Goal: Task Accomplishment & Management: Manage account settings

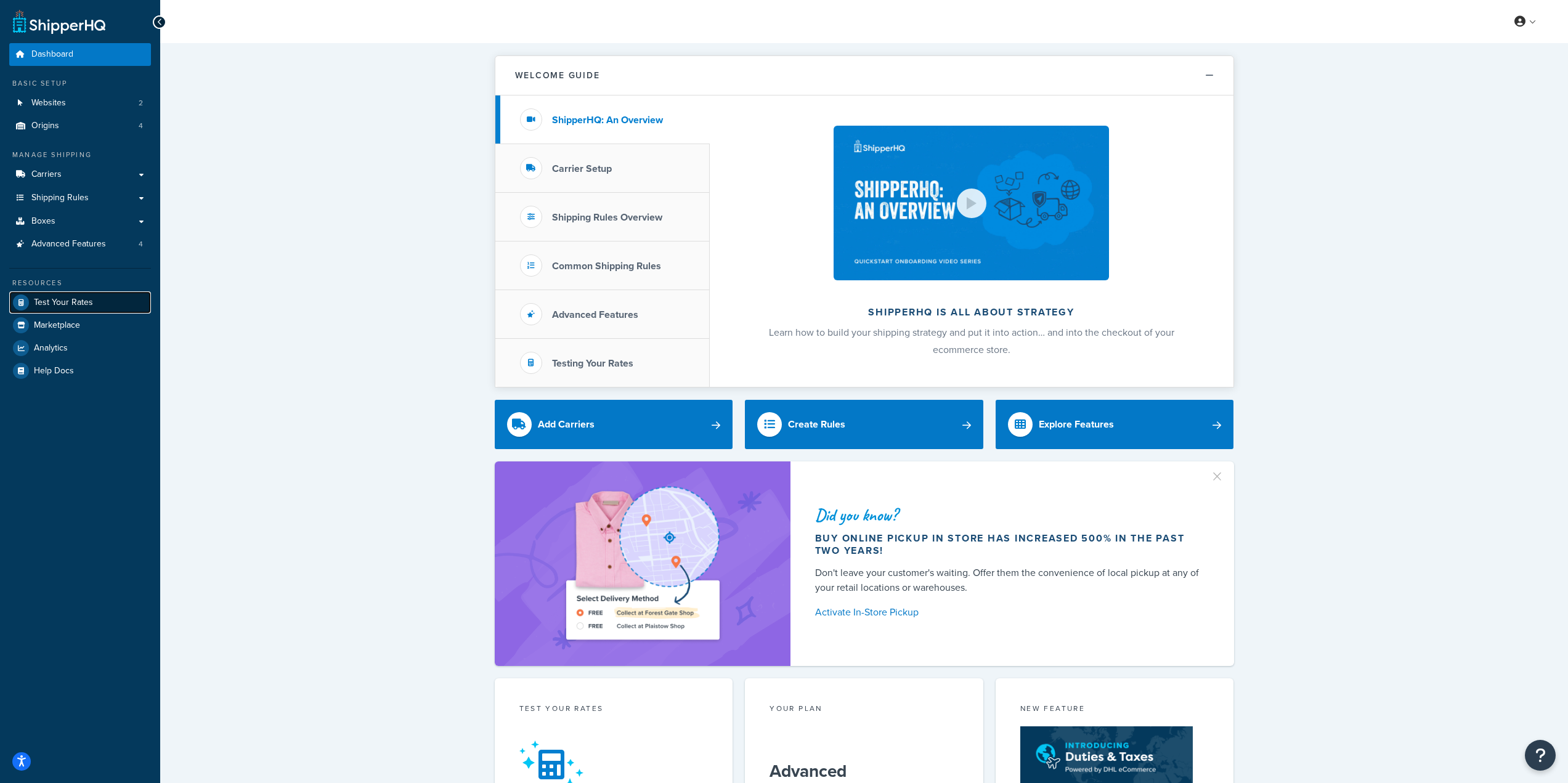
click at [80, 301] on span "Test Your Rates" at bounding box center [63, 303] width 59 height 11
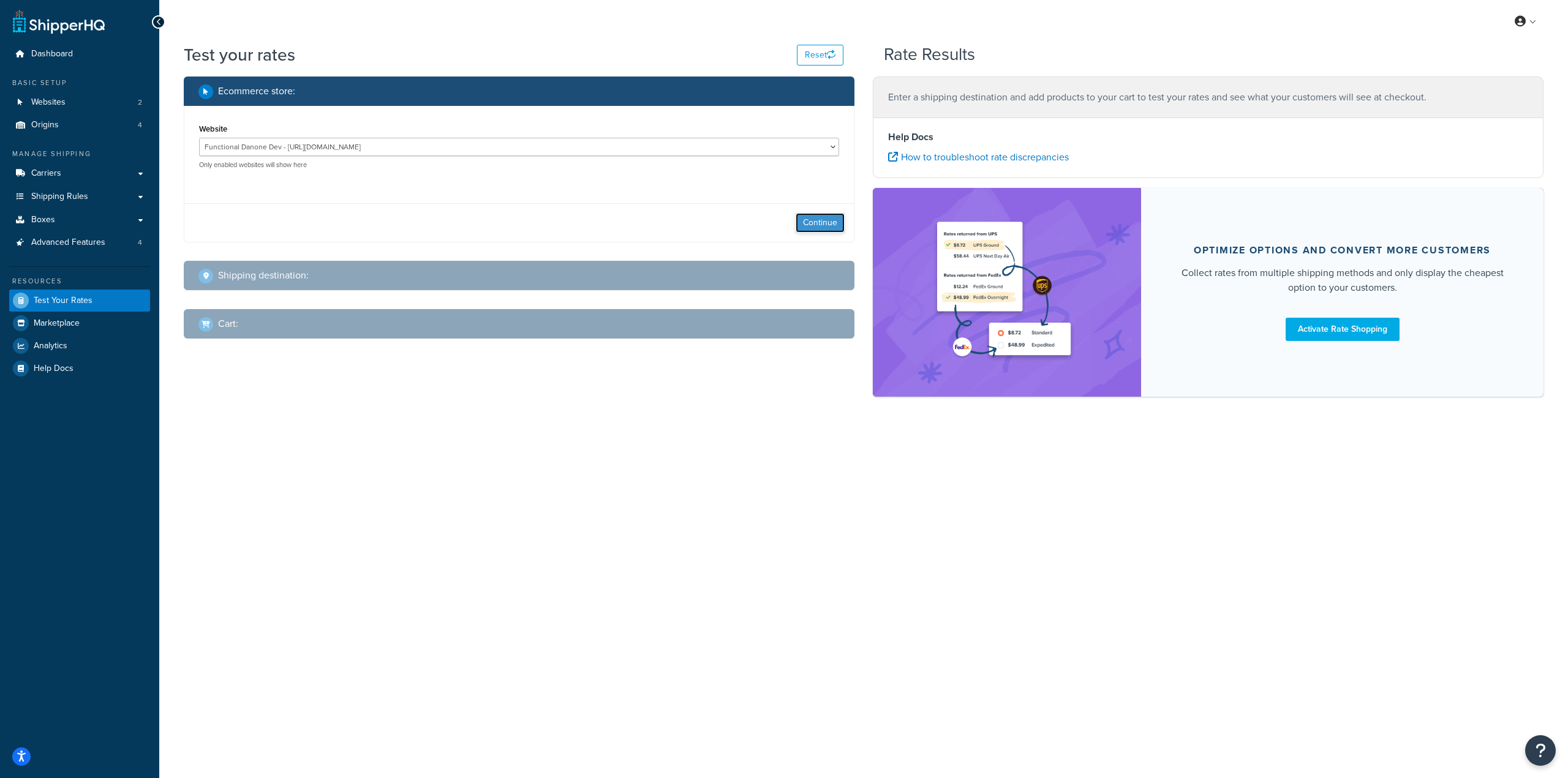
click at [814, 216] on button "Continue" at bounding box center [820, 223] width 49 height 20
select select "TX"
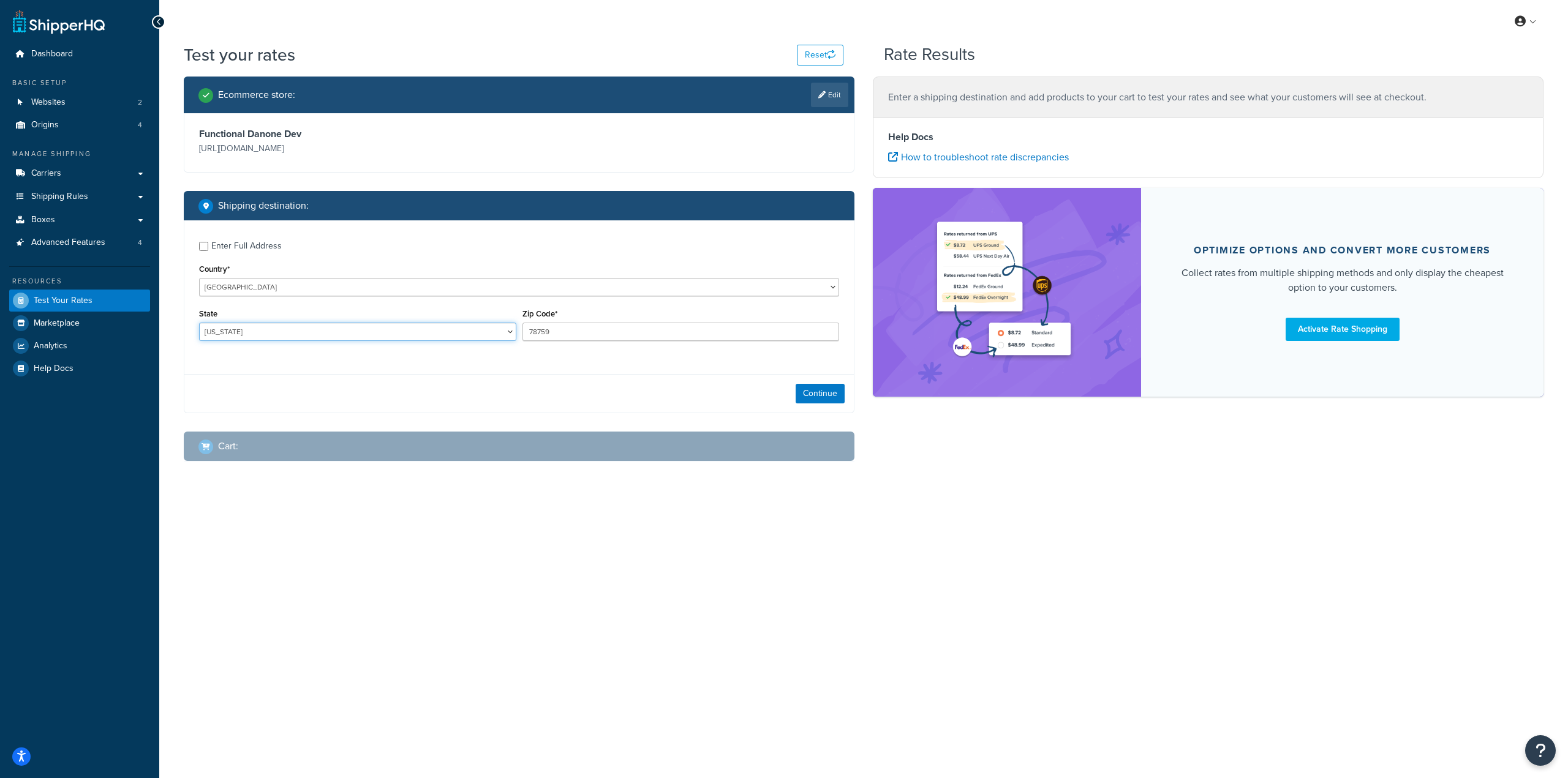
click at [458, 339] on select "Alabama Alaska American Samoa Arizona Arkansas Armed Forces Americas Armed Forc…" at bounding box center [358, 332] width 317 height 19
click at [98, 179] on link "Carriers" at bounding box center [80, 173] width 141 height 23
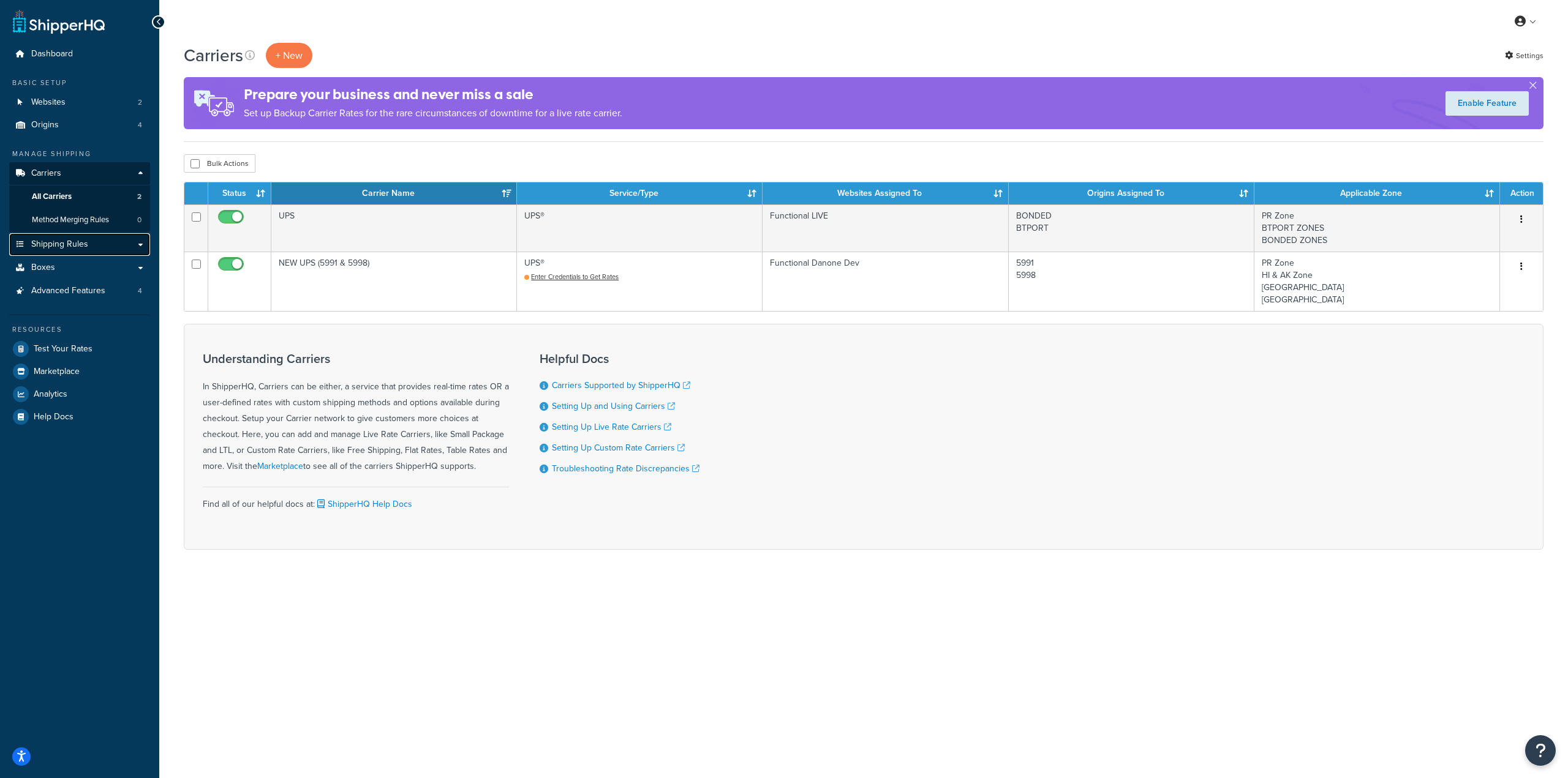
click at [88, 239] on link "Shipping Rules" at bounding box center [80, 244] width 141 height 23
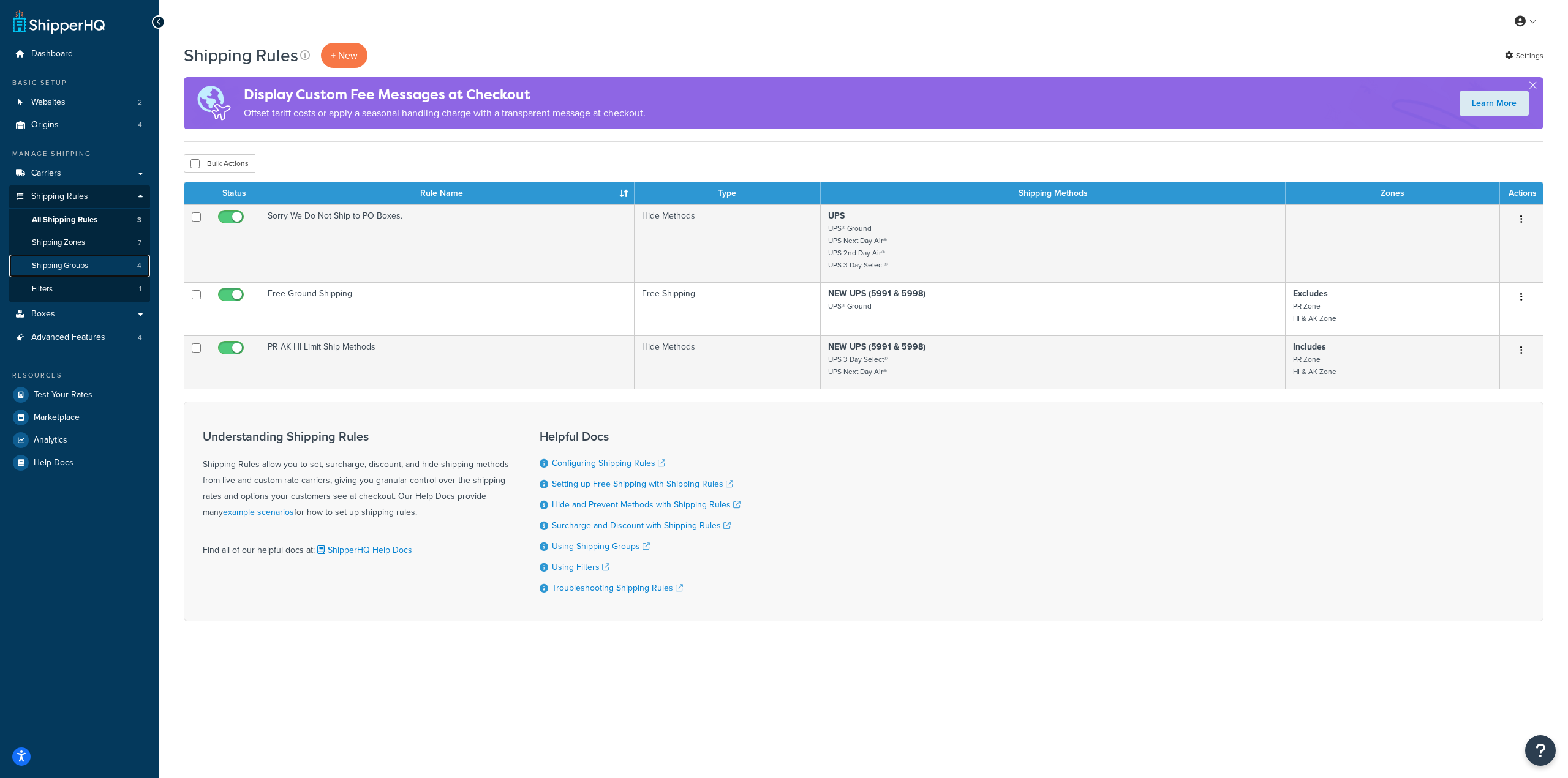
click at [94, 261] on link "Shipping Groups 4" at bounding box center [80, 266] width 141 height 23
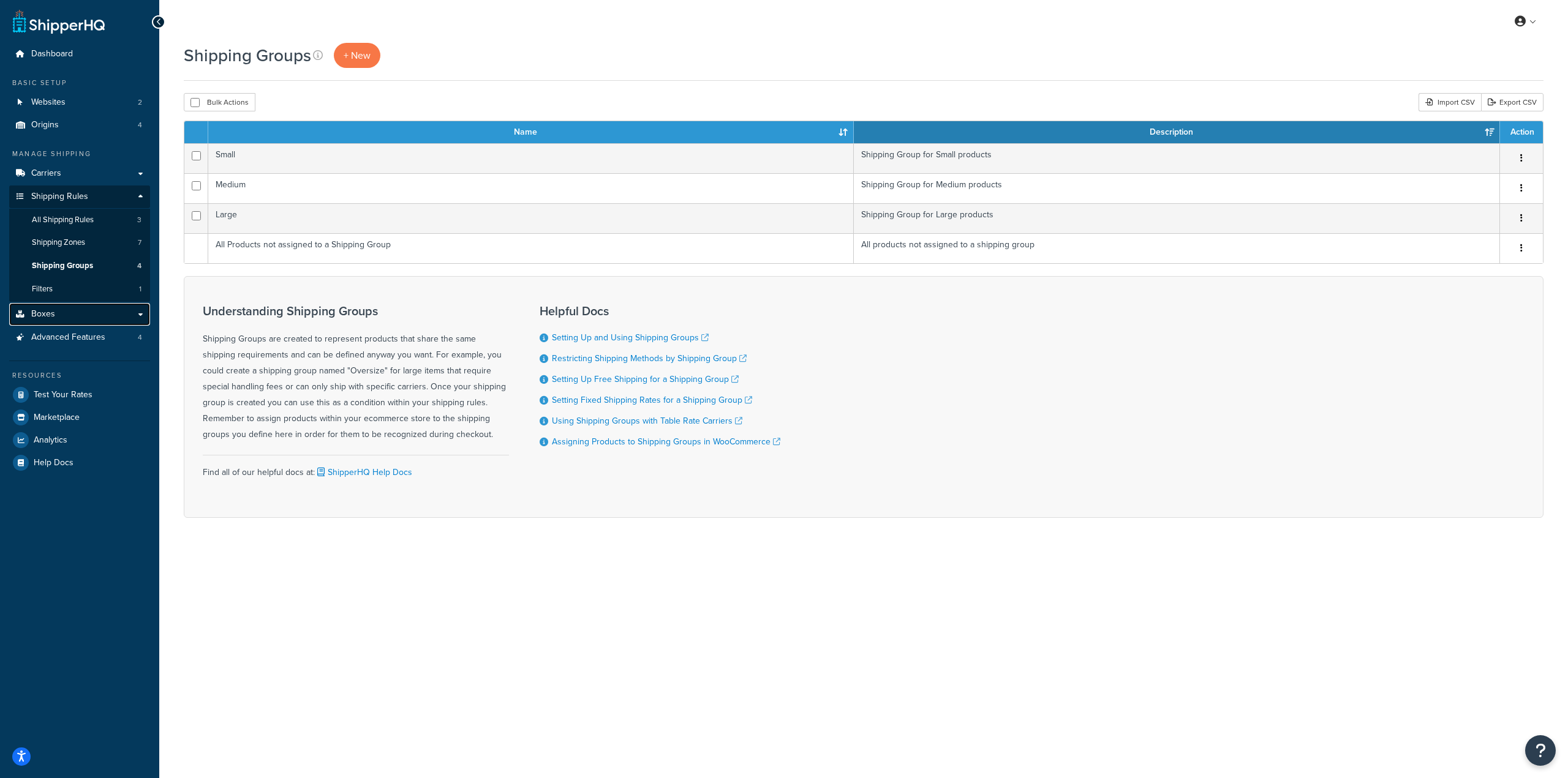
click at [55, 309] on link "Boxes" at bounding box center [80, 314] width 141 height 23
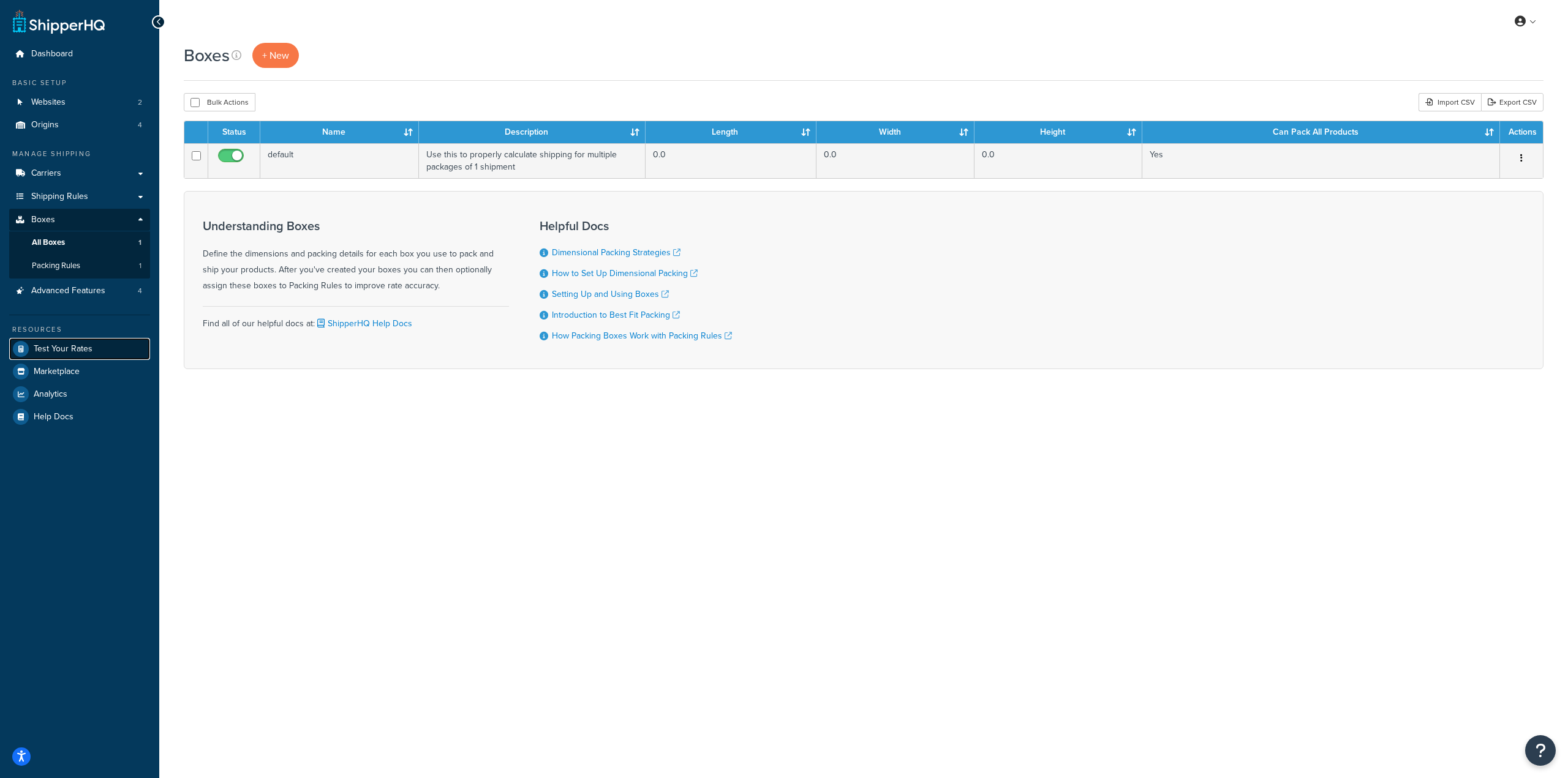
click at [94, 356] on link "Test Your Rates" at bounding box center [80, 349] width 141 height 22
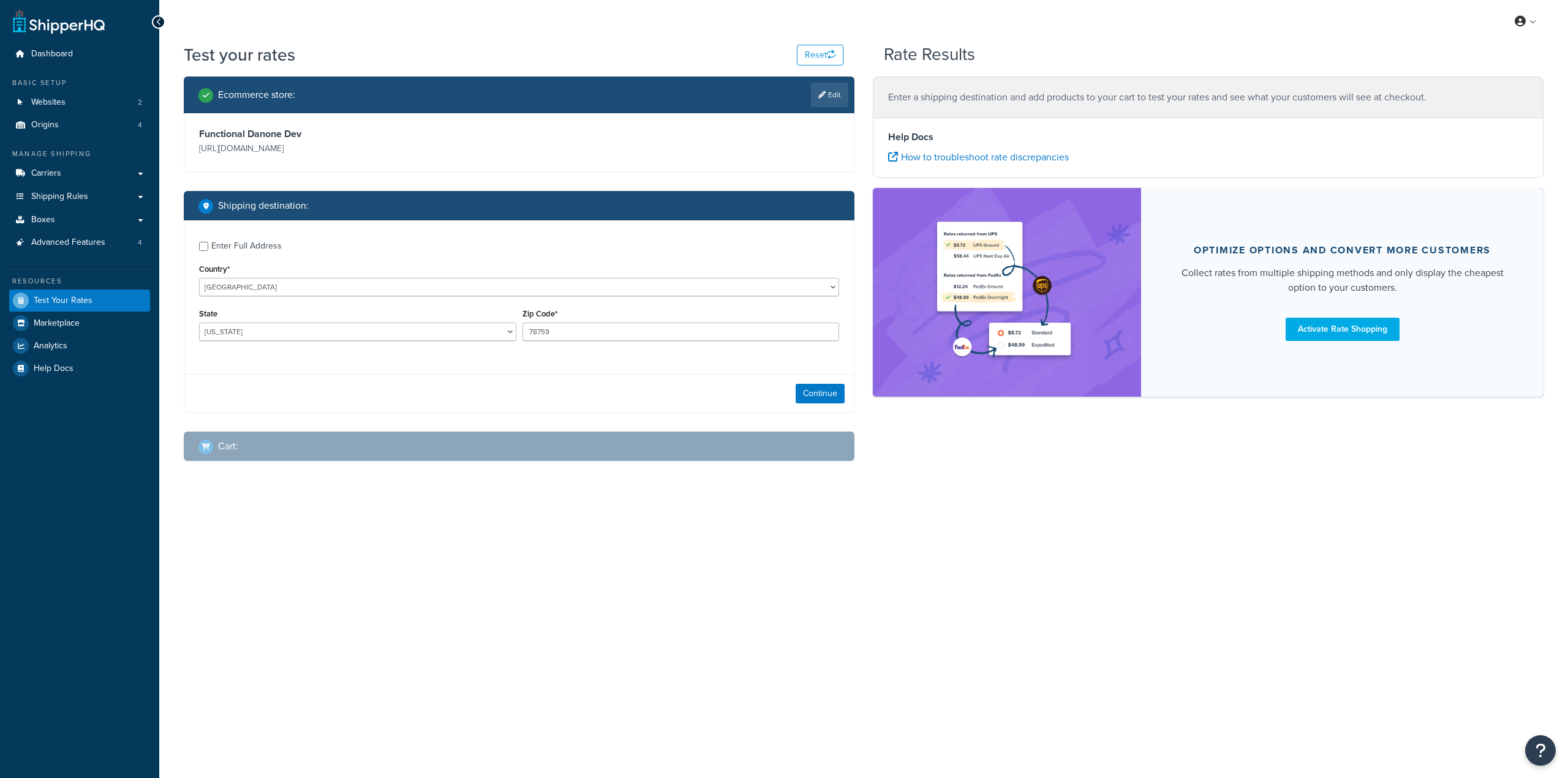
select select "TX"
click at [823, 388] on button "Continue" at bounding box center [820, 394] width 49 height 20
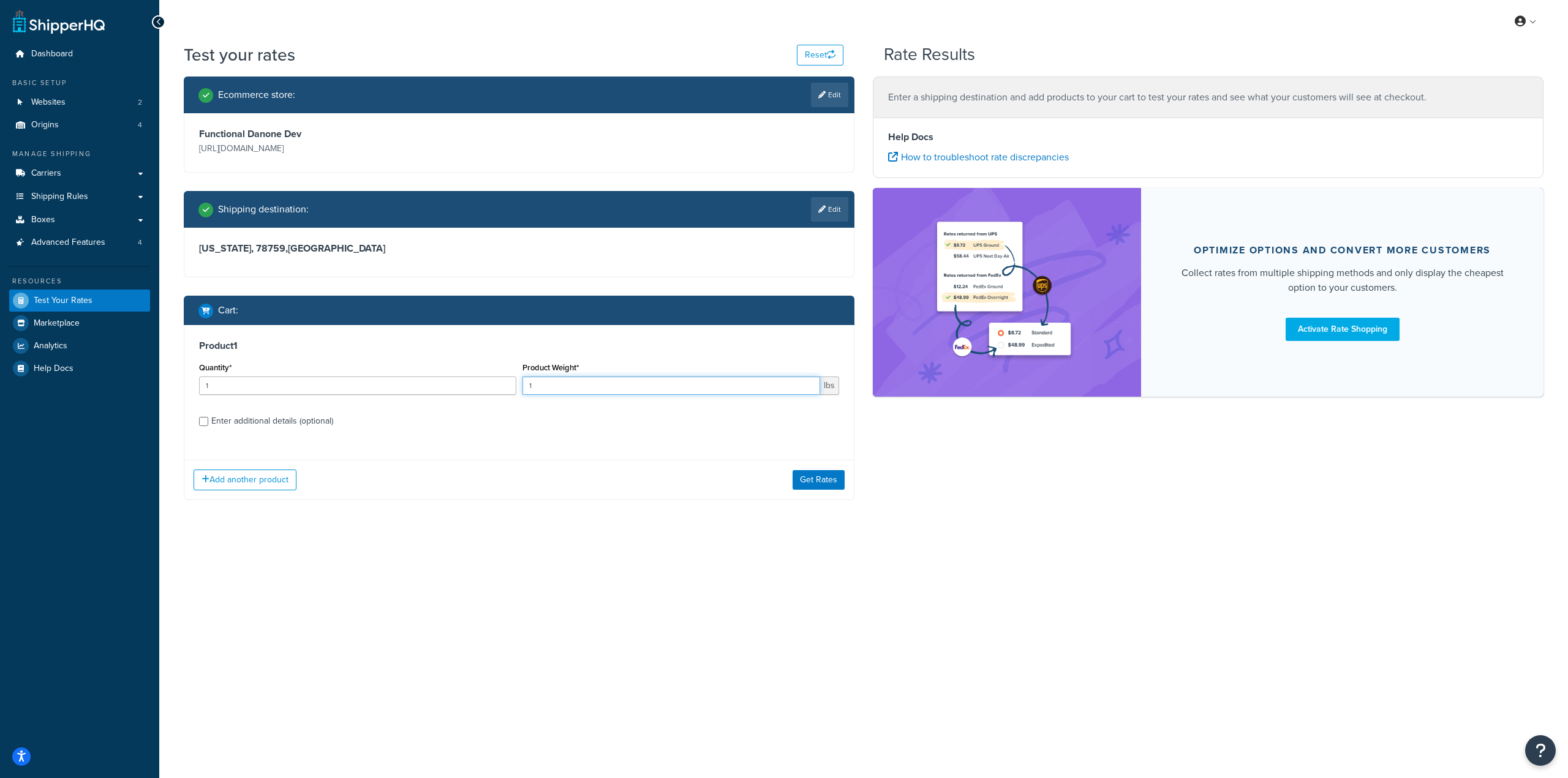
drag, startPoint x: 633, startPoint y: 392, endPoint x: 459, endPoint y: 389, distance: 174.0
click at [459, 389] on div "Quantity* 1 Product Weight* 1 lbs" at bounding box center [519, 381] width 646 height 44
type input "11"
click at [812, 484] on button "Get Rates" at bounding box center [818, 480] width 52 height 20
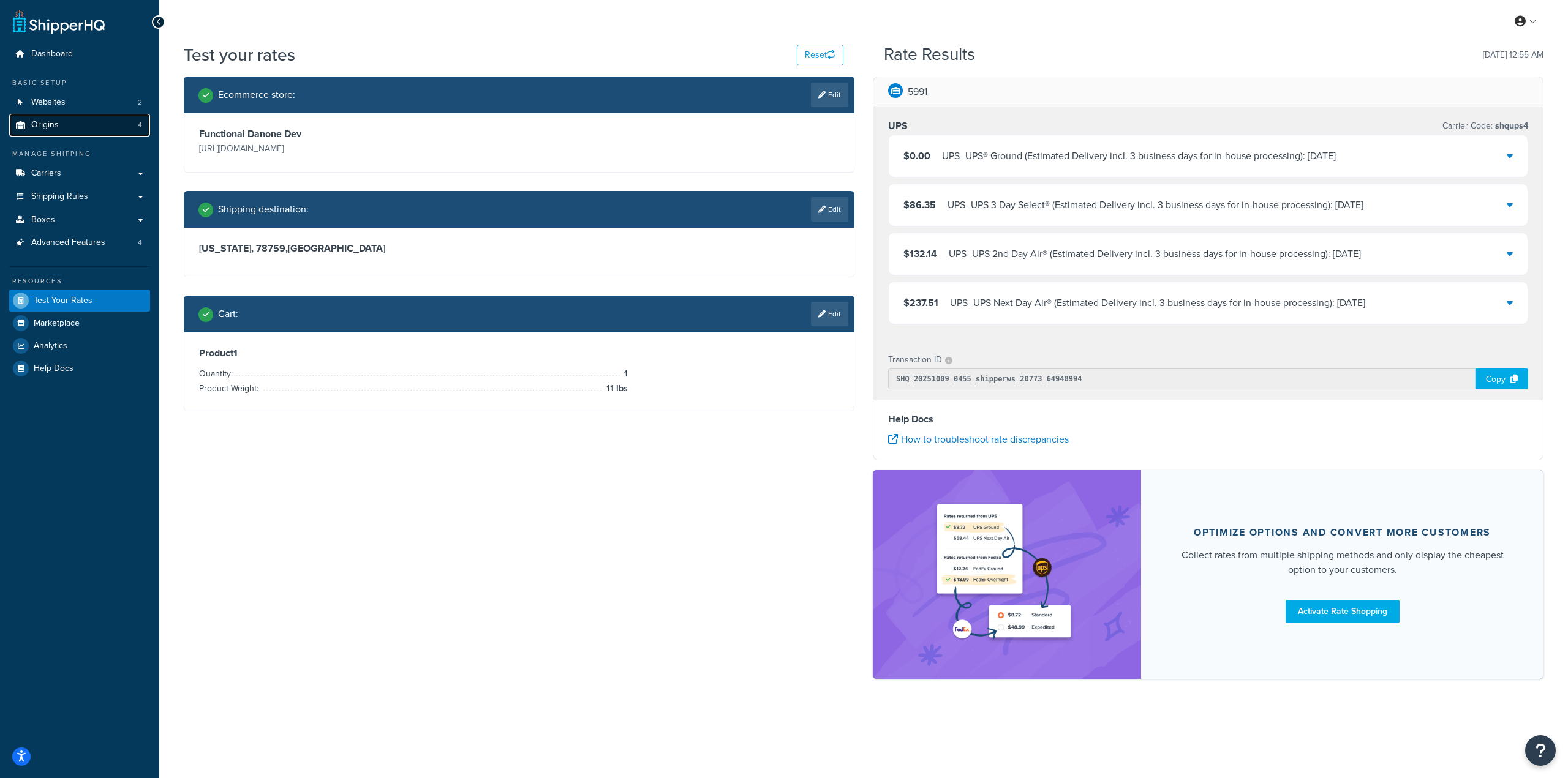
click at [54, 117] on link "Origins 4" at bounding box center [80, 125] width 141 height 23
click at [56, 114] on link "Origins 4" at bounding box center [80, 125] width 141 height 23
click at [59, 106] on span "Websites" at bounding box center [48, 103] width 35 height 11
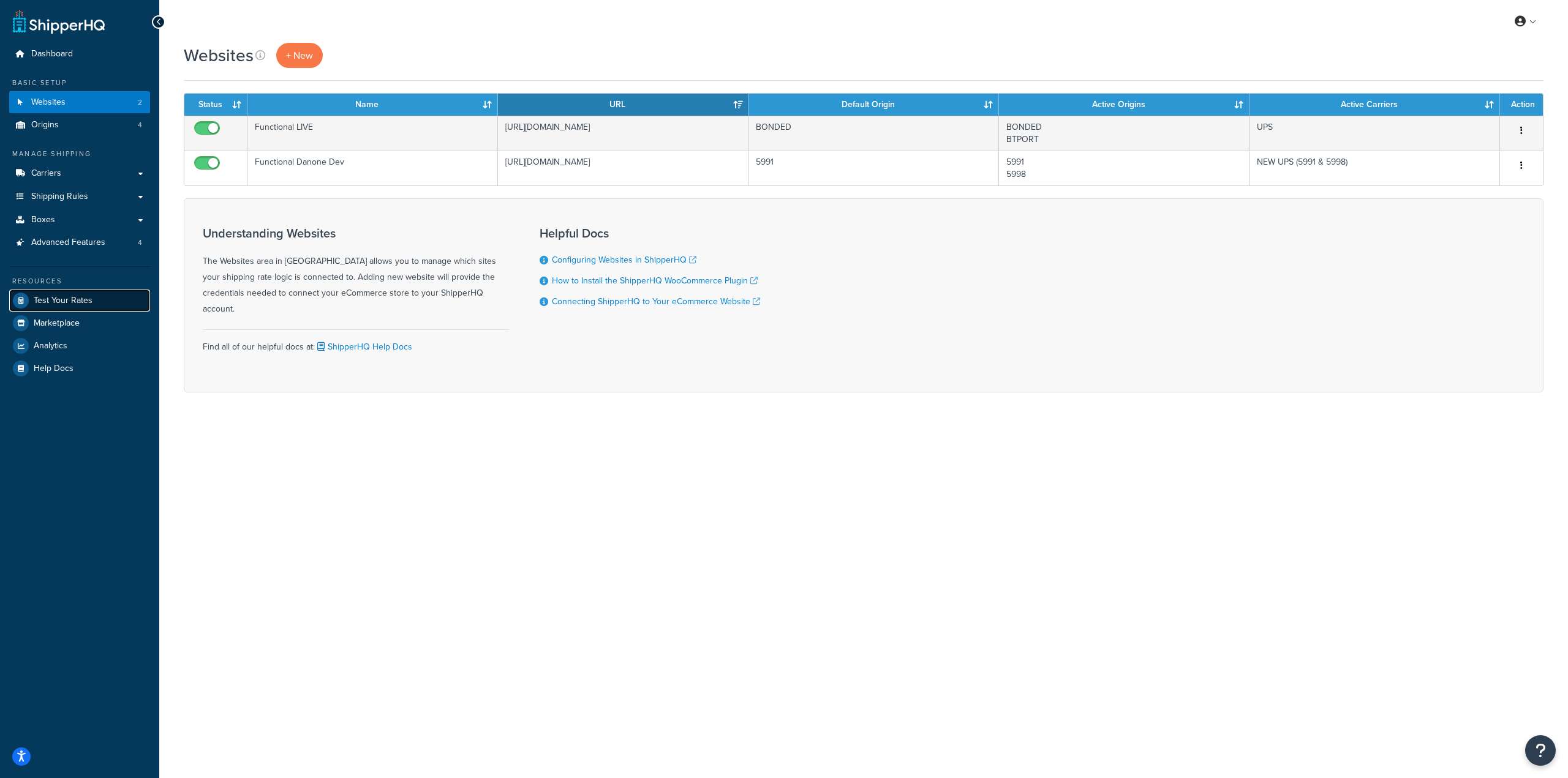
click at [83, 299] on span "Test Your Rates" at bounding box center [63, 301] width 59 height 11
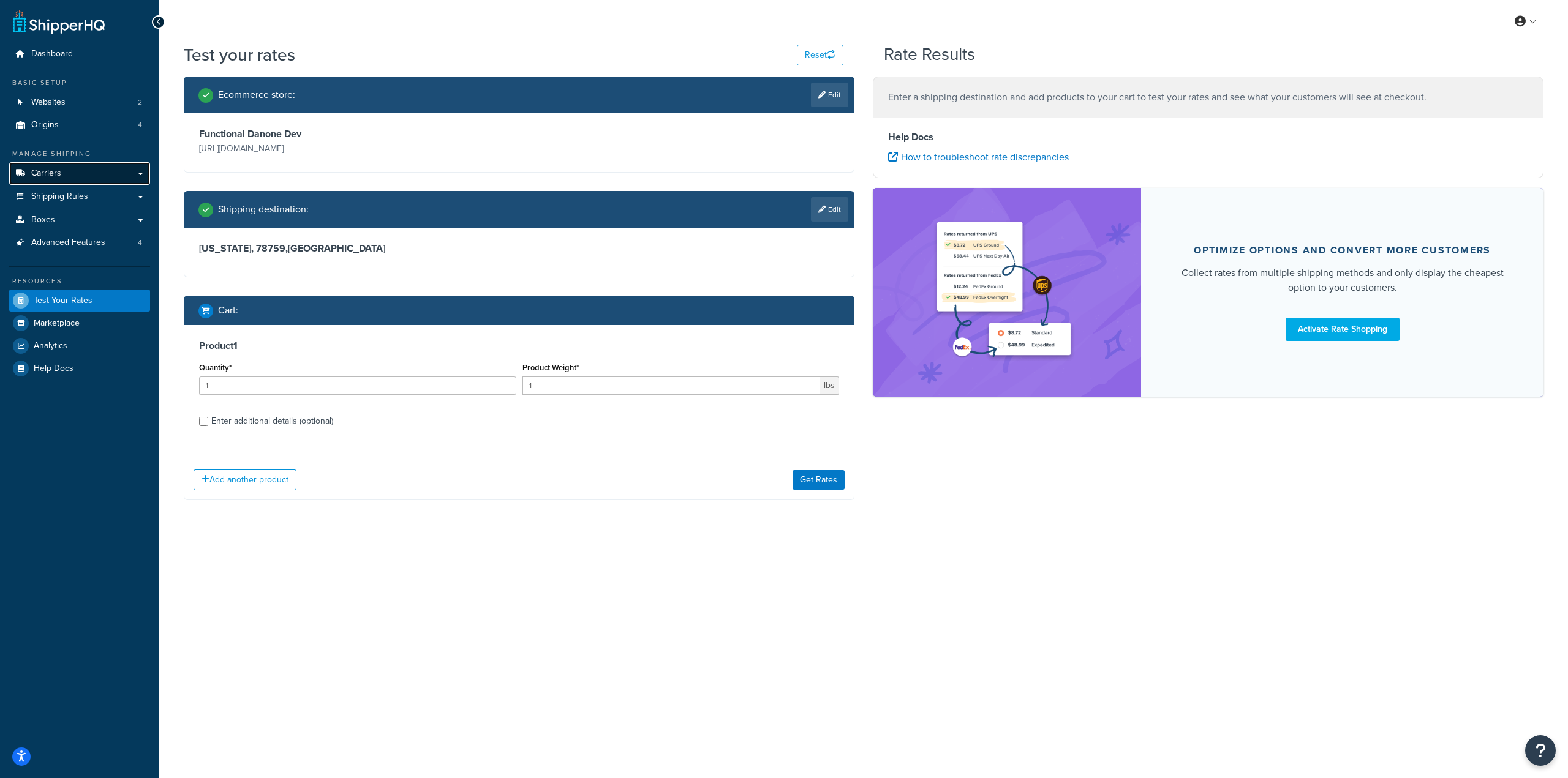
click at [94, 185] on link "Carriers" at bounding box center [80, 173] width 141 height 23
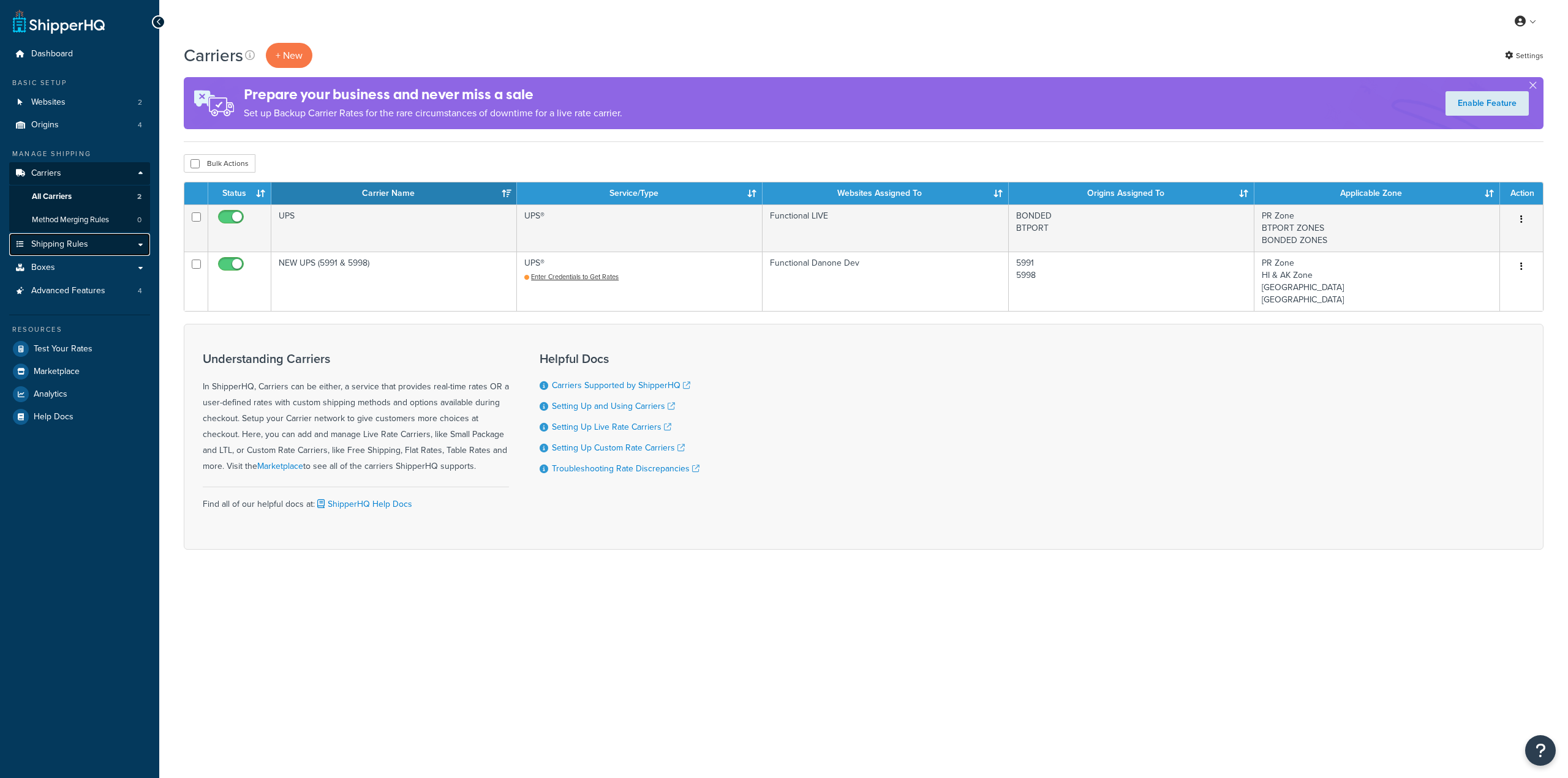
click at [102, 254] on link "Shipping Rules" at bounding box center [80, 244] width 141 height 23
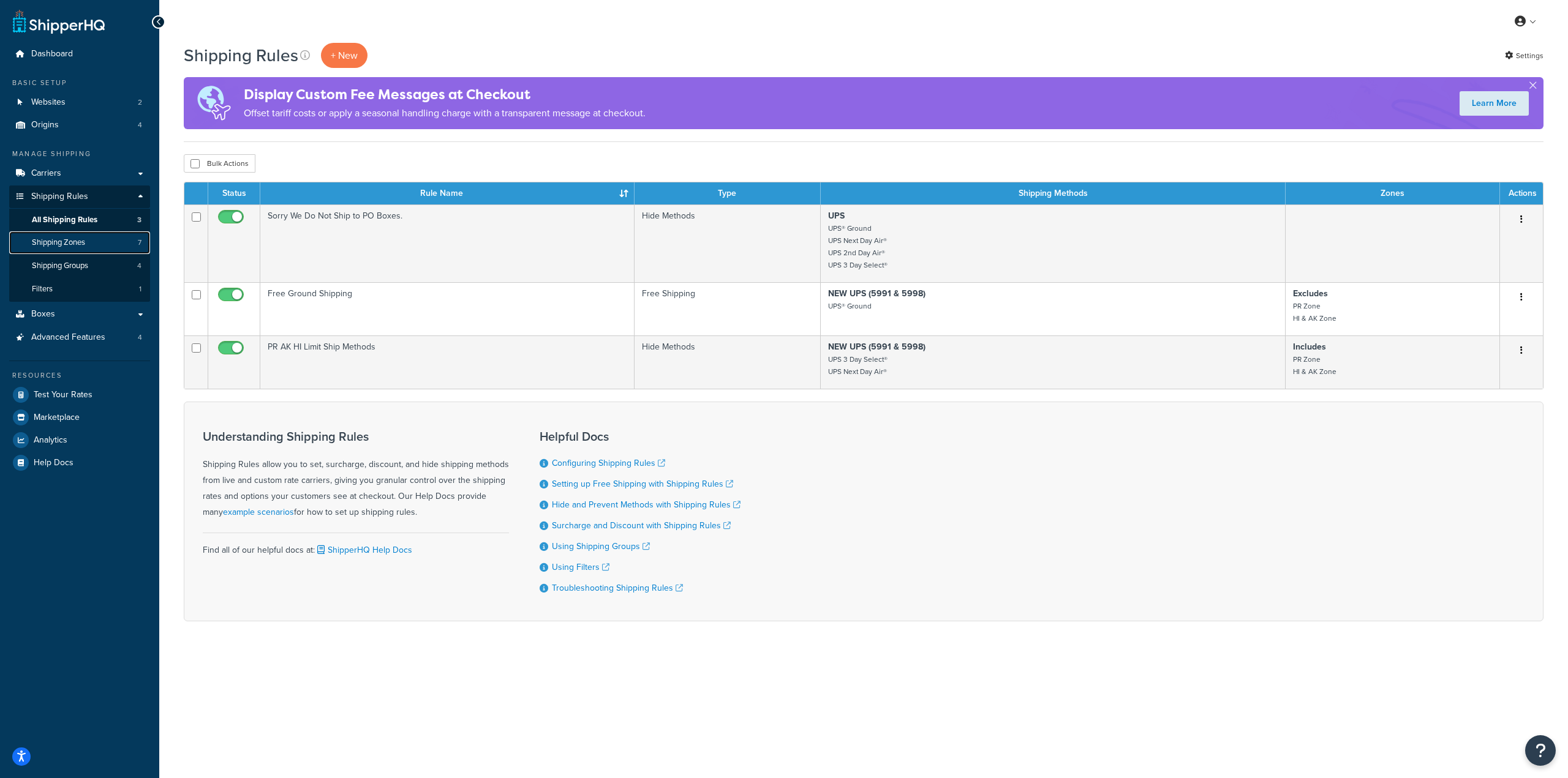
click at [104, 244] on link "Shipping Zones 7" at bounding box center [80, 243] width 141 height 23
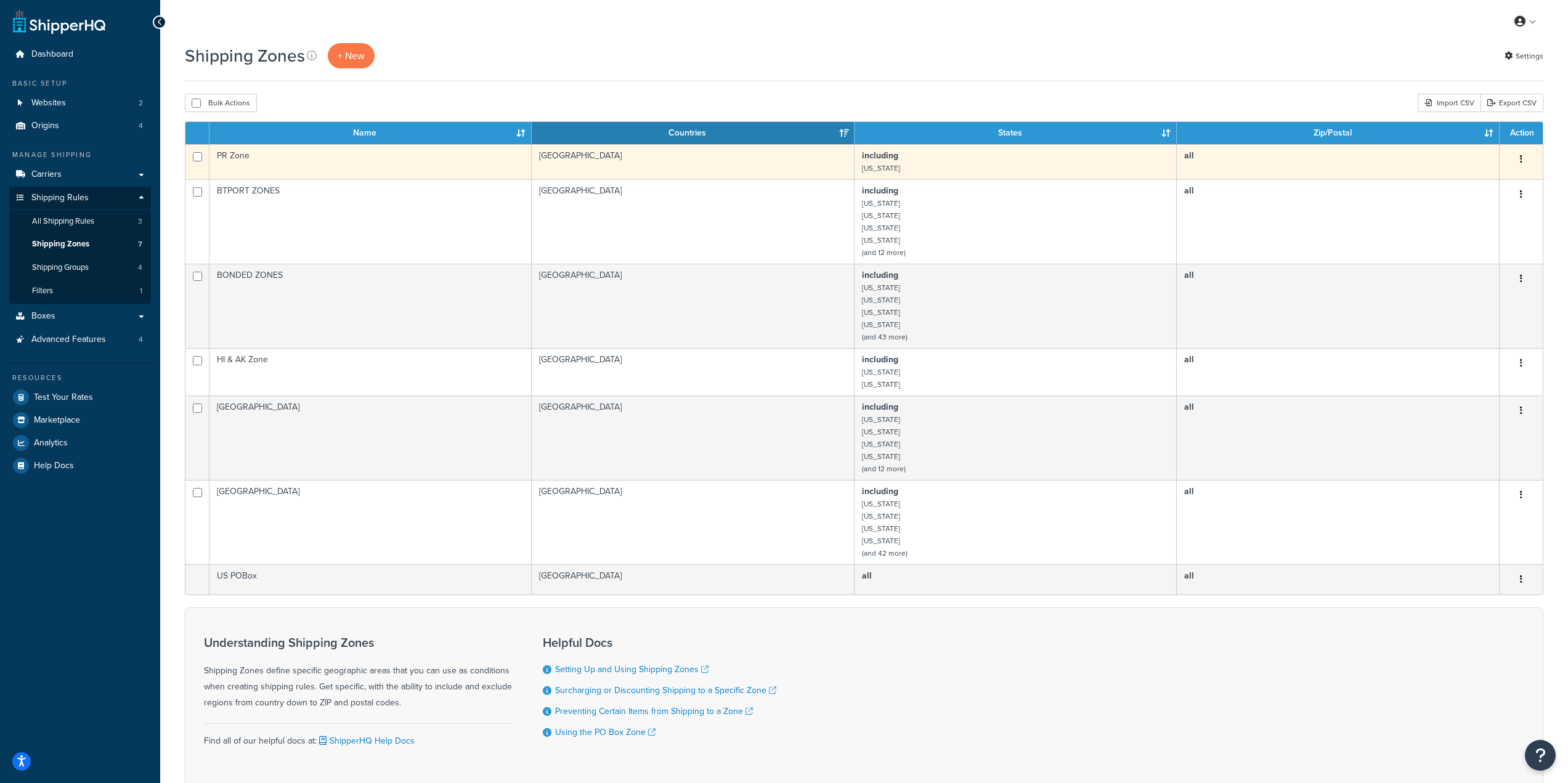
click at [355, 168] on td "PR Zone" at bounding box center [371, 162] width 322 height 35
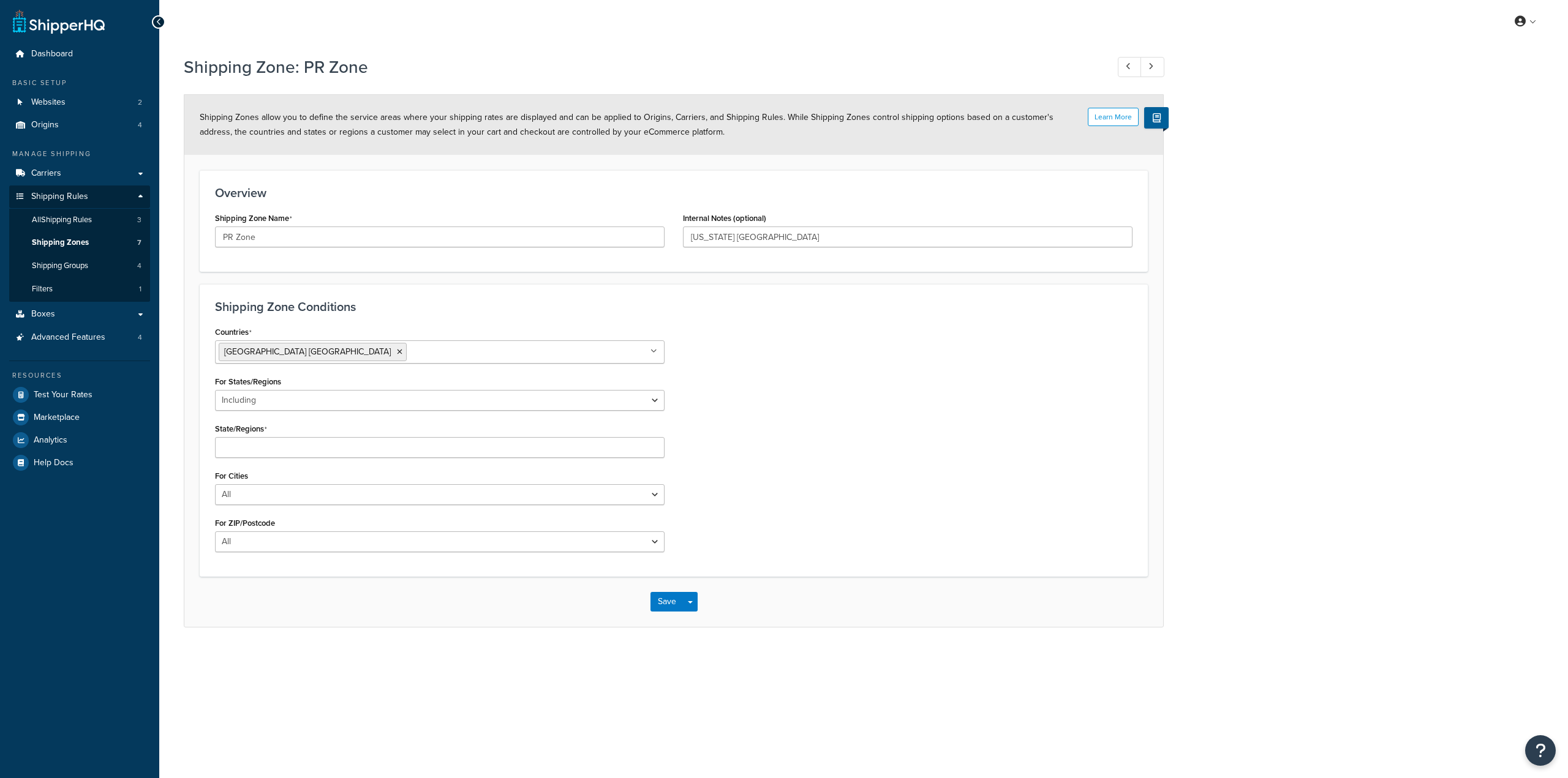
select select "including"
click at [517, 350] on ul "United States USA" at bounding box center [440, 352] width 450 height 23
type input "pue"
click at [564, 280] on form "Learn More Shipping Zones allow you to define the service areas where your ship…" at bounding box center [674, 266] width 979 height 343
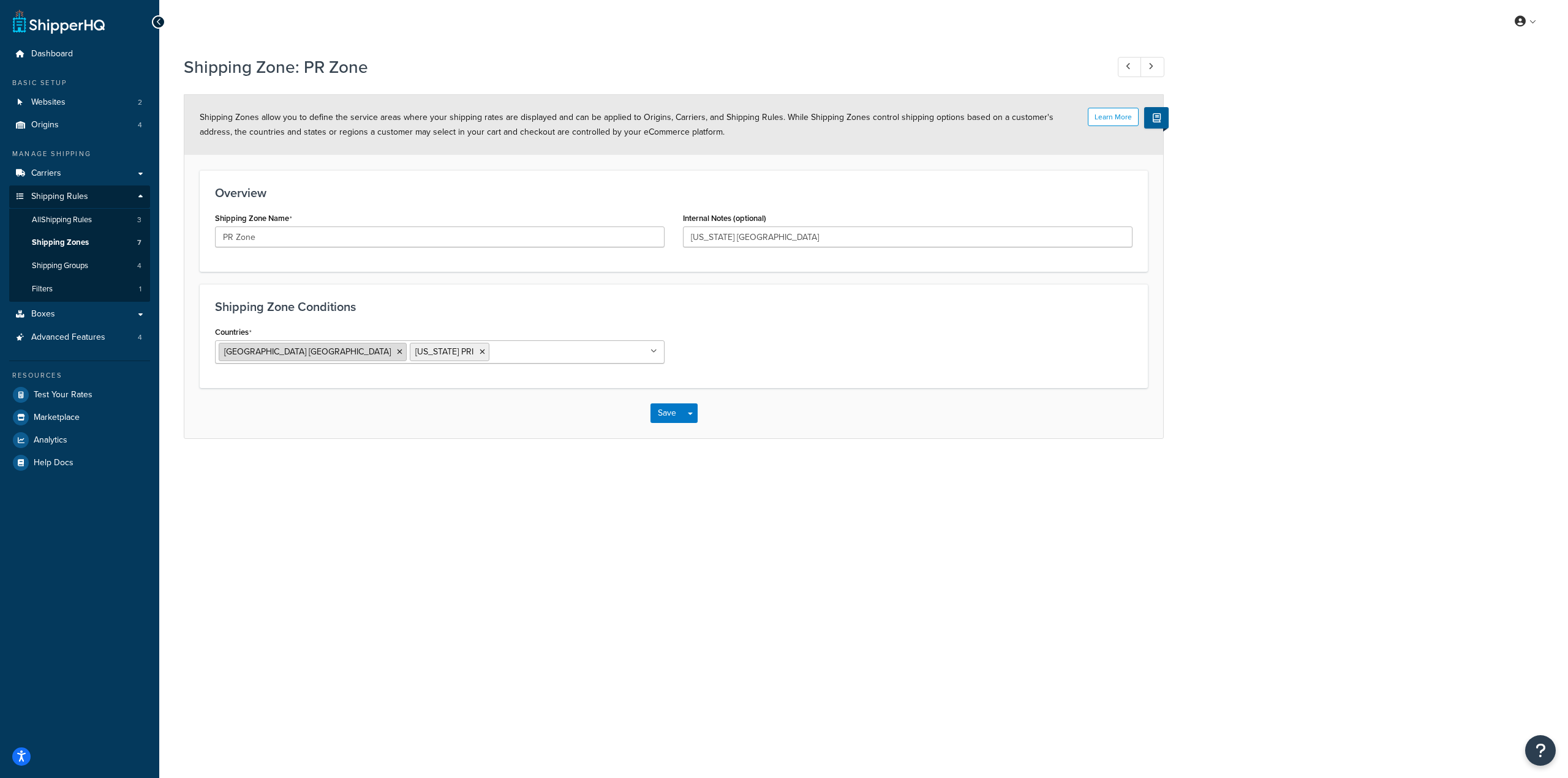
click at [397, 354] on icon at bounding box center [400, 352] width 5 height 7
select select "including"
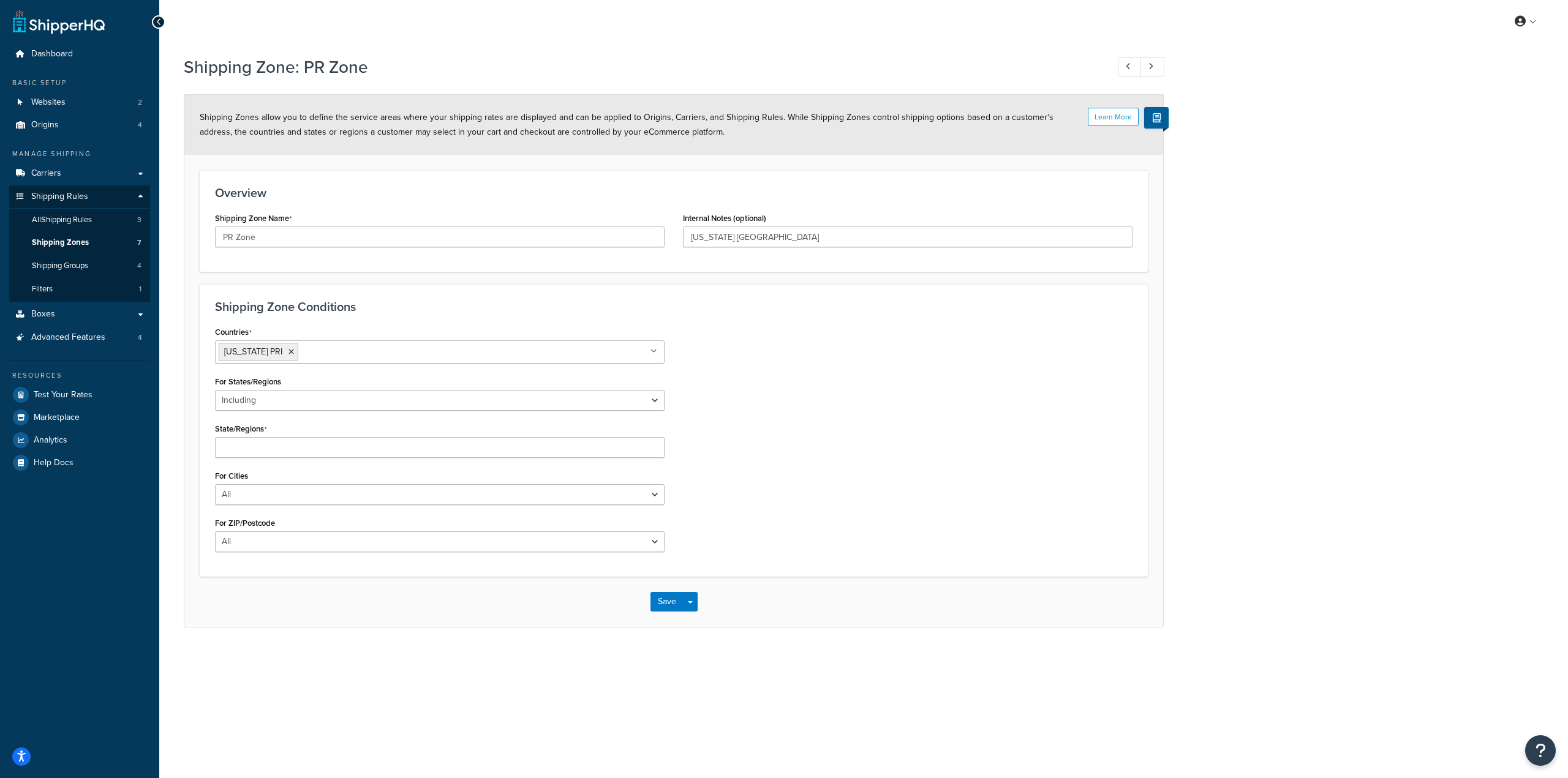
click at [551, 287] on div "Shipping Zone Conditions Countries Puerto Rico PRI All Countries ALL United Sta…" at bounding box center [673, 430] width 948 height 293
click at [501, 449] on input "State/Regions" at bounding box center [440, 447] width 450 height 21
click at [515, 411] on select "All Including Excluding" at bounding box center [440, 400] width 450 height 21
click at [814, 388] on div "Countries Puerto Rico PRI All Countries ALL United States USA Afghanistan AFG A…" at bounding box center [673, 449] width 936 height 252
click at [266, 452] on input "State/Regions" at bounding box center [440, 447] width 450 height 21
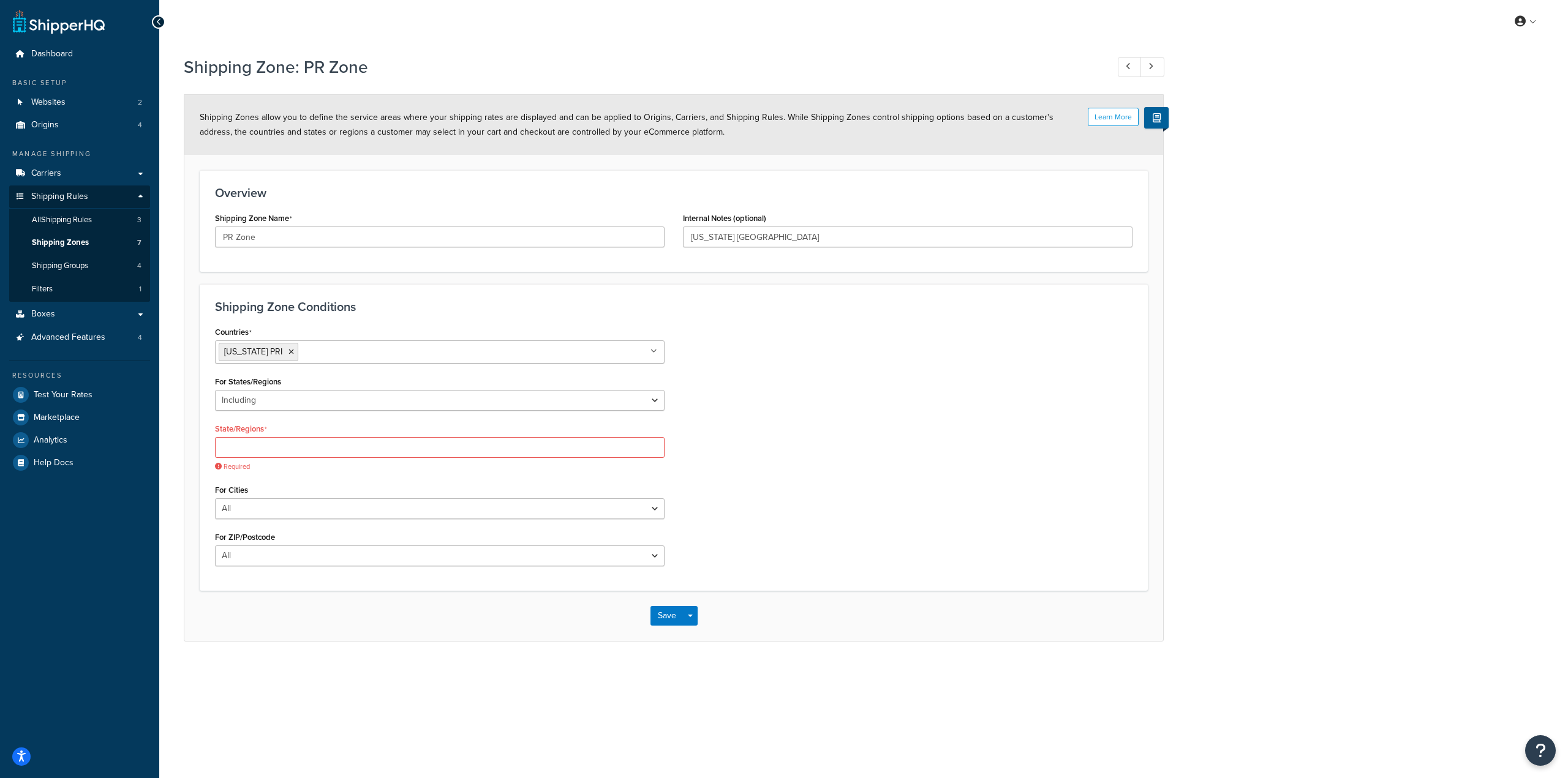
click at [264, 431] on label "State/Regions" at bounding box center [241, 429] width 52 height 10
click at [264, 437] on input "State/Regions" at bounding box center [440, 447] width 450 height 21
click at [264, 431] on label "State/Regions" at bounding box center [241, 429] width 52 height 10
click at [264, 437] on input "State/Regions" at bounding box center [440, 447] width 450 height 21
click at [264, 431] on label "State/Regions" at bounding box center [241, 429] width 52 height 10
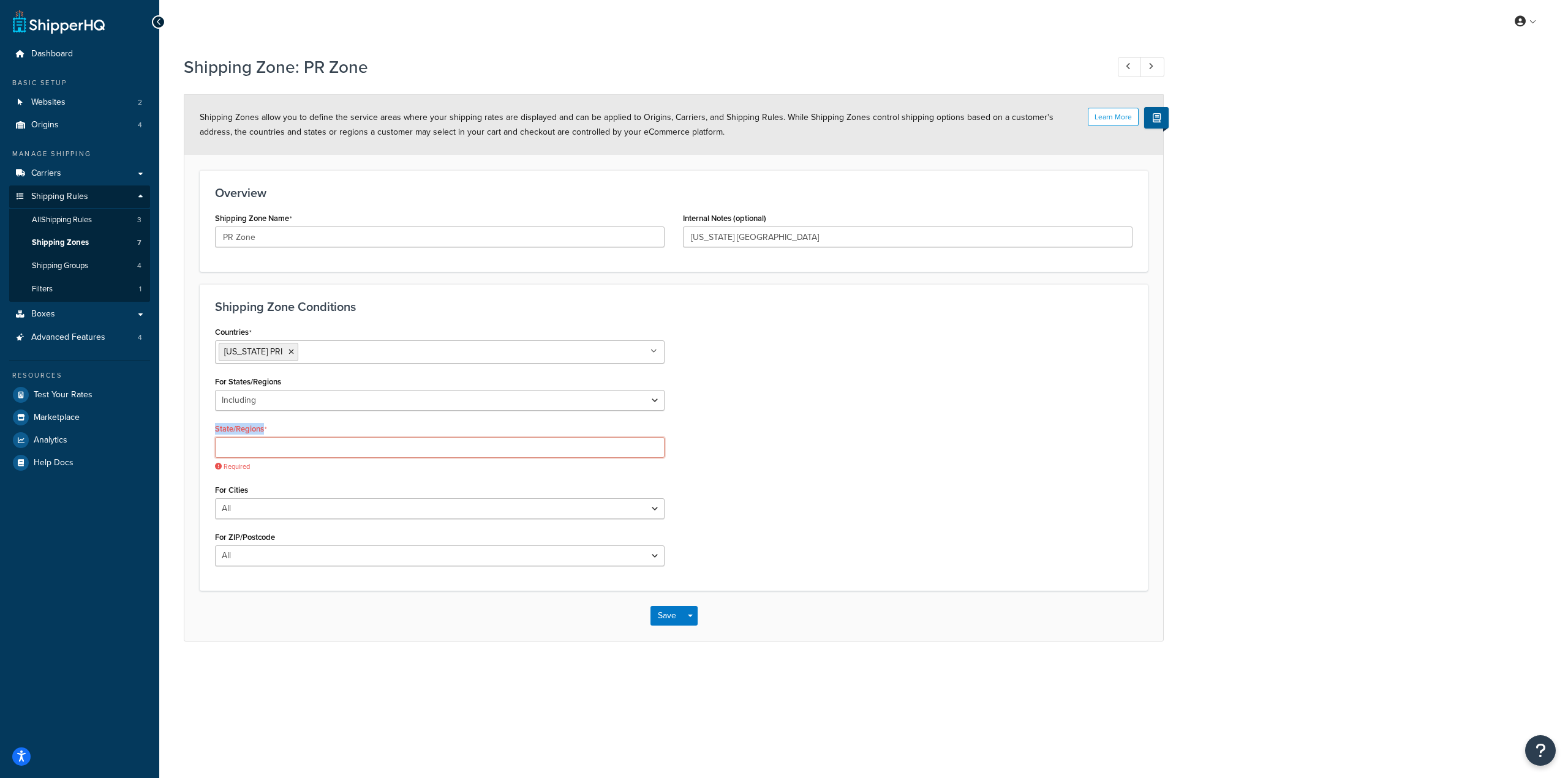
click at [264, 437] on input "State/Regions" at bounding box center [440, 447] width 450 height 21
click at [278, 447] on input "State/Regions" at bounding box center [440, 447] width 450 height 21
type input "[US_STATE]"
click at [661, 606] on button "Save" at bounding box center [667, 602] width 33 height 20
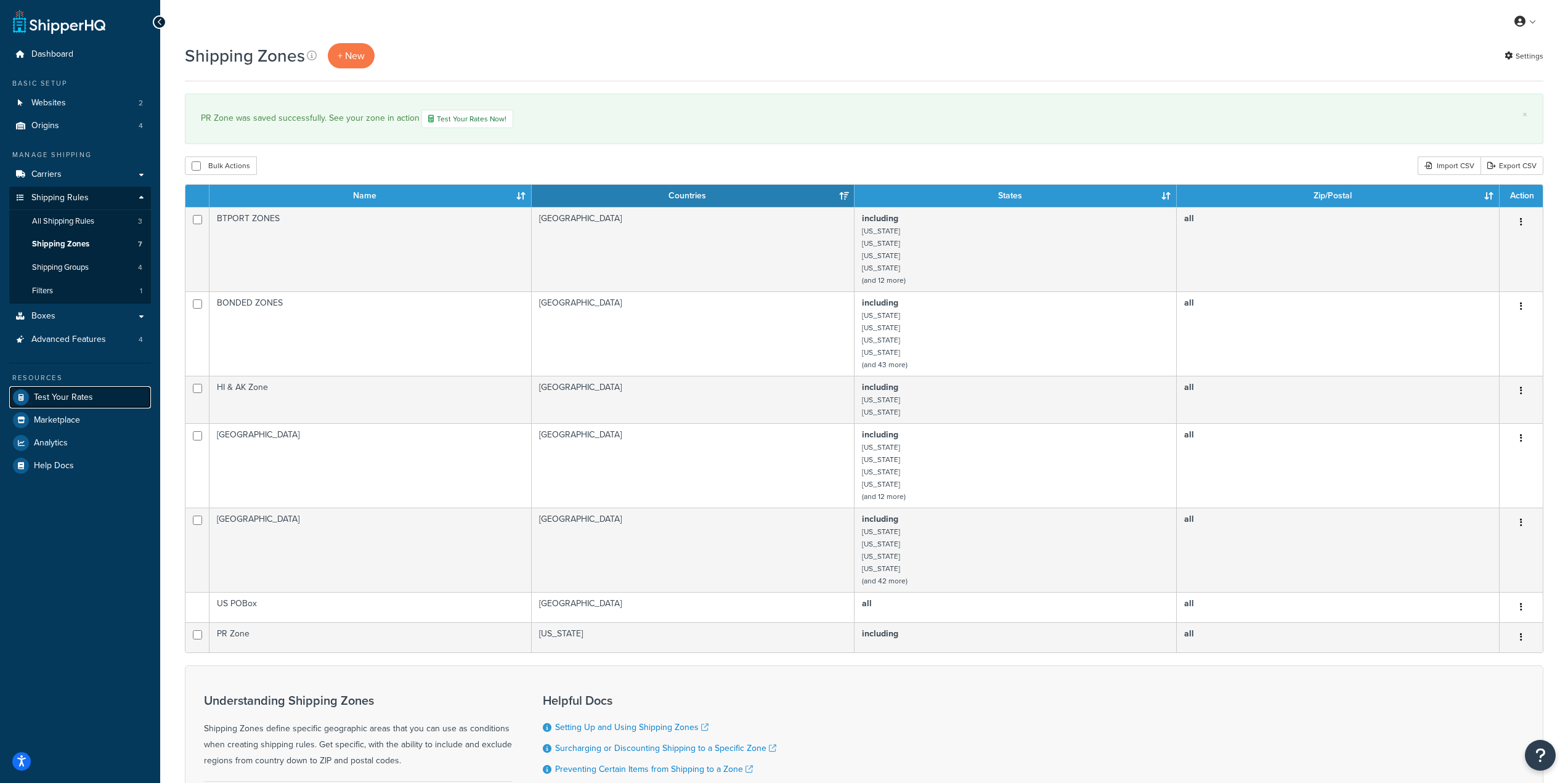
click at [52, 400] on span "Test Your Rates" at bounding box center [63, 398] width 59 height 11
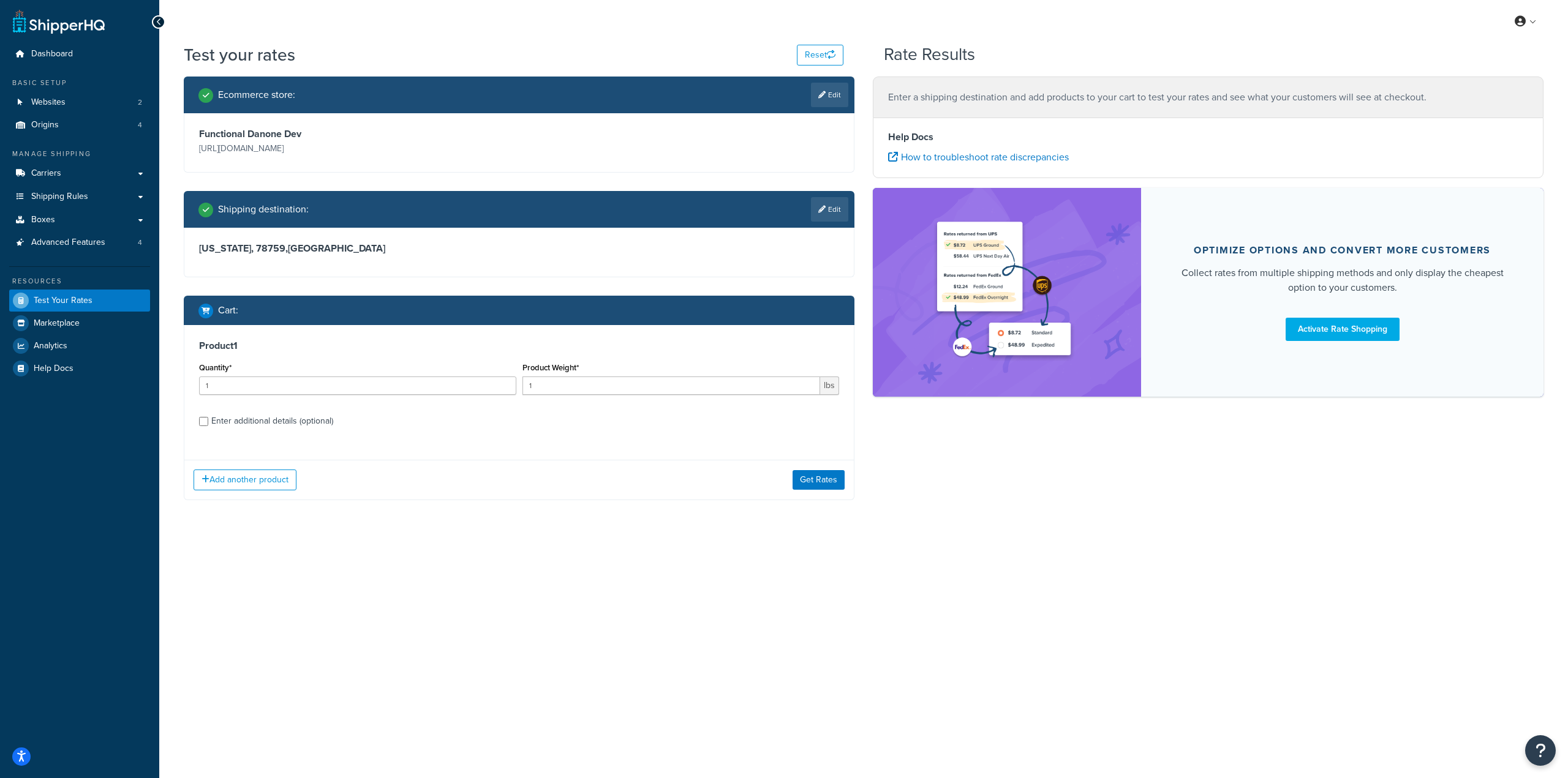
click at [829, 212] on link "Edit" at bounding box center [829, 209] width 37 height 25
select select "[GEOGRAPHIC_DATA]"
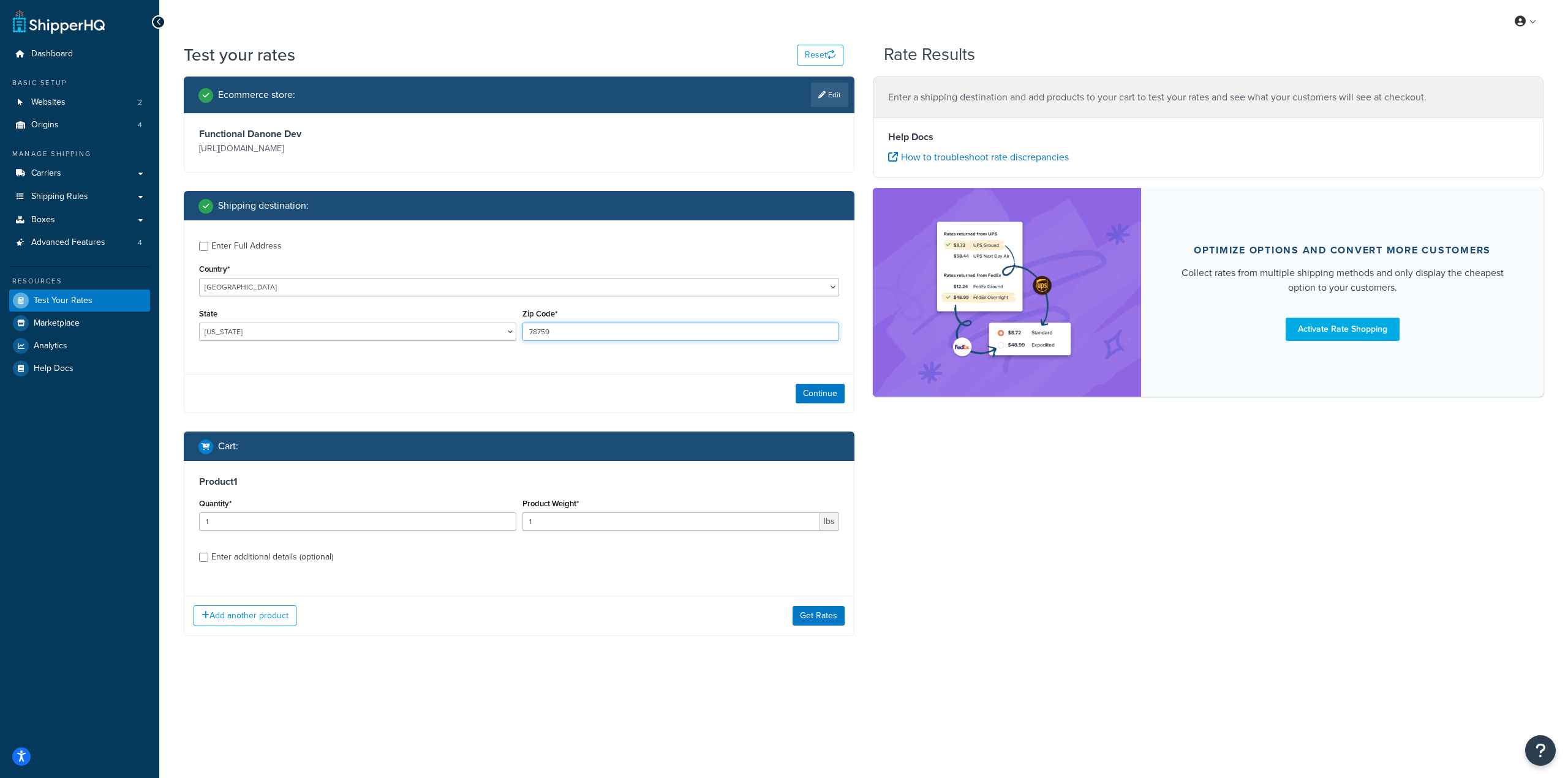
drag, startPoint x: 608, startPoint y: 331, endPoint x: 493, endPoint y: 333, distance: 115.0
click at [497, 332] on div "State [US_STATE] [US_STATE] [US_STATE] [US_STATE] [US_STATE] Armed Forces Ameri…" at bounding box center [519, 327] width 646 height 44
paste input "00716"
type input "00716"
click at [444, 341] on select "[US_STATE] [US_STATE] [US_STATE] [US_STATE] [US_STATE] Armed Forces Americas Ar…" at bounding box center [358, 332] width 317 height 19
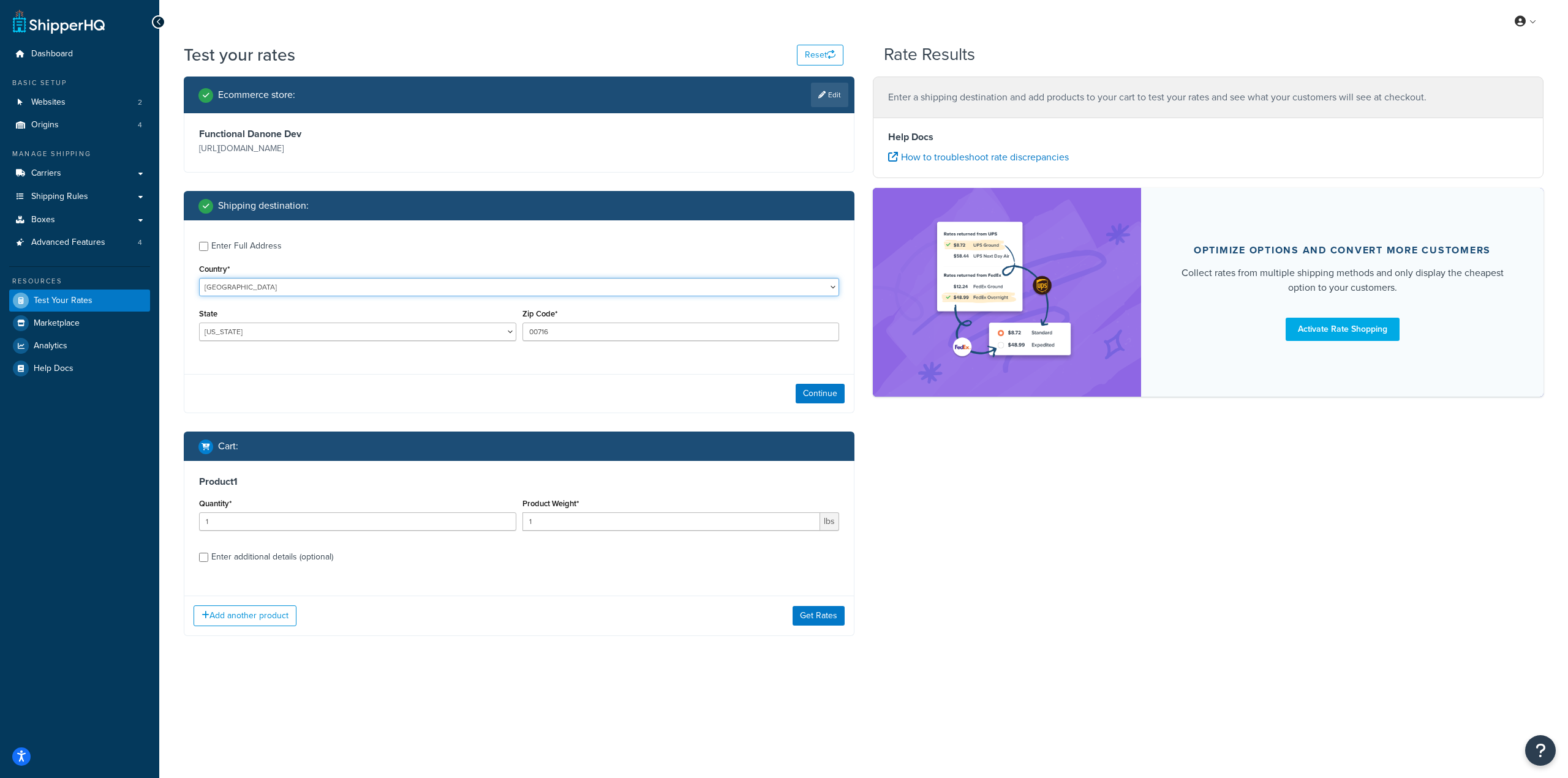
click at [436, 284] on select "United States United Kingdom Afghanistan Åland Islands Albania Algeria American…" at bounding box center [519, 287] width 640 height 19
click at [400, 287] on select "United States United Kingdom Afghanistan Åland Islands Albania Algeria American…" at bounding box center [519, 287] width 640 height 19
select select "PR"
click at [199, 278] on select "United States United Kingdom Afghanistan Åland Islands Albania Algeria American…" at bounding box center [519, 287] width 640 height 19
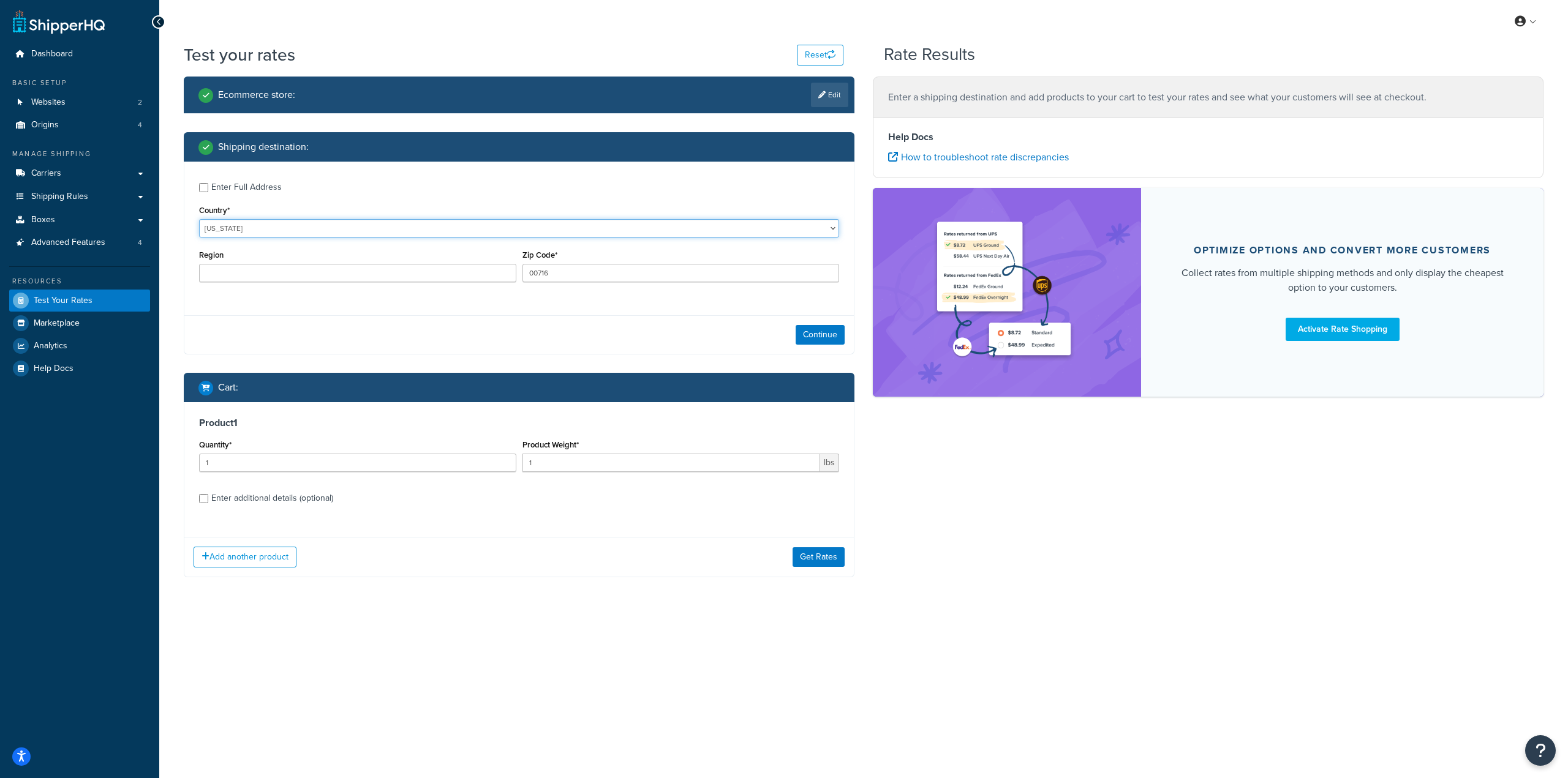
type input "TX"
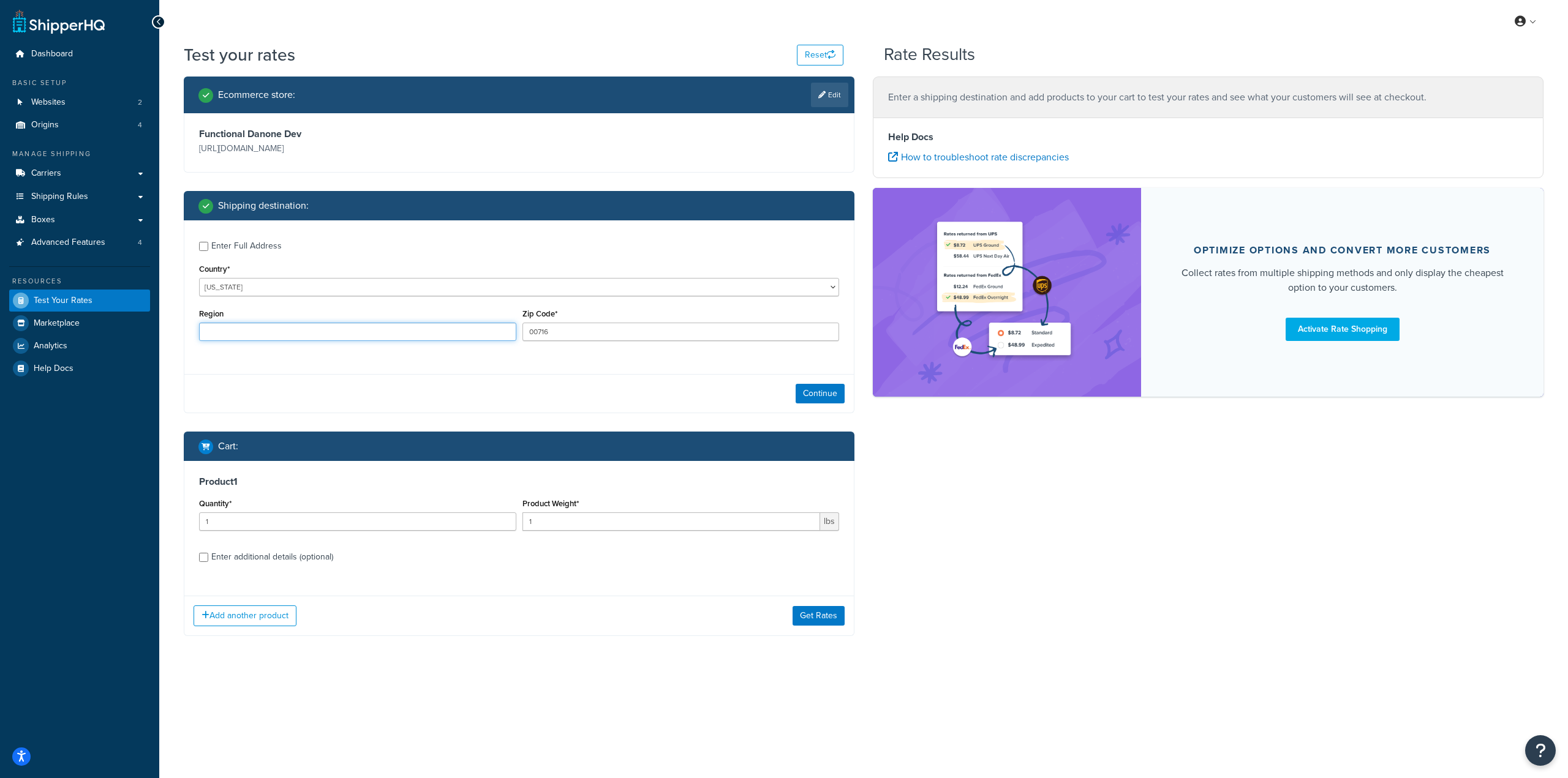
click at [364, 331] on input "Region" at bounding box center [358, 332] width 317 height 19
click at [396, 332] on input "Region" at bounding box center [358, 332] width 317 height 19
click at [424, 345] on div "Region" at bounding box center [357, 327] width 323 height 44
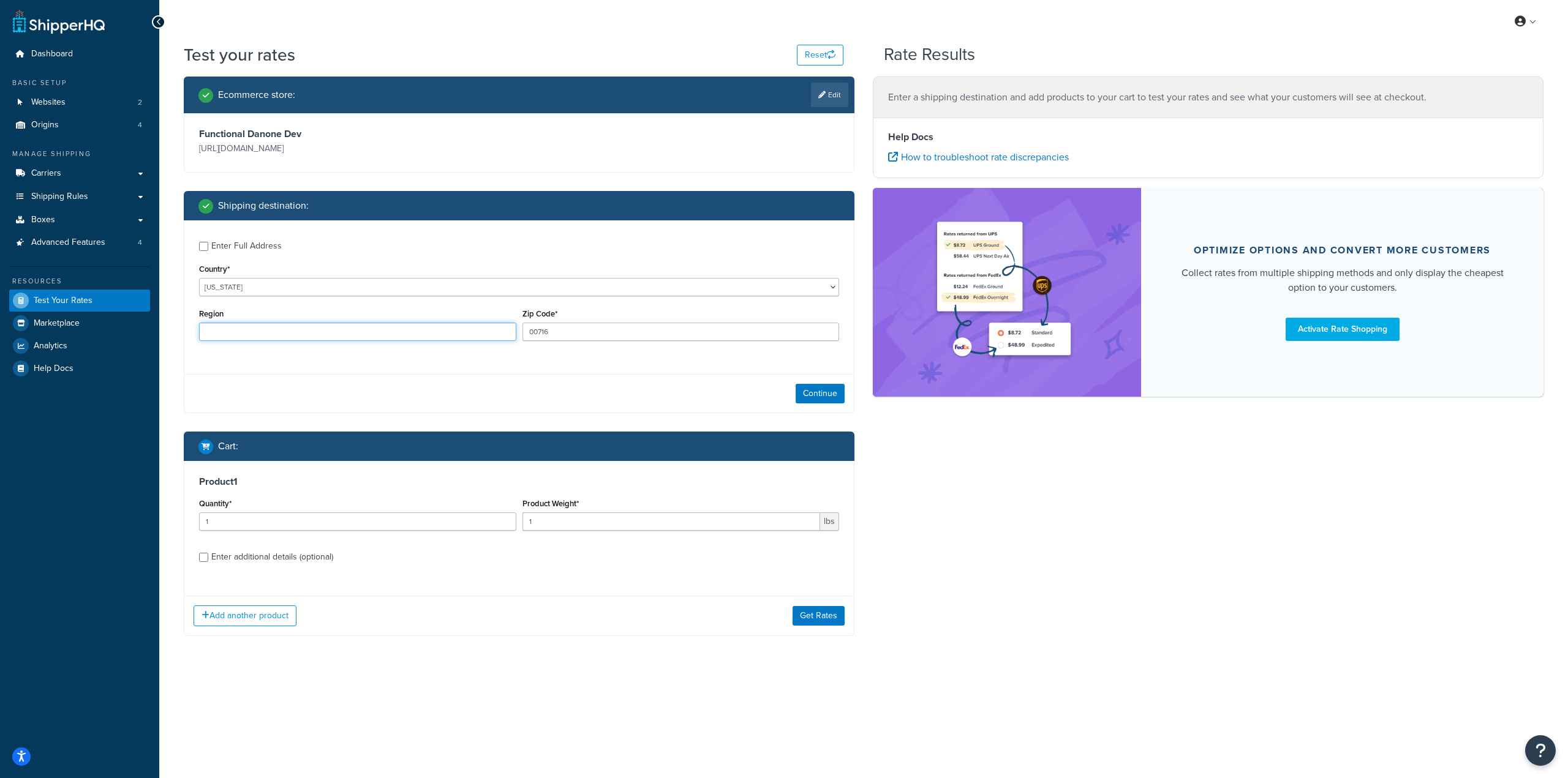
click at [428, 339] on input "Region" at bounding box center [358, 332] width 317 height 19
paste input "Puerto Rico"
type input "Puerto Rico"
click at [541, 528] on input "1" at bounding box center [671, 522] width 298 height 19
type input "11"
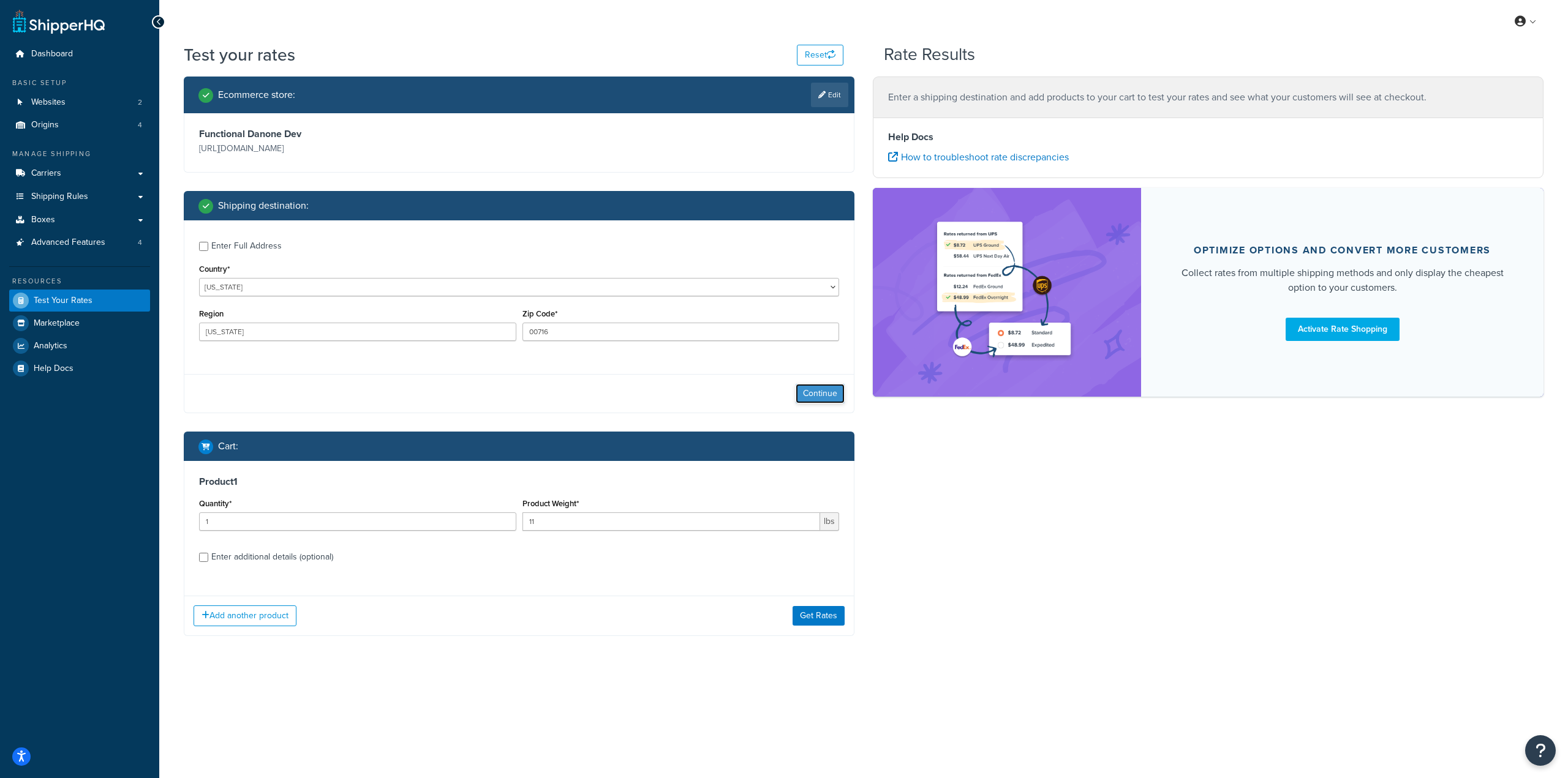
click at [824, 392] on button "Continue" at bounding box center [820, 394] width 49 height 20
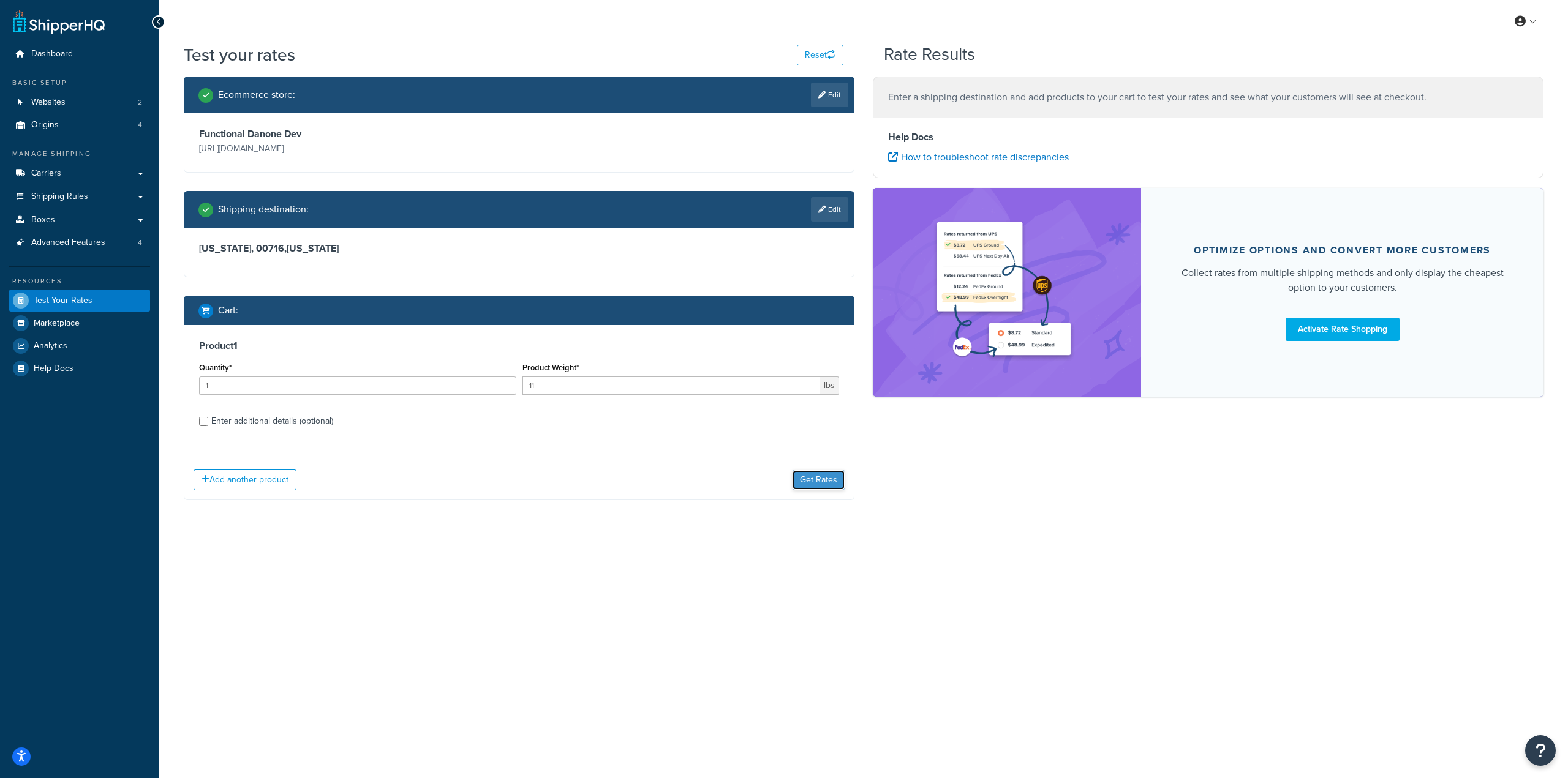
click at [827, 484] on button "Get Rates" at bounding box center [818, 480] width 52 height 20
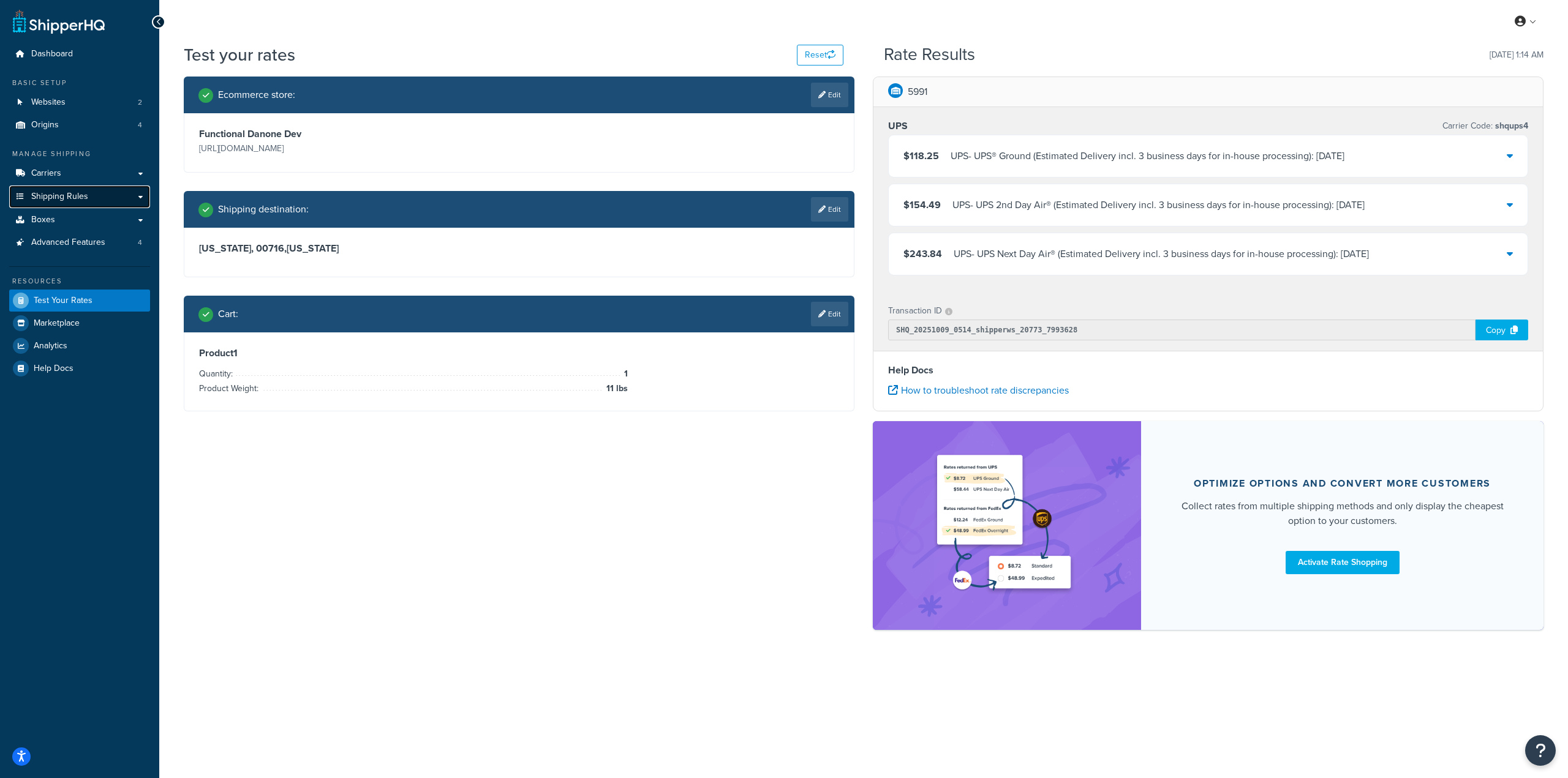
click at [85, 195] on span "Shipping Rules" at bounding box center [60, 197] width 57 height 11
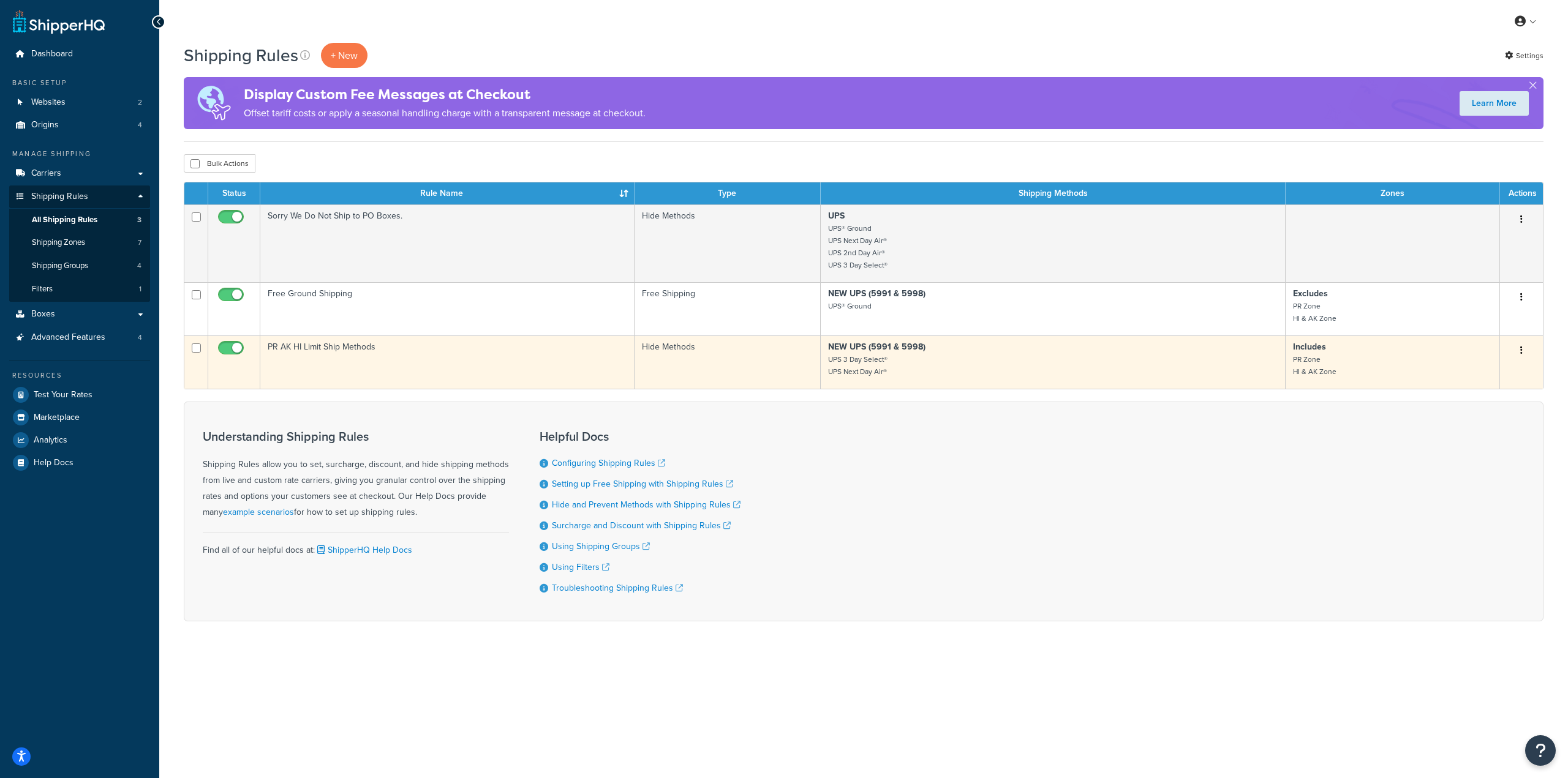
click at [1525, 350] on button "button" at bounding box center [1522, 351] width 17 height 20
click at [1465, 378] on link "Edit" at bounding box center [1481, 374] width 97 height 25
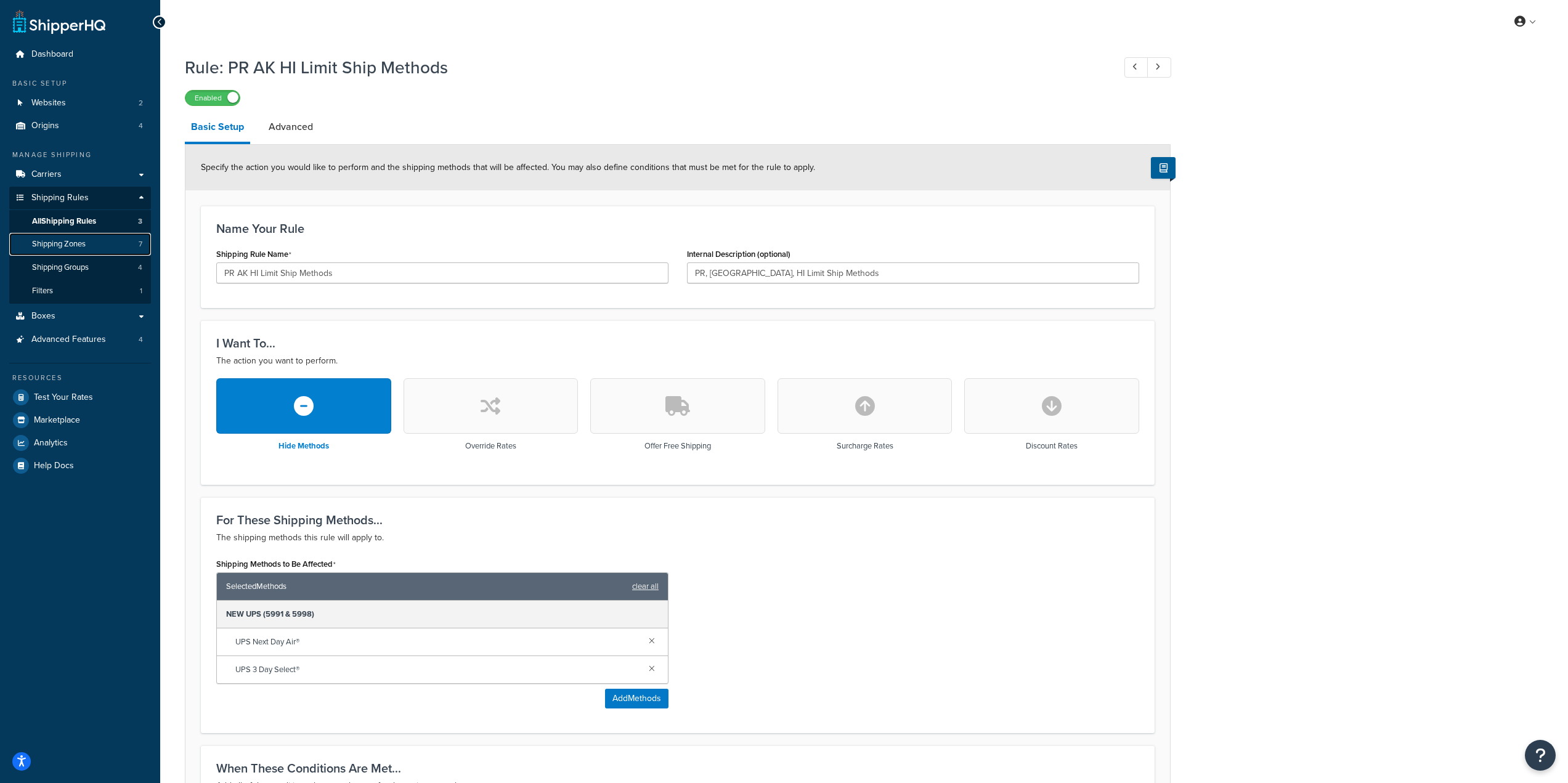
click at [75, 244] on span "Shipping Zones" at bounding box center [59, 245] width 53 height 11
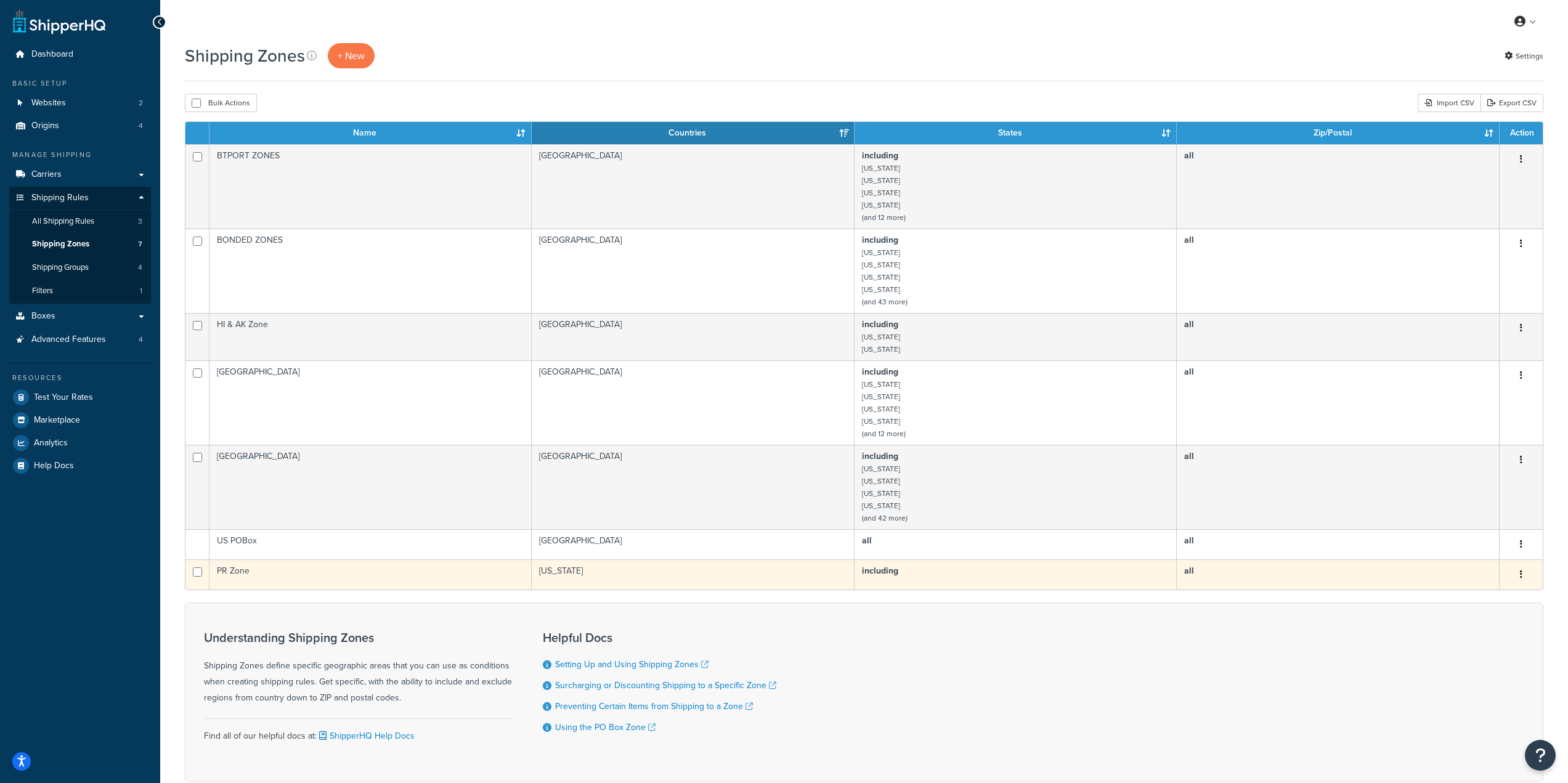
click at [321, 573] on td "PR Zone" at bounding box center [371, 574] width 322 height 30
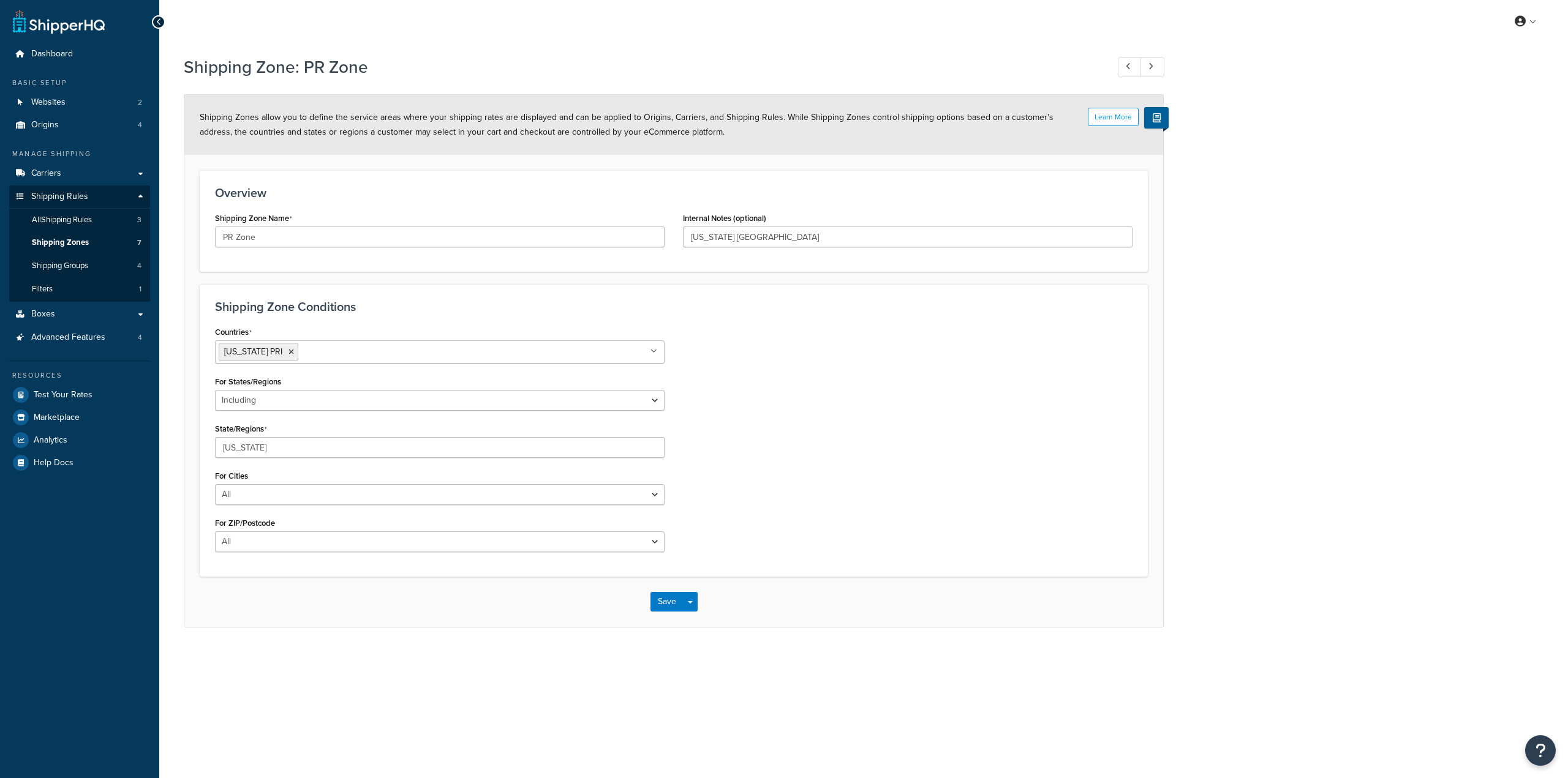
select select "including"
drag, startPoint x: 331, startPoint y: 443, endPoint x: 178, endPoint y: 452, distance: 153.3
click at [183, 453] on div "Shipping Zone: PR Zone Learn More Shipping Zones allow you to define the servic…" at bounding box center [863, 354] width 1409 height 609
click at [300, 392] on select "All Including Excluding" at bounding box center [440, 400] width 450 height 21
select select "all"
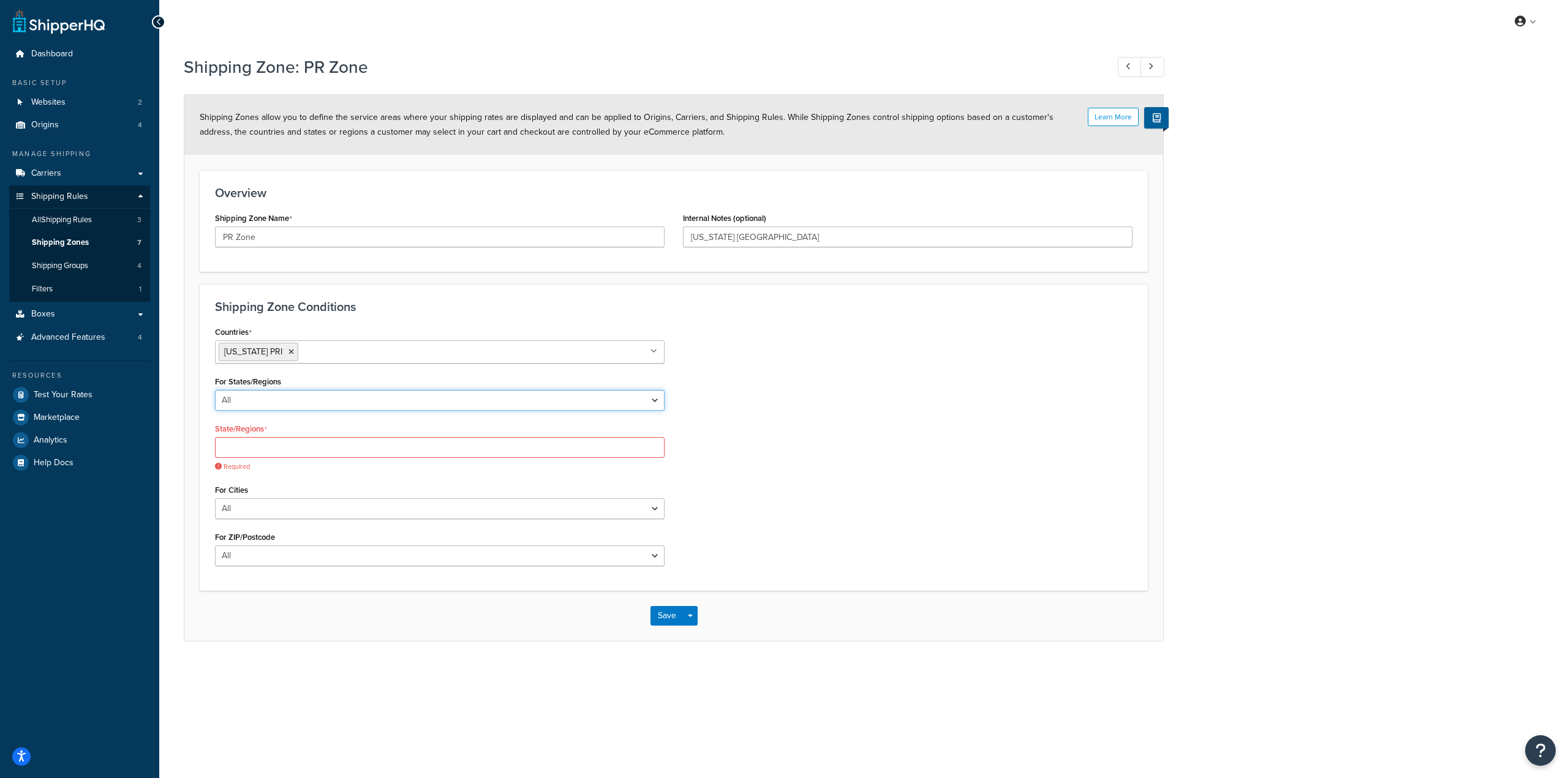
click at [215, 390] on select "All Including Excluding" at bounding box center [440, 400] width 450 height 21
click at [667, 561] on button "Save" at bounding box center [667, 555] width 33 height 20
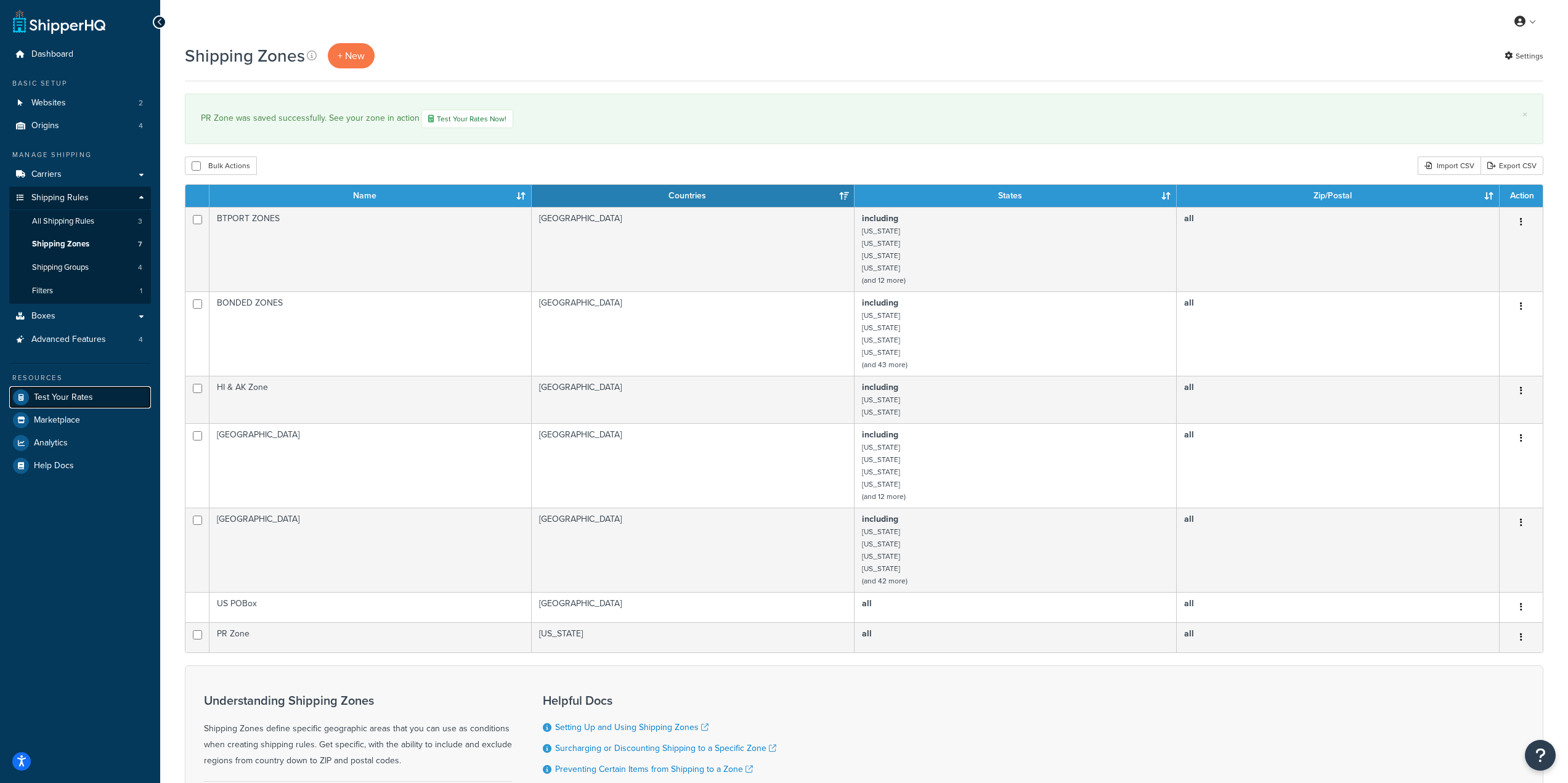
click at [80, 396] on span "Test Your Rates" at bounding box center [63, 398] width 59 height 11
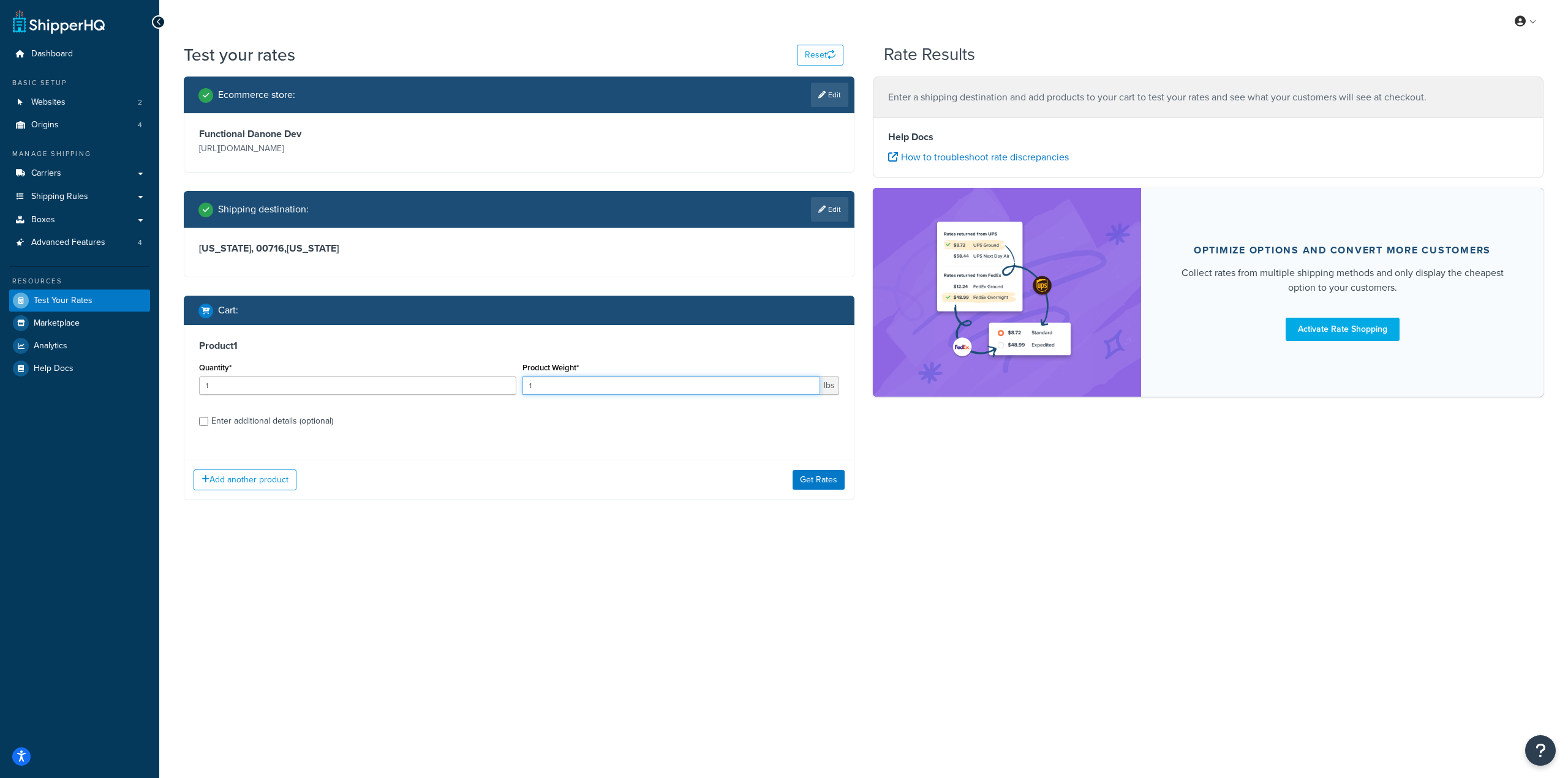
click at [649, 379] on input "1" at bounding box center [671, 386] width 298 height 19
type input "11"
click at [812, 479] on button "Get Rates" at bounding box center [818, 480] width 52 height 20
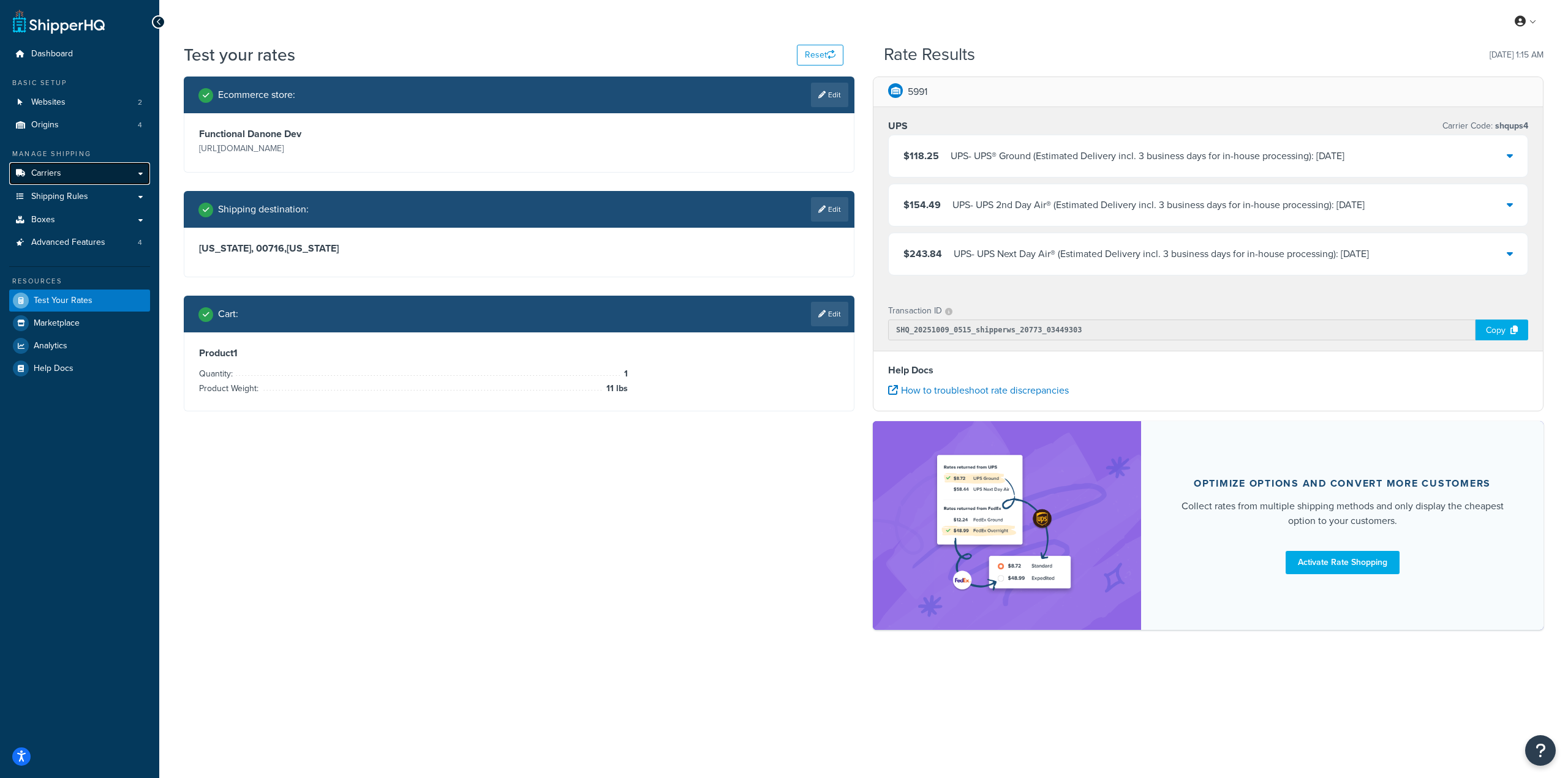
click at [95, 184] on link "Carriers" at bounding box center [80, 173] width 141 height 23
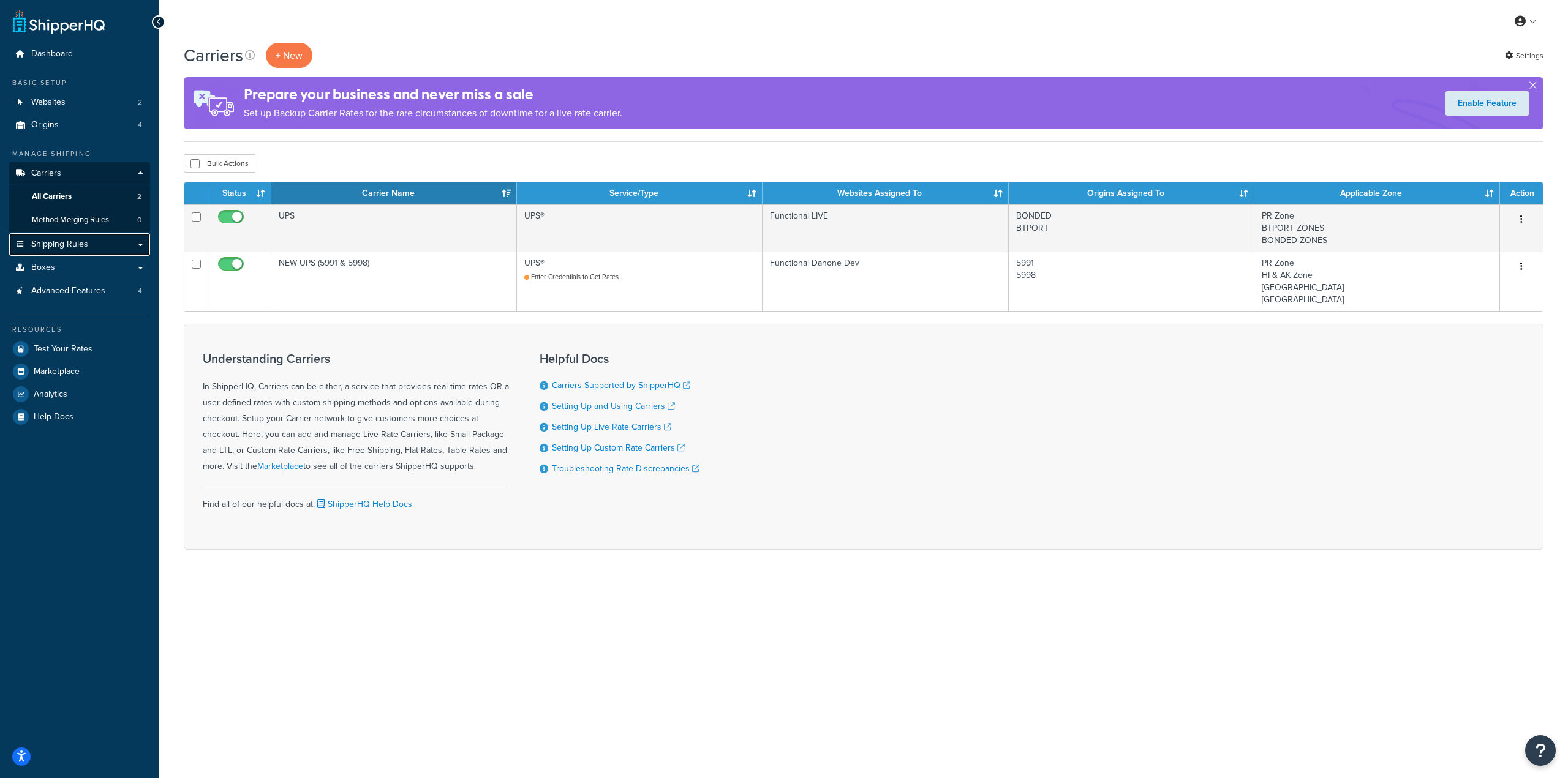
click at [78, 242] on span "Shipping Rules" at bounding box center [60, 245] width 57 height 11
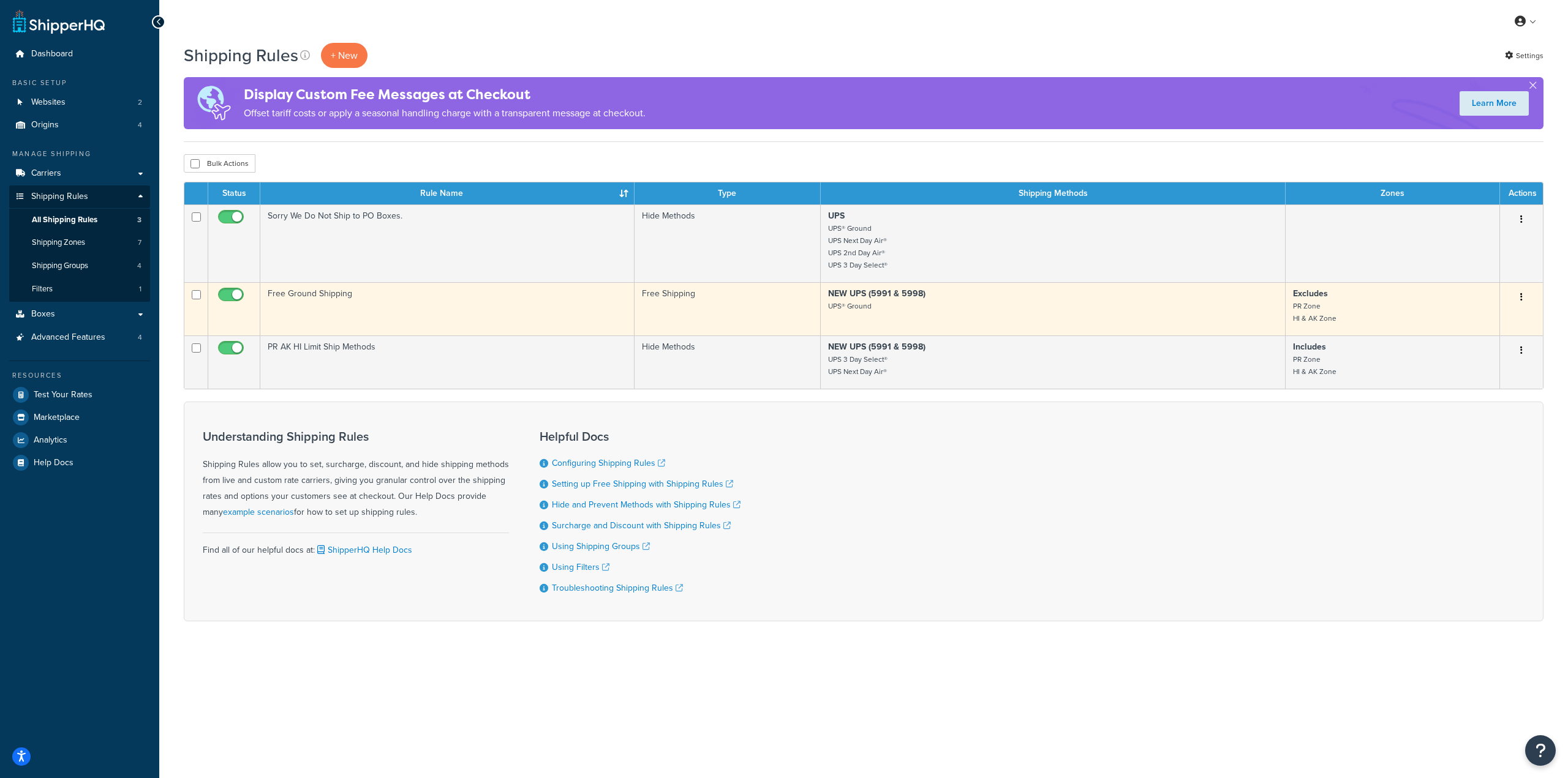
click at [1515, 297] on button "button" at bounding box center [1522, 297] width 17 height 20
click at [1464, 315] on link "Edit" at bounding box center [1481, 321] width 97 height 25
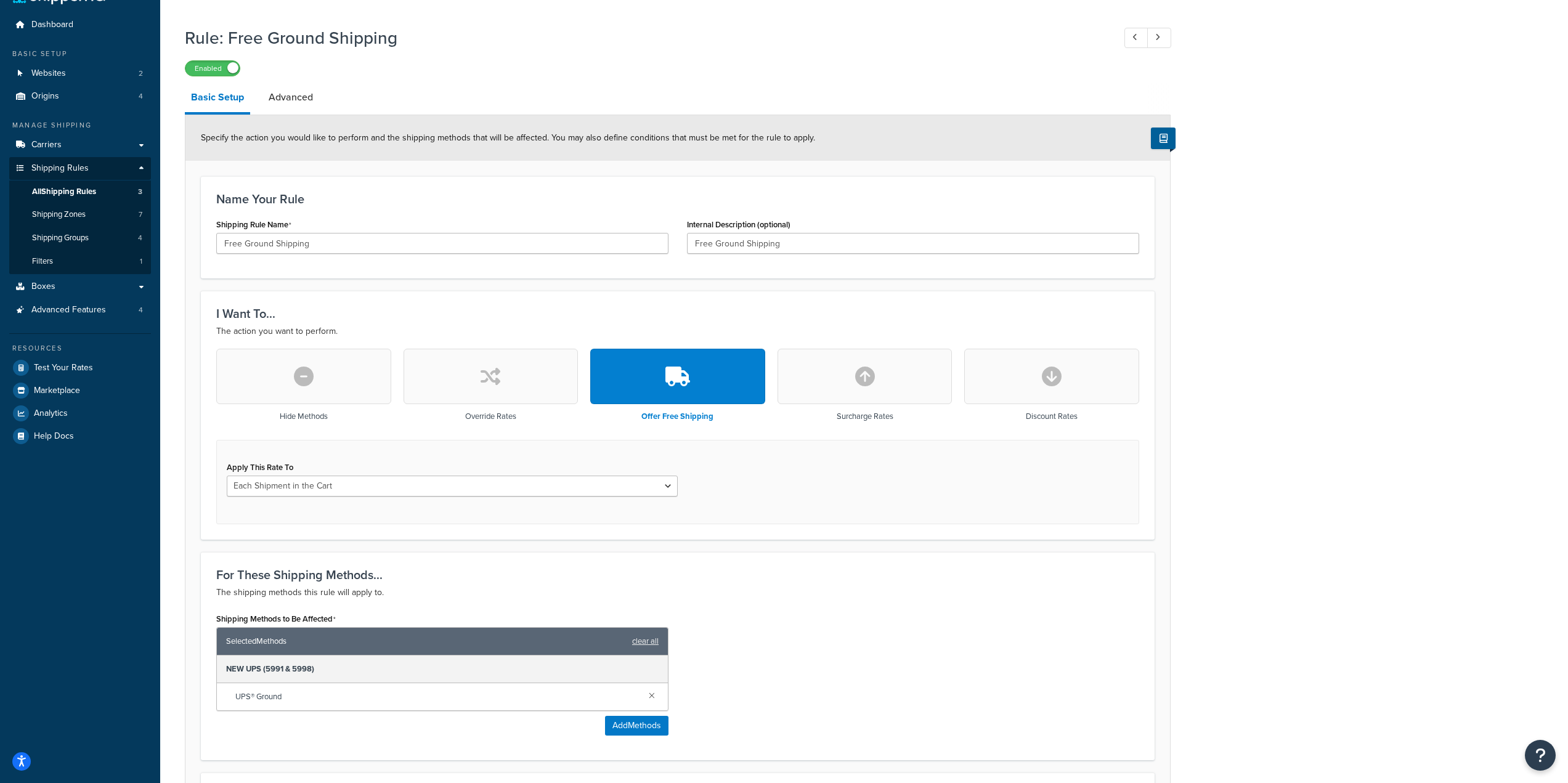
scroll to position [29, 0]
click at [88, 192] on span "All Shipping Rules" at bounding box center [64, 192] width 64 height 11
click at [75, 187] on span "All Shipping Rules" at bounding box center [64, 192] width 64 height 11
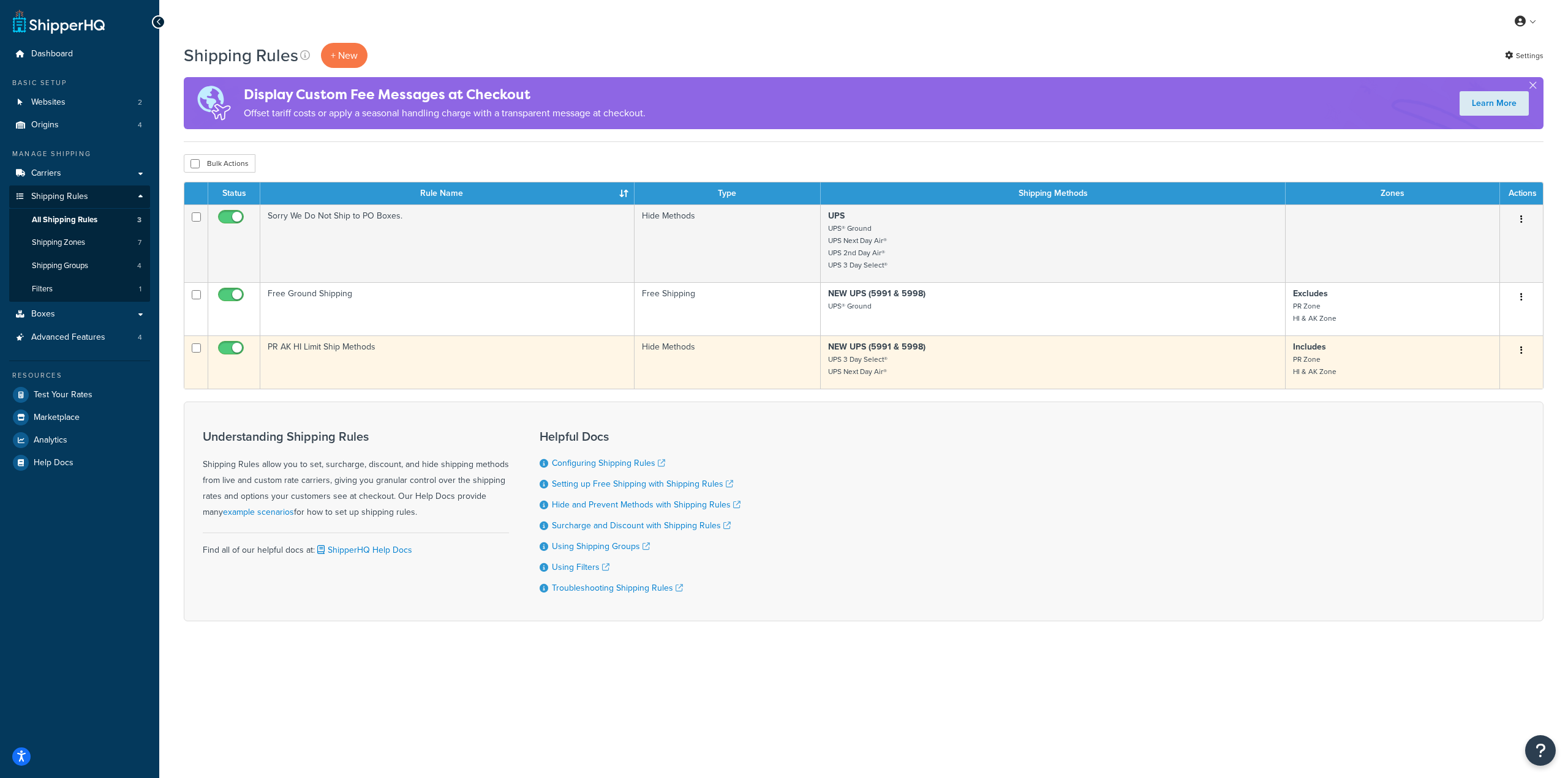
click at [1520, 352] on button "button" at bounding box center [1522, 351] width 17 height 20
click at [1454, 372] on link "Edit" at bounding box center [1481, 374] width 97 height 25
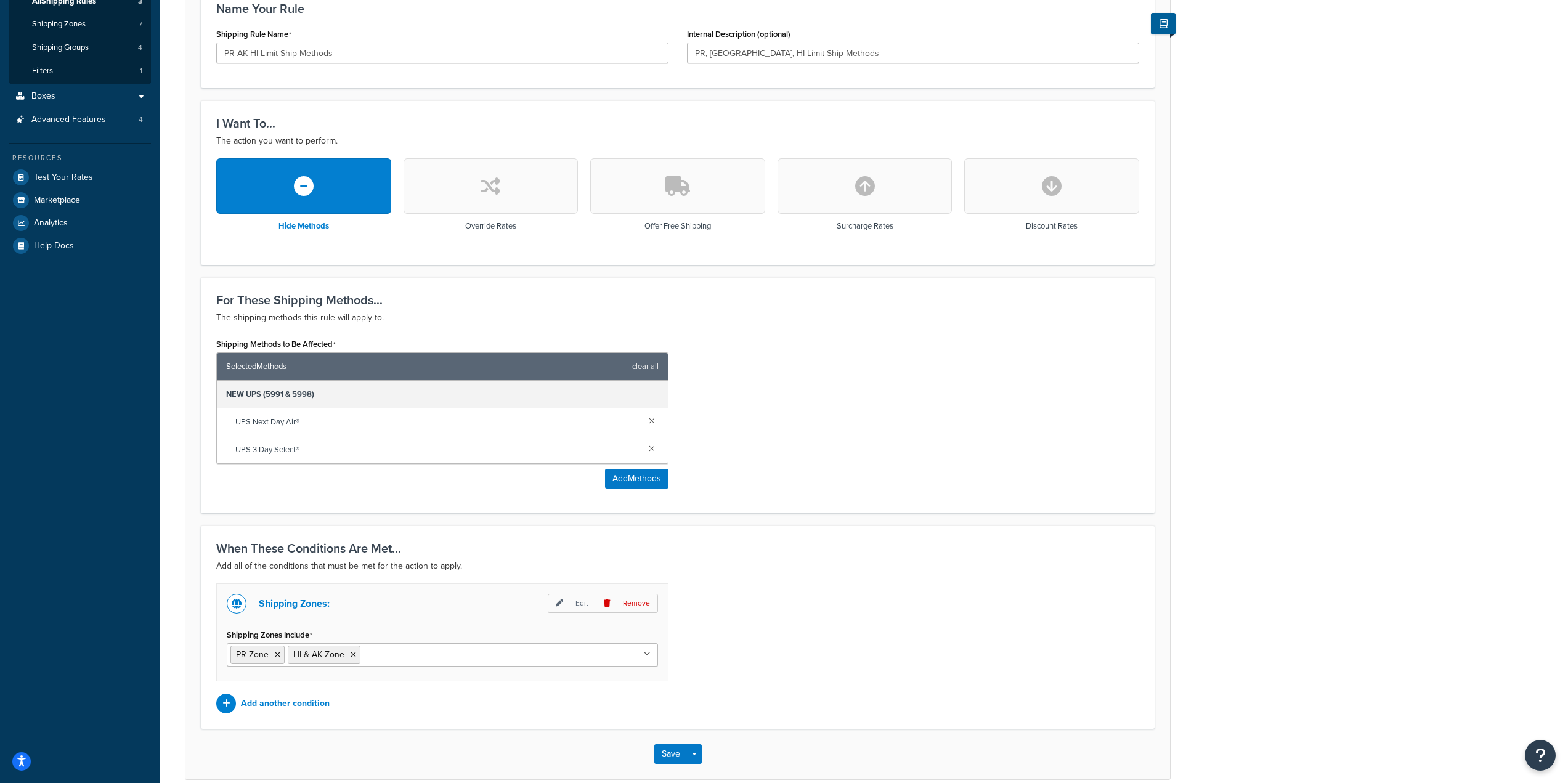
scroll to position [279, 0]
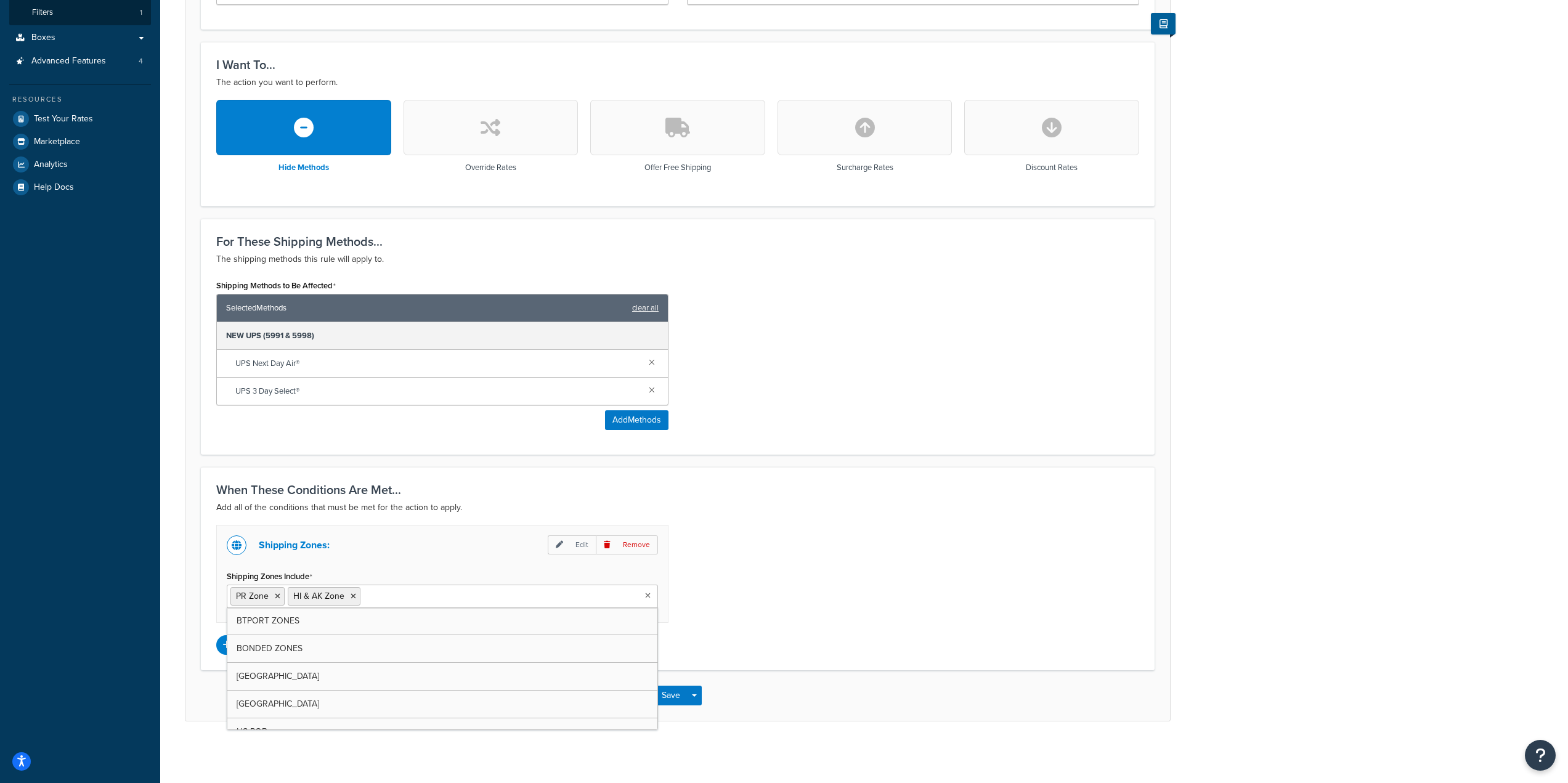
click at [383, 592] on input "Shipping Zones Include" at bounding box center [418, 596] width 109 height 13
click at [434, 527] on div "Shipping Zones: Edit Remove Shipping Zones Include PR Zone HI & AK Zone BTPORT …" at bounding box center [442, 574] width 452 height 98
click at [301, 651] on p "Add another condition" at bounding box center [285, 645] width 89 height 17
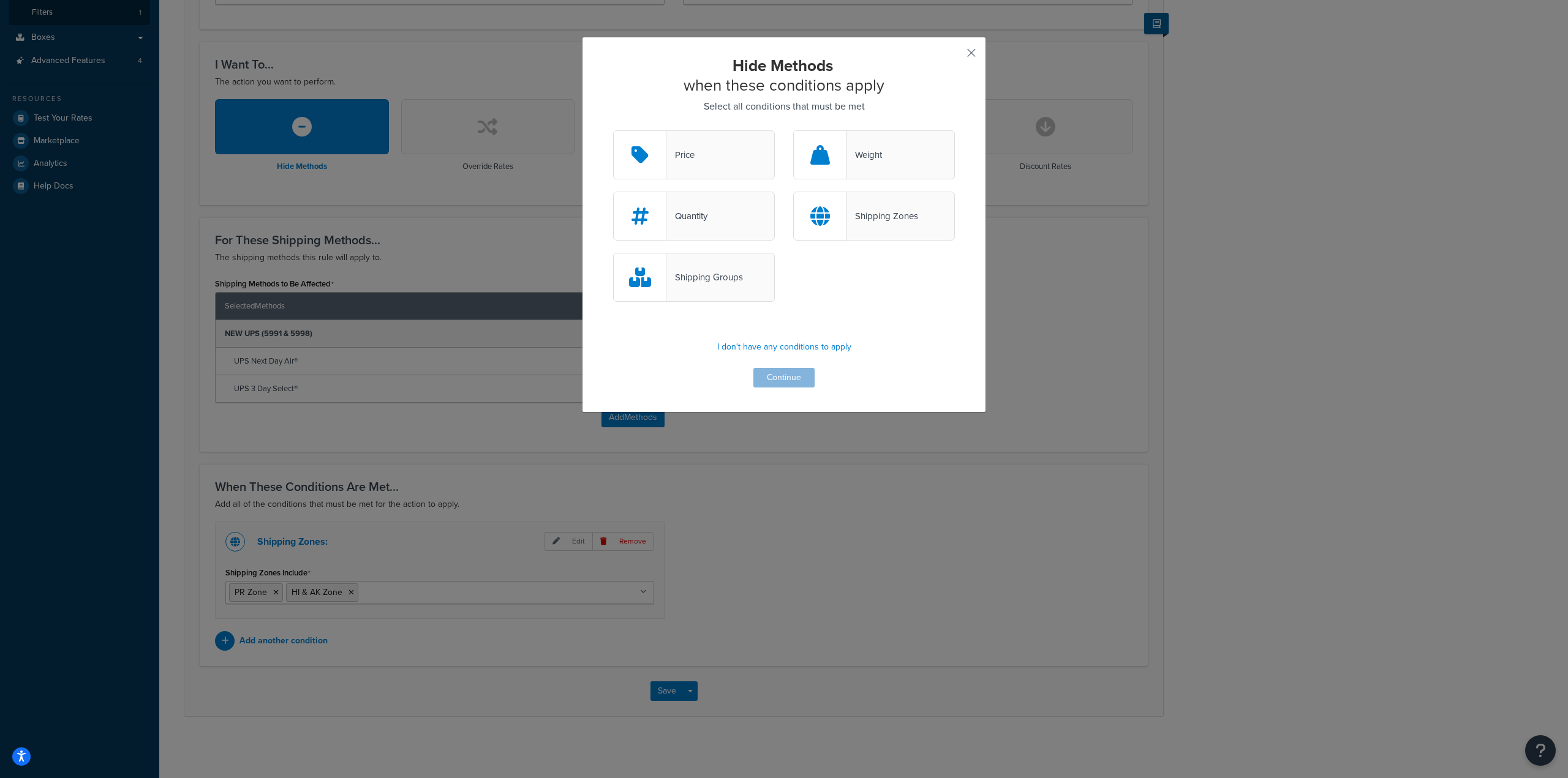
click at [966, 66] on div "Hide Methods when these conditions apply Select all conditions that must be met…" at bounding box center [784, 224] width 404 height 376
click at [955, 56] on button "button" at bounding box center [953, 57] width 3 height 3
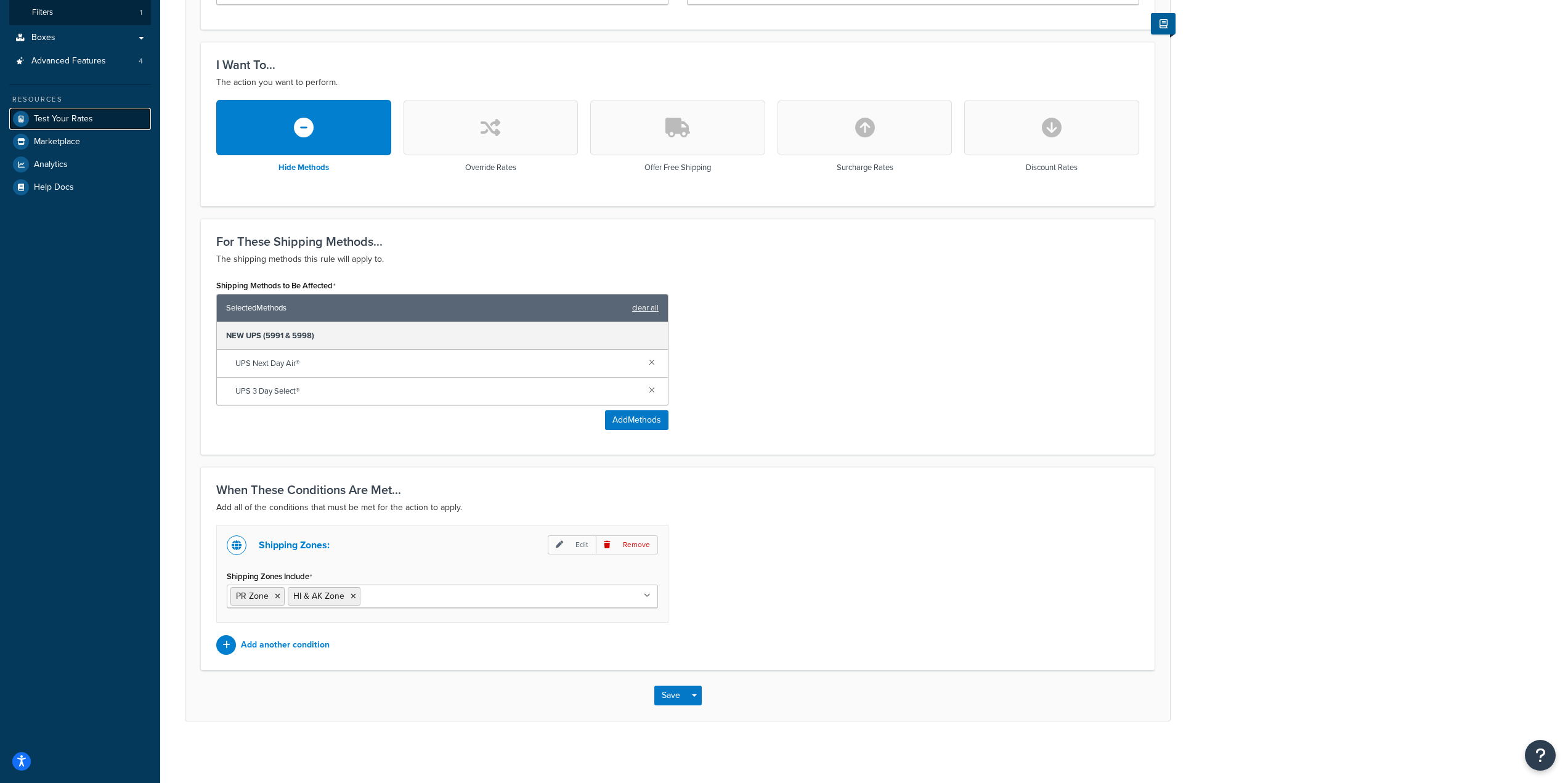
click at [51, 109] on link "Test Your Rates" at bounding box center [80, 118] width 142 height 22
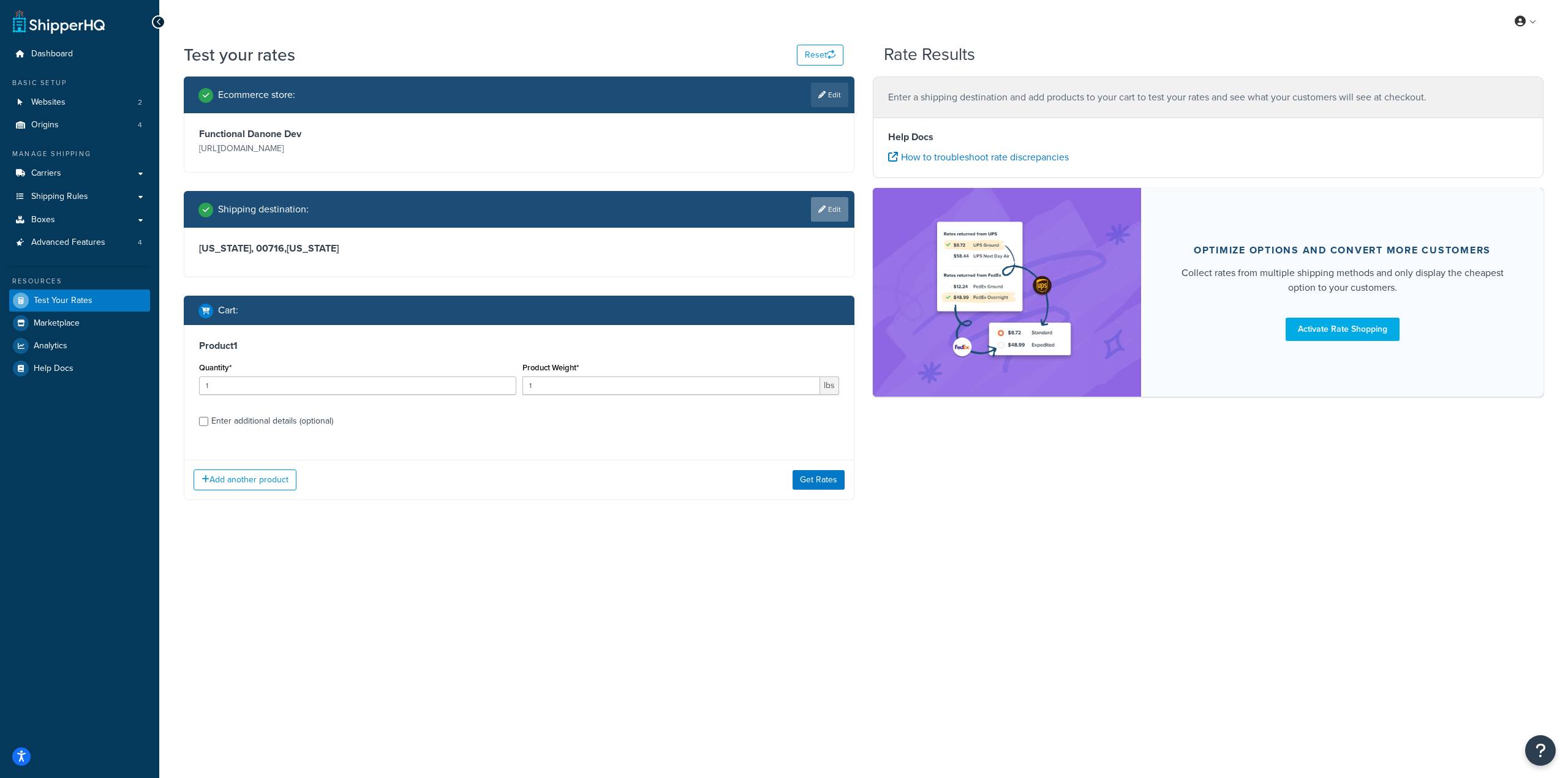
click at [818, 210] on icon at bounding box center [822, 209] width 7 height 7
select select "PR"
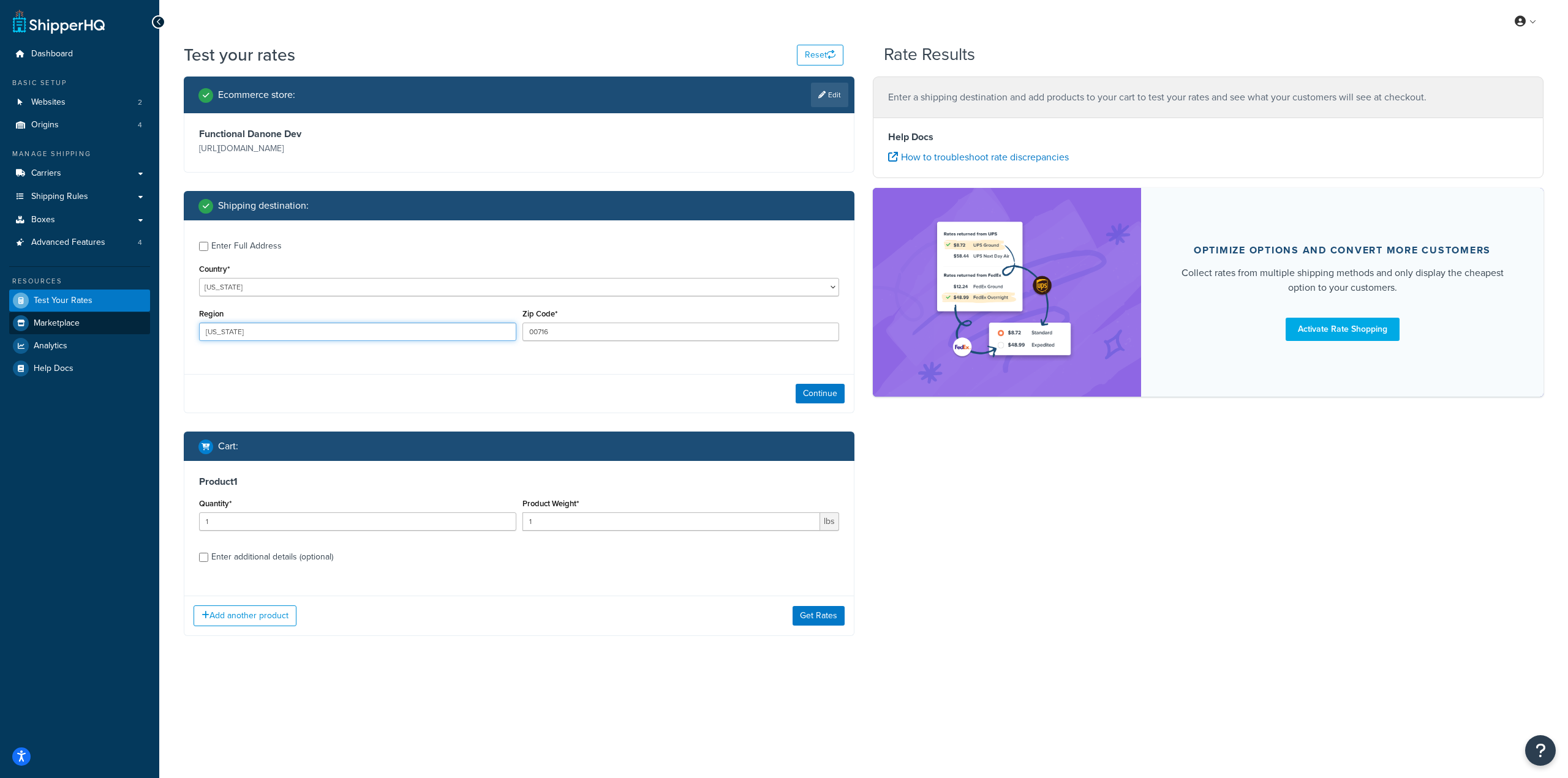
drag, startPoint x: 269, startPoint y: 327, endPoint x: 145, endPoint y: 323, distance: 124.1
click at [145, 323] on div "Dashboard Basic Setup Websites 2 Origins 4 Manage Shipping Carriers Carriers Al…" at bounding box center [784, 389] width 1568 height 778
click at [813, 391] on button "Continue" at bounding box center [820, 394] width 49 height 20
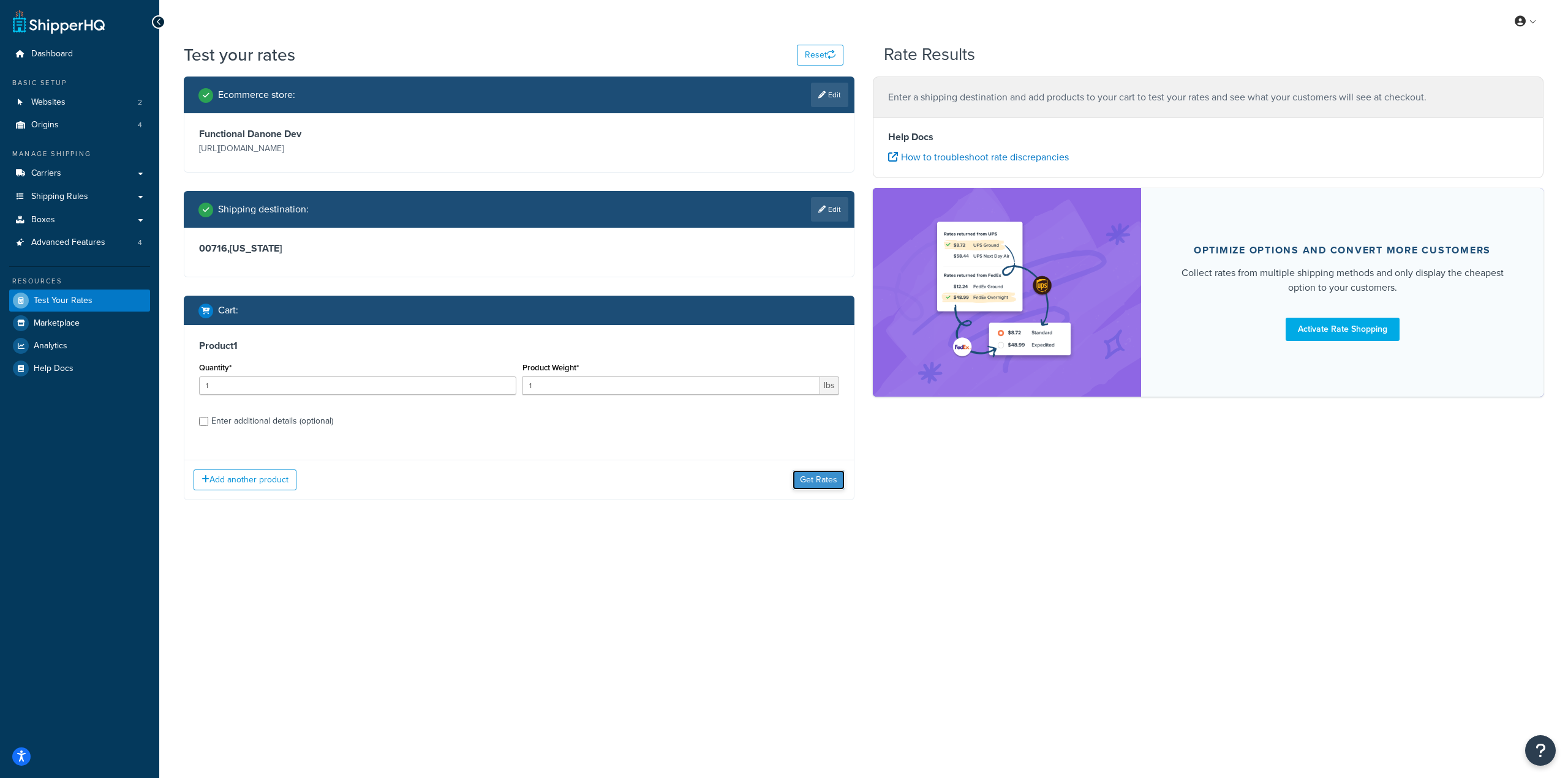
click at [825, 473] on button "Get Rates" at bounding box center [818, 480] width 52 height 20
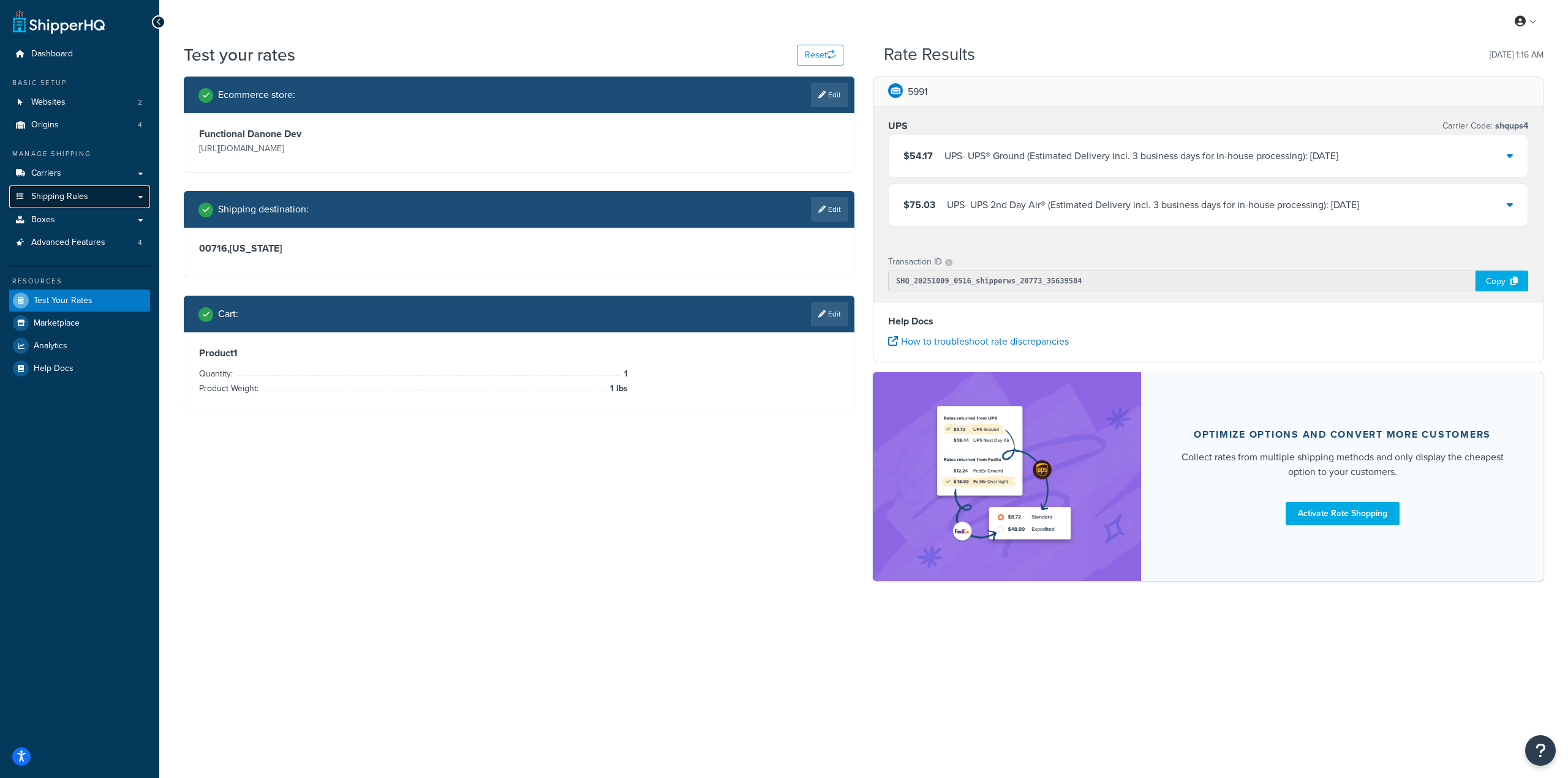
click at [108, 189] on link "Shipping Rules" at bounding box center [80, 196] width 141 height 23
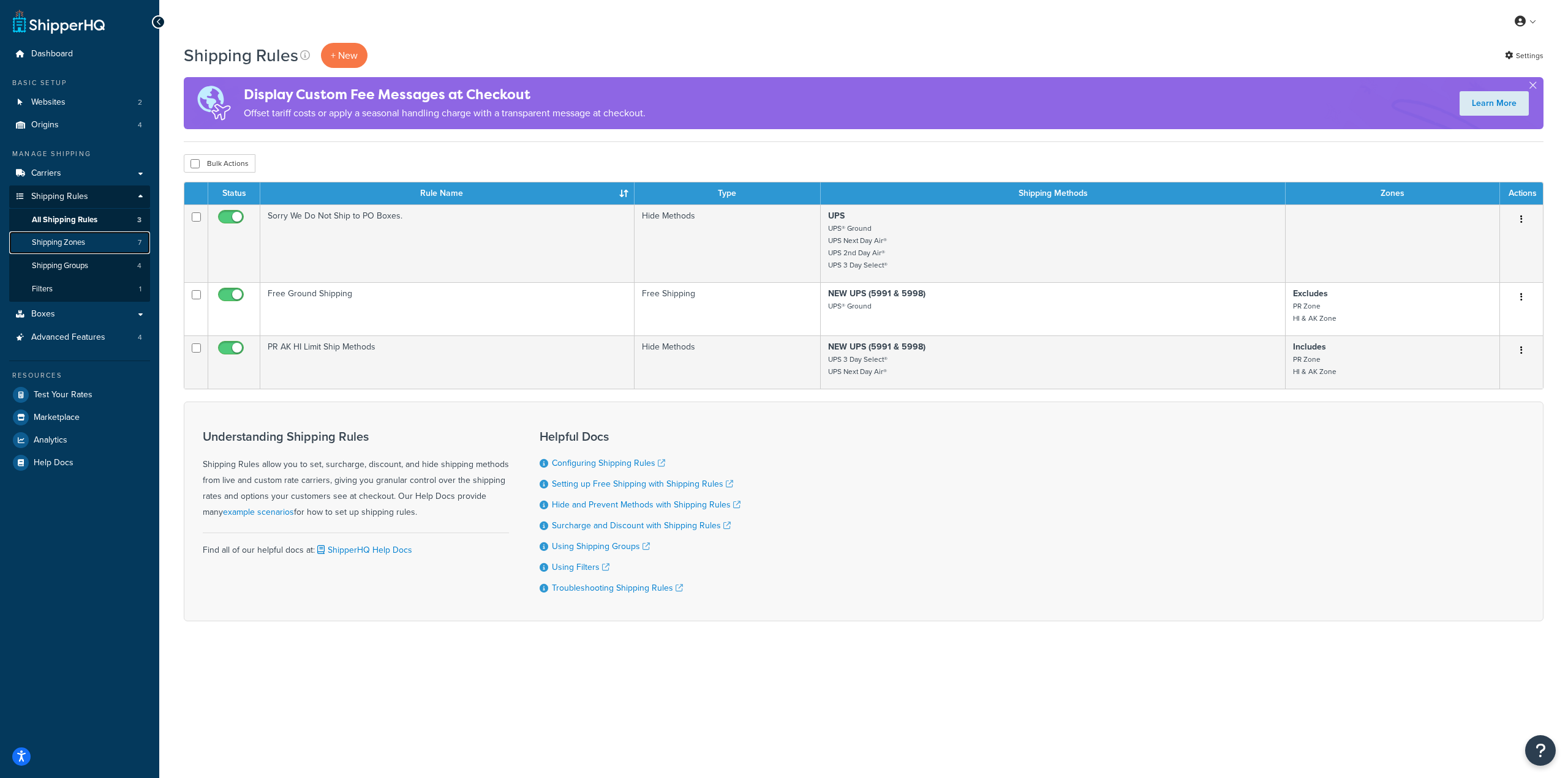
click at [76, 250] on link "Shipping Zones 7" at bounding box center [80, 243] width 141 height 23
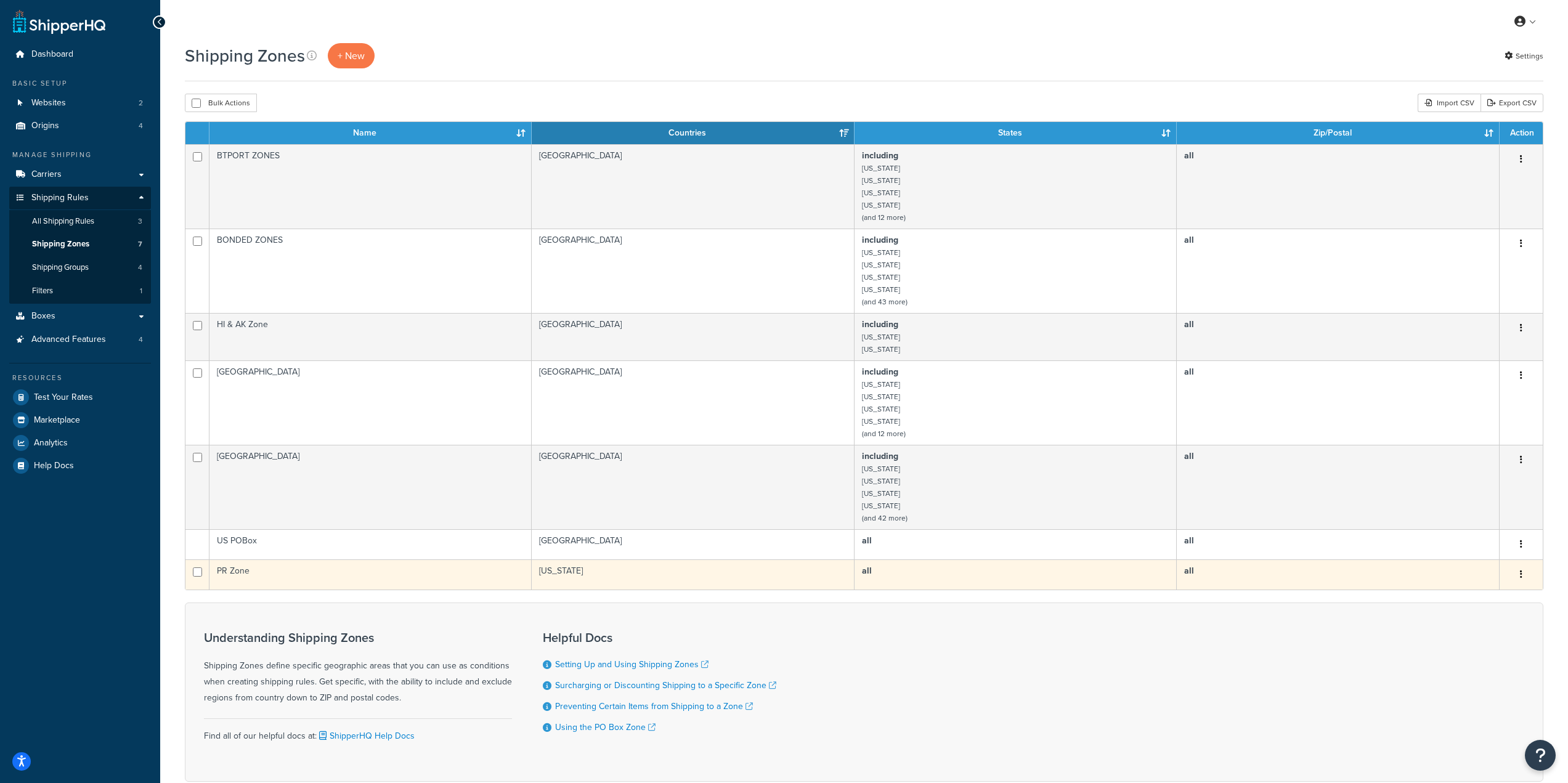
click at [1516, 574] on button "button" at bounding box center [1521, 575] width 17 height 20
click at [1462, 597] on link "Edit" at bounding box center [1471, 600] width 98 height 25
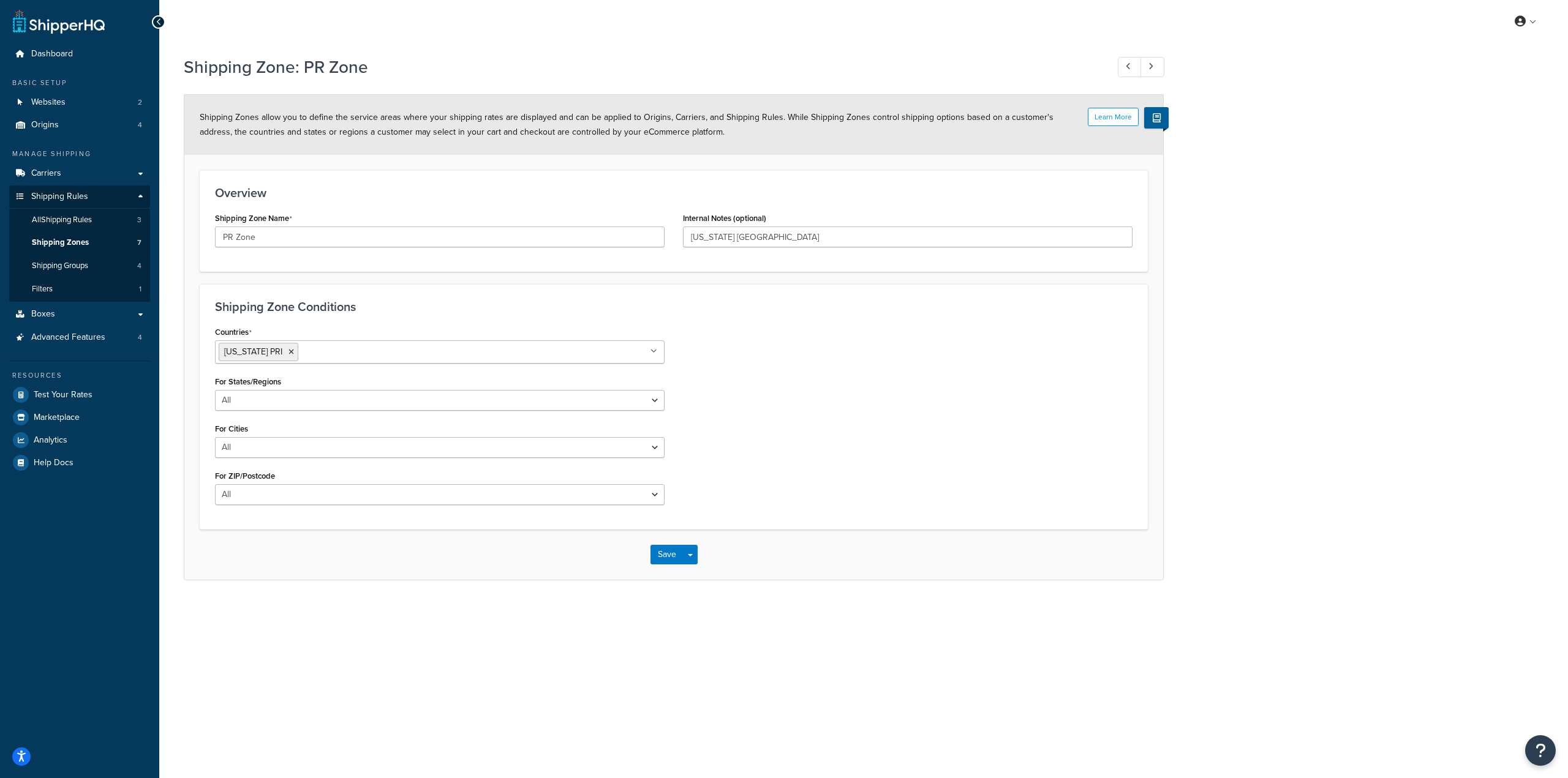
click at [499, 351] on ul "Puerto Rico PRI" at bounding box center [440, 352] width 450 height 23
click at [574, 266] on div "Overview Shipping Zone Name PR Zone Internal Notes (optional) Puerto Rico Provi…" at bounding box center [673, 220] width 948 height 102
click at [397, 352] on icon at bounding box center [400, 352] width 5 height 7
click at [806, 364] on div "Countries Puerto Rico PRI All Countries ALL United States USA Afghanistan AFG A…" at bounding box center [673, 419] width 936 height 191
click at [473, 402] on select "All Including Excluding" at bounding box center [440, 400] width 450 height 21
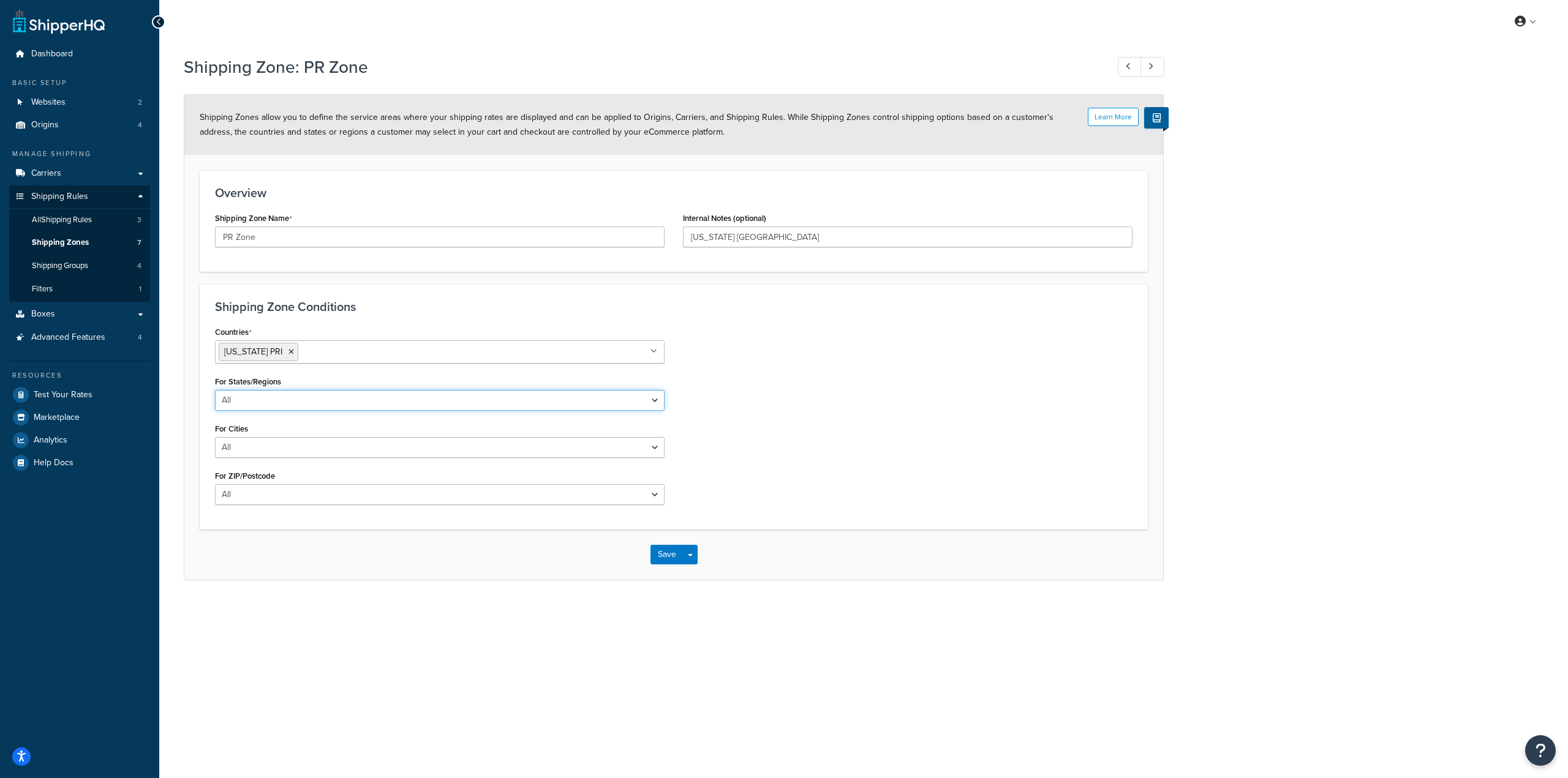
click at [473, 402] on select "All Including Excluding" at bounding box center [440, 400] width 450 height 21
click at [450, 456] on select "All Including Excluding" at bounding box center [440, 447] width 450 height 21
click at [464, 446] on select "All Including Excluding" at bounding box center [440, 447] width 450 height 21
click at [468, 485] on select "All Including Excluding" at bounding box center [440, 494] width 450 height 21
click at [468, 485] on select "All Including Excluding" at bounding box center [440, 494] width 450 height 21
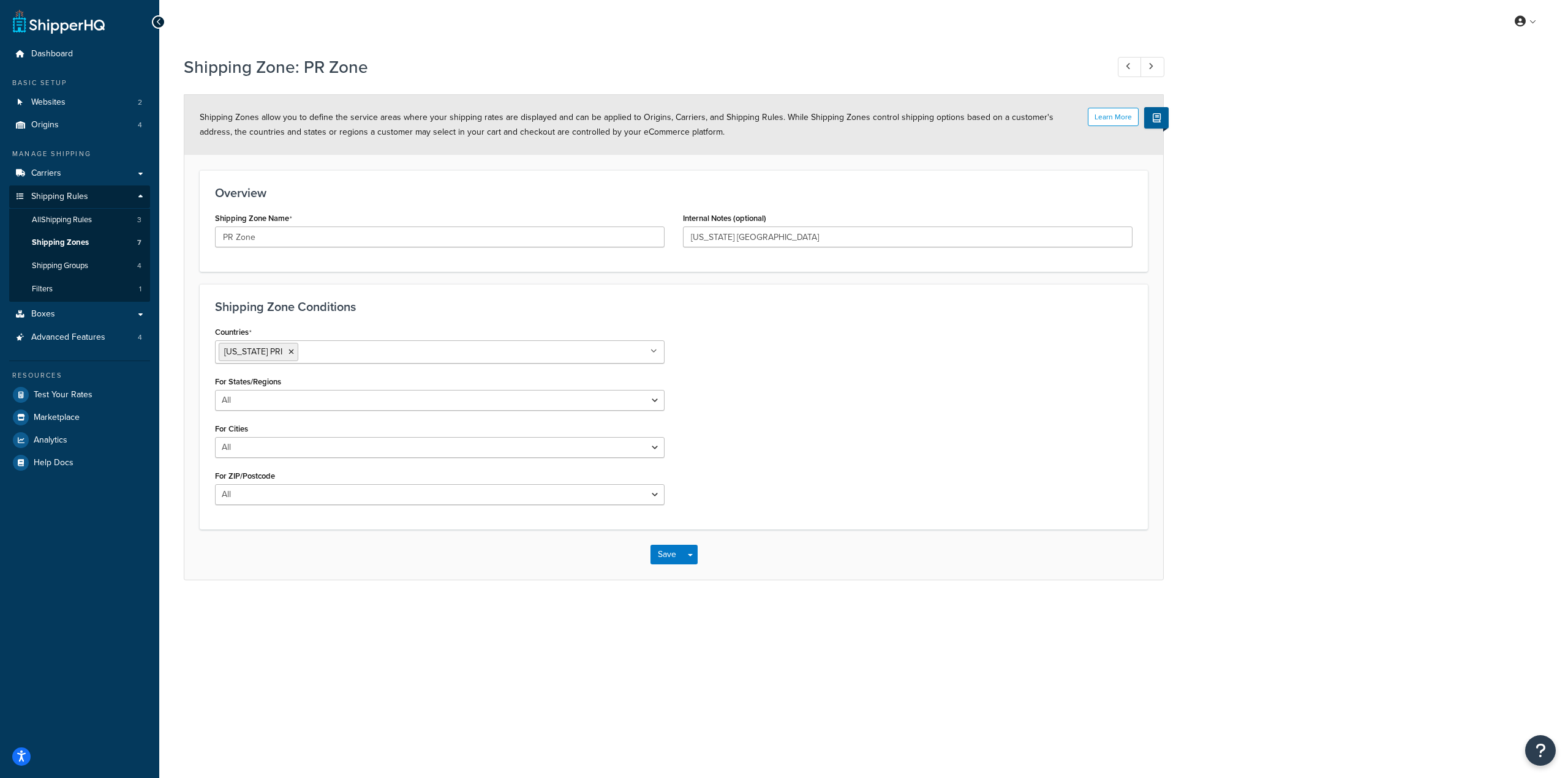
click at [817, 394] on div "Countries Puerto Rico PRI All Countries ALL United States USA Afghanistan AFG A…" at bounding box center [673, 419] width 936 height 191
click at [68, 222] on span "All Shipping Rules" at bounding box center [62, 220] width 60 height 11
click at [98, 238] on link "Shipping Zones 7" at bounding box center [80, 243] width 141 height 23
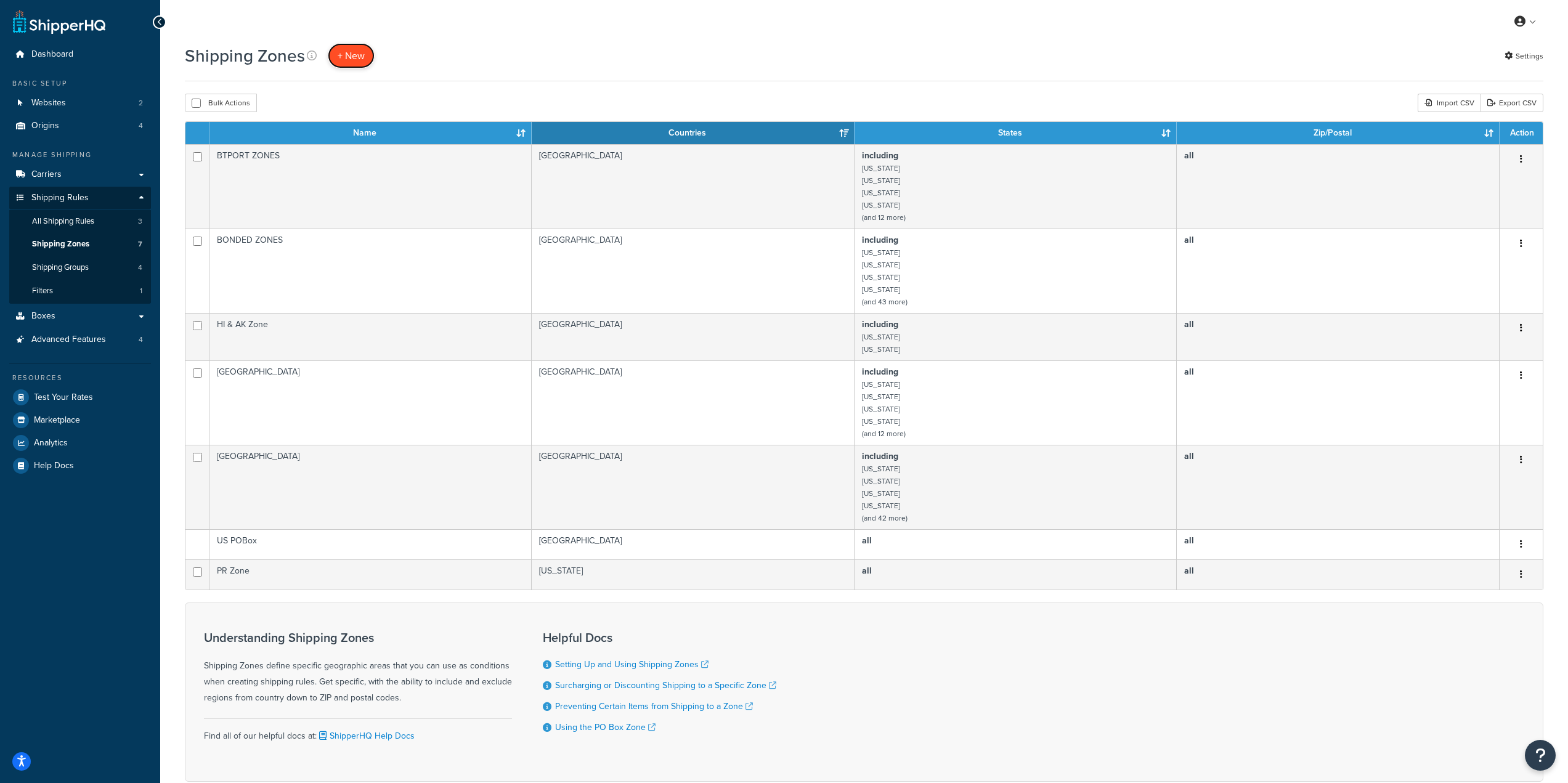
click at [350, 54] on span "+ New" at bounding box center [351, 55] width 27 height 14
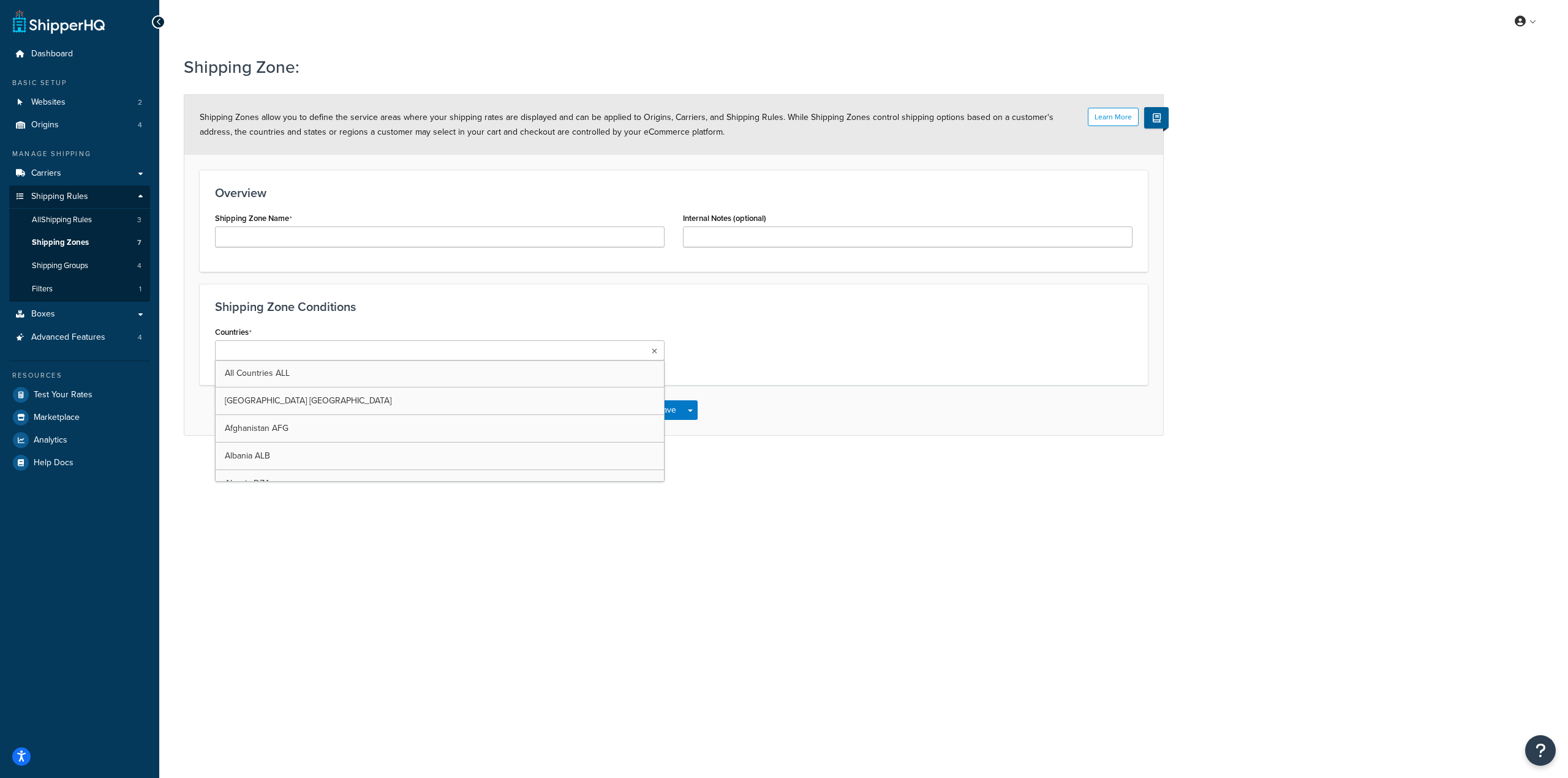
click at [394, 350] on ul at bounding box center [440, 350] width 450 height 20
click at [706, 364] on div "Countries [GEOGRAPHIC_DATA] [GEOGRAPHIC_DATA] All Countries ALL [GEOGRAPHIC_DAT…" at bounding box center [673, 419] width 936 height 191
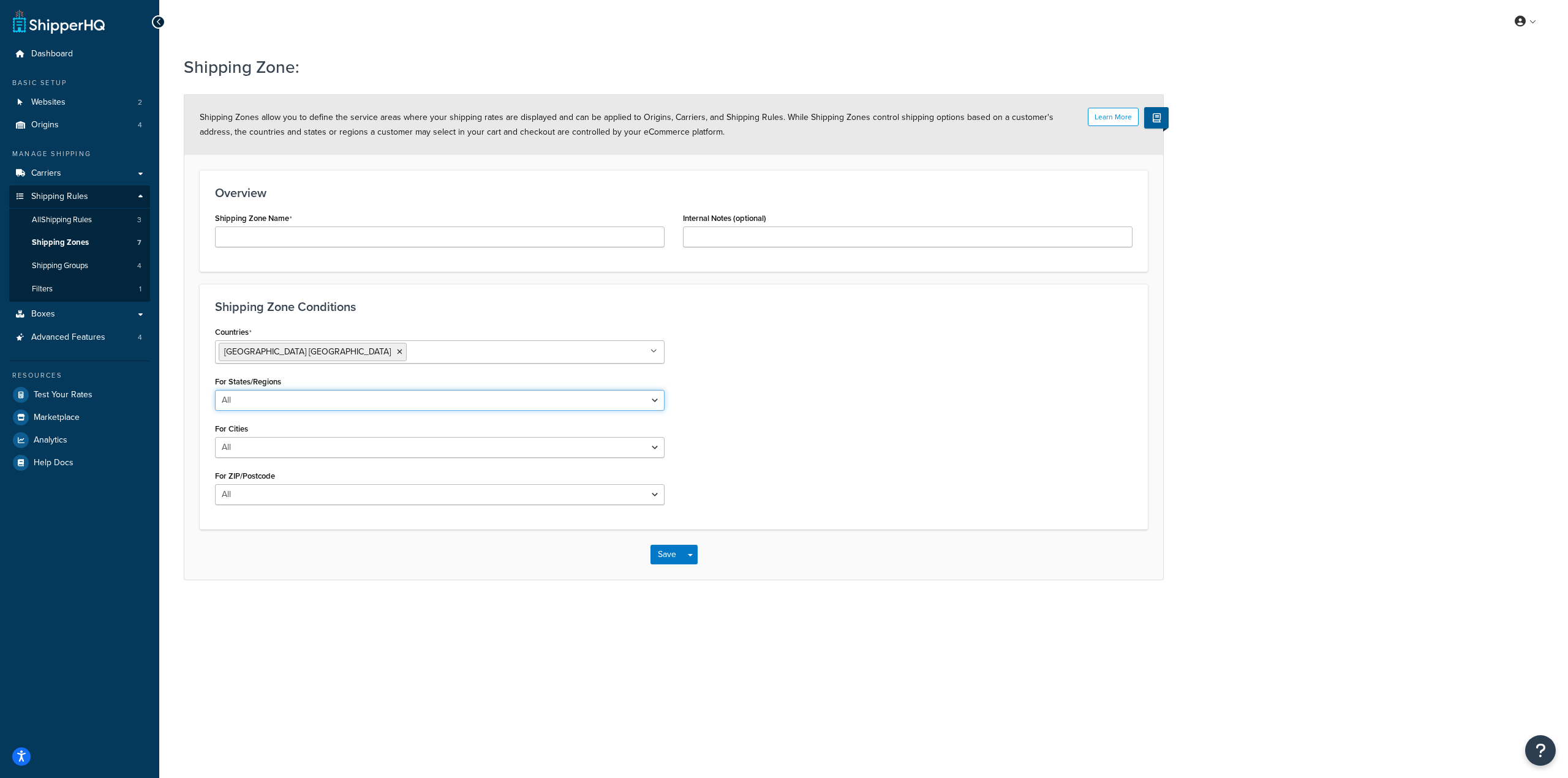
click at [502, 400] on select "All Including Excluding" at bounding box center [440, 400] width 450 height 21
select select "including"
click at [215, 390] on select "All Including Excluding" at bounding box center [440, 400] width 450 height 21
click at [412, 451] on ul at bounding box center [440, 447] width 450 height 20
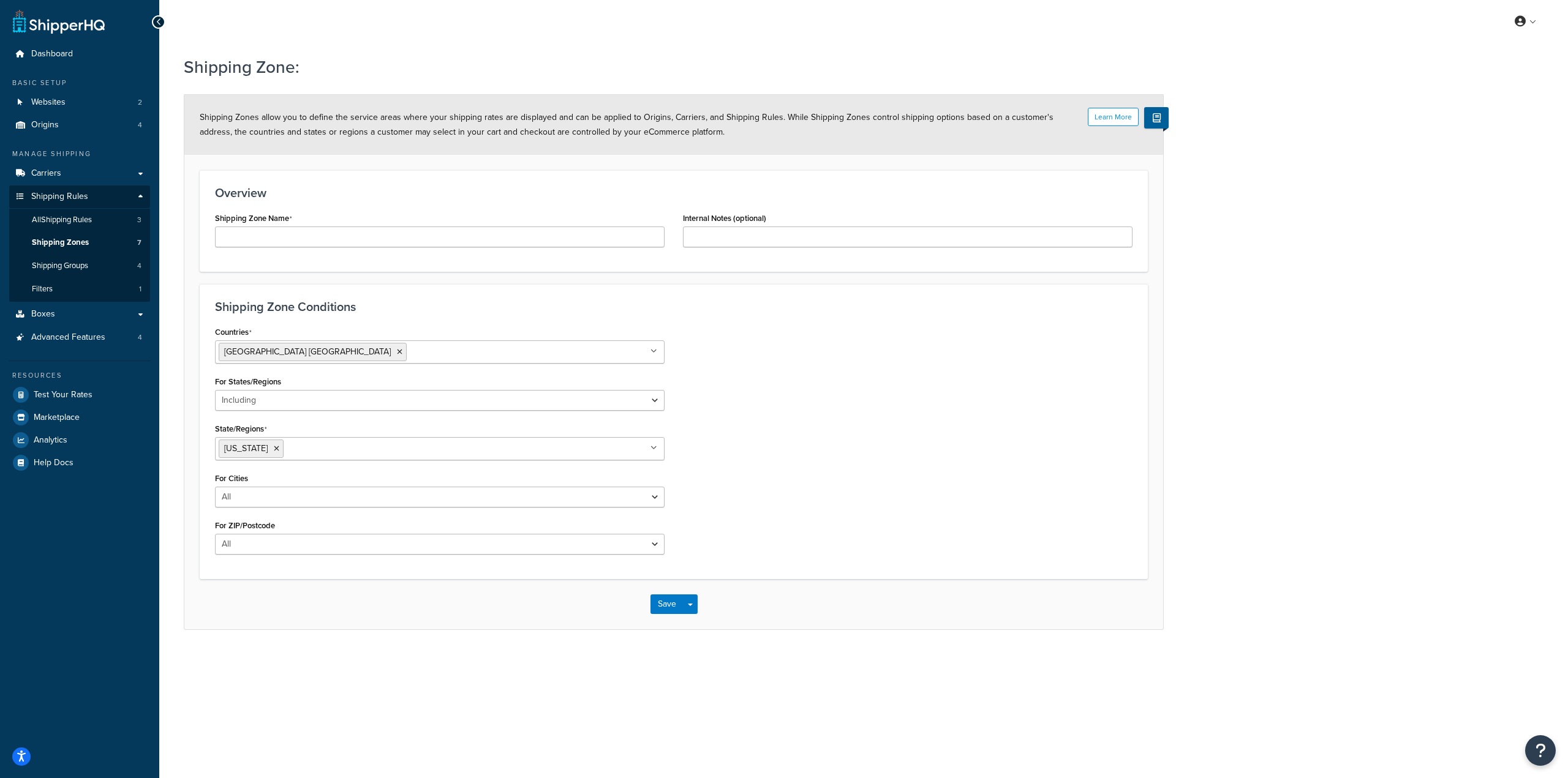
drag, startPoint x: 776, startPoint y: 443, endPoint x: 634, endPoint y: 468, distance: 144.2
click at [775, 443] on div "Countries United States USA All Countries ALL Afghanistan AFG Albania ALB Alger…" at bounding box center [673, 443] width 936 height 240
click at [431, 240] on input "Shipping Zone Name" at bounding box center [440, 236] width 450 height 21
type input "PR State Zone"
type input "PR State"
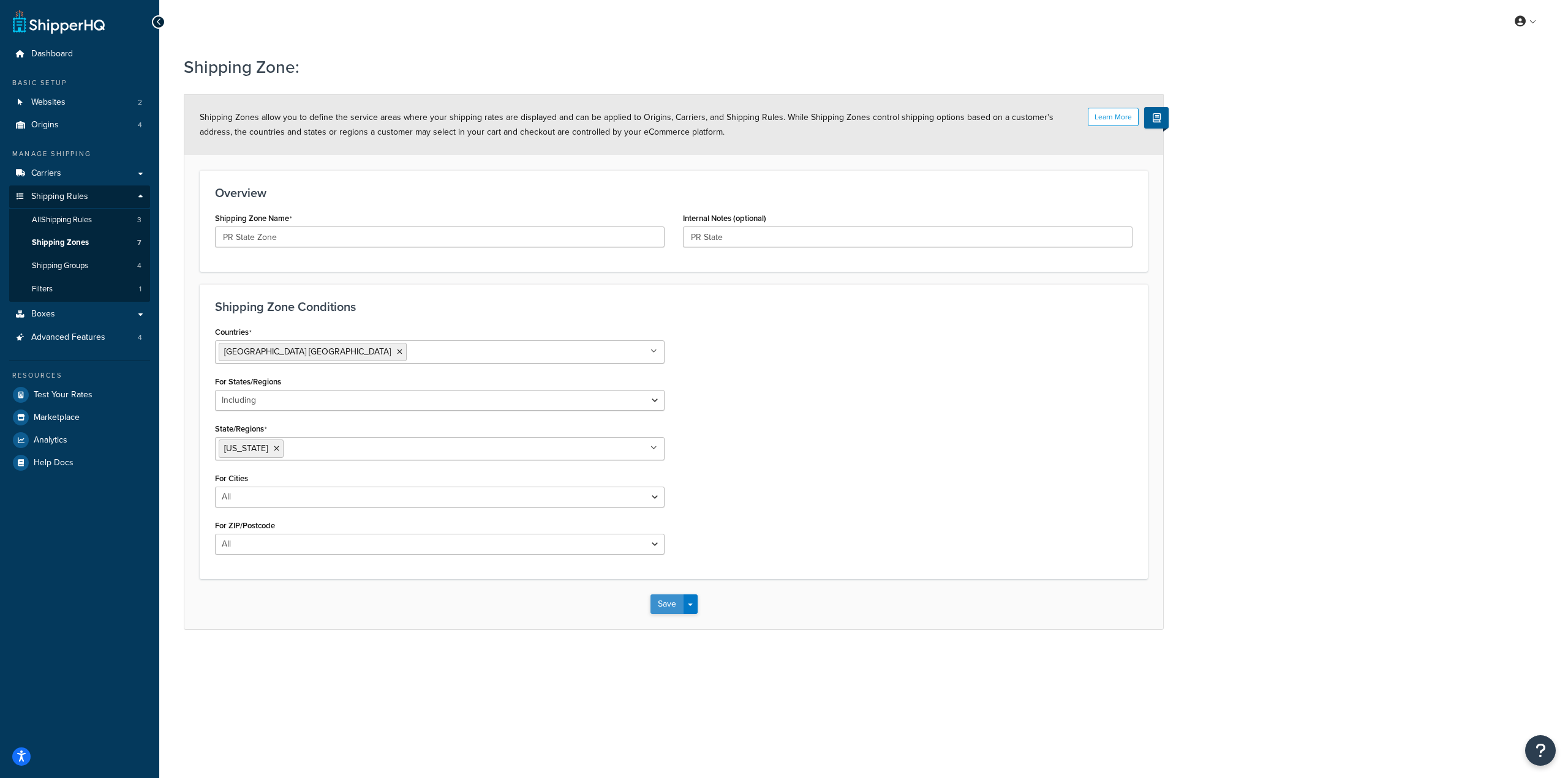
click at [659, 603] on button "Save" at bounding box center [667, 604] width 33 height 20
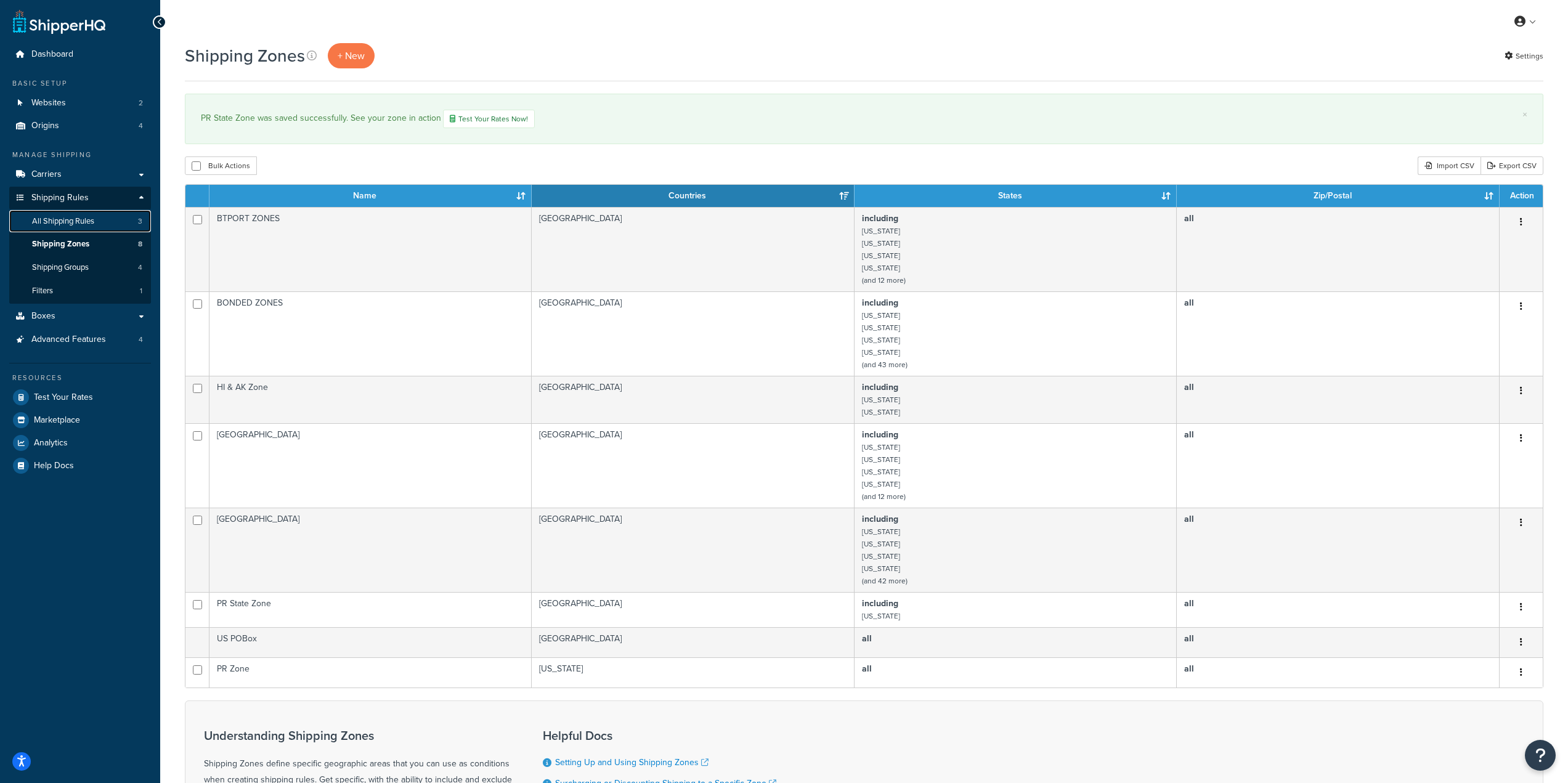
click at [109, 221] on link "All Shipping Rules 3" at bounding box center [80, 221] width 142 height 23
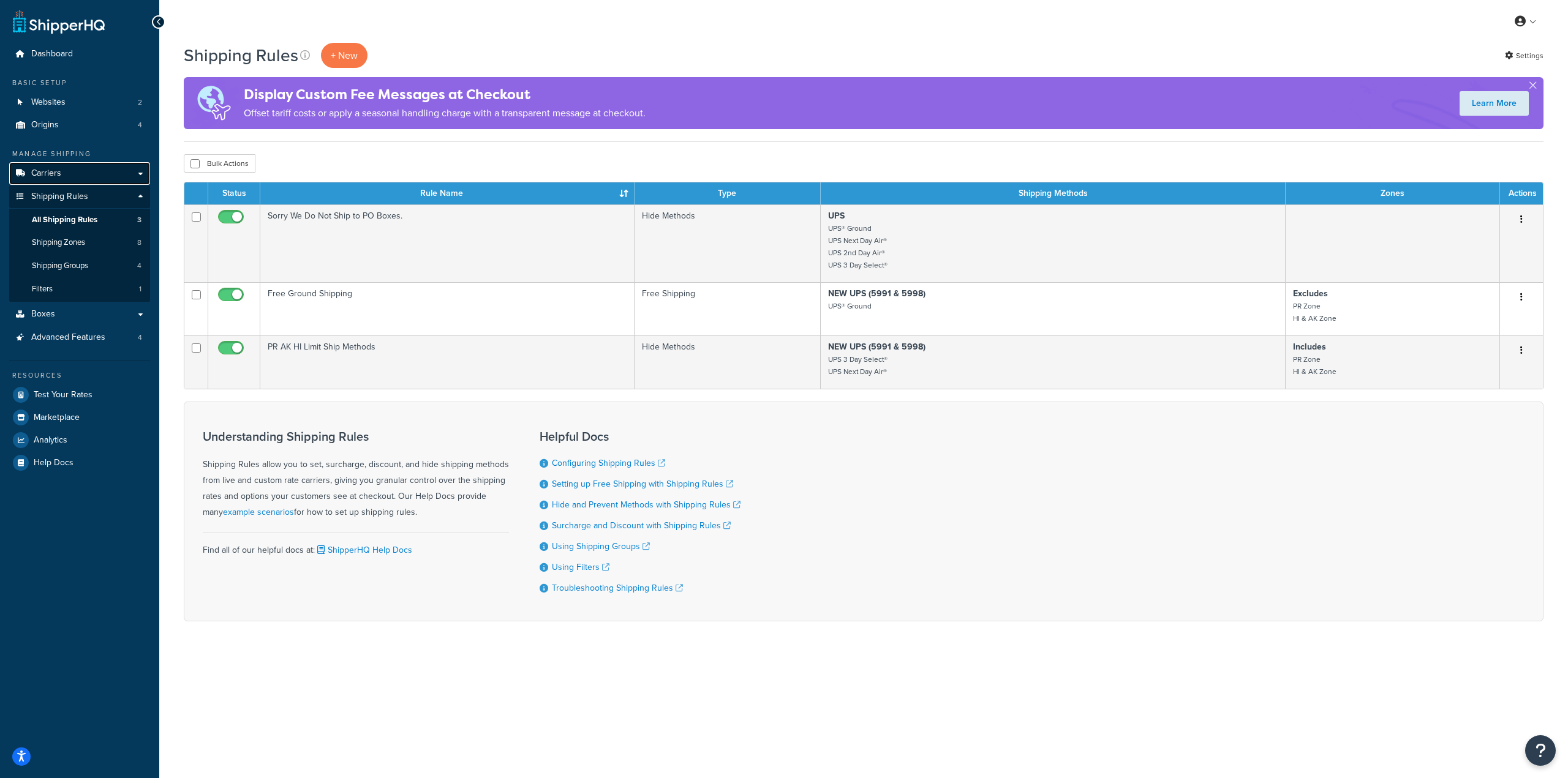
click at [89, 175] on link "Carriers" at bounding box center [80, 173] width 141 height 23
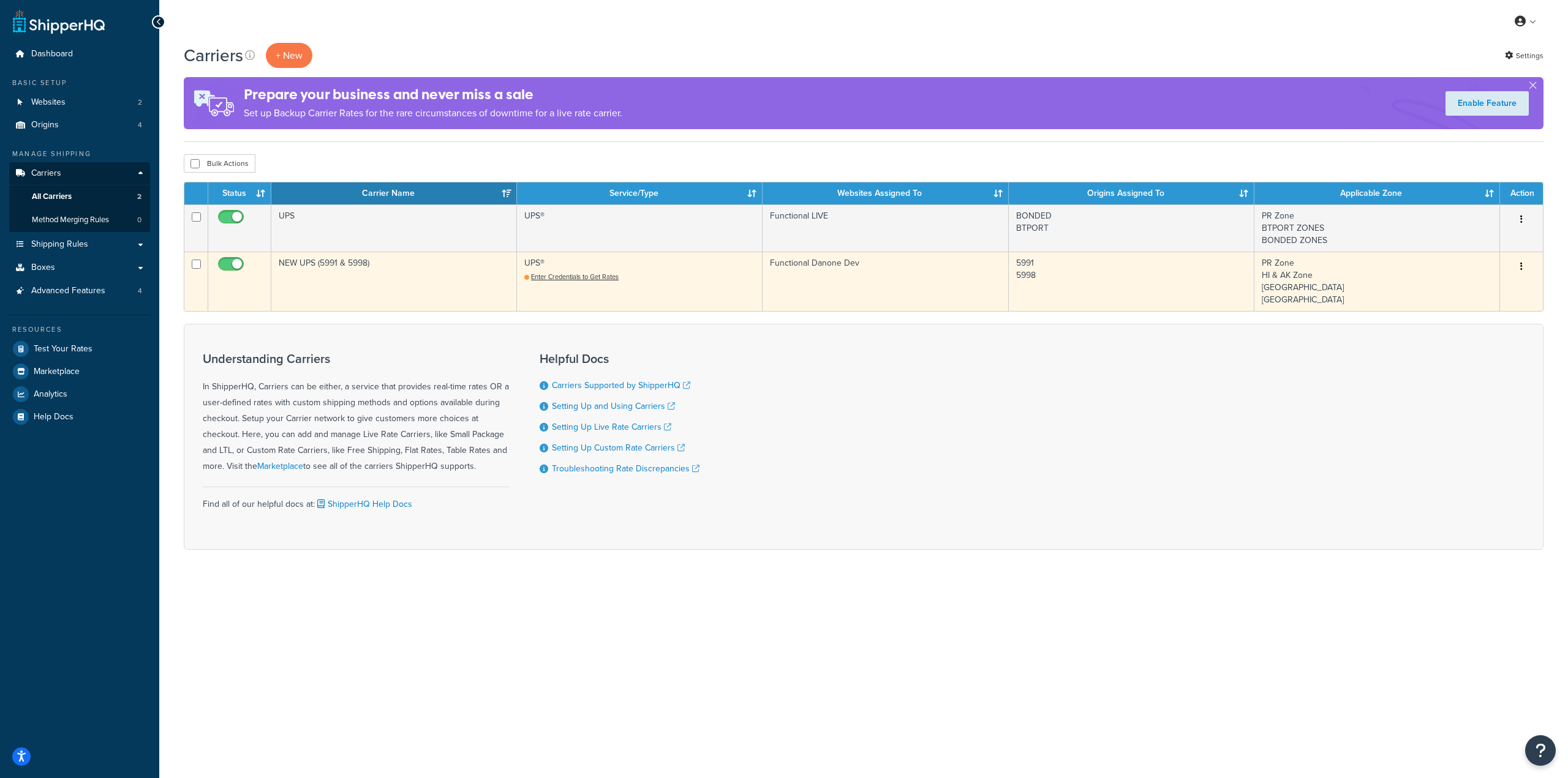
click at [1513, 268] on button "button" at bounding box center [1522, 267] width 17 height 20
click at [1444, 295] on link "Edit" at bounding box center [1472, 291] width 97 height 25
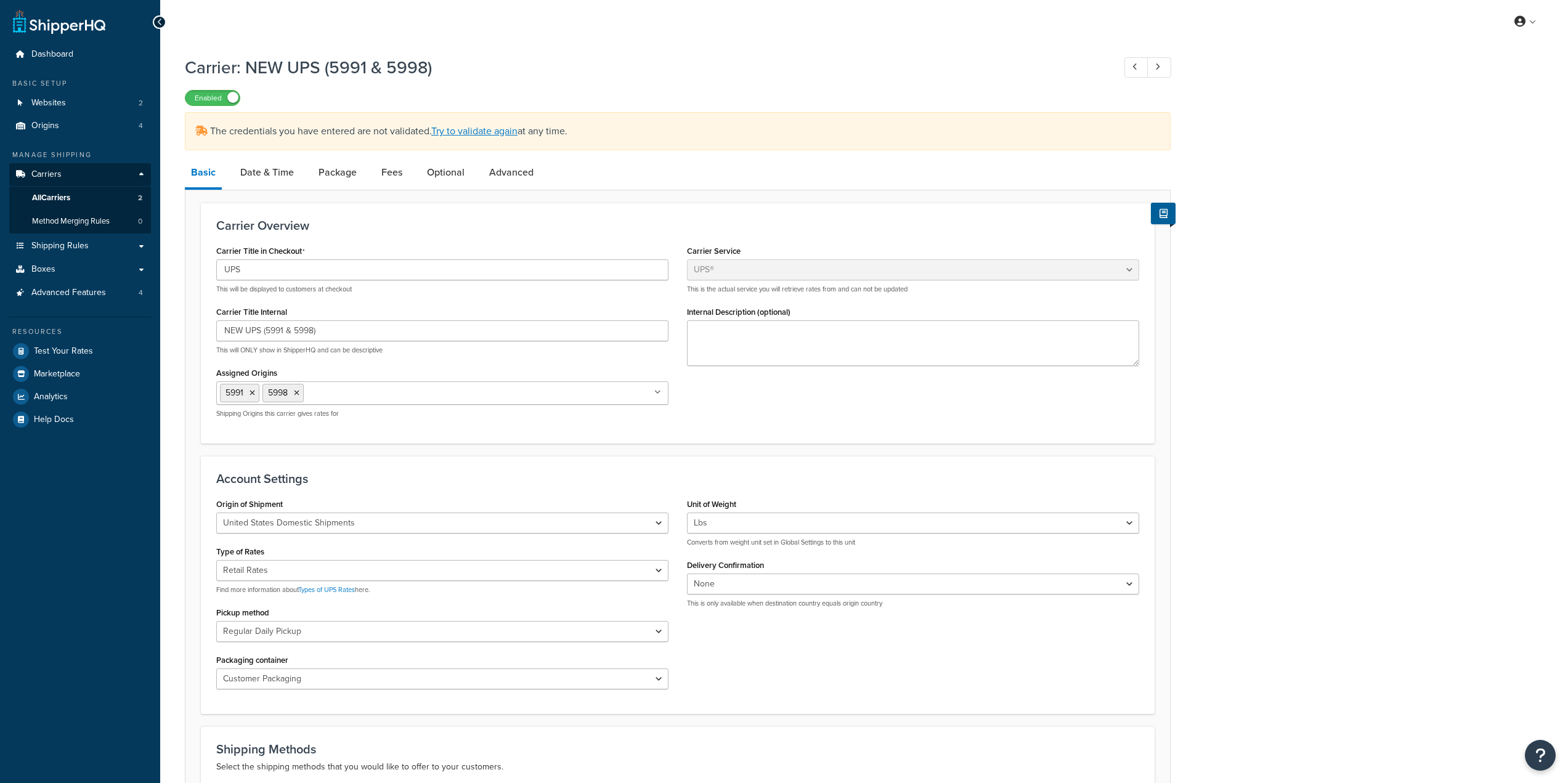
select select "ups"
select select "04"
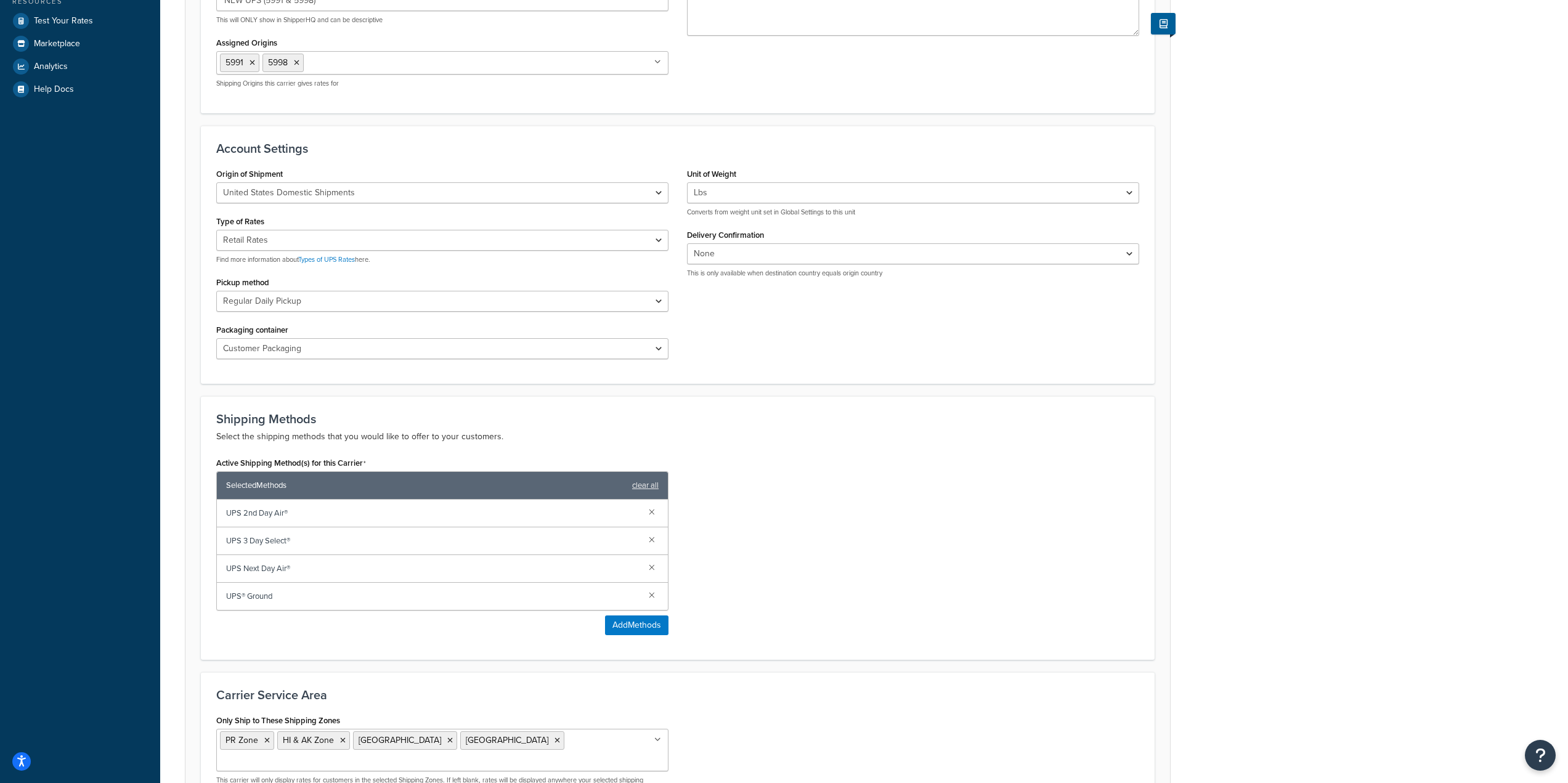
scroll to position [461, 0]
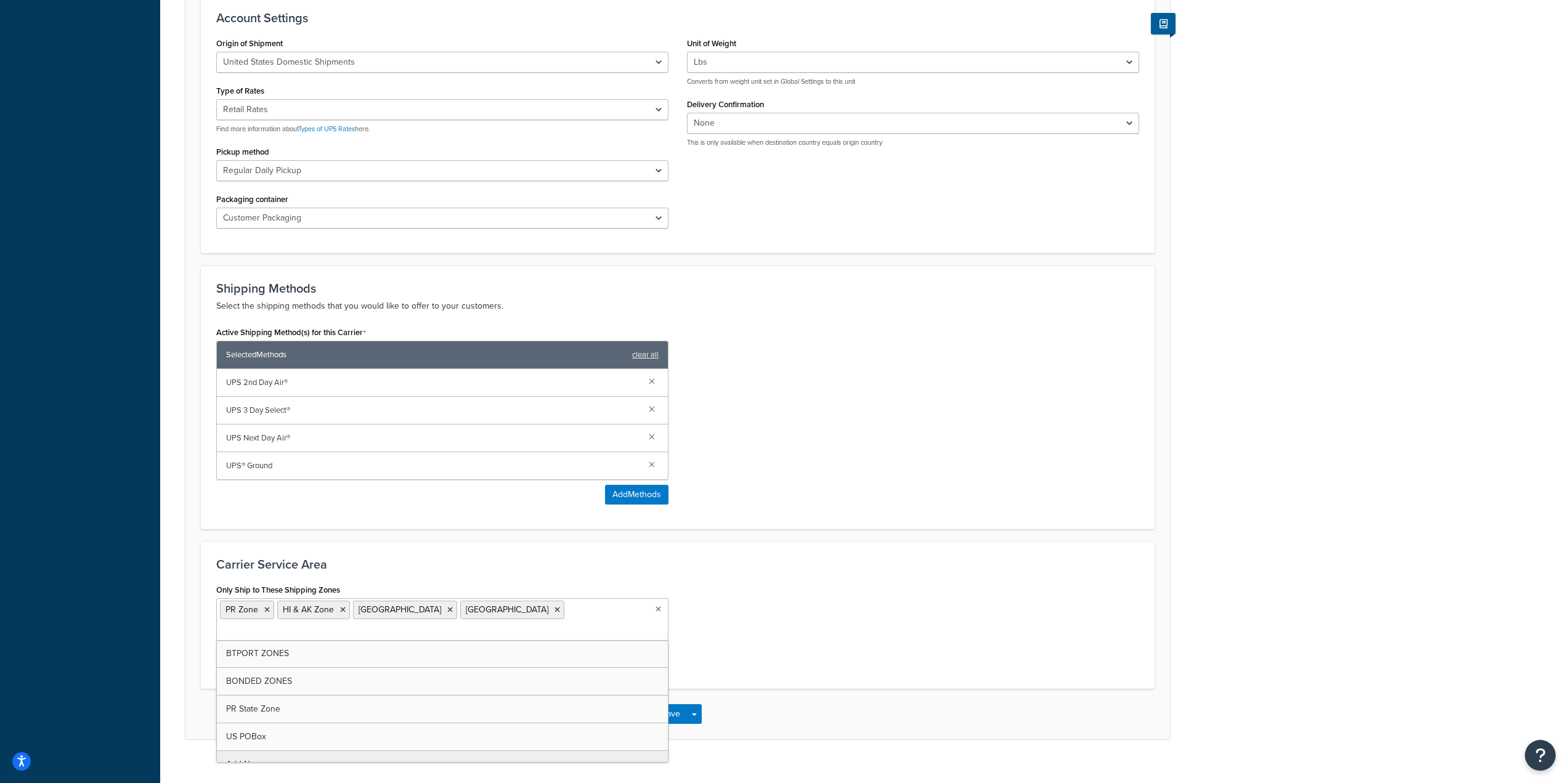
click at [329, 625] on input "Only Ship to These Shipping Zones" at bounding box center [274, 631] width 109 height 13
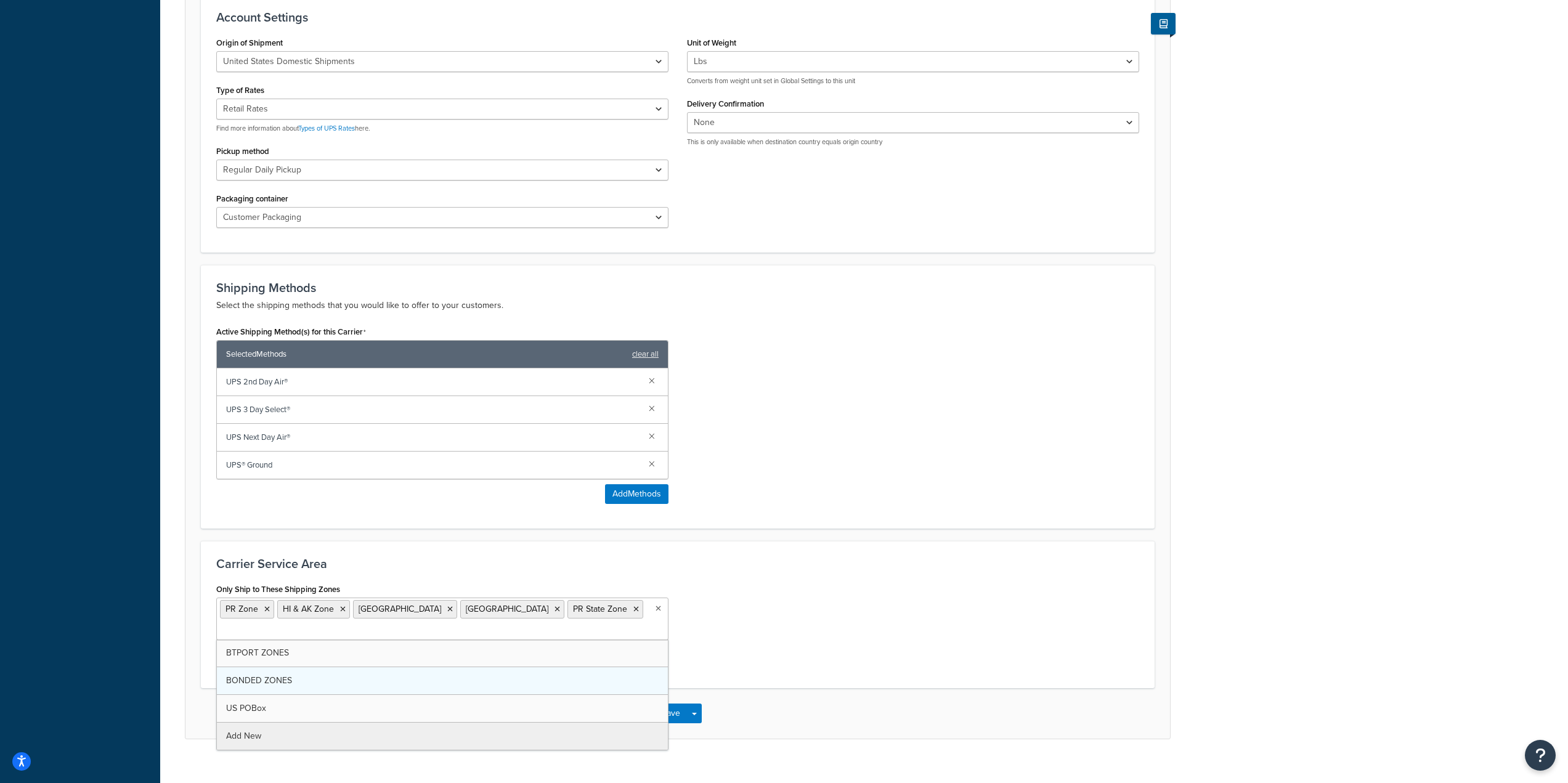
scroll to position [462, 0]
click at [804, 639] on div "Only Ship to These Shipping Zones PR Zone HI & AK Zone 5998 West Zone 5991 East…" at bounding box center [677, 626] width 941 height 92
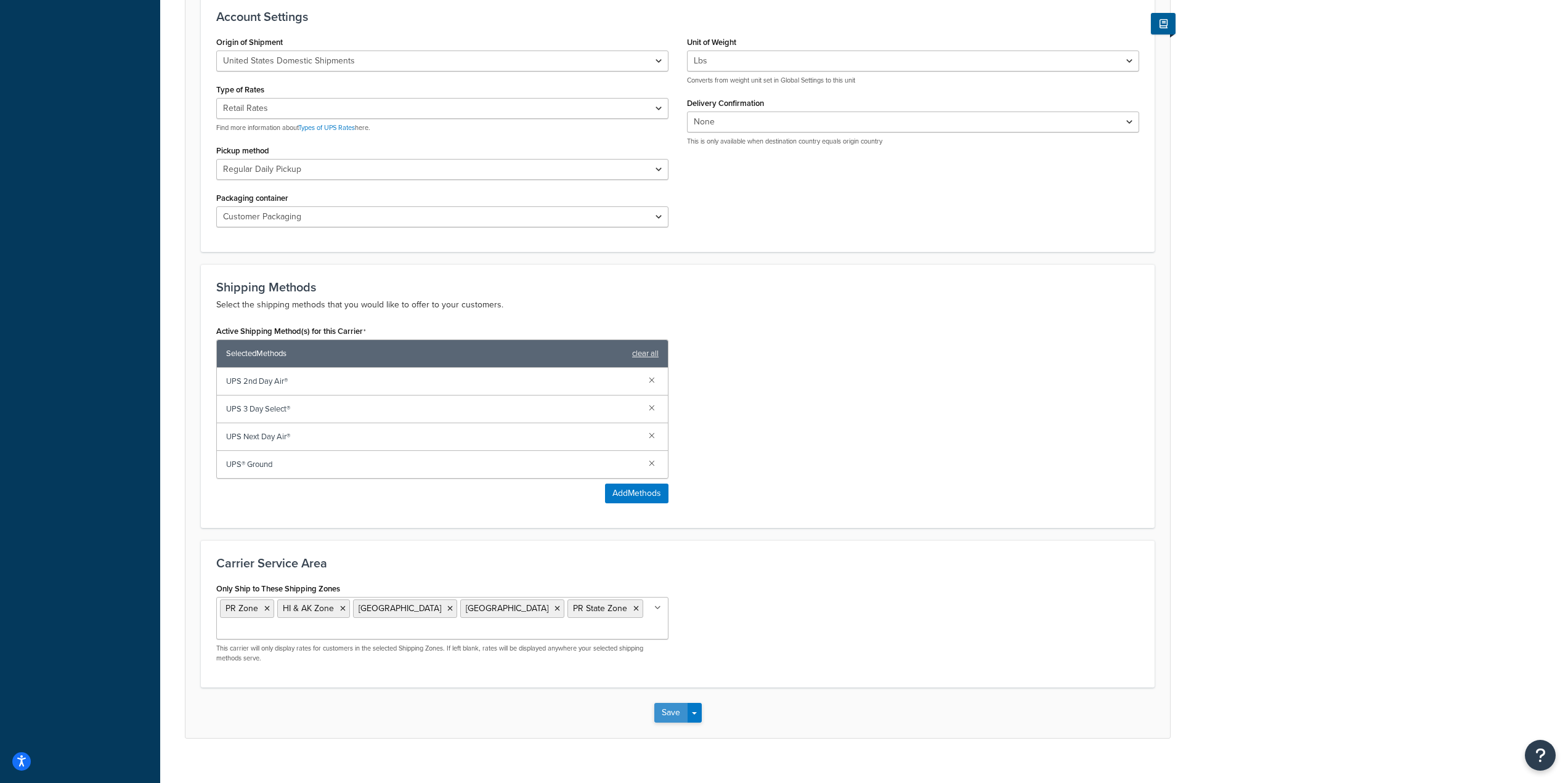
click at [672, 718] on button "Save" at bounding box center [671, 713] width 33 height 20
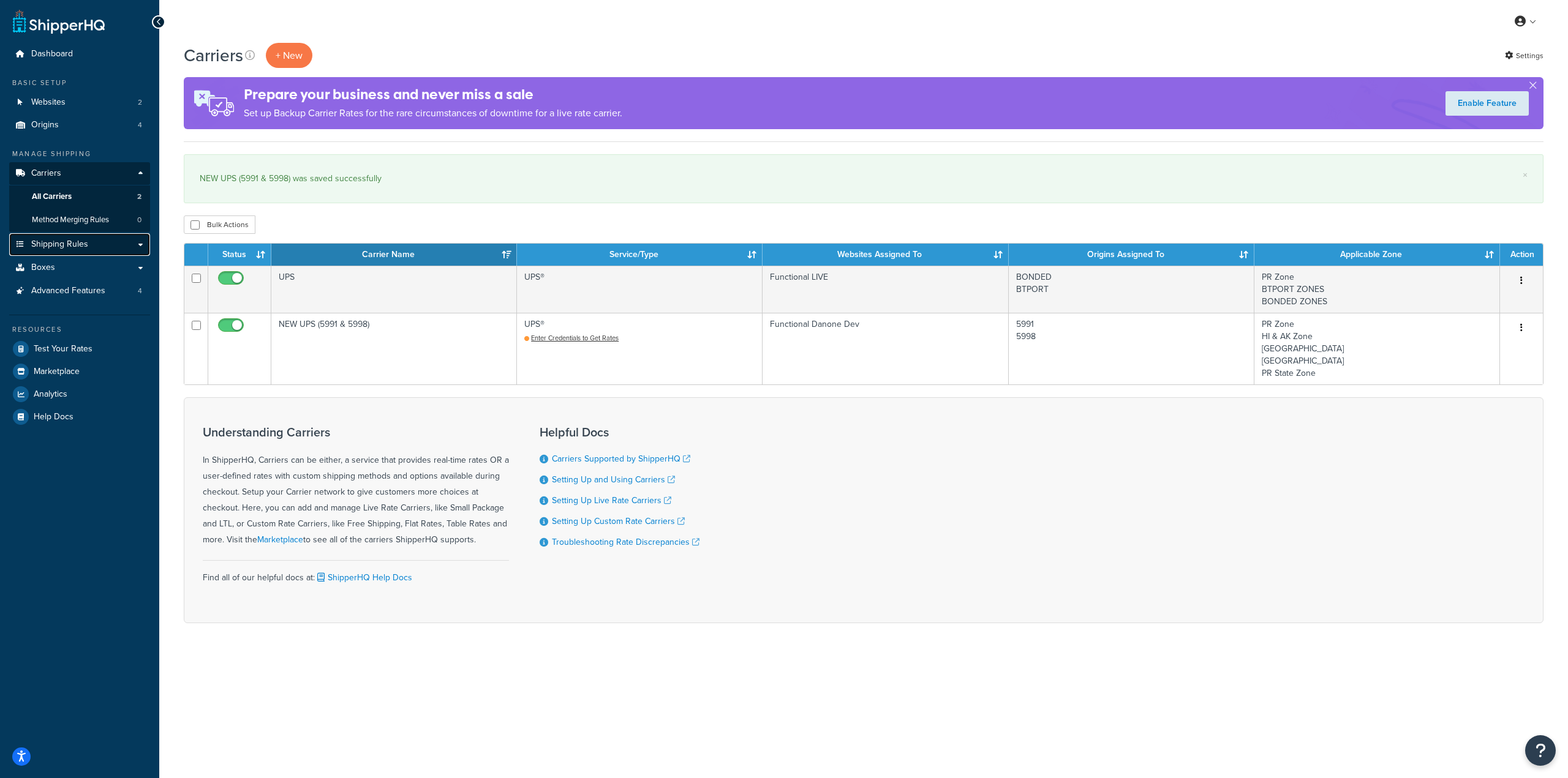
click at [90, 243] on link "Shipping Rules" at bounding box center [80, 244] width 141 height 23
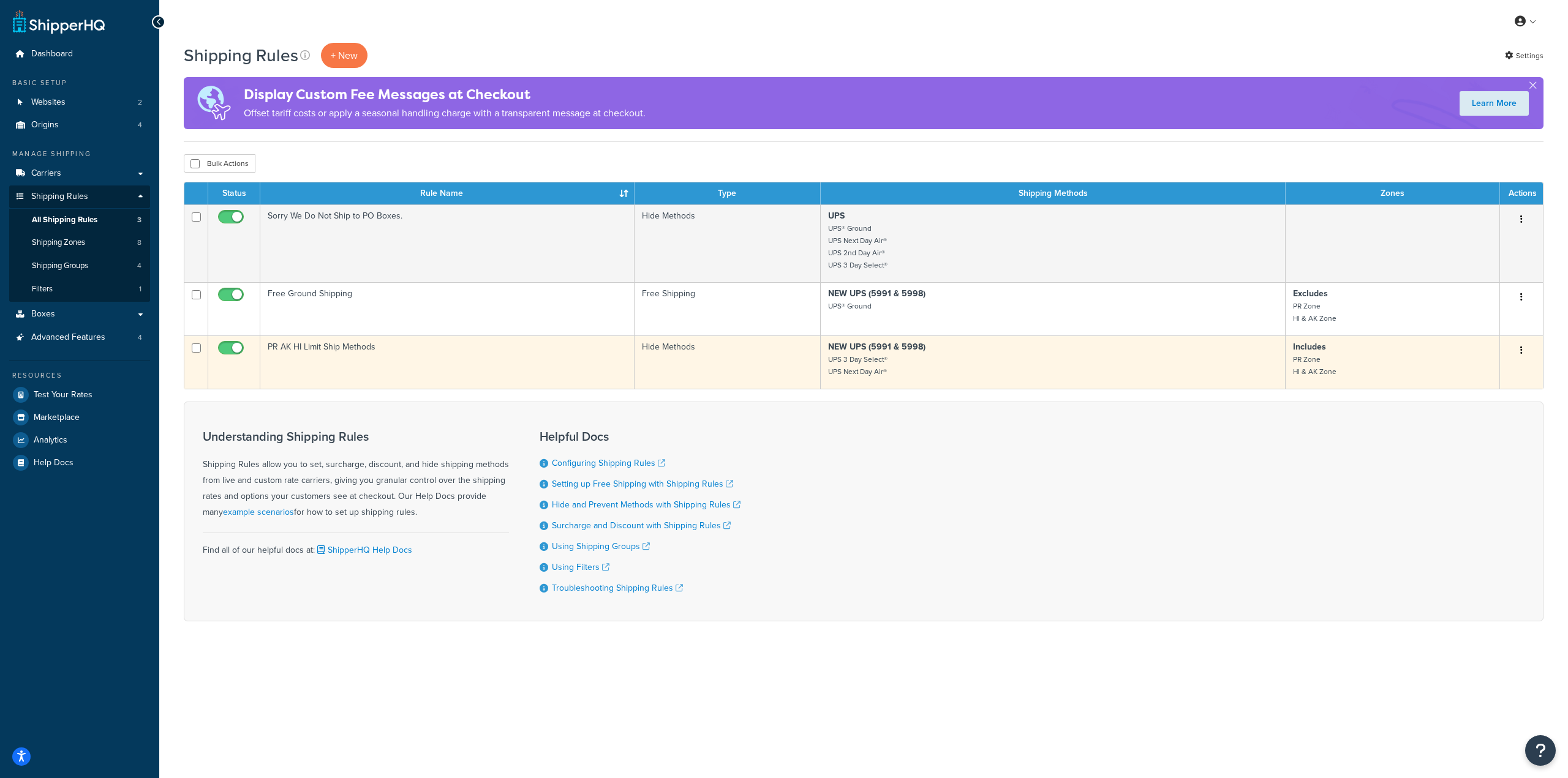
click at [1524, 350] on button "button" at bounding box center [1522, 351] width 17 height 20
click at [1453, 377] on link "Edit" at bounding box center [1481, 374] width 97 height 25
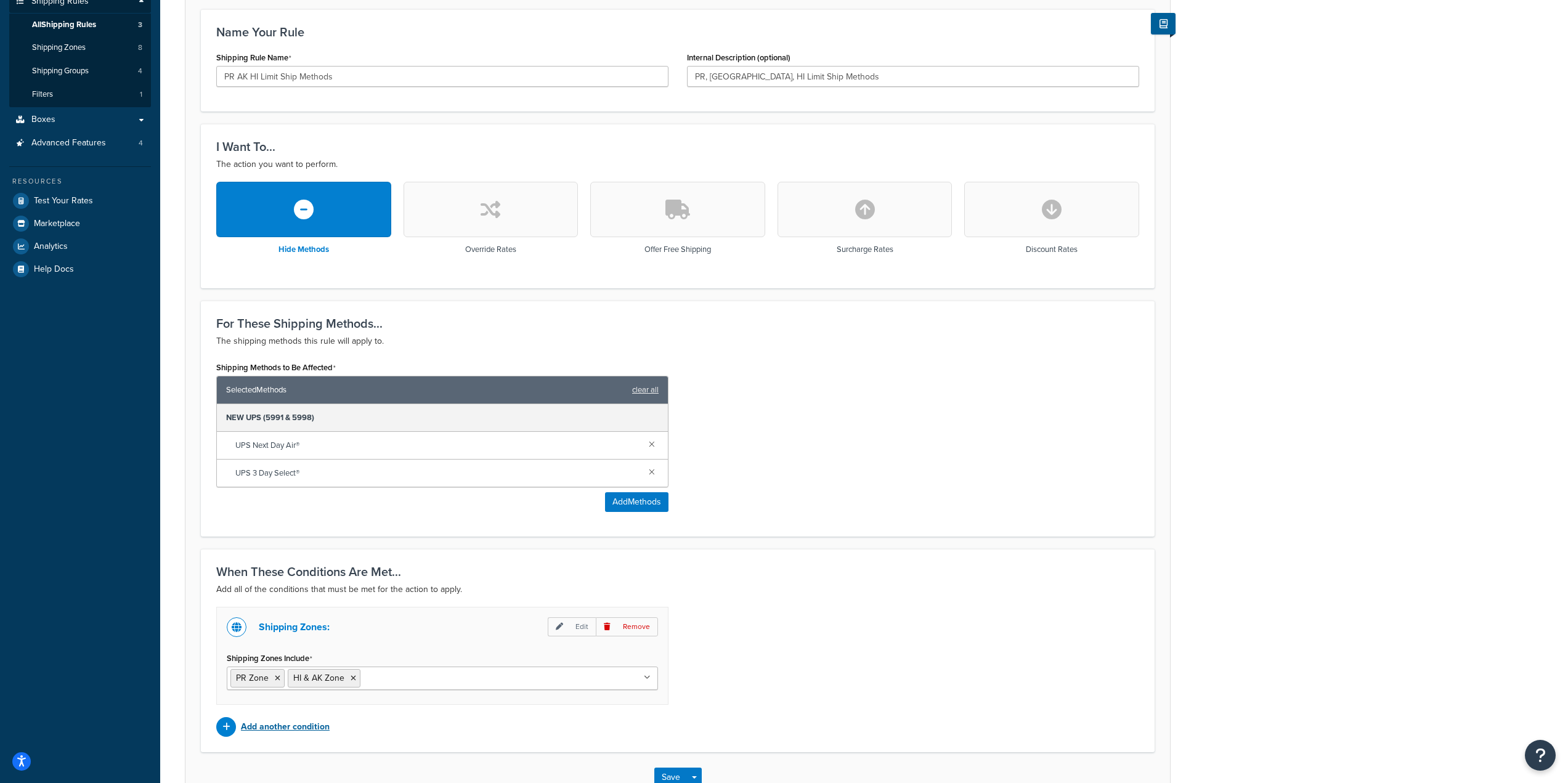
scroll to position [279, 0]
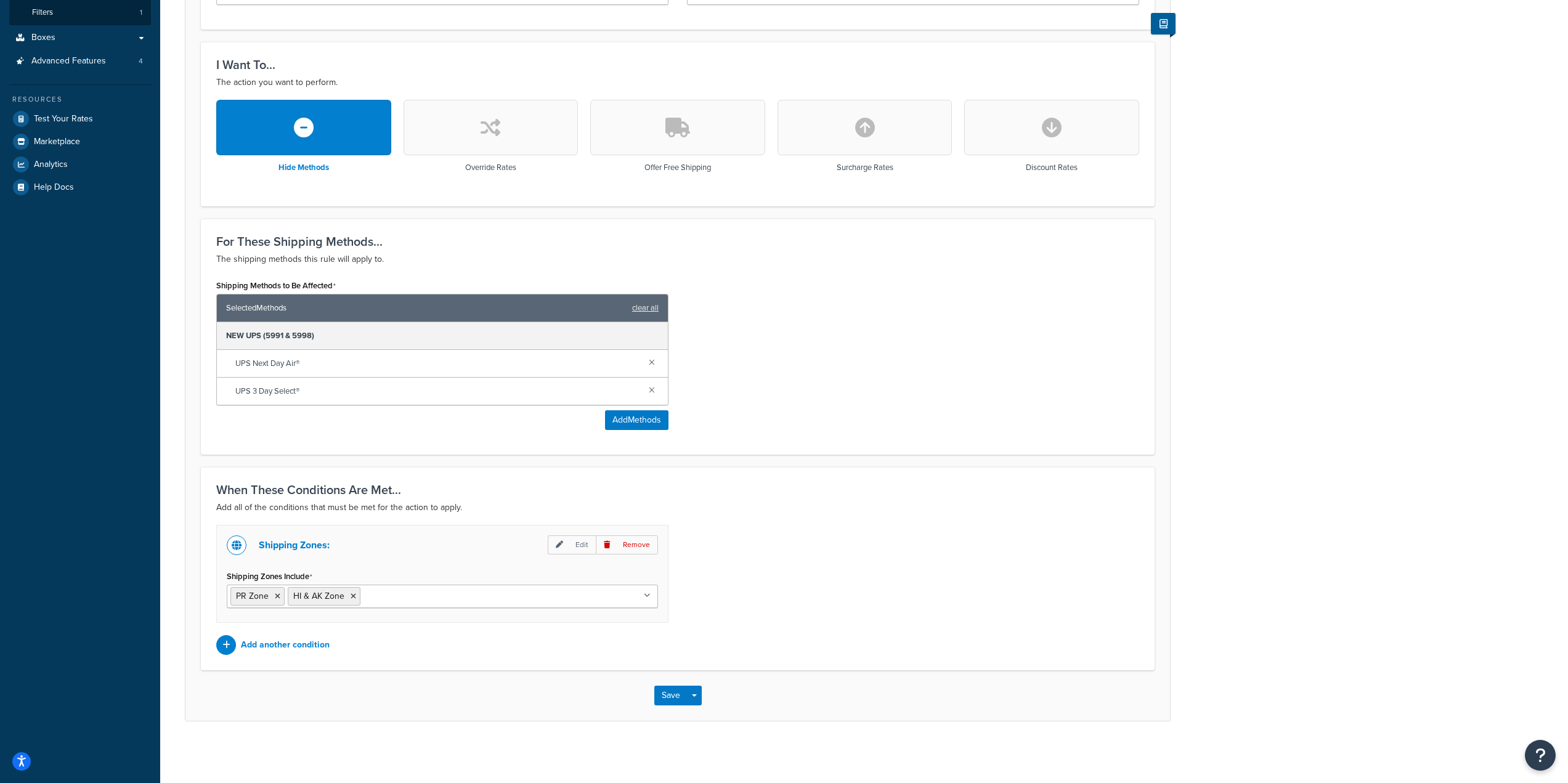
click at [422, 597] on input "Shipping Zones Include" at bounding box center [418, 596] width 109 height 13
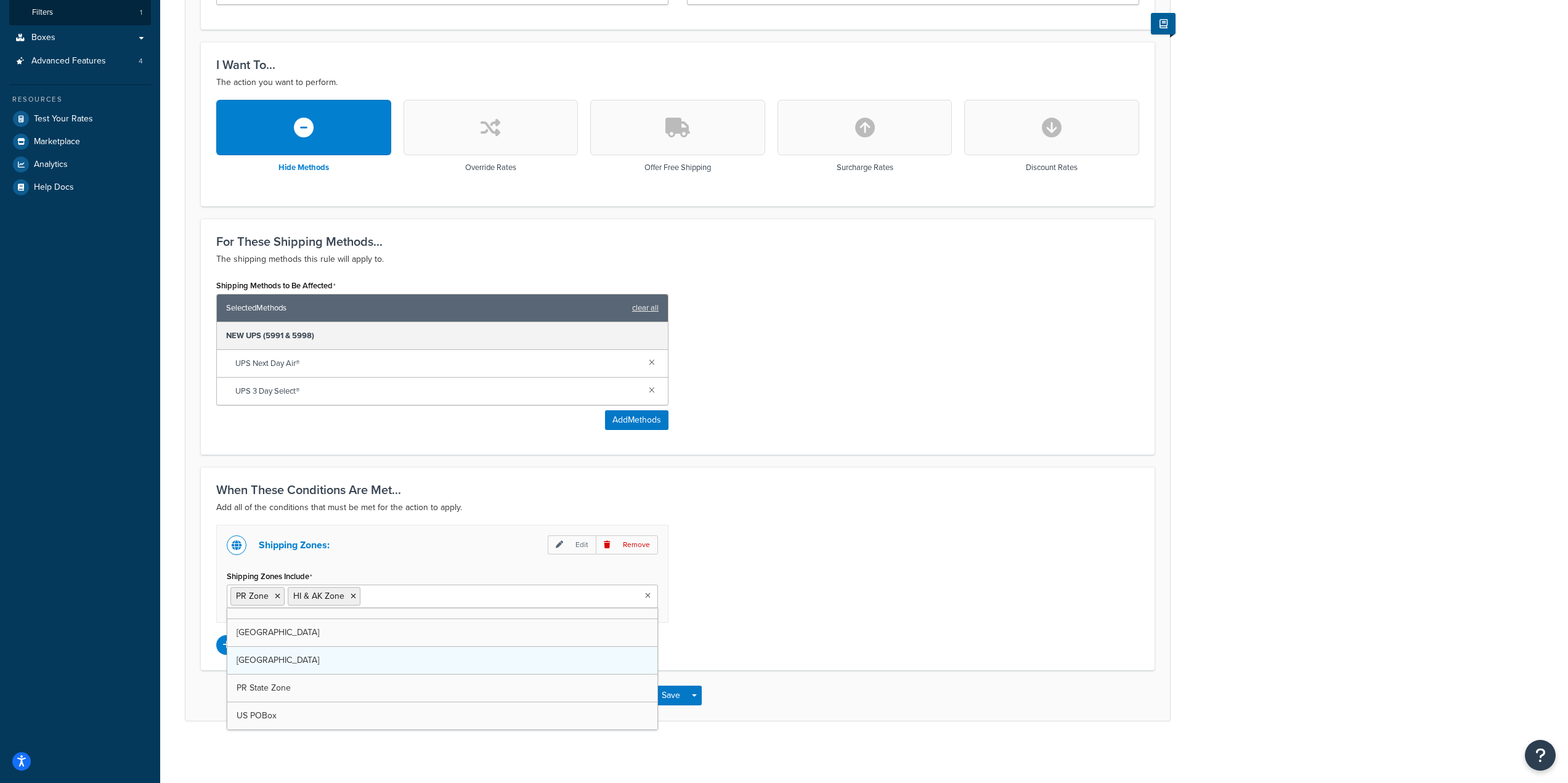
scroll to position [16, 0]
click at [898, 595] on div "Shipping Zones: Edit Remove Shipping Zones Include PR Zone HI & AK Zone PR Stat…" at bounding box center [677, 590] width 941 height 130
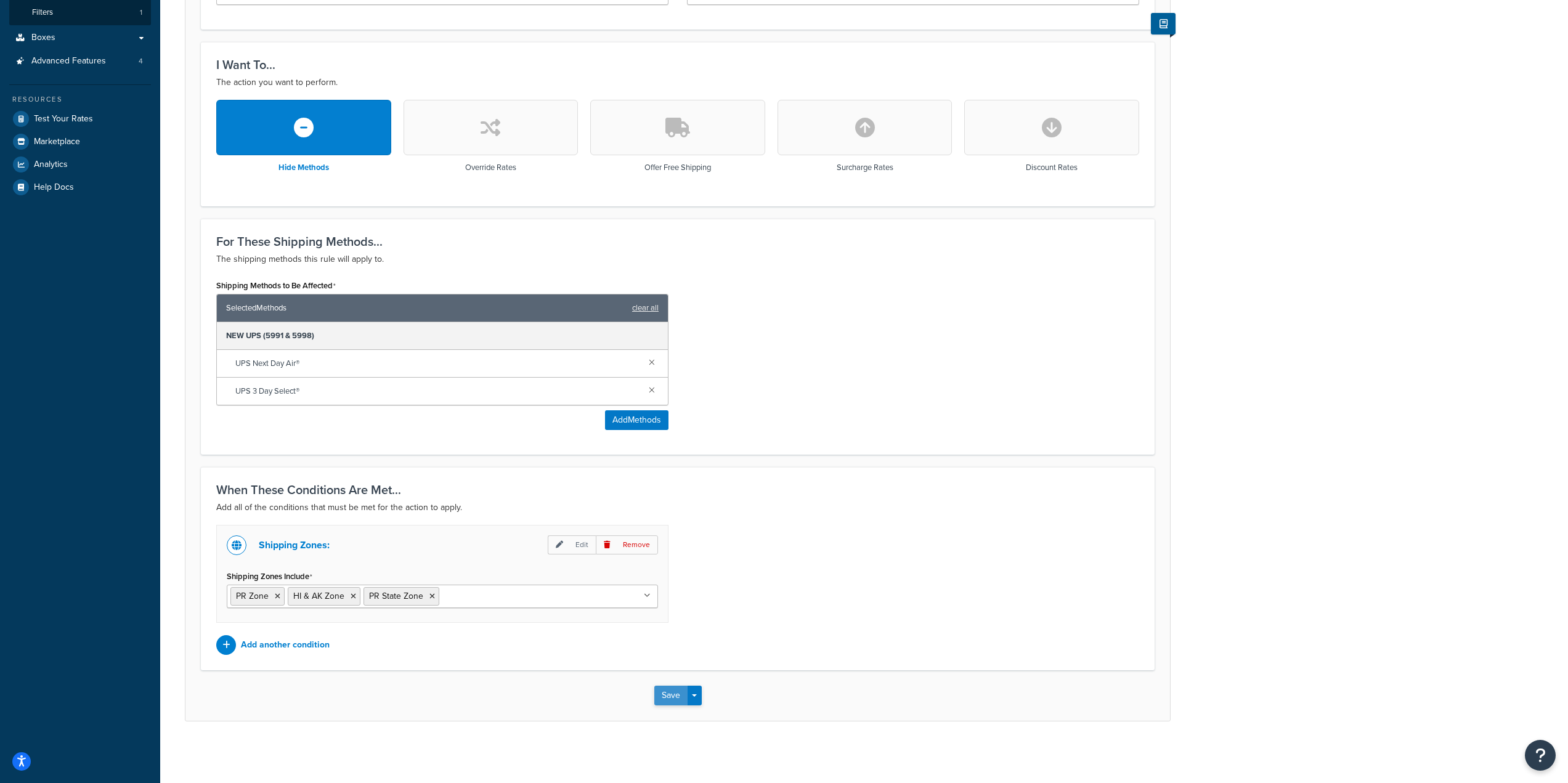
click at [667, 687] on button "Save" at bounding box center [671, 695] width 33 height 20
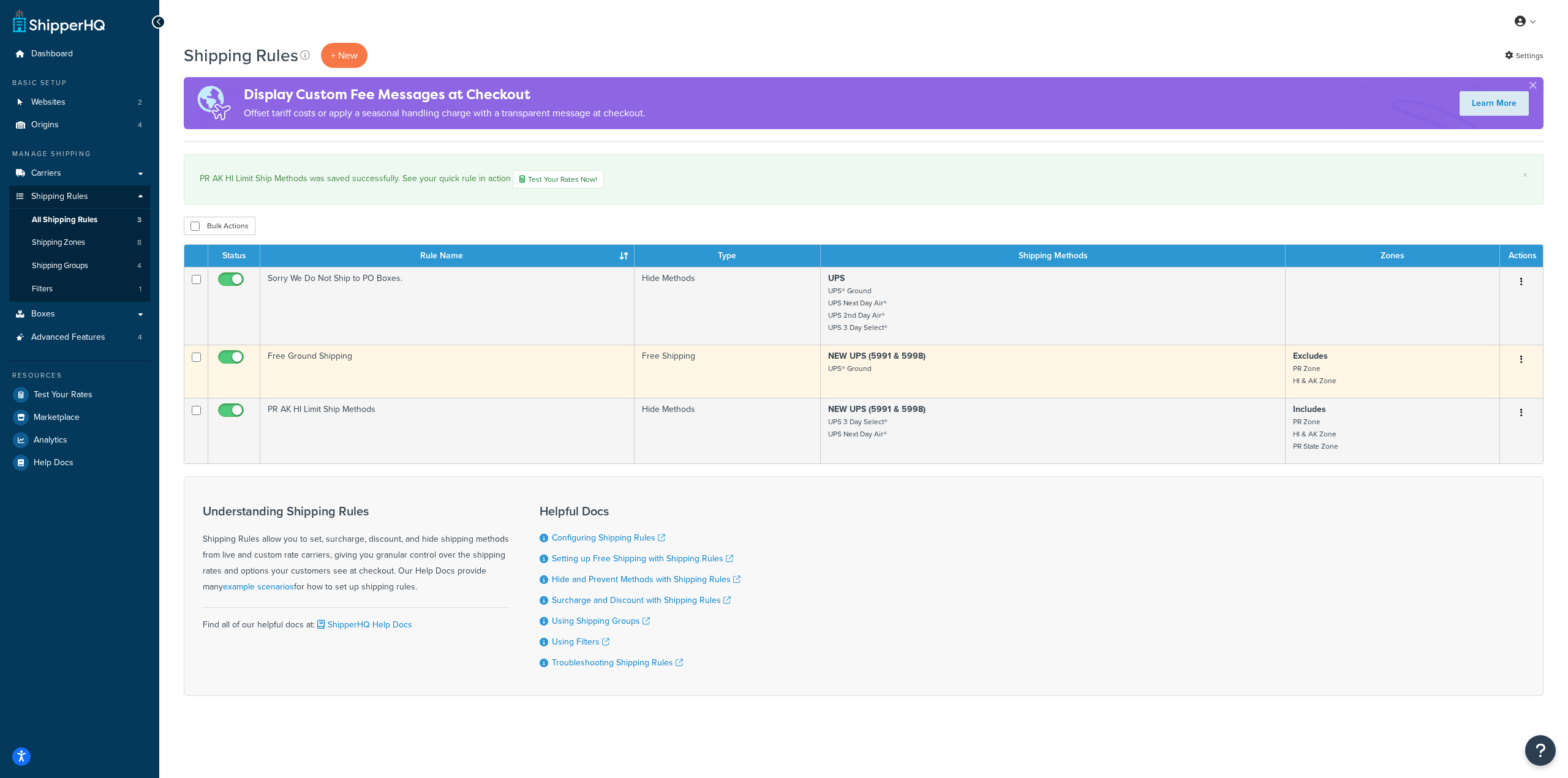
click at [1523, 372] on td "Edit Duplicate Delete" at bounding box center [1521, 371] width 43 height 53
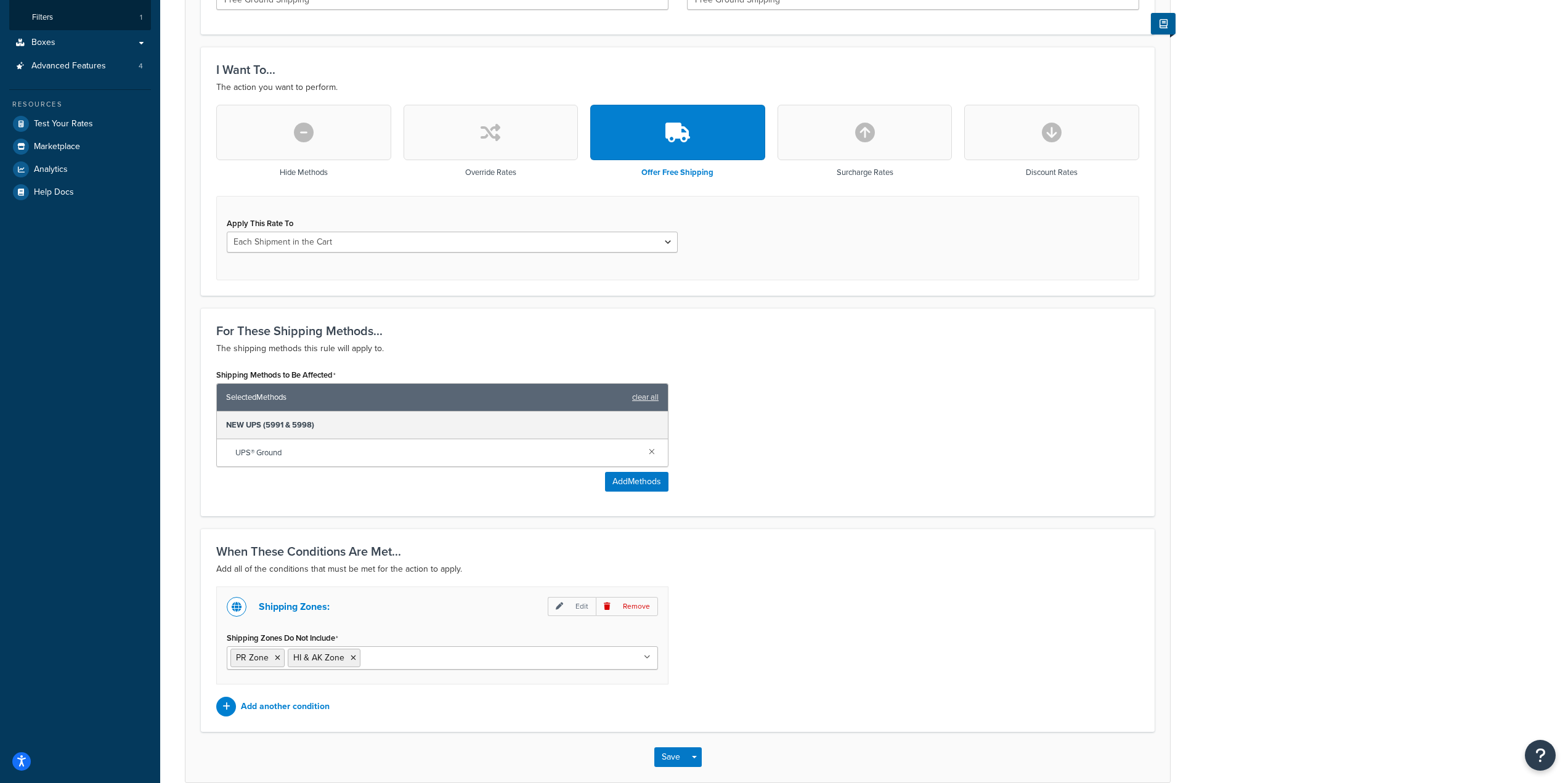
scroll to position [336, 0]
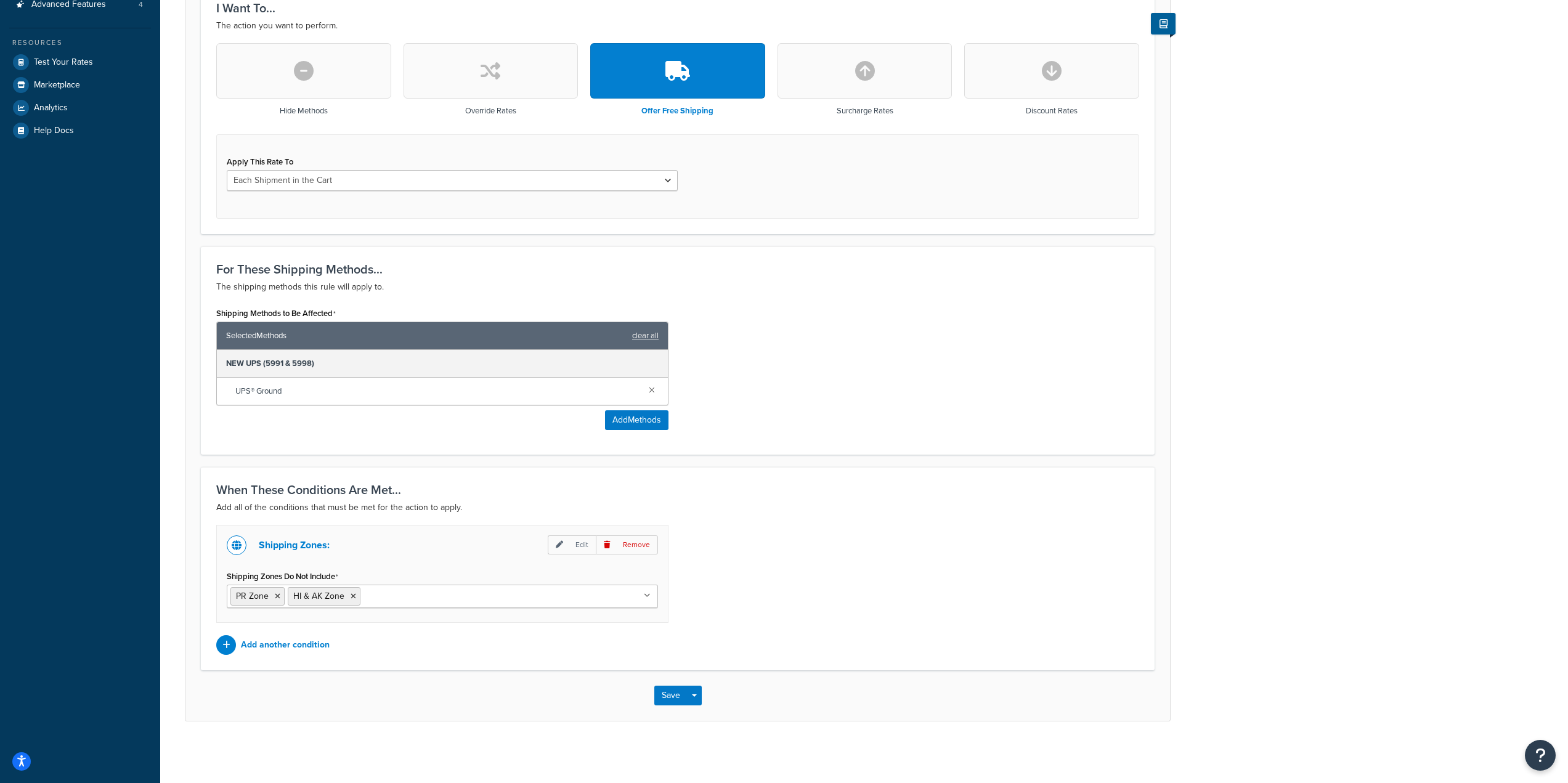
click at [405, 591] on input "Shipping Zones Do Not Include" at bounding box center [418, 596] width 109 height 13
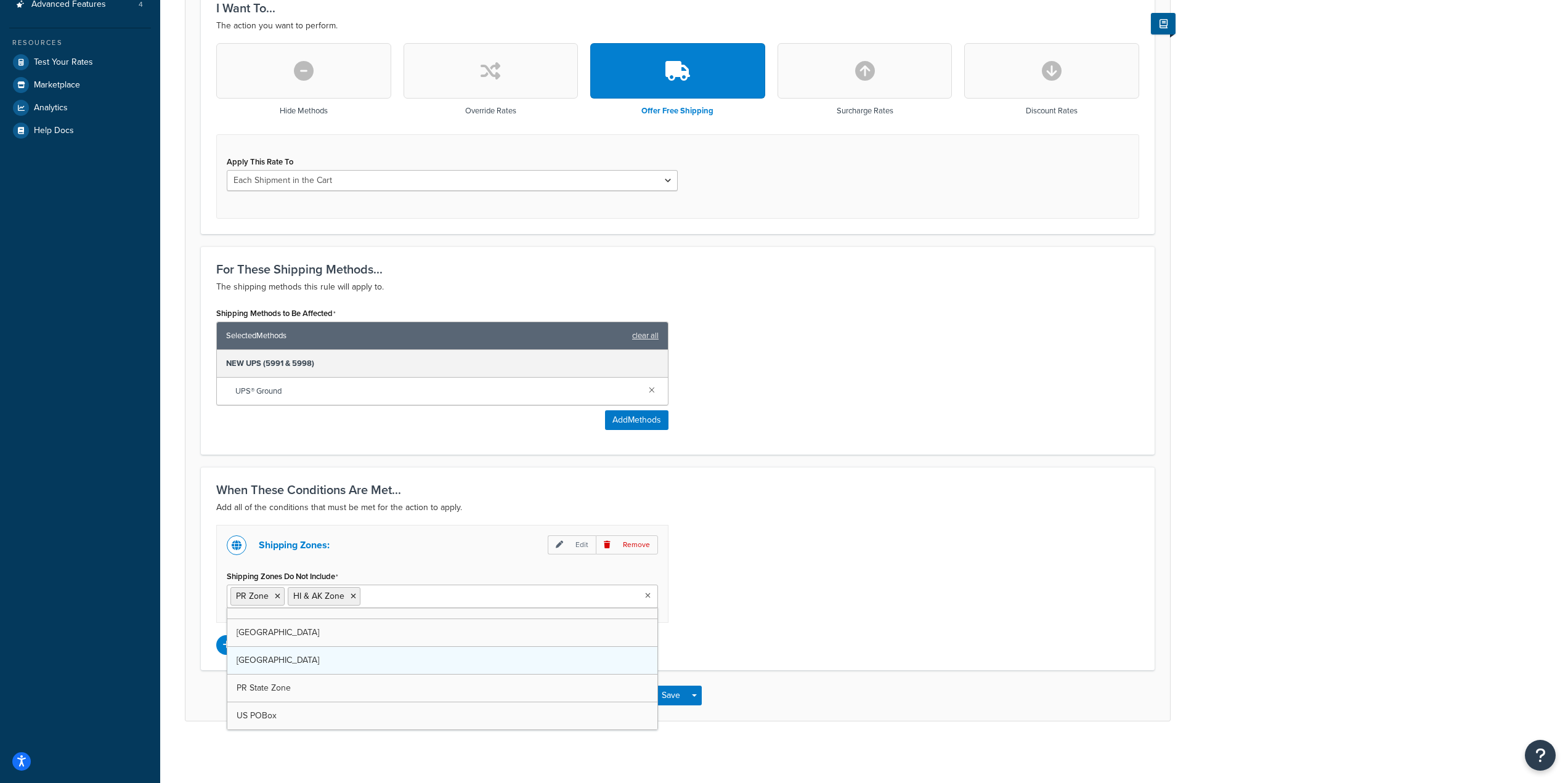
scroll to position [16, 0]
click at [865, 598] on div "Shipping Zones: Edit Remove Shipping Zones Do Not Include PR Zone HI & AK Zone …" at bounding box center [677, 590] width 941 height 130
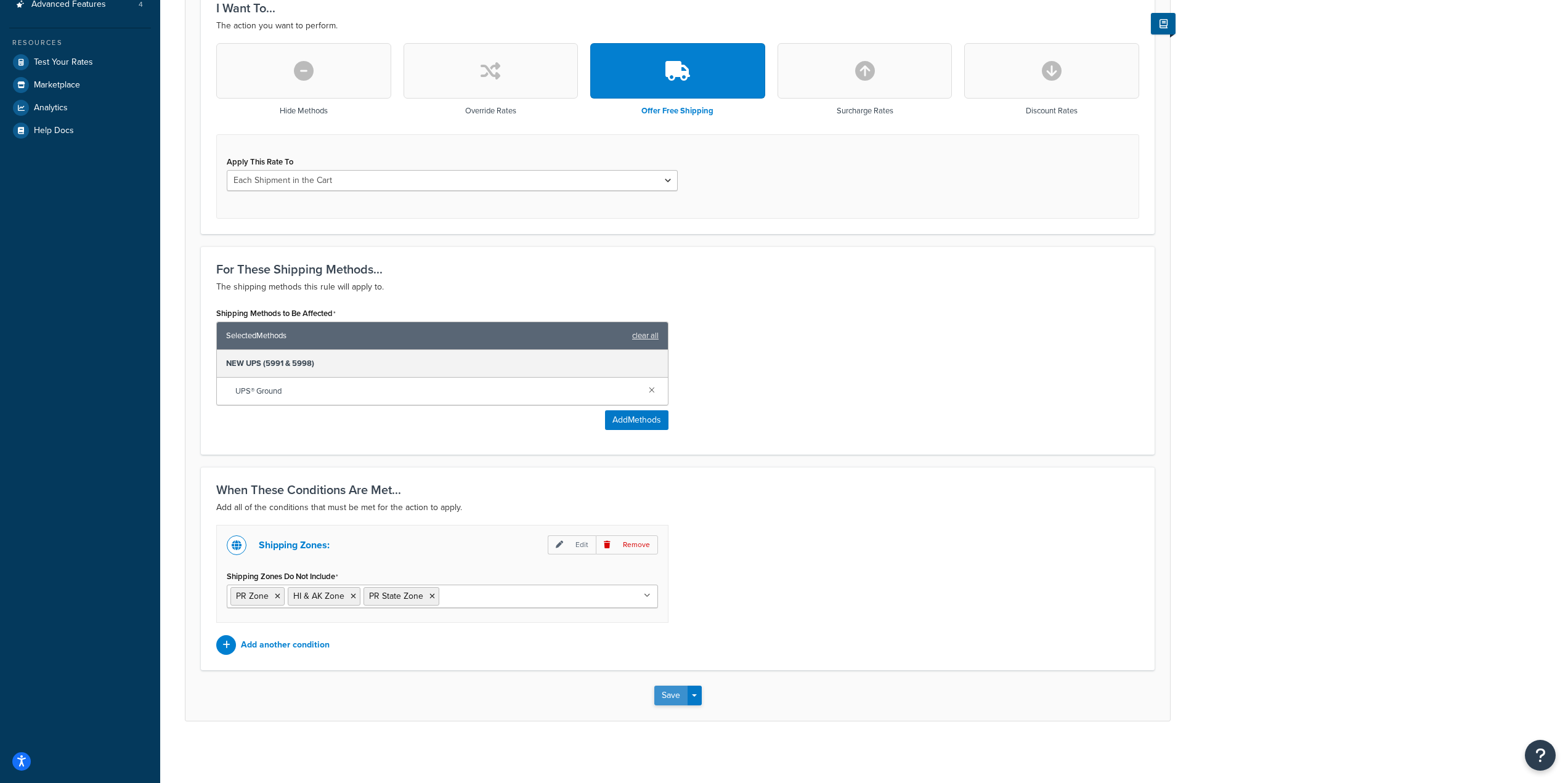
click at [677, 691] on button "Save" at bounding box center [671, 695] width 33 height 20
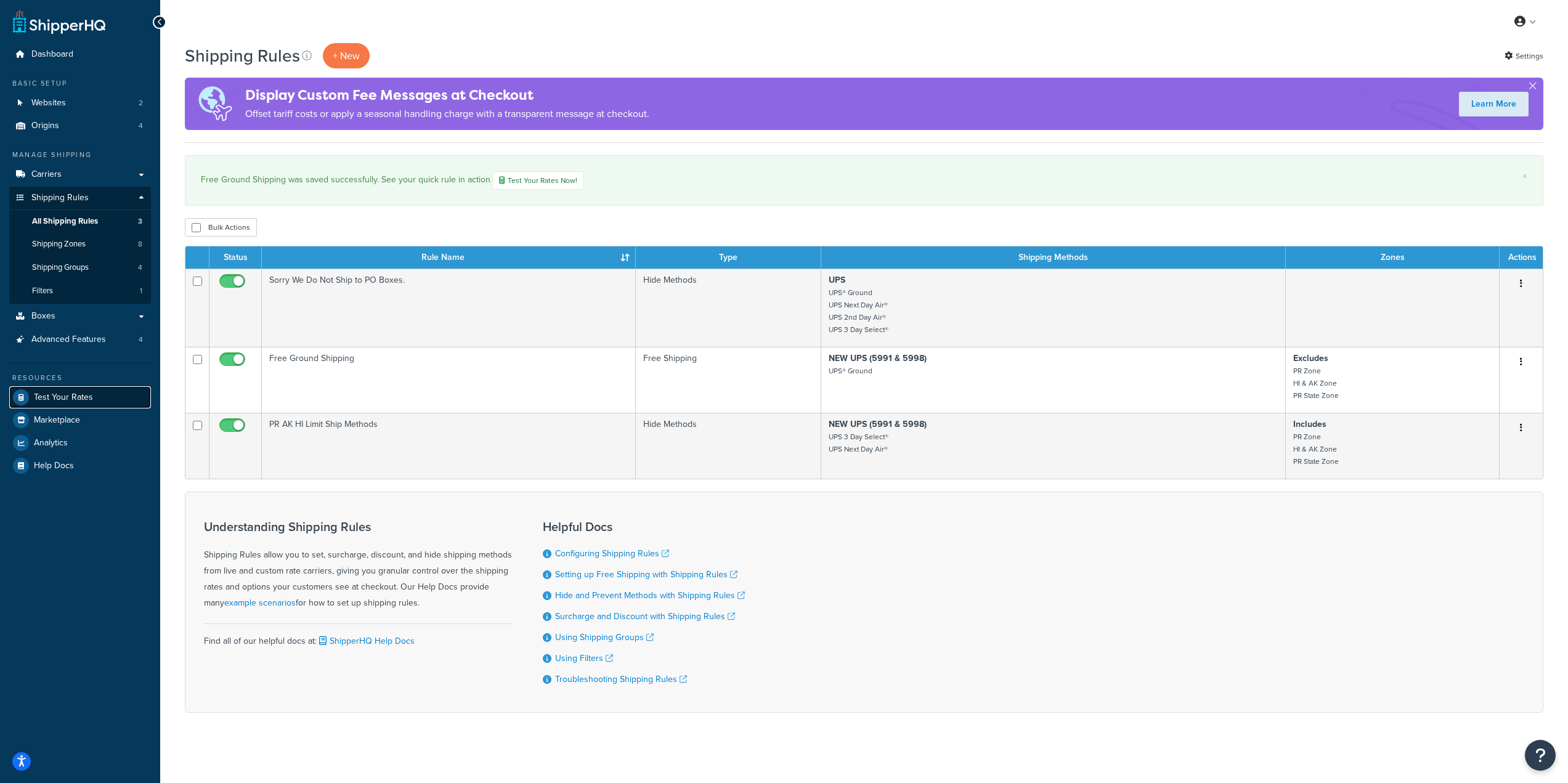
click at [75, 396] on span "Test Your Rates" at bounding box center [63, 398] width 59 height 11
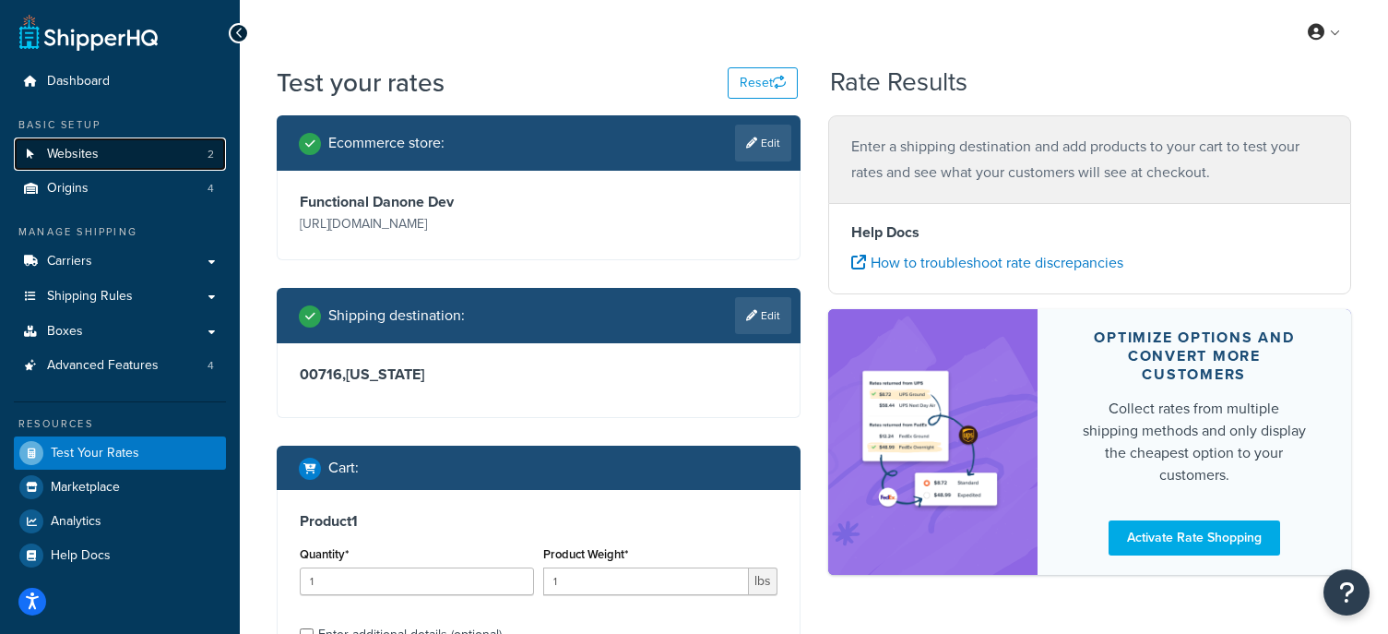
click at [146, 165] on link "Websites 2" at bounding box center [120, 154] width 212 height 34
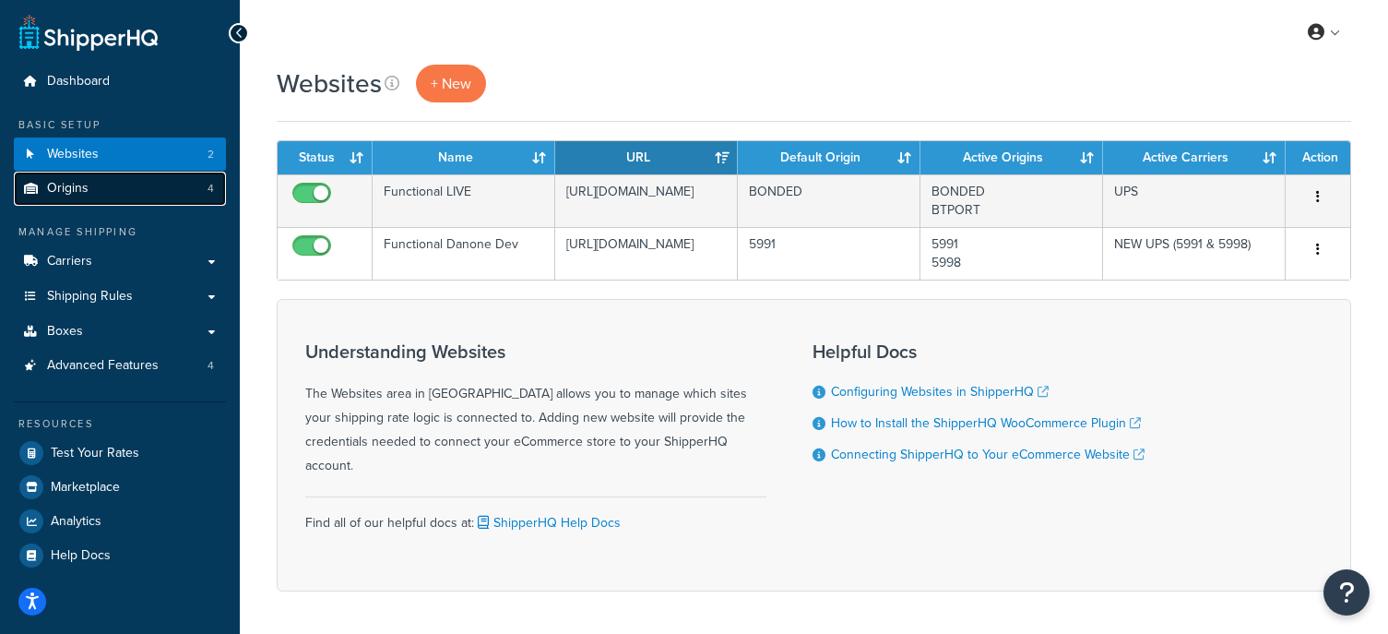
click at [214, 186] on link "Origins 4" at bounding box center [120, 189] width 212 height 34
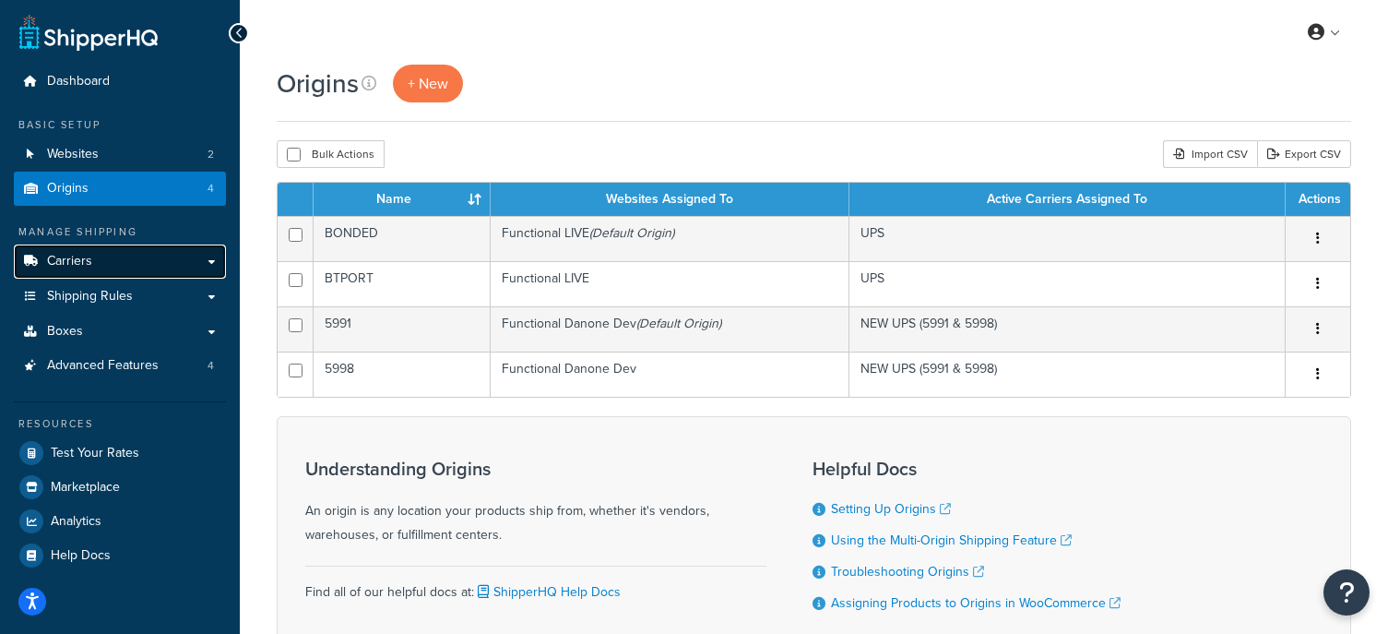
click at [142, 255] on link "Carriers" at bounding box center [120, 261] width 212 height 34
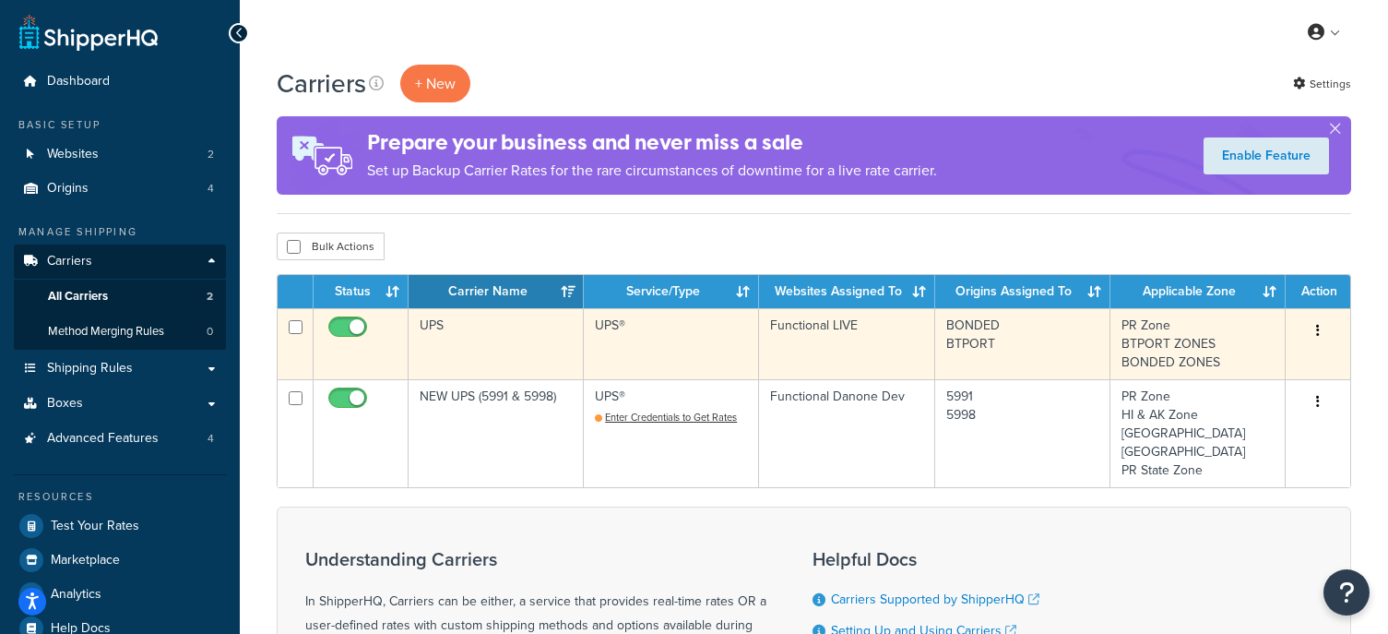
click at [1321, 328] on button "button" at bounding box center [1318, 331] width 26 height 30
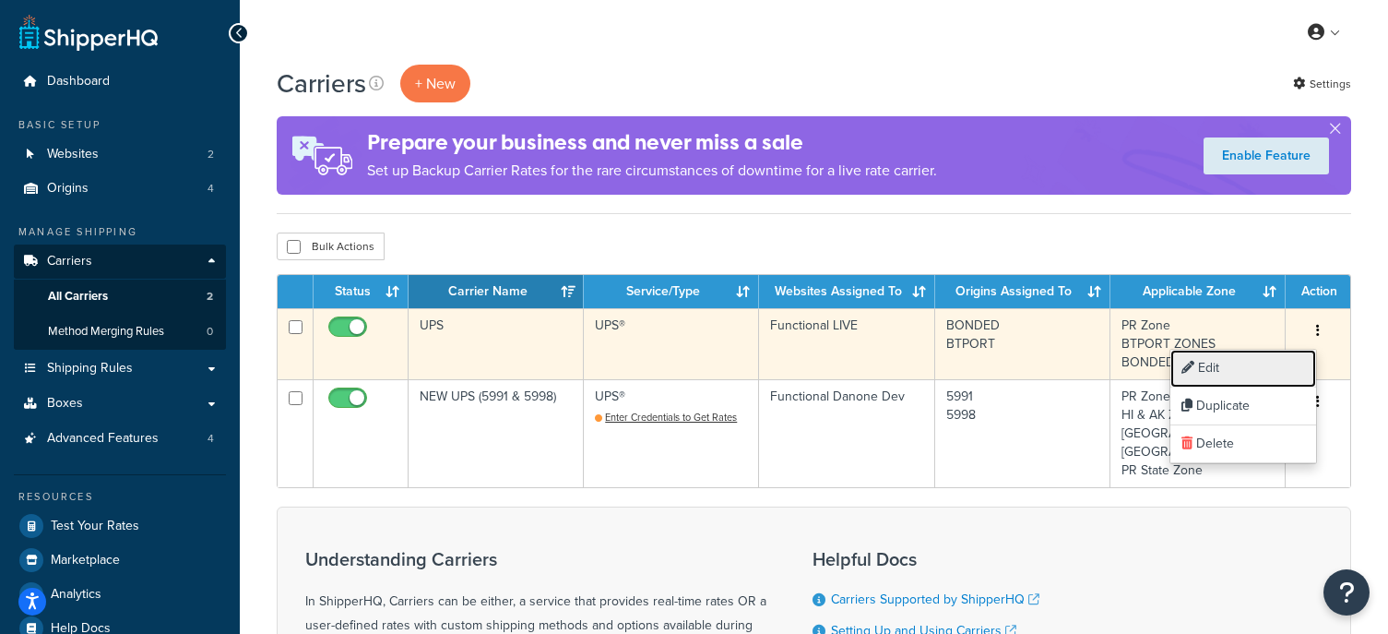
click at [1244, 361] on link "Edit" at bounding box center [1243, 368] width 146 height 38
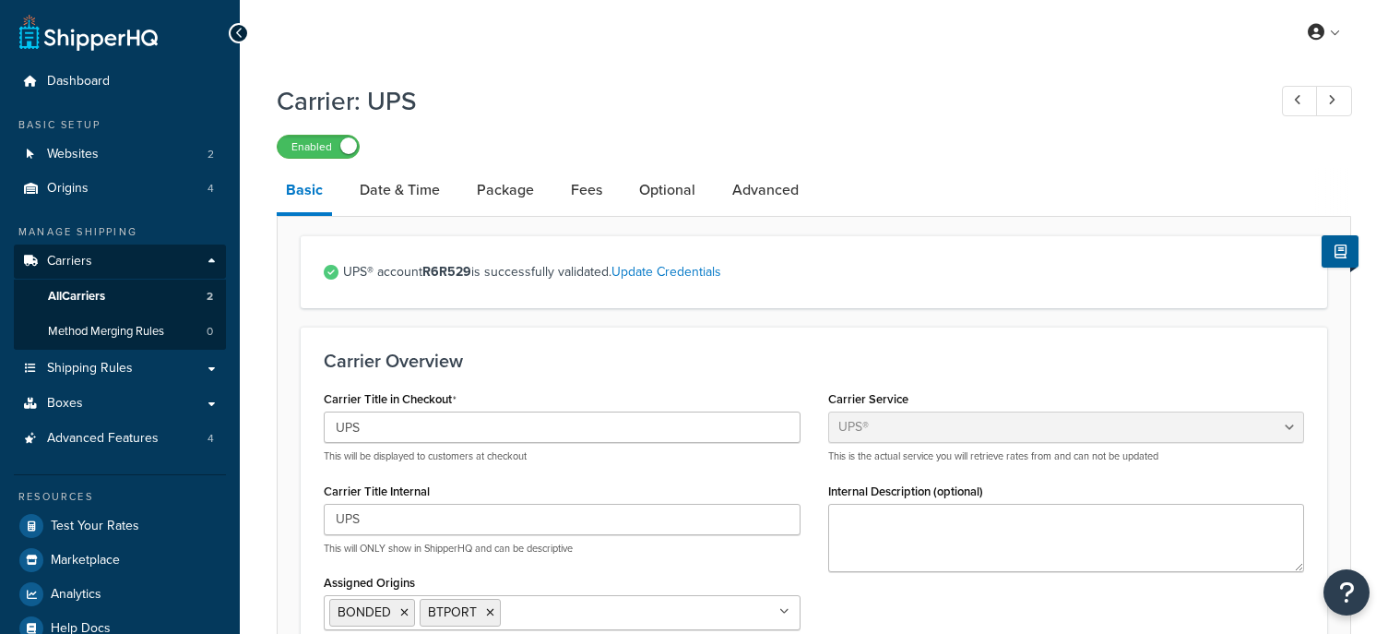
select select "ups"
select select "04"
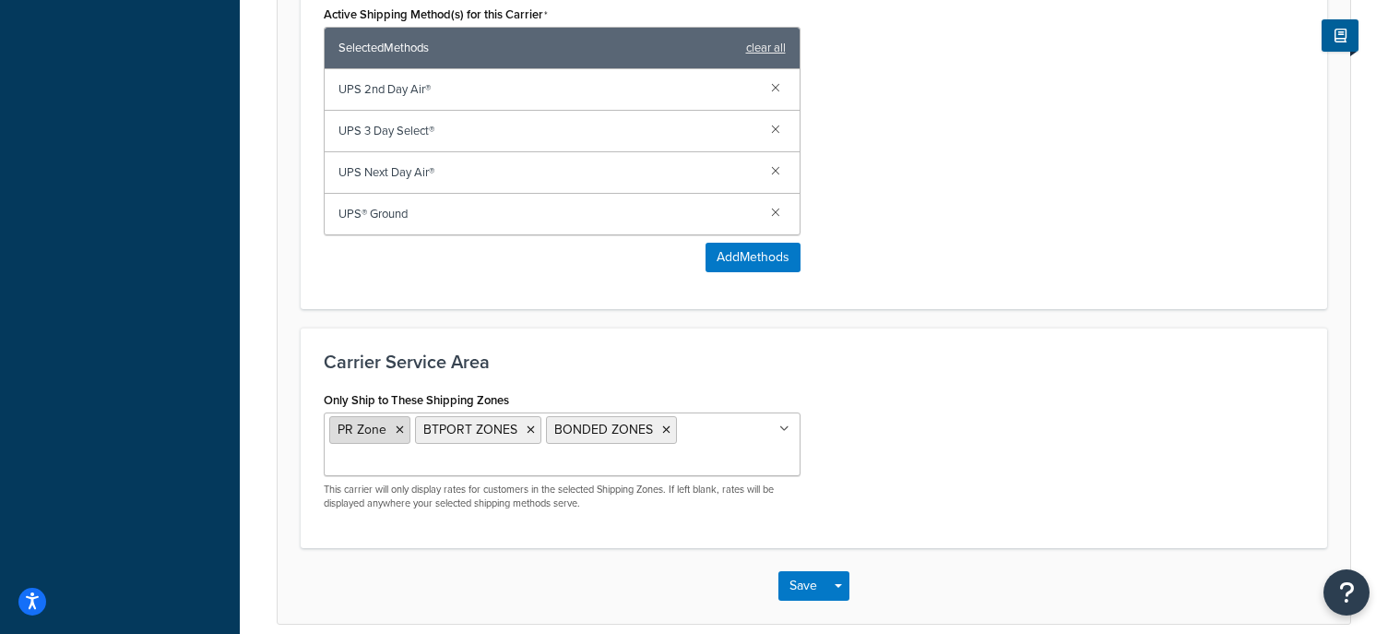
scroll to position [1198, 0]
click at [399, 429] on icon at bounding box center [400, 428] width 8 height 11
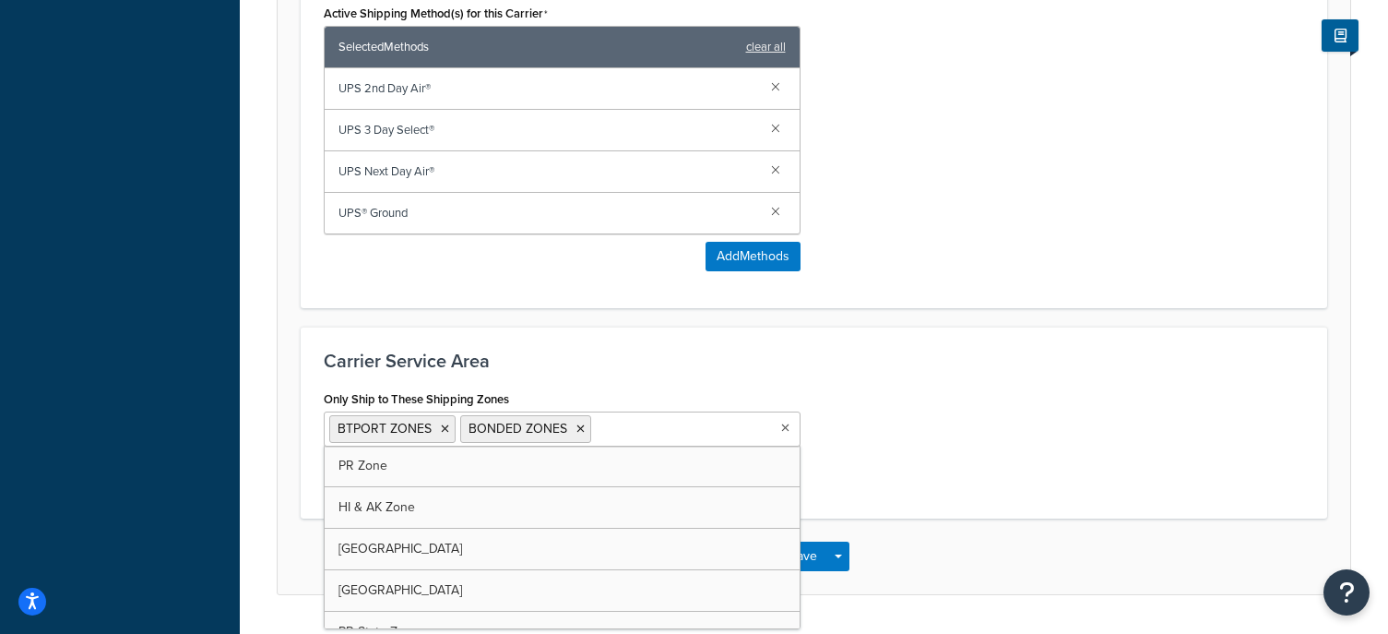
click at [1022, 428] on div "Only Ship to These Shipping Zones BTPORT ZONES BONDED ZONES PR Zone HI & AK Zon…" at bounding box center [814, 440] width 1008 height 110
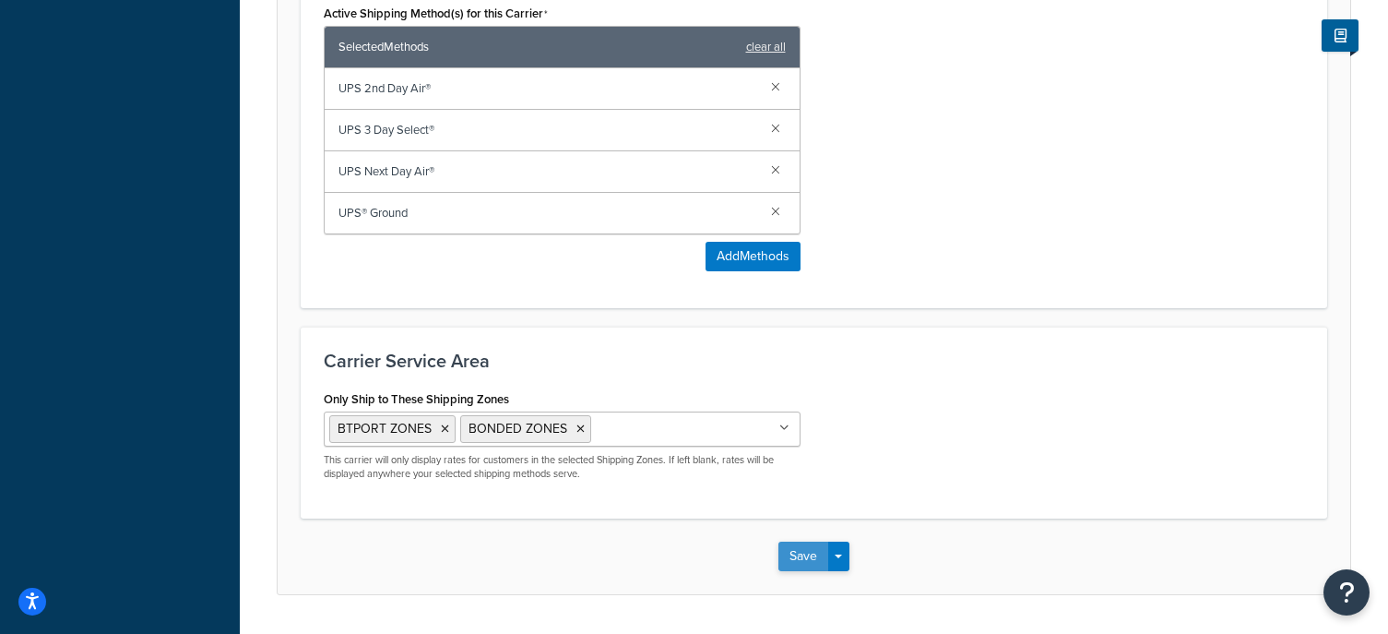
click at [803, 555] on button "Save" at bounding box center [803, 556] width 50 height 30
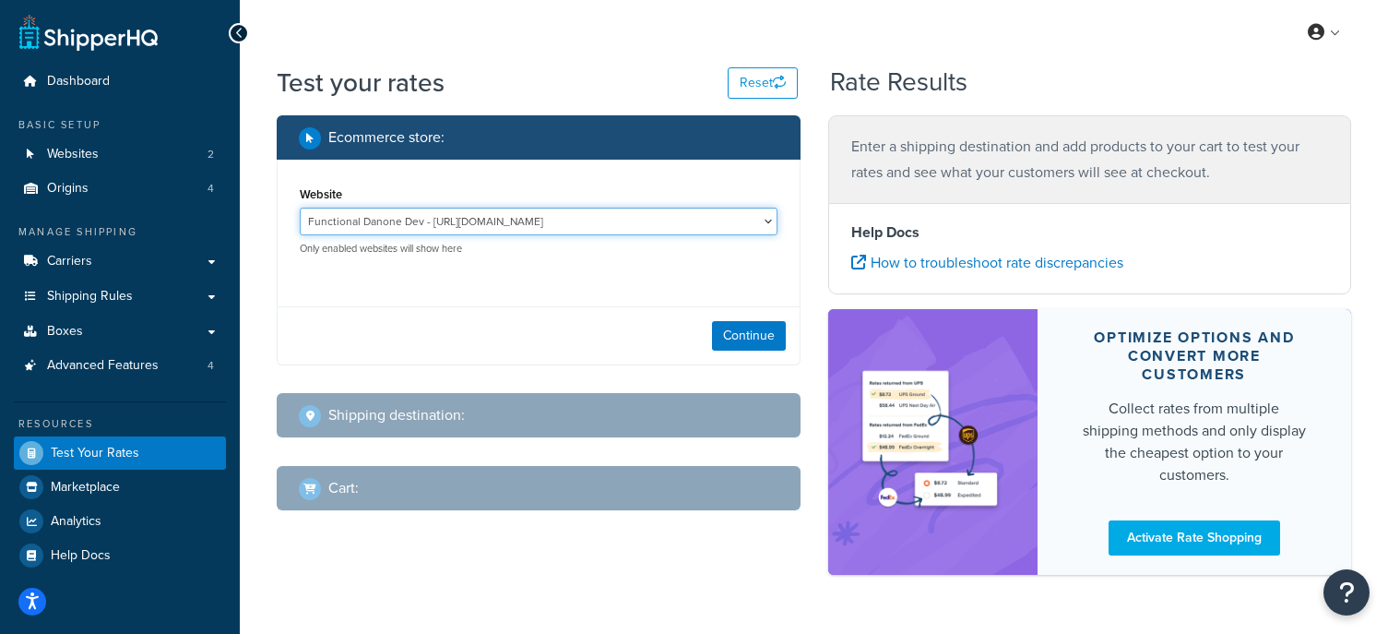
click at [599, 214] on select "Functional Danone Dev - [URL][DOMAIN_NAME] Functional LIVE - [URL][DOMAIN_NAME]" at bounding box center [539, 221] width 478 height 28
select select "cf38eeb4194ec56830f6beee4f908625"
click at [300, 207] on select "Functional Danone Dev - [URL][DOMAIN_NAME] Functional LIVE - [URL][DOMAIN_NAME]" at bounding box center [539, 221] width 478 height 28
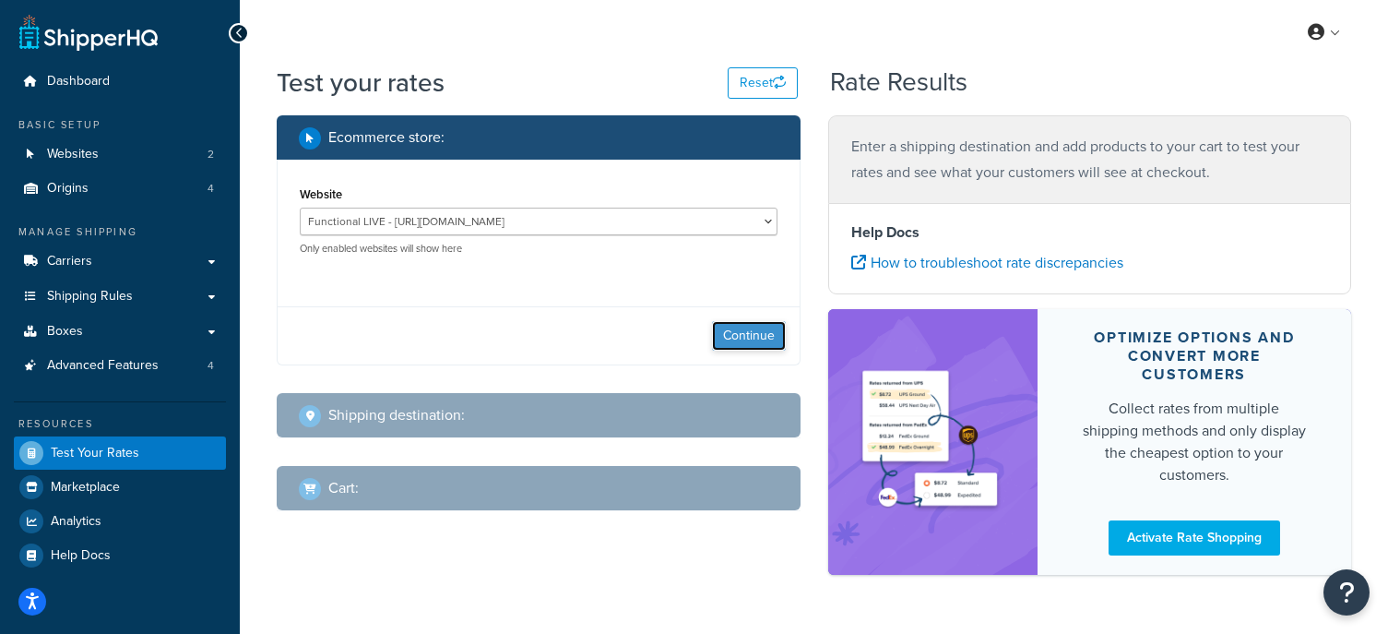
click at [737, 336] on button "Continue" at bounding box center [749, 336] width 74 height 30
select select "TX"
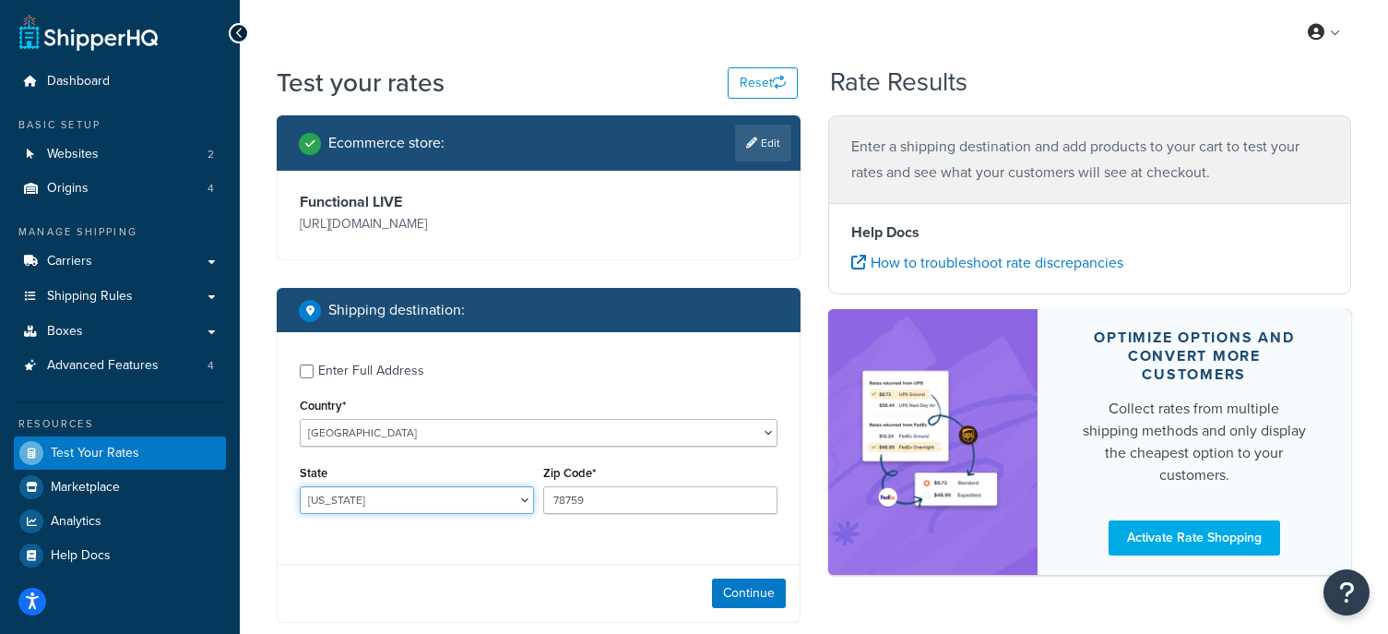
click at [481, 491] on select "Alabama Alaska American Samoa Arizona Arkansas Armed Forces Americas Armed Forc…" at bounding box center [417, 500] width 234 height 28
click at [748, 568] on div "Continue" at bounding box center [539, 592] width 522 height 58
click at [762, 591] on button "Continue" at bounding box center [749, 593] width 74 height 30
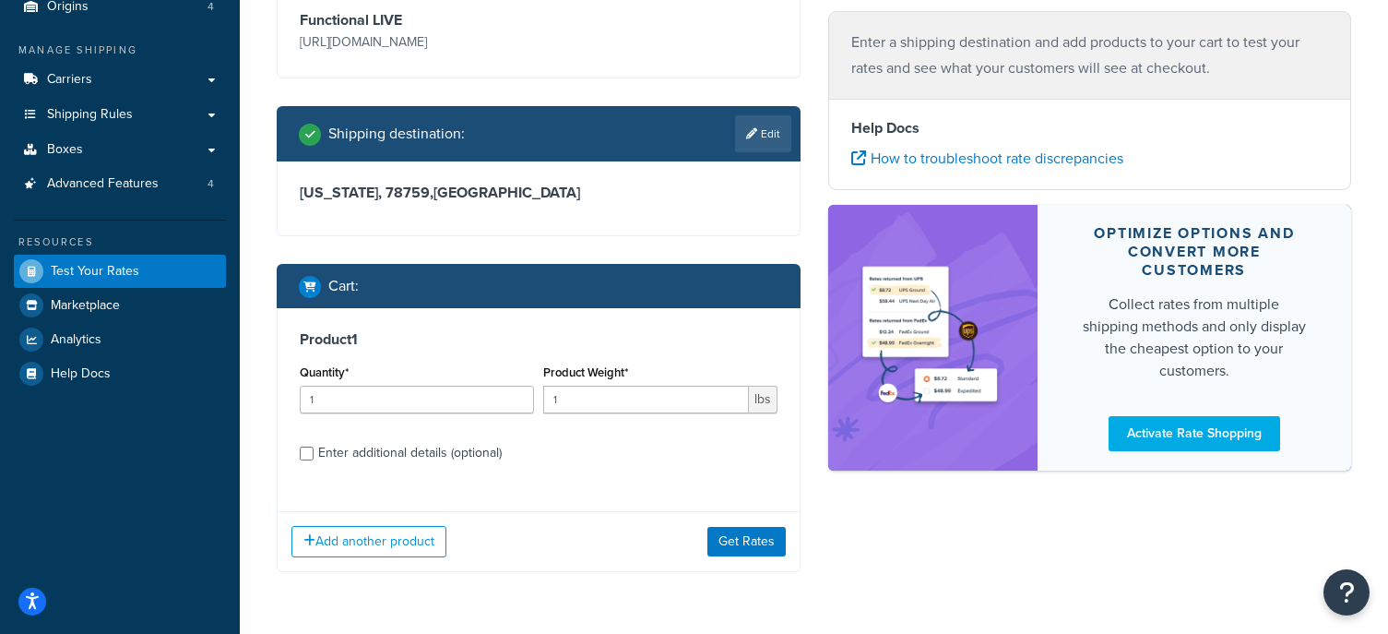
scroll to position [183, 0]
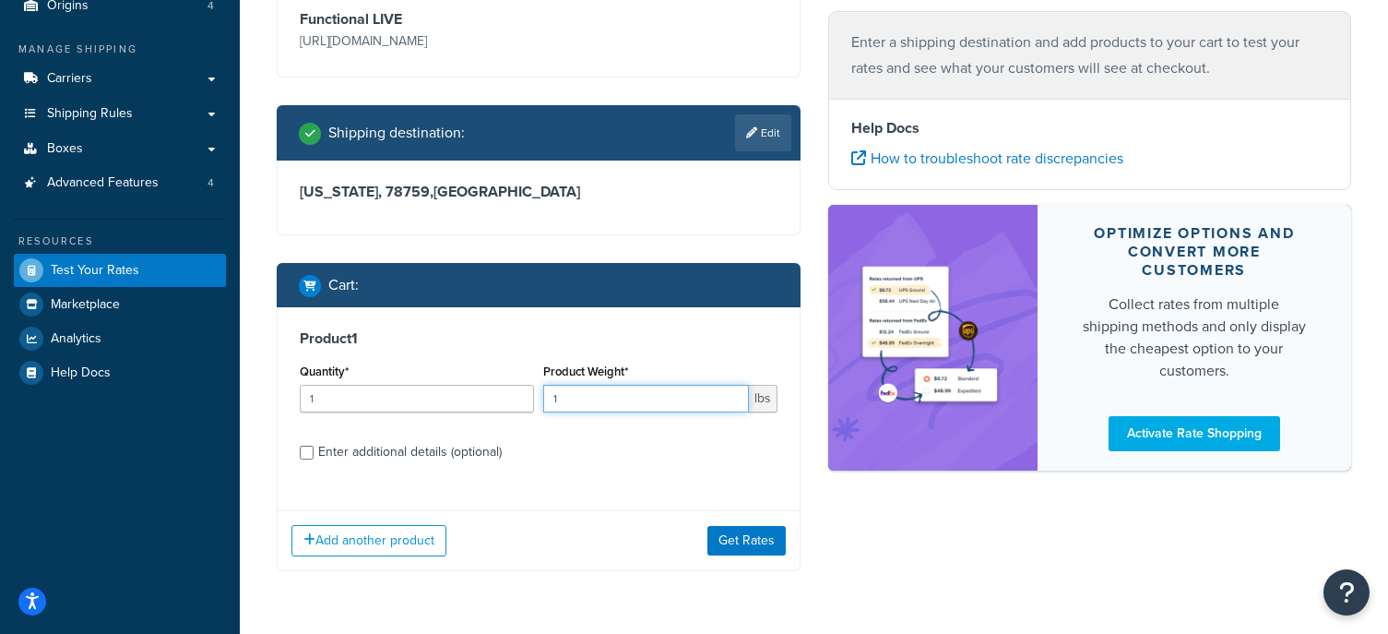
click at [590, 392] on input "1" at bounding box center [646, 399] width 206 height 28
type input "11"
click at [760, 530] on button "Get Rates" at bounding box center [746, 541] width 78 height 30
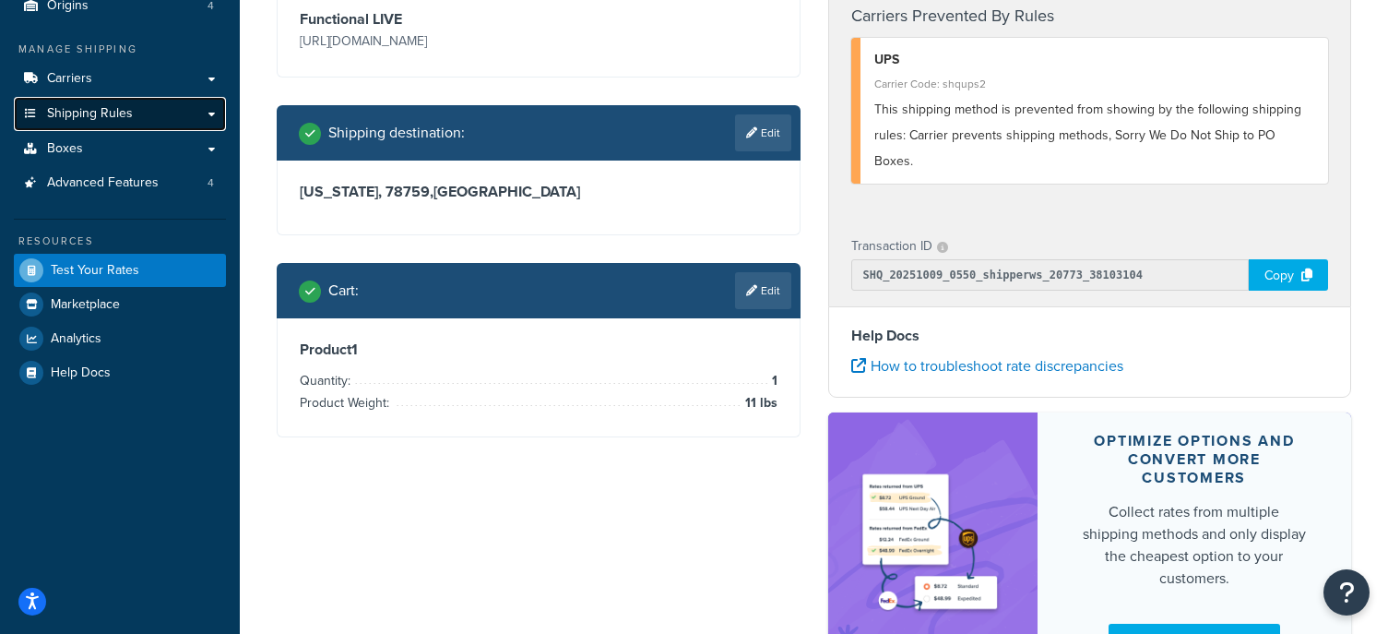
click at [120, 123] on link "Shipping Rules" at bounding box center [120, 114] width 212 height 34
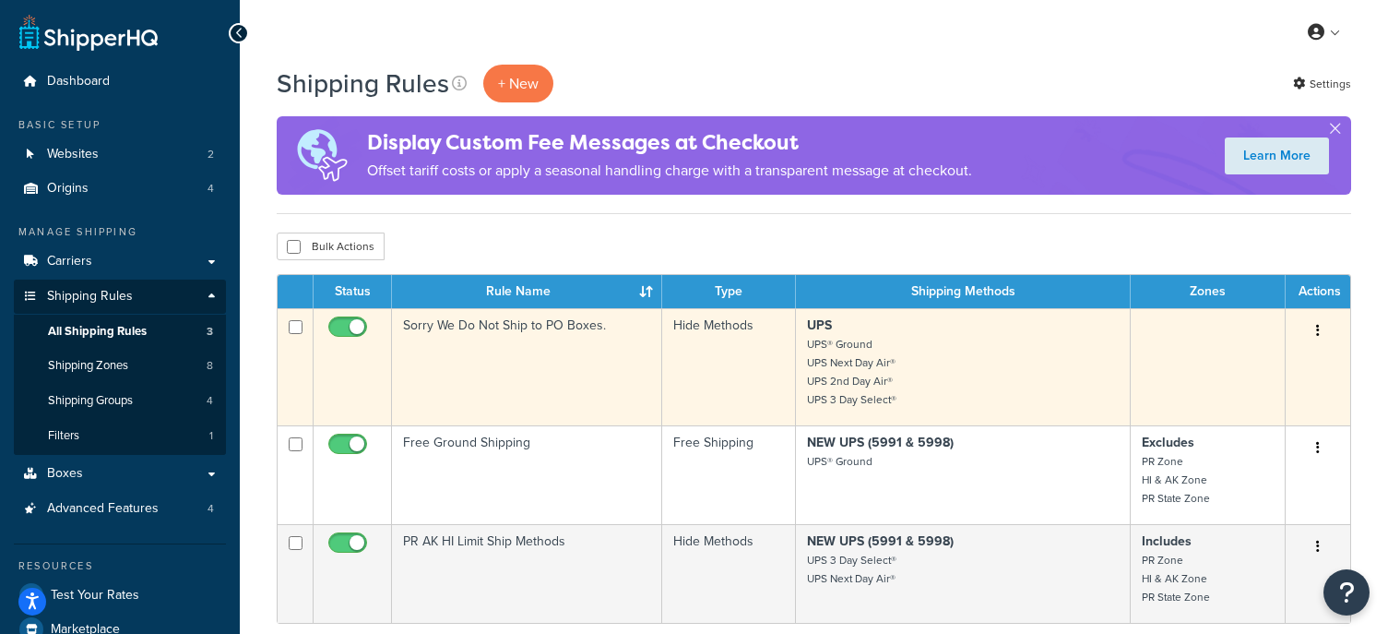
click at [1313, 333] on button "button" at bounding box center [1318, 331] width 26 height 30
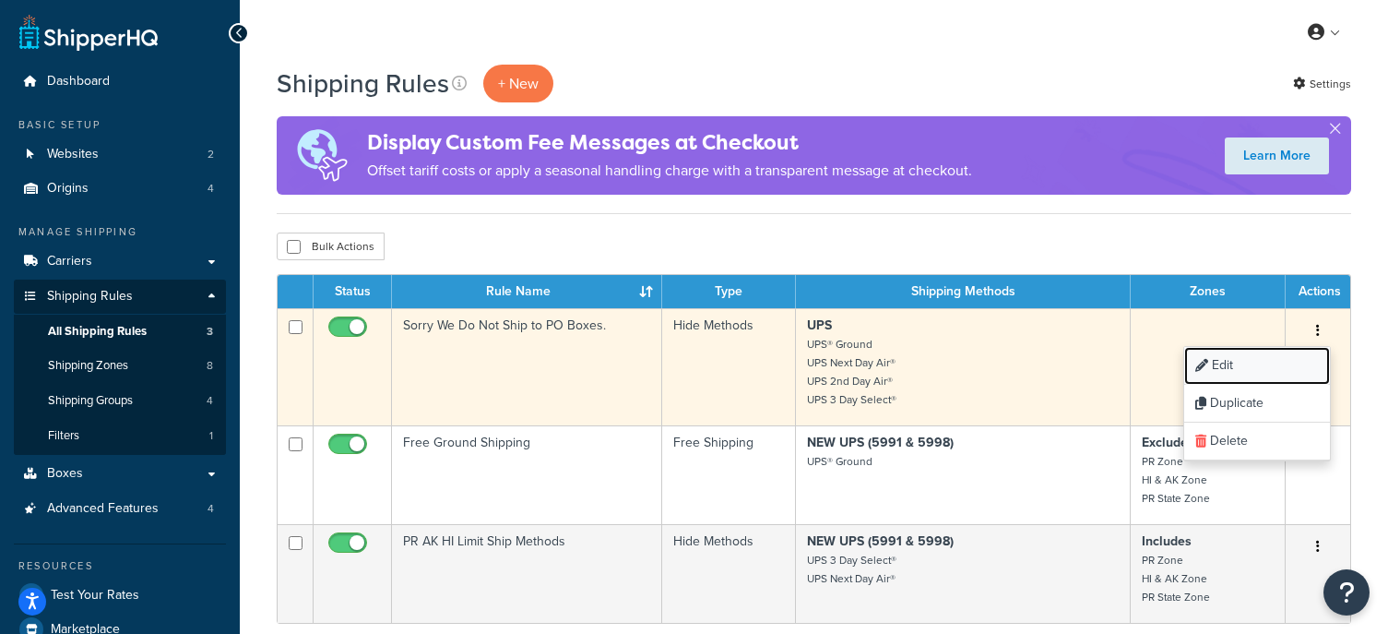
click at [1265, 361] on link "Edit" at bounding box center [1257, 366] width 146 height 38
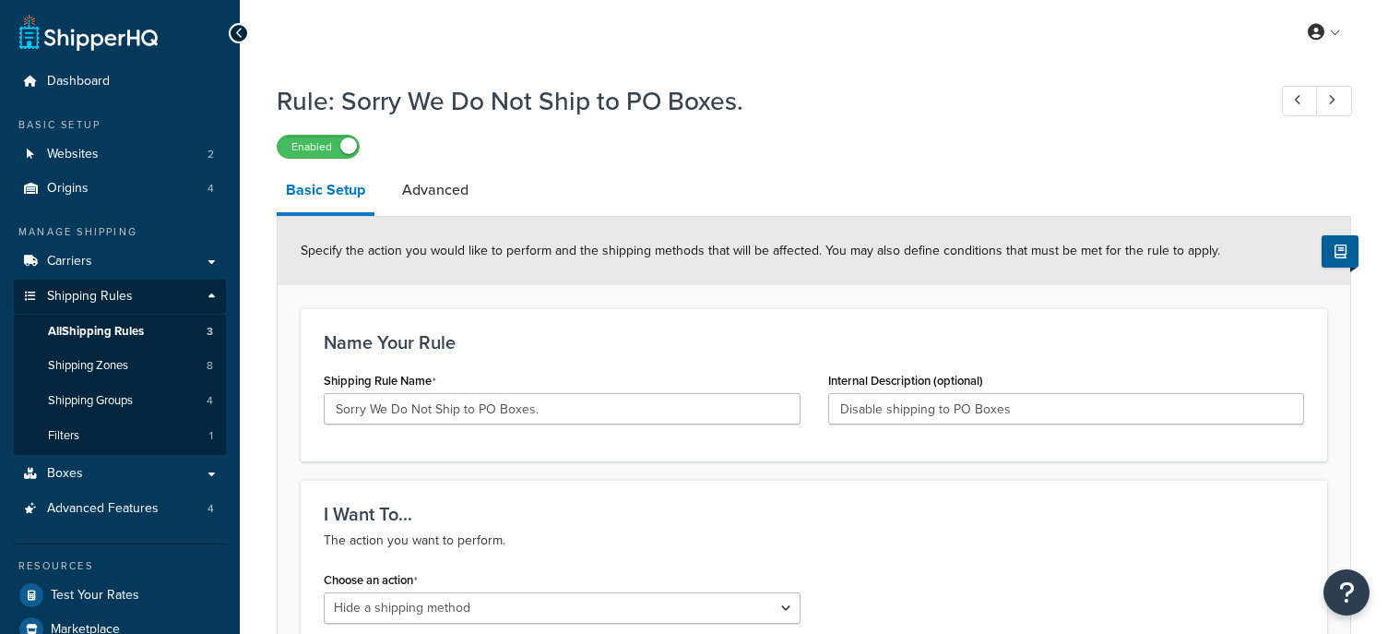
select select "HIDE"
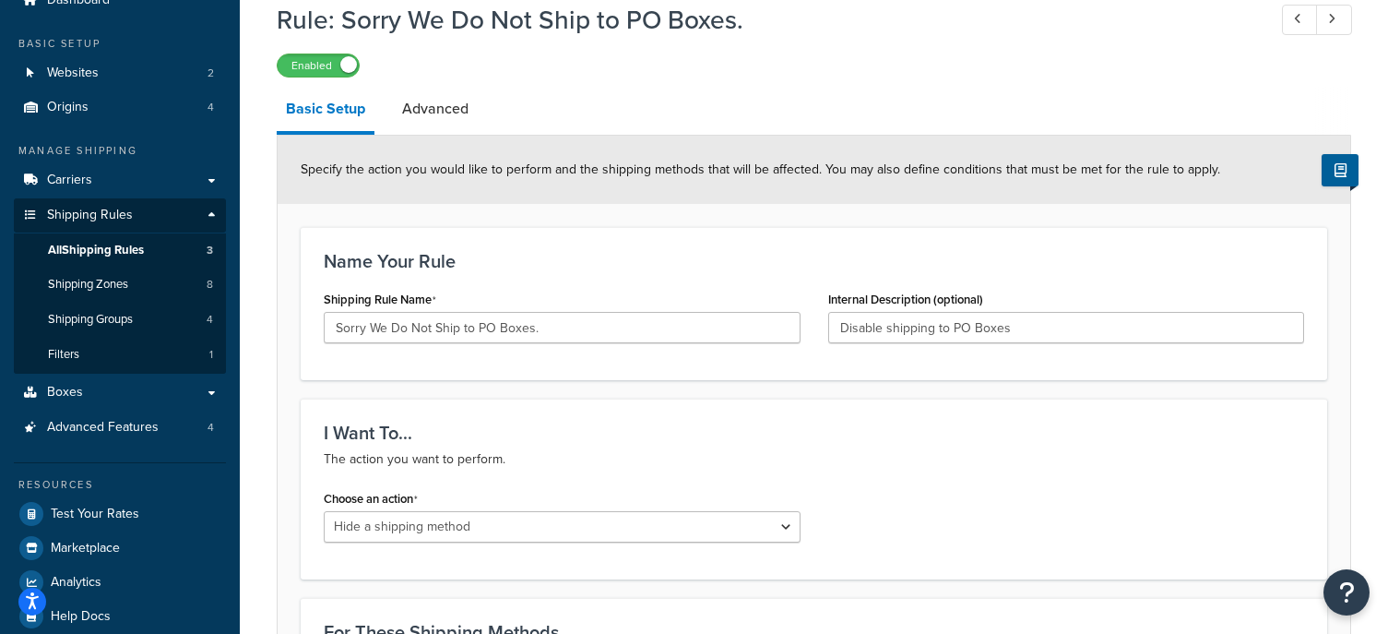
scroll to position [80, 0]
click at [431, 111] on link "Advanced" at bounding box center [435, 110] width 85 height 44
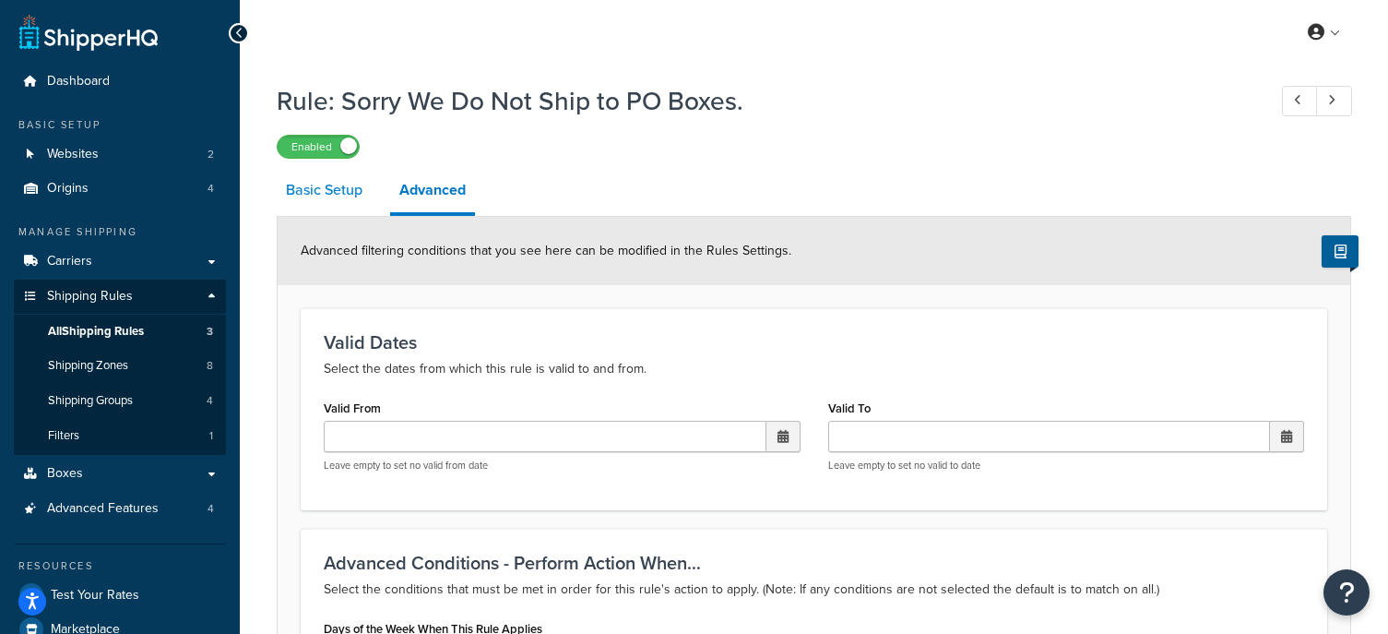
click at [331, 190] on link "Basic Setup" at bounding box center [324, 190] width 95 height 44
select select "HIDE"
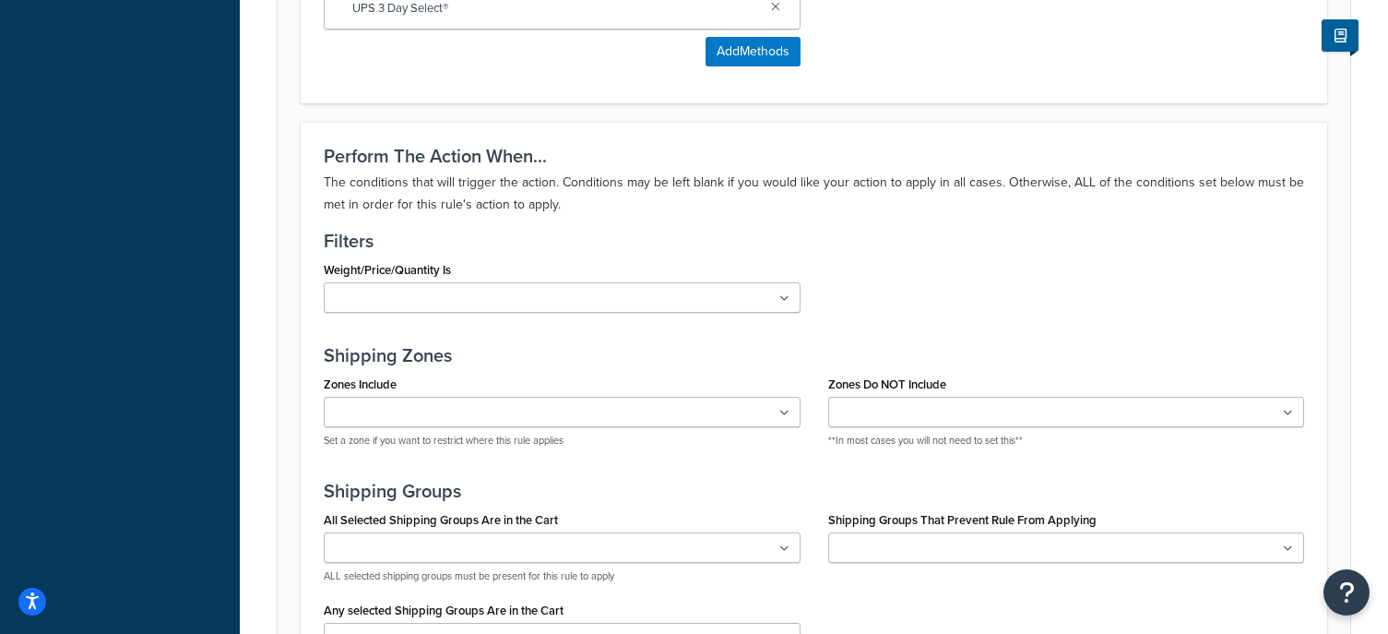
scroll to position [1013, 0]
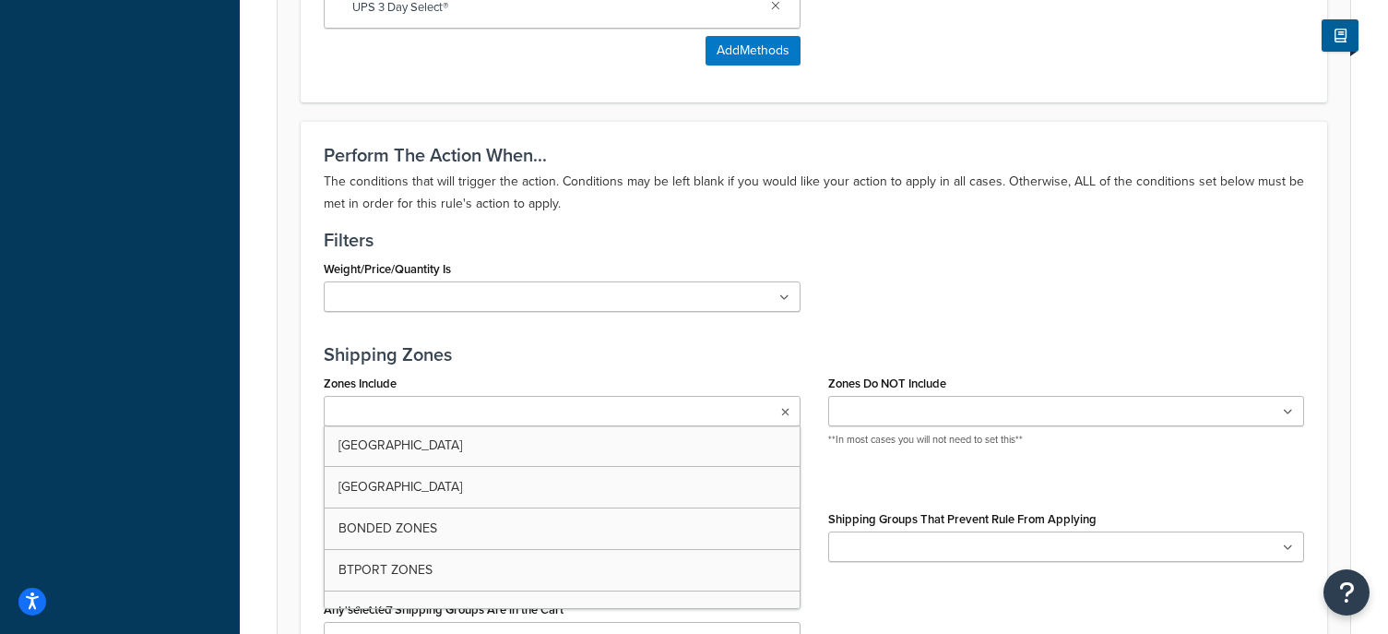
click at [676, 408] on ul at bounding box center [562, 411] width 477 height 30
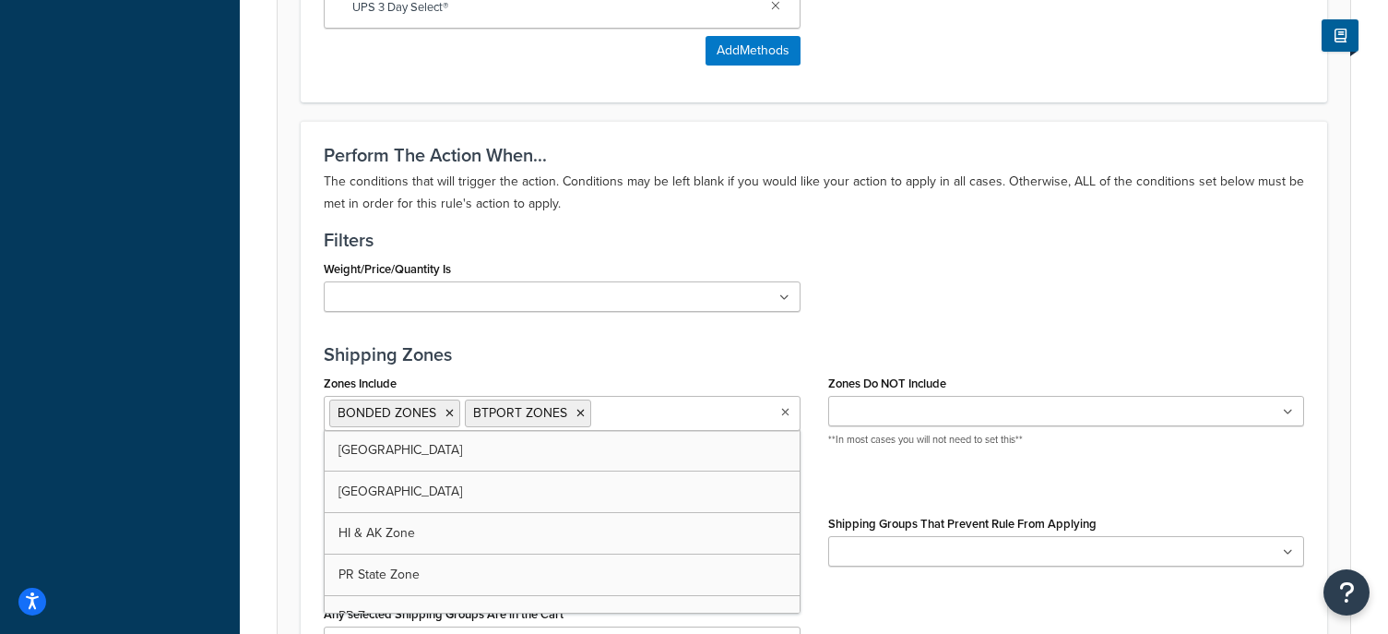
click at [704, 364] on h3 "Shipping Zones" at bounding box center [814, 354] width 980 height 20
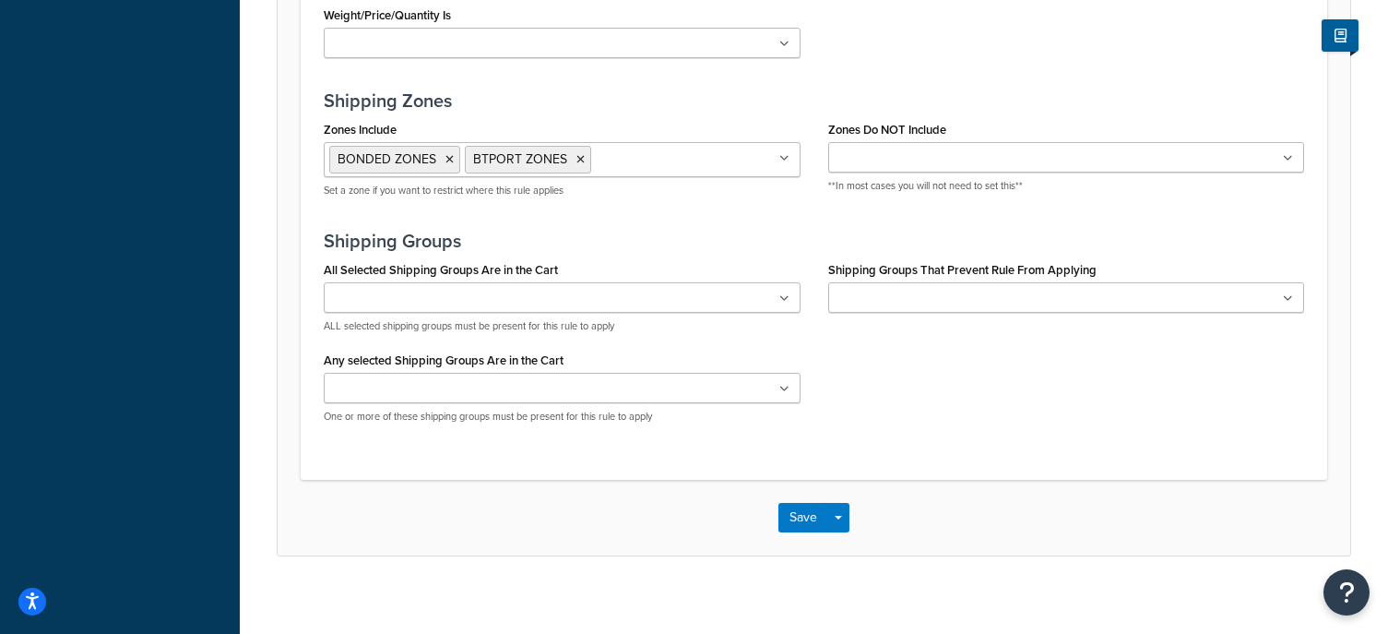
scroll to position [1282, 0]
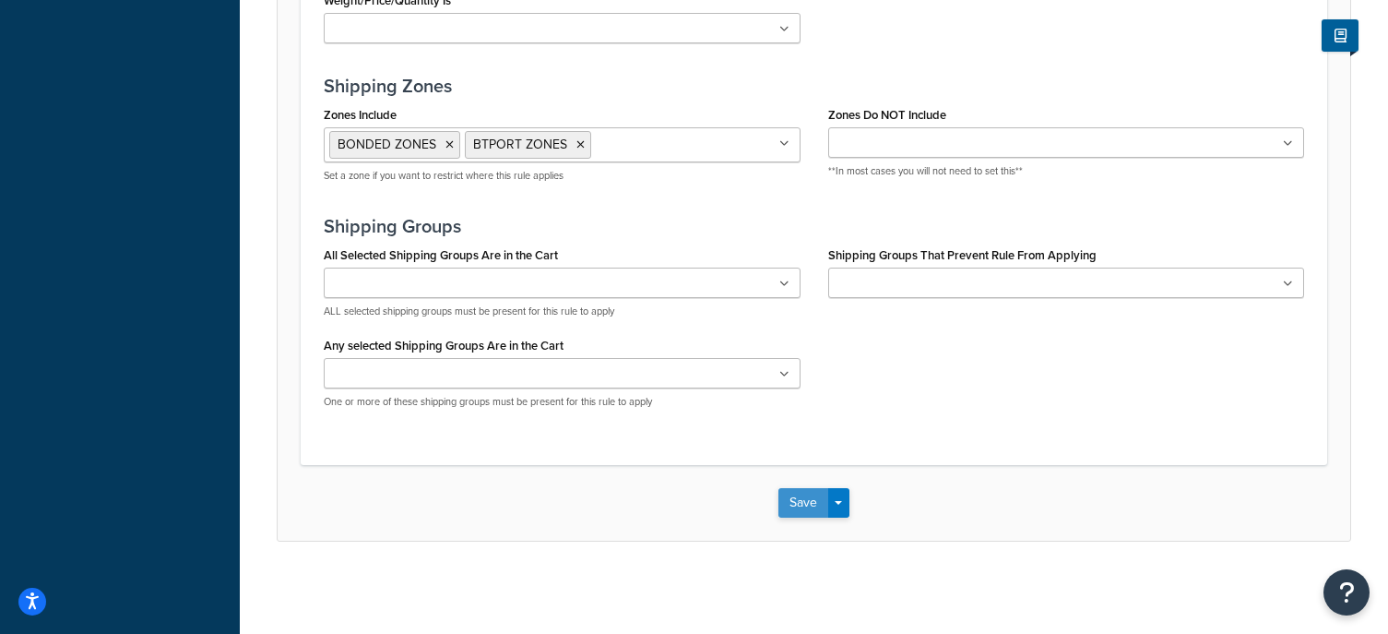
click at [823, 501] on button "Save" at bounding box center [803, 503] width 50 height 30
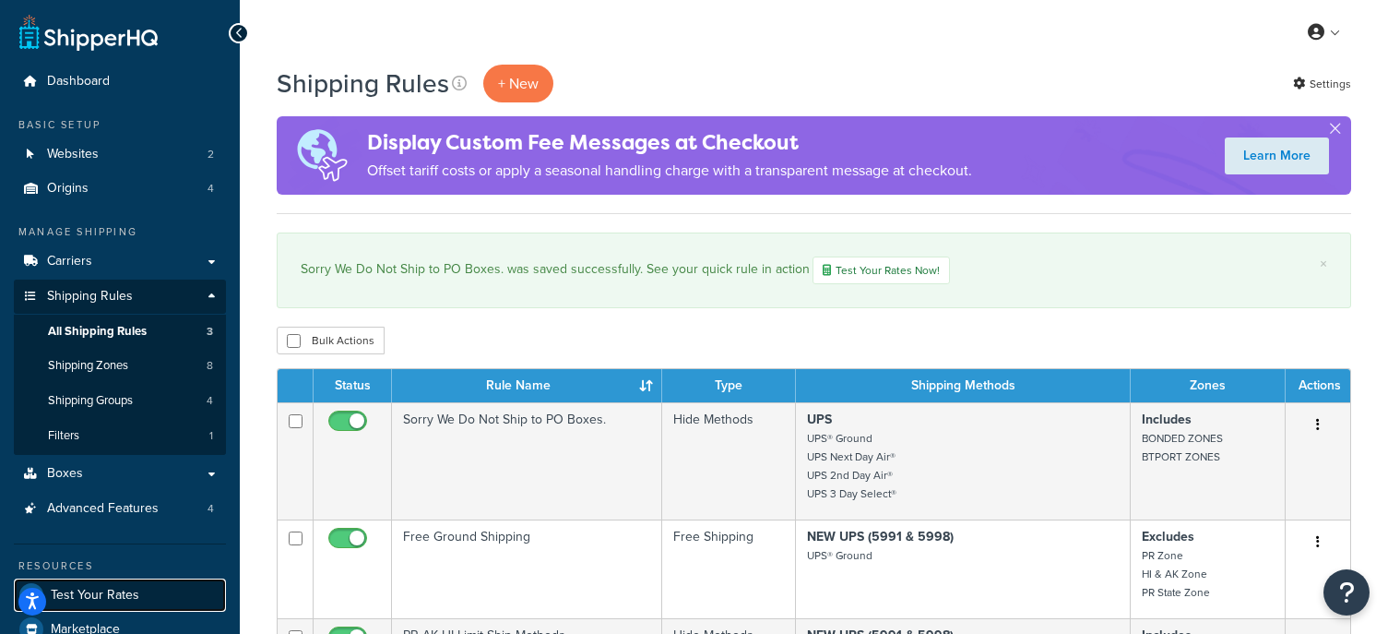
click at [116, 592] on span "Test Your Rates" at bounding box center [95, 595] width 89 height 16
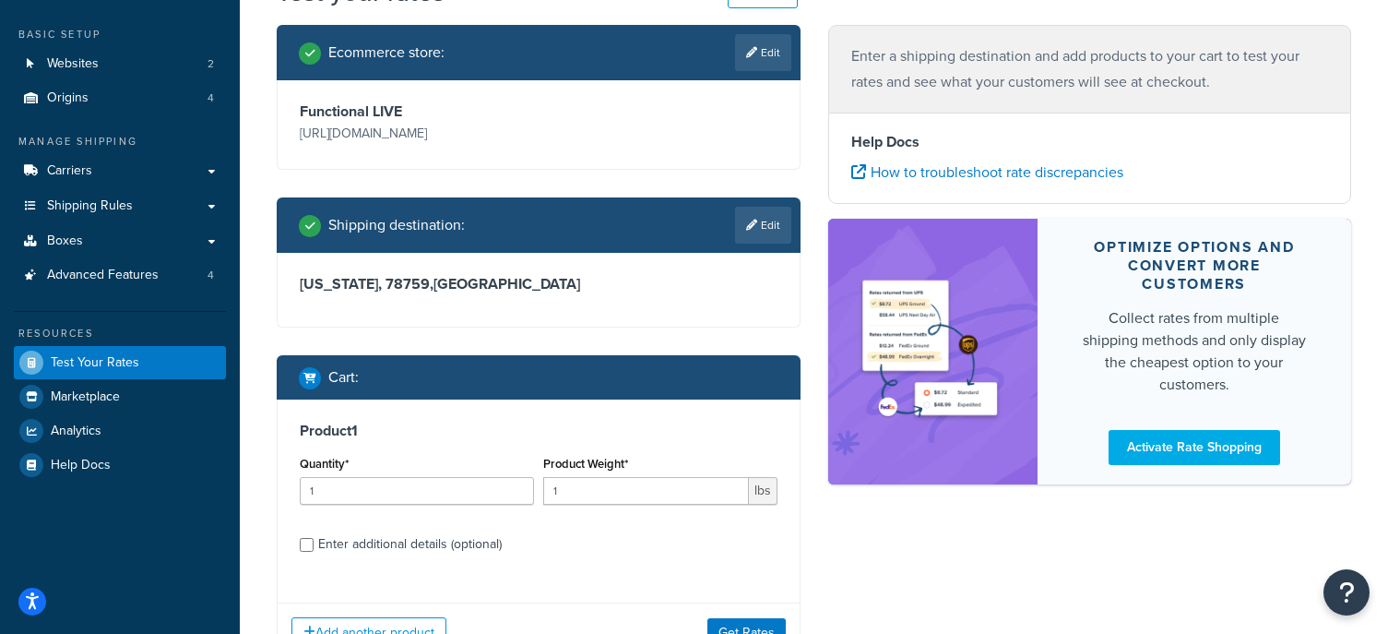
scroll to position [91, 0]
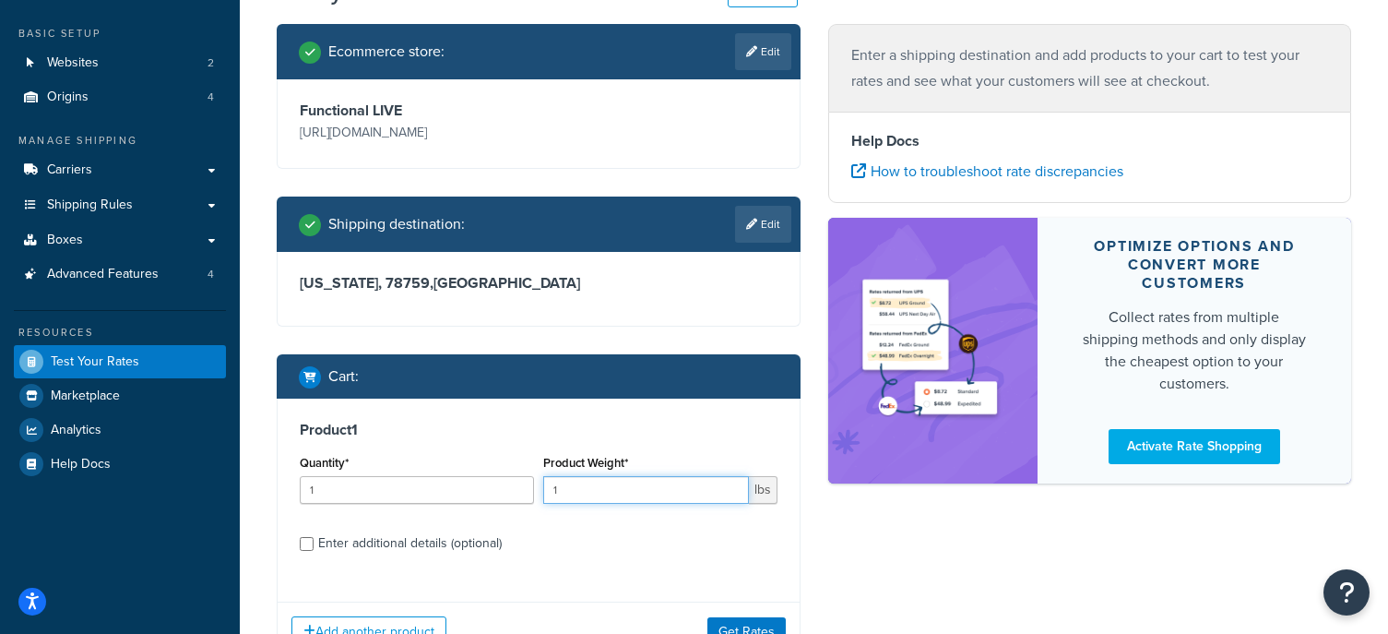
click at [696, 486] on input "1" at bounding box center [646, 490] width 206 height 28
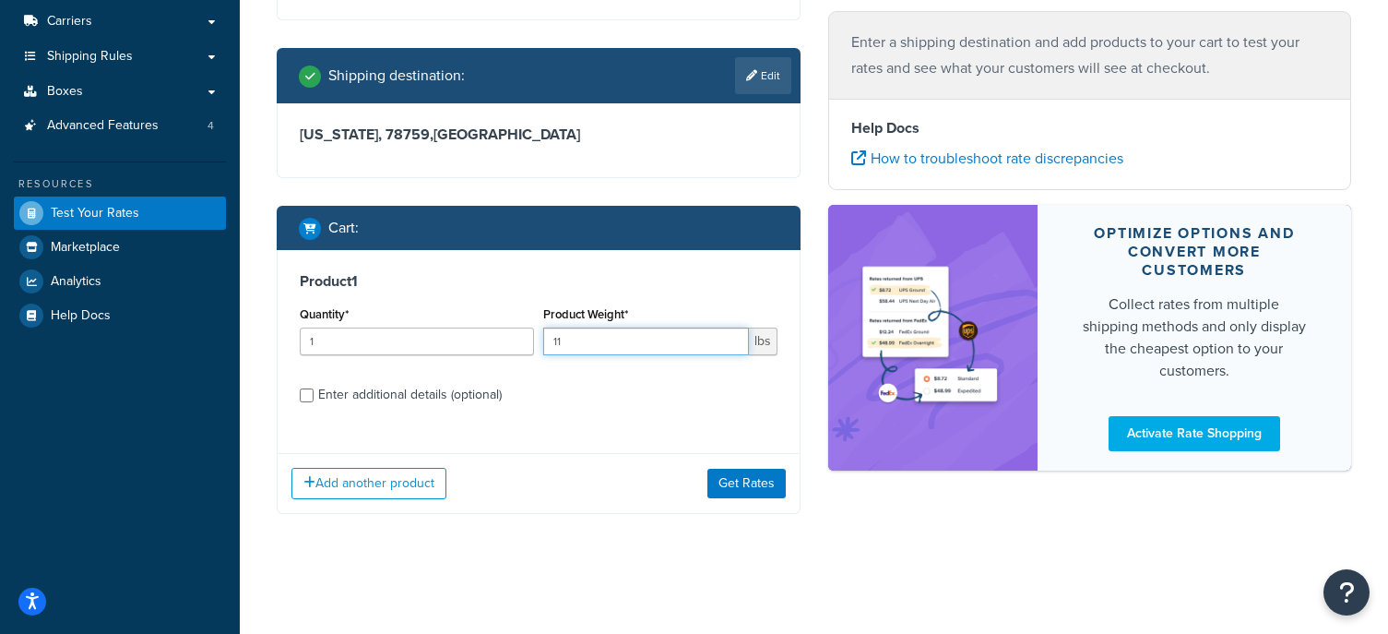
type input "11"
click at [747, 488] on button "Get Rates" at bounding box center [746, 483] width 78 height 30
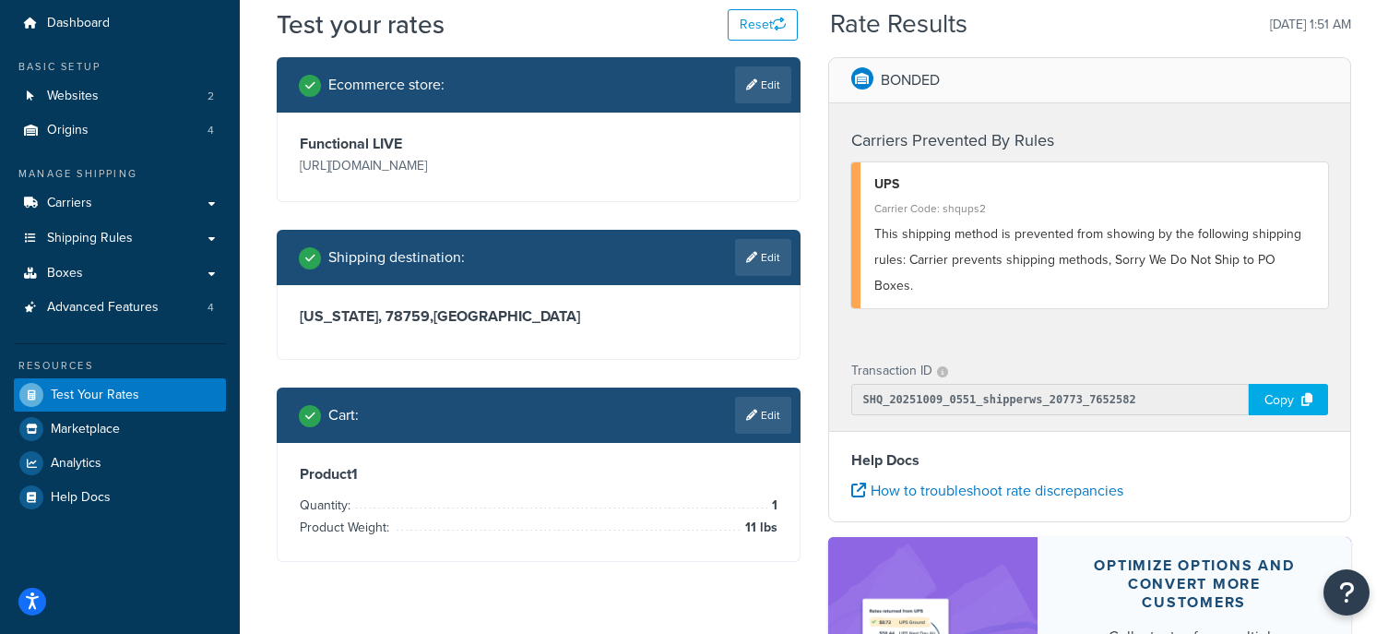
scroll to position [57, 0]
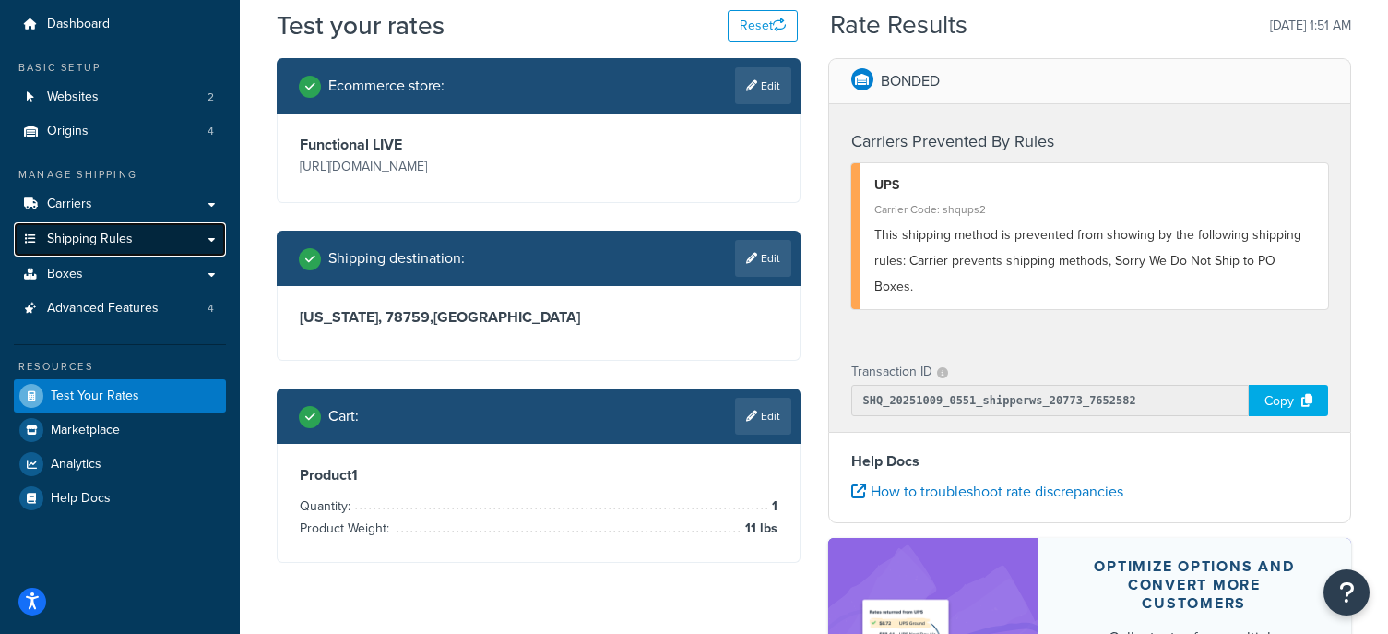
click at [141, 240] on link "Shipping Rules" at bounding box center [120, 239] width 212 height 34
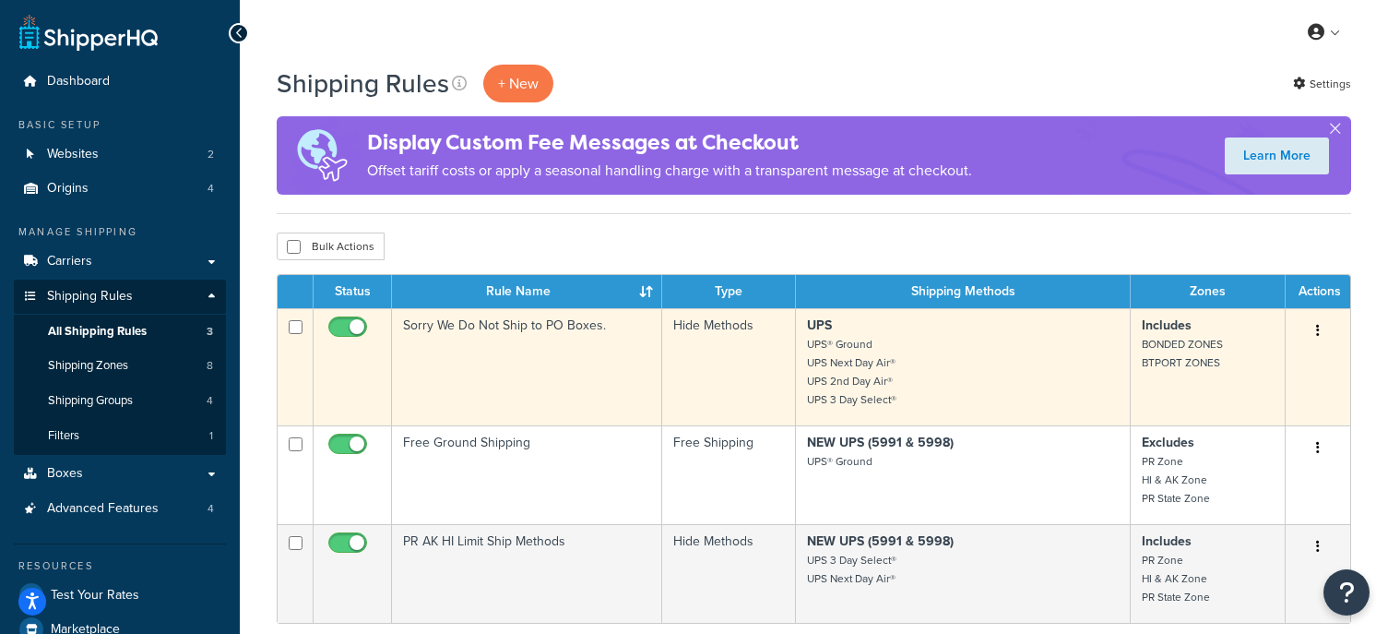
click at [354, 326] on input "checkbox" at bounding box center [350, 331] width 51 height 23
checkbox input "false"
click at [1326, 333] on button "button" at bounding box center [1318, 331] width 26 height 30
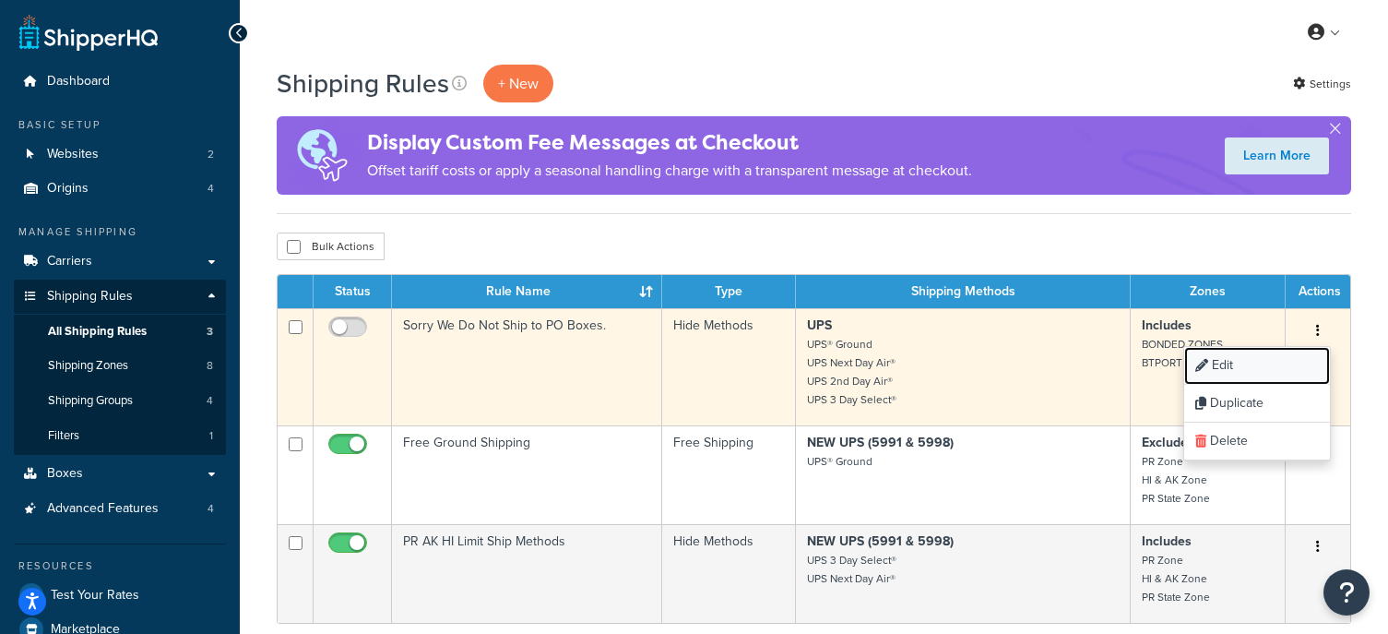
click at [1264, 364] on link "Edit" at bounding box center [1257, 366] width 146 height 38
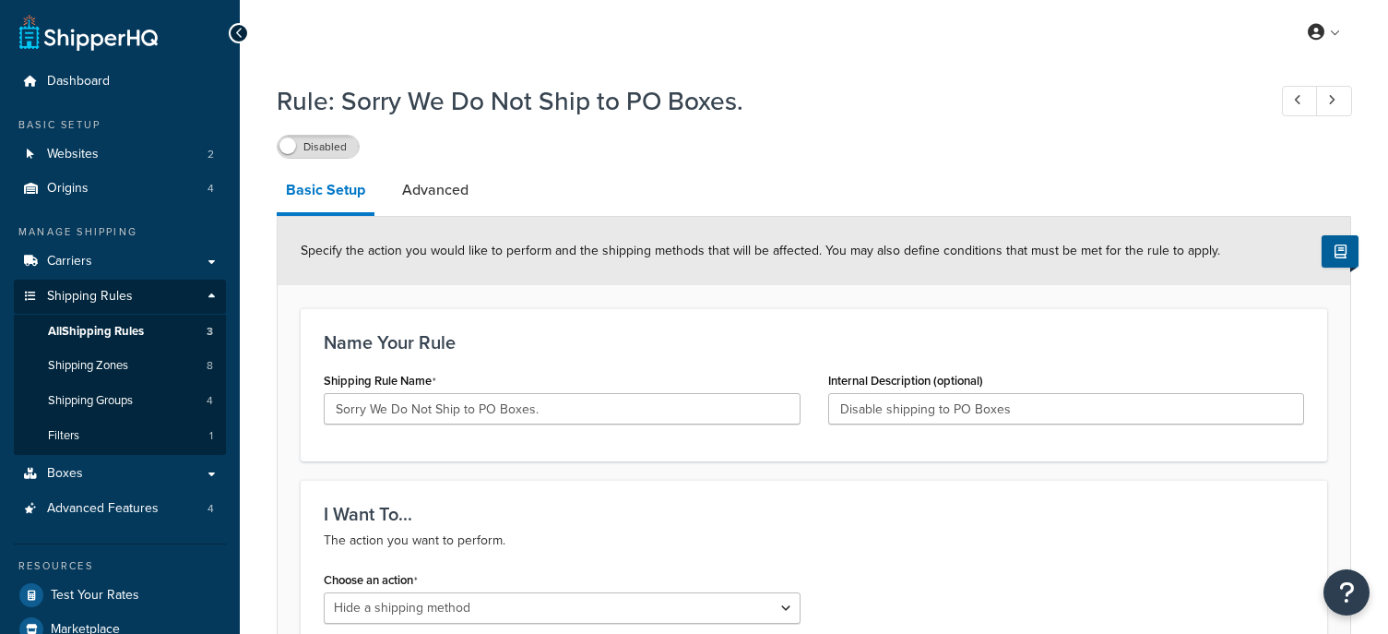
select select "HIDE"
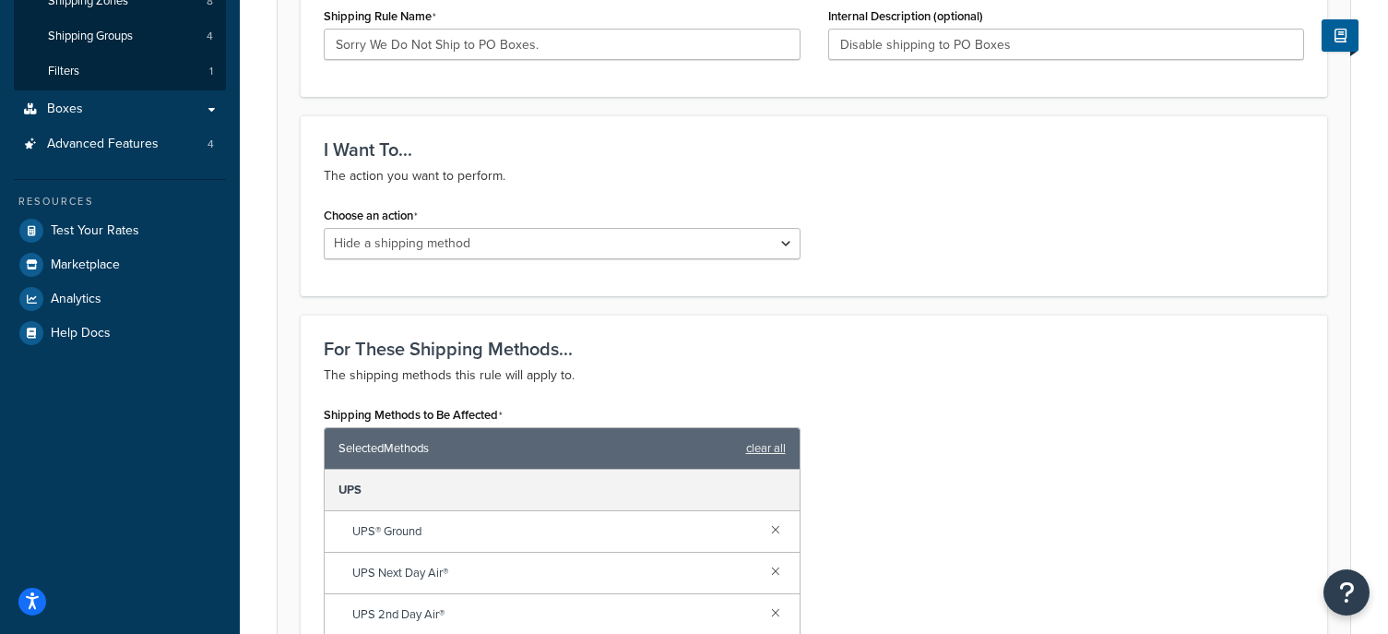
scroll to position [367, 0]
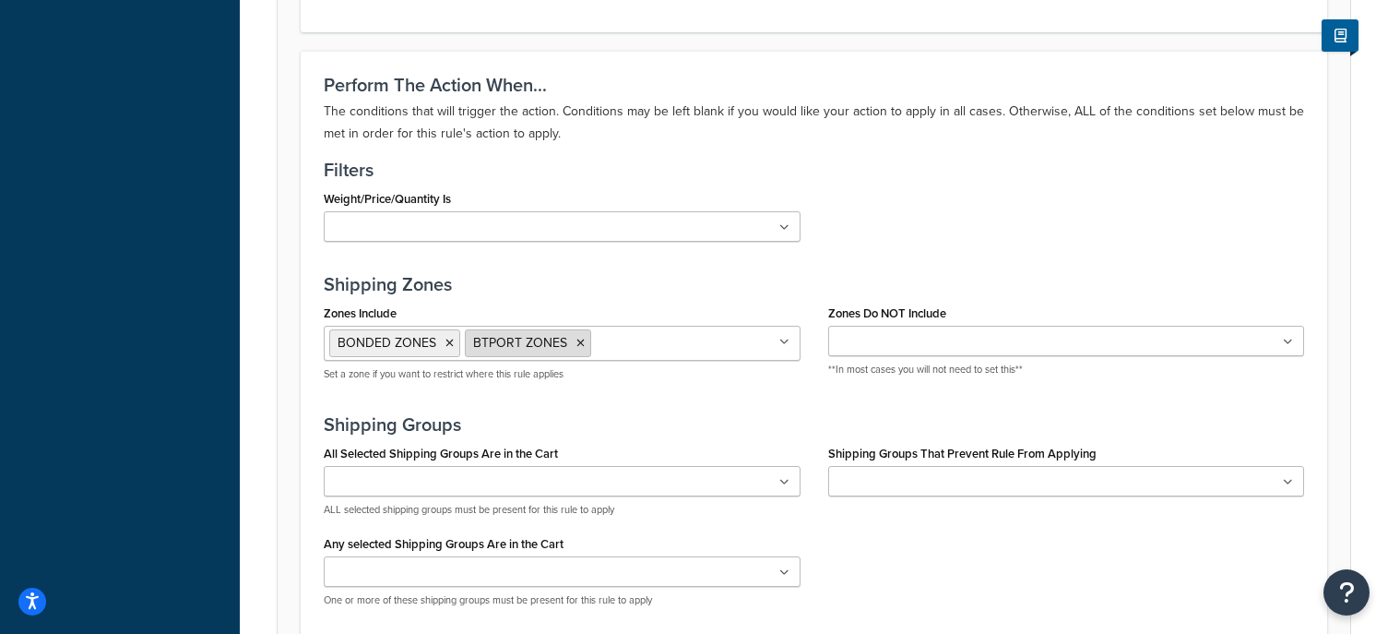
click at [582, 352] on li "BTPORT ZONES" at bounding box center [528, 343] width 126 height 28
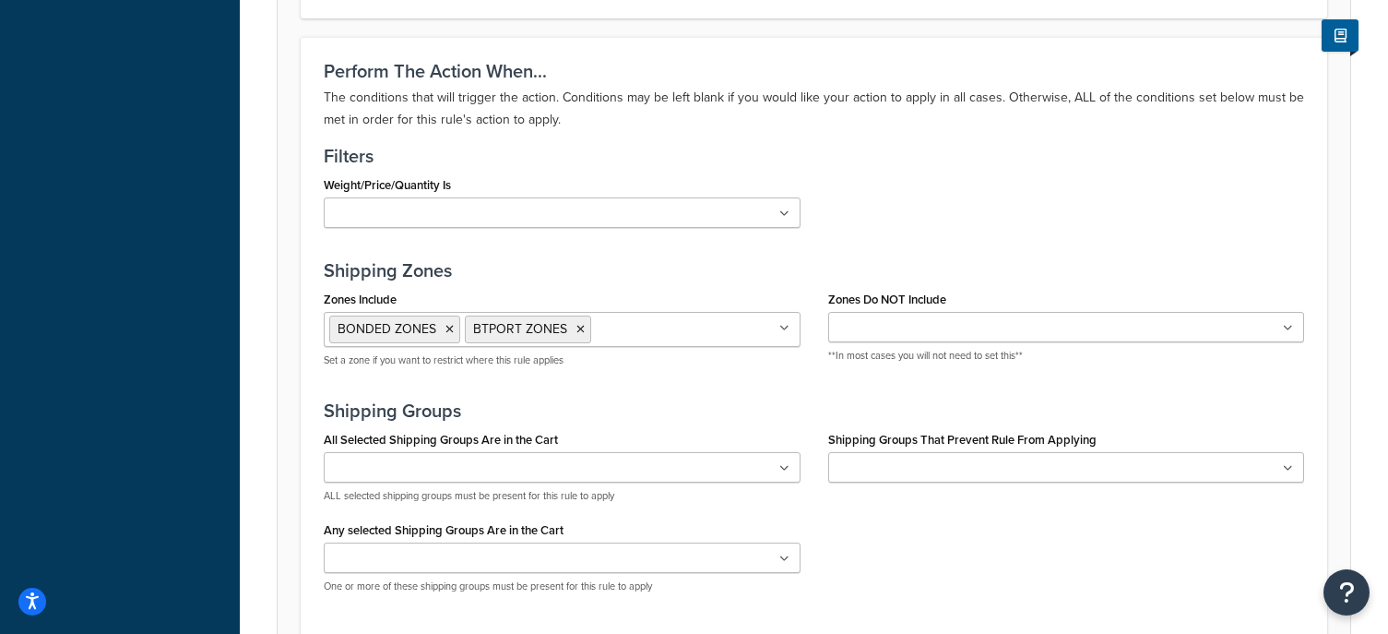
click at [576, 334] on icon at bounding box center [580, 329] width 8 height 11
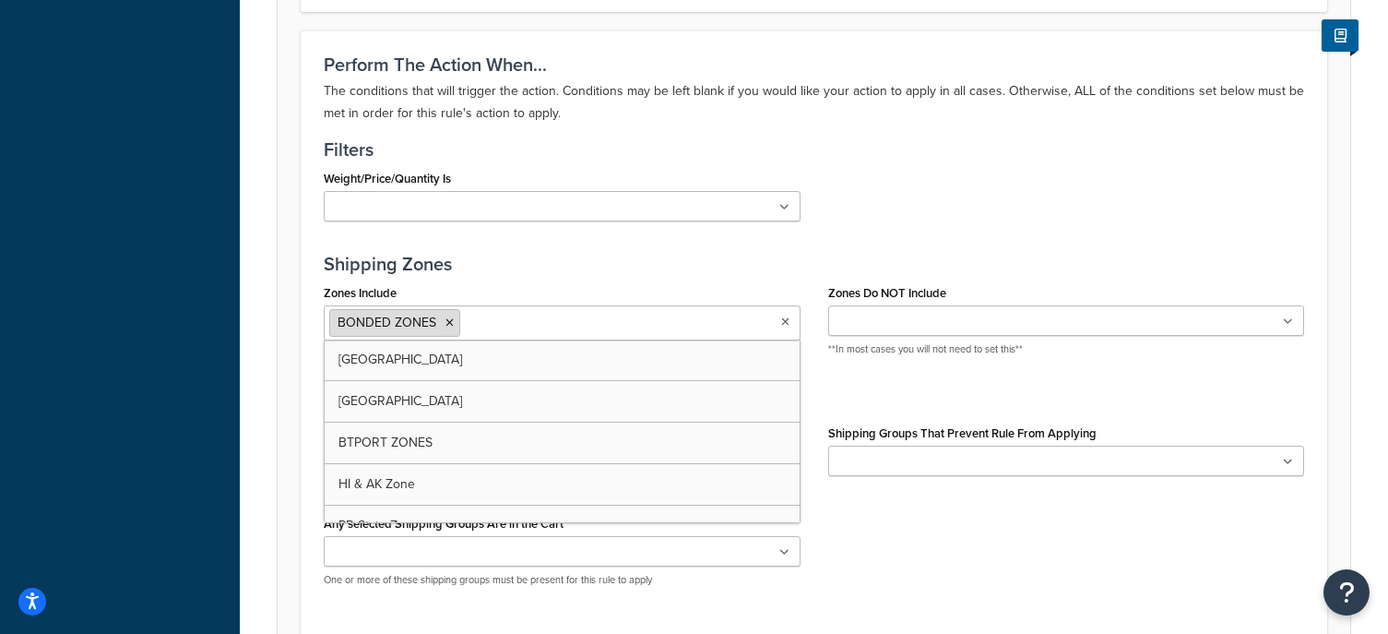
click at [437, 326] on li "BONDED ZONES" at bounding box center [394, 323] width 131 height 28
click at [447, 323] on icon at bounding box center [449, 321] width 8 height 11
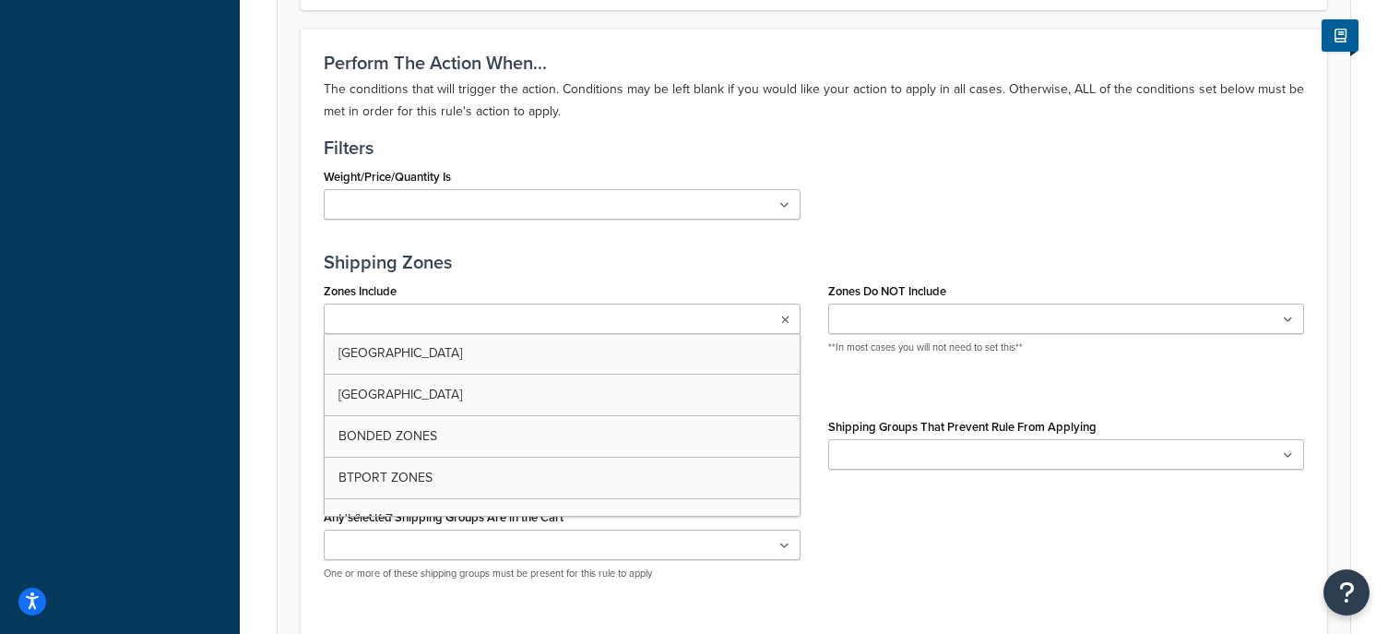
click at [475, 318] on ul at bounding box center [562, 318] width 477 height 30
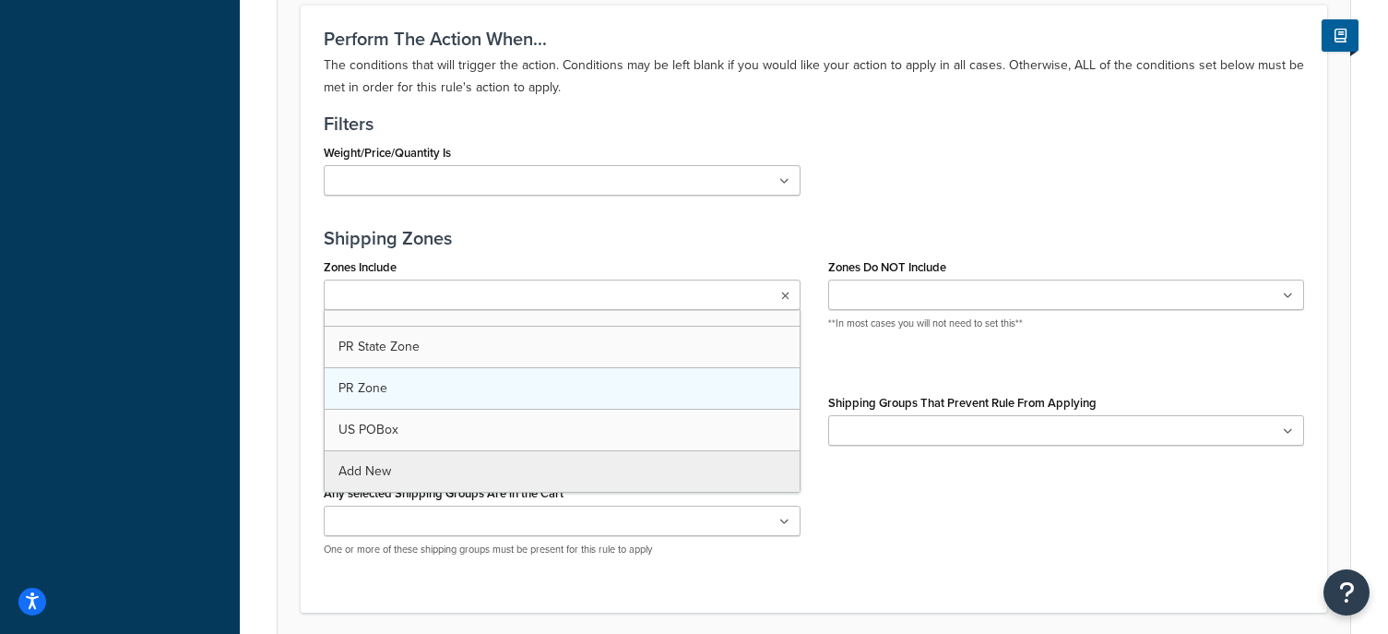
scroll to position [1130, 0]
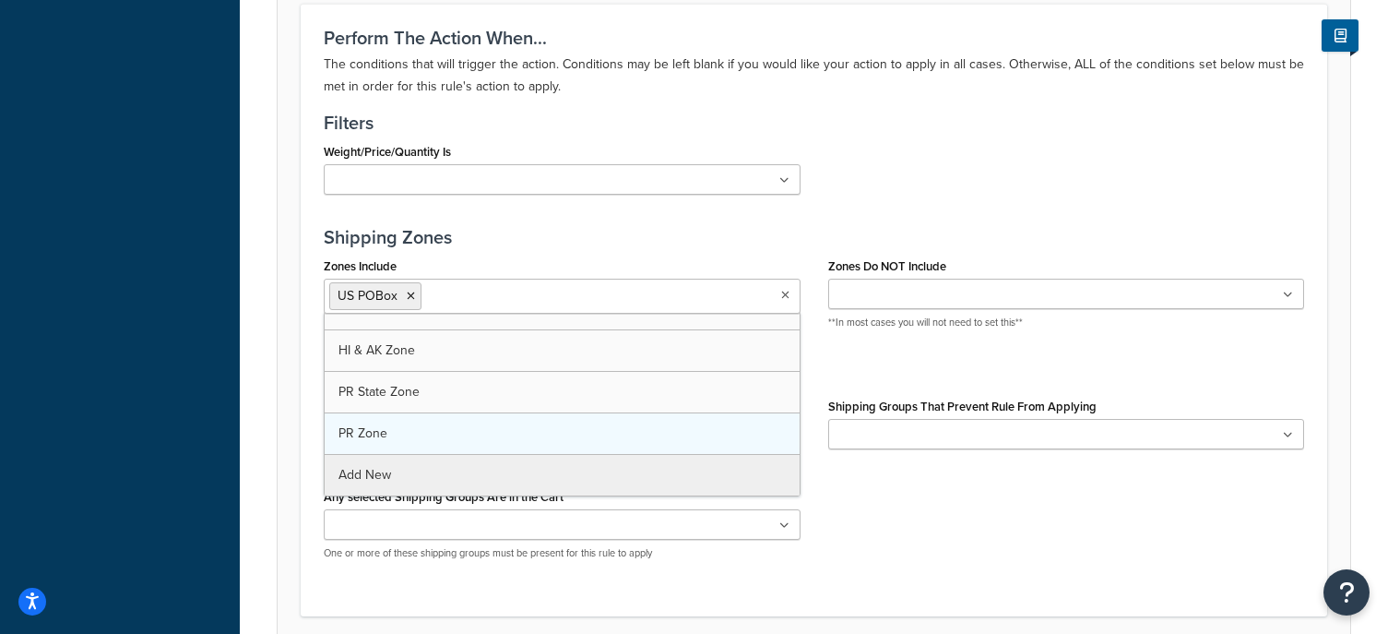
drag, startPoint x: 466, startPoint y: 423, endPoint x: 502, endPoint y: 423, distance: 36.0
click at [1110, 527] on div "All Selected Shipping Groups Are in the Cart Large Medium Small All Products no…" at bounding box center [814, 484] width 1008 height 182
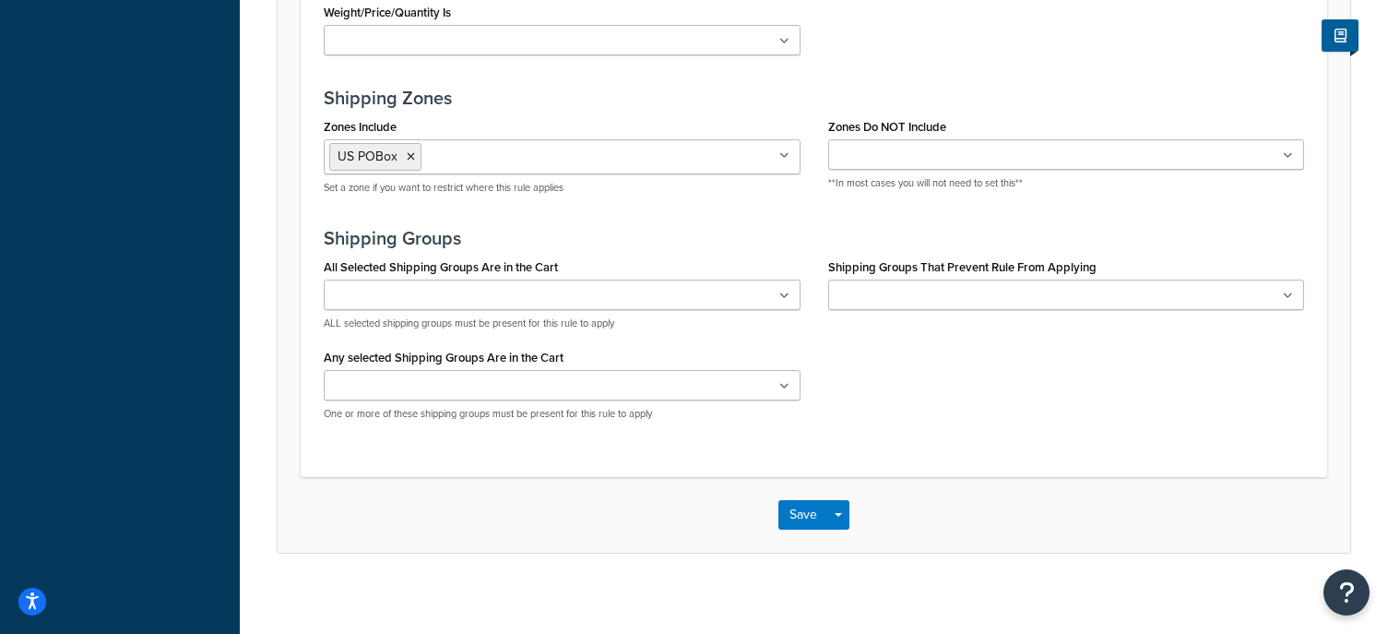
scroll to position [1282, 0]
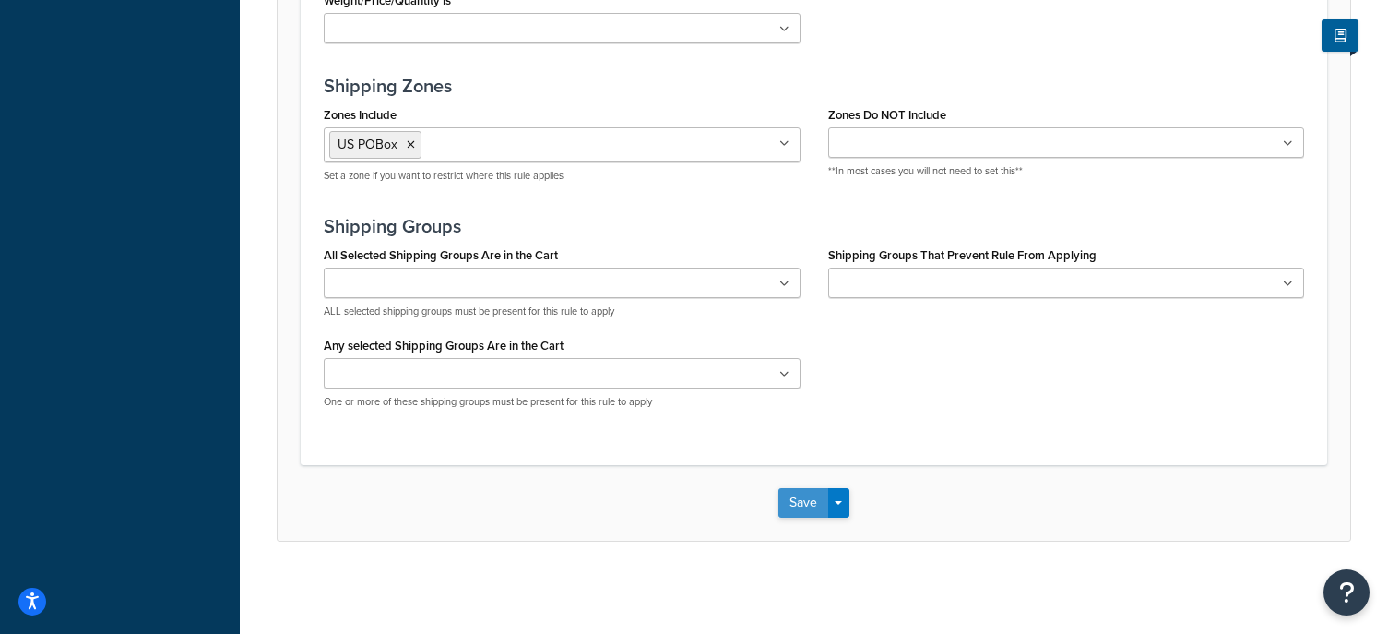
click at [788, 503] on button "Save" at bounding box center [803, 503] width 50 height 30
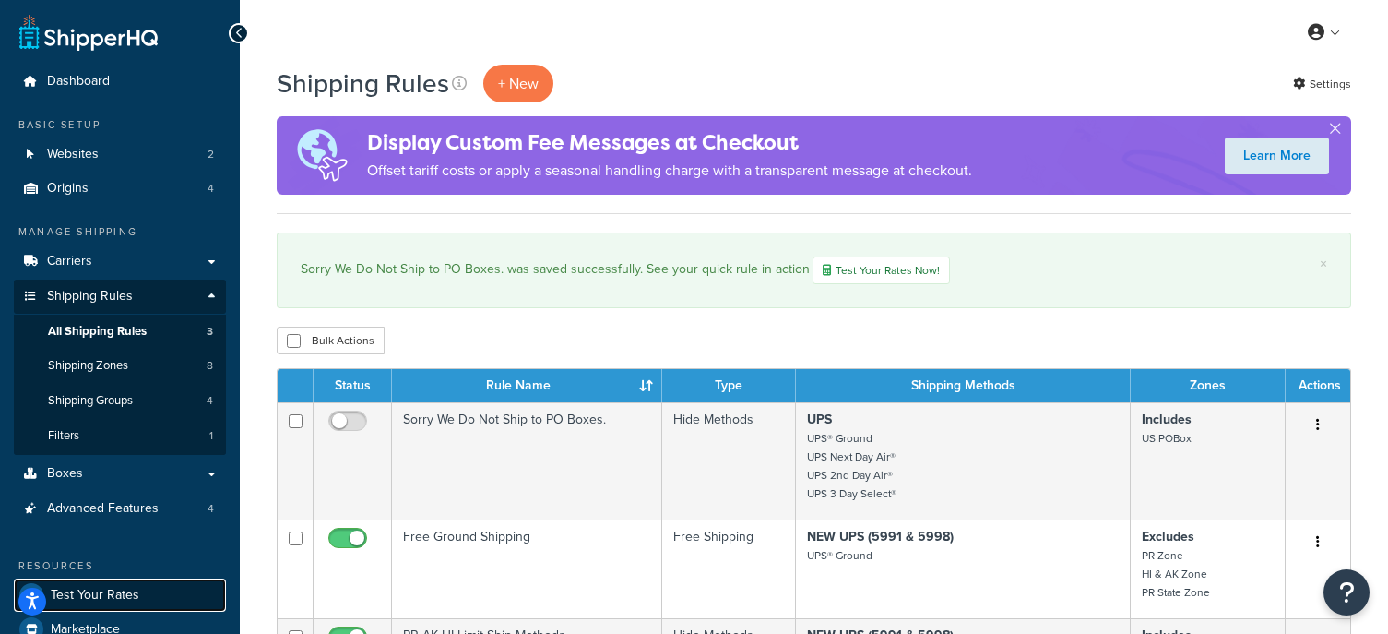
click at [117, 587] on span "Test Your Rates" at bounding box center [95, 595] width 89 height 16
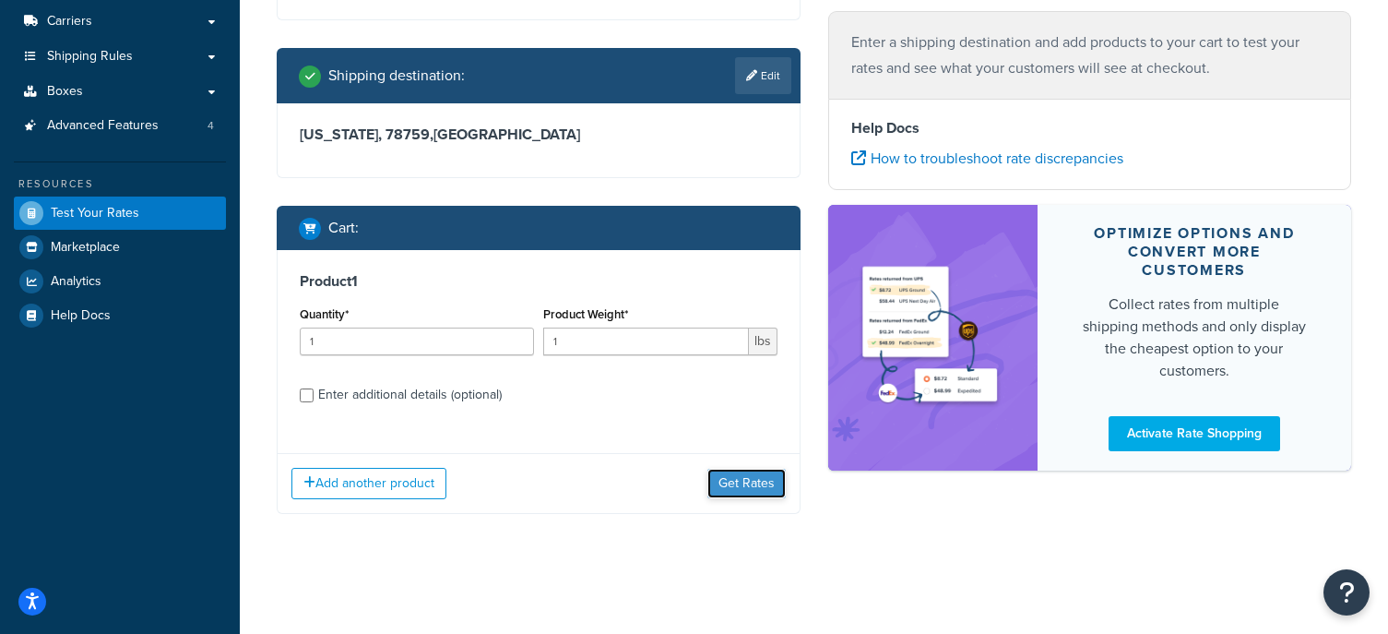
click at [758, 497] on button "Get Rates" at bounding box center [746, 483] width 78 height 30
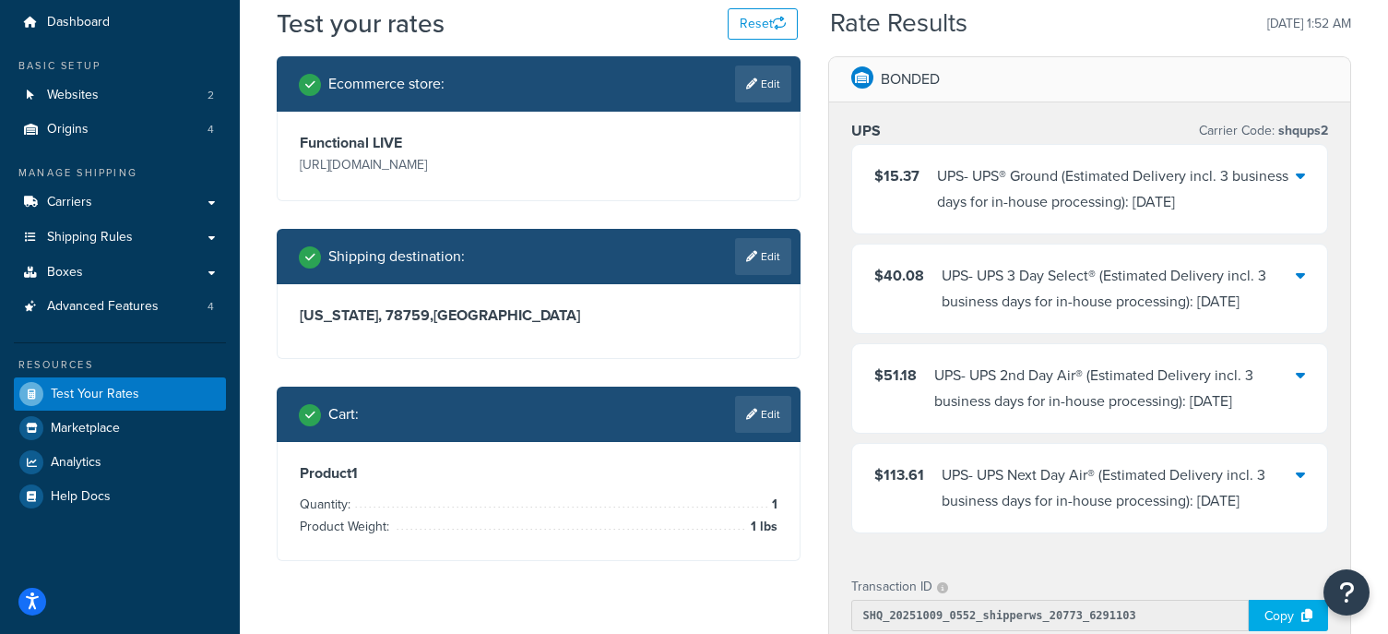
scroll to position [58, 0]
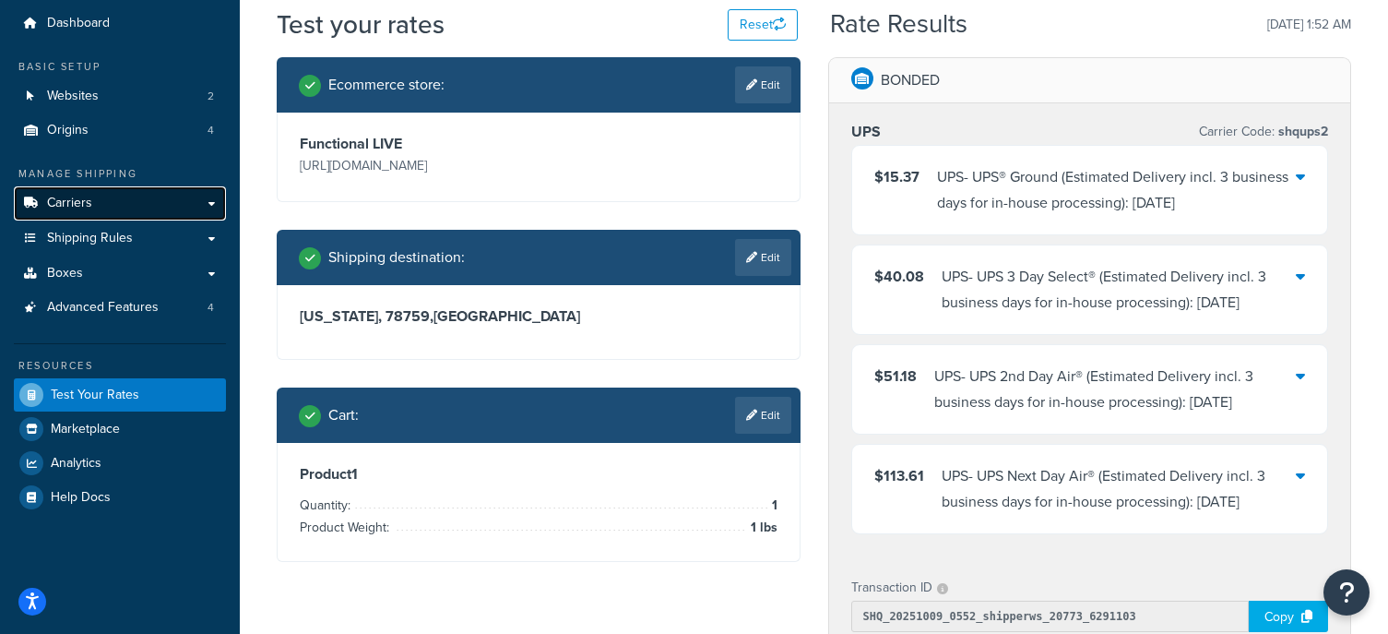
click at [135, 205] on link "Carriers" at bounding box center [120, 203] width 212 height 34
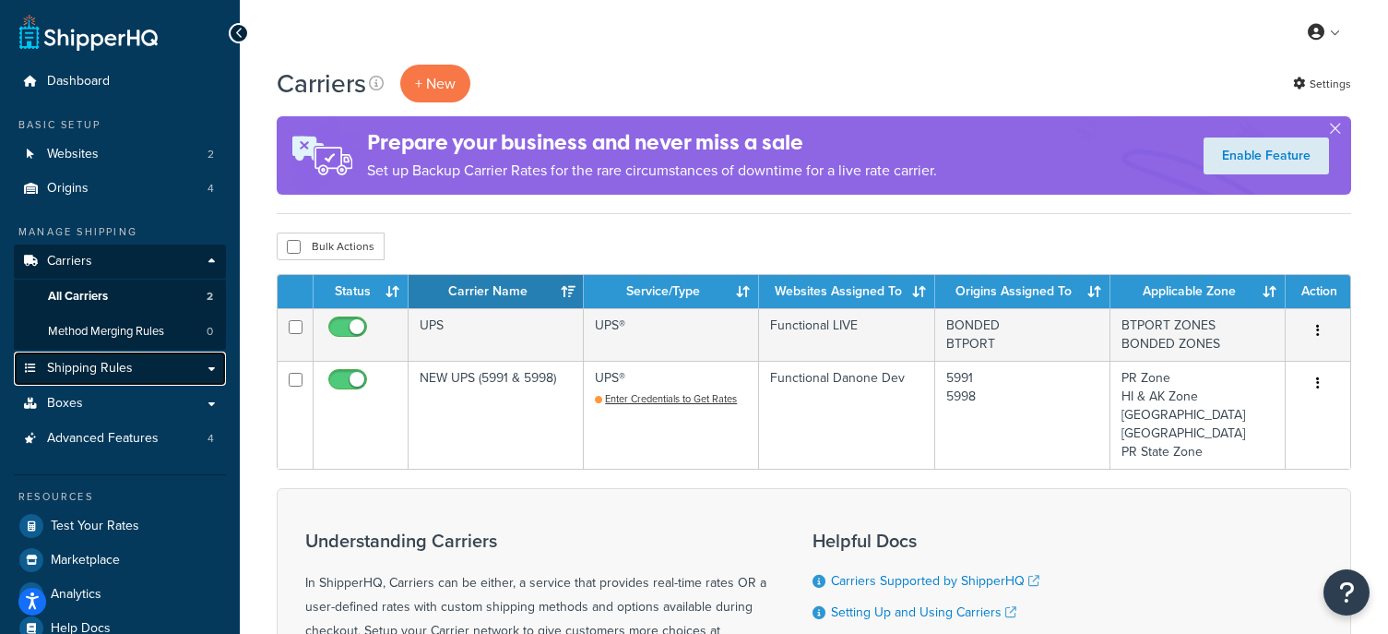
click at [138, 357] on link "Shipping Rules" at bounding box center [120, 368] width 212 height 34
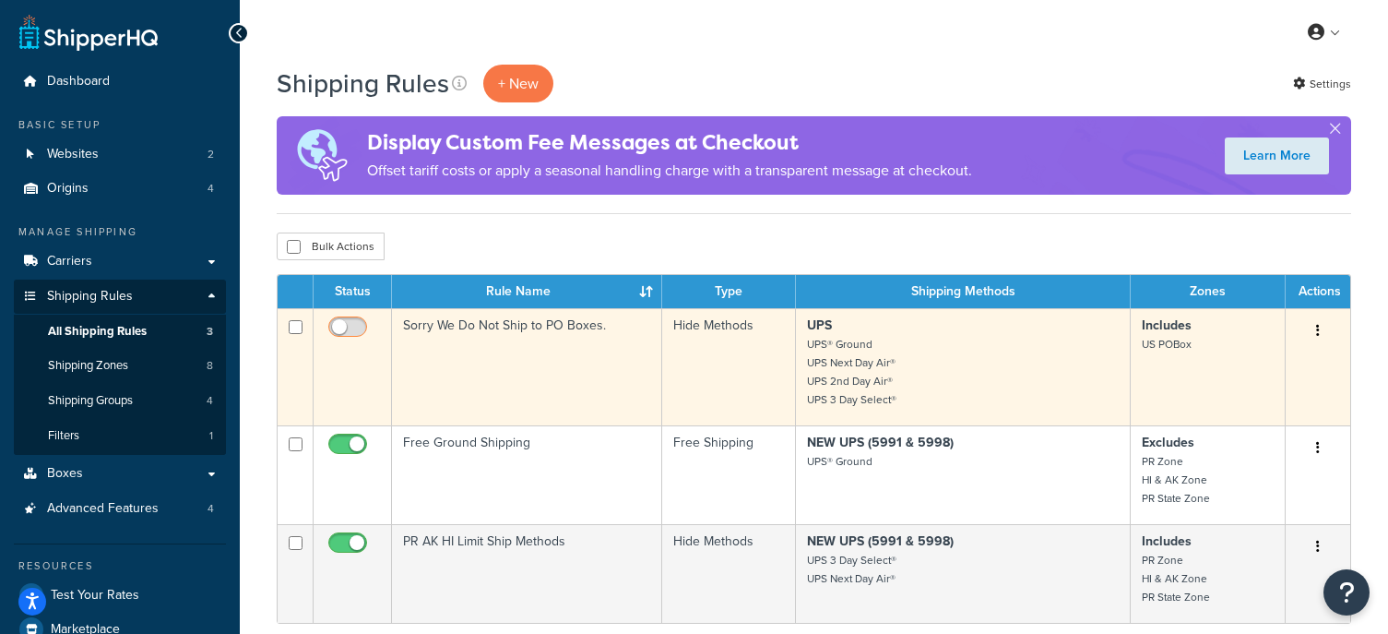
click at [352, 329] on input "checkbox" at bounding box center [350, 331] width 51 height 23
checkbox input "true"
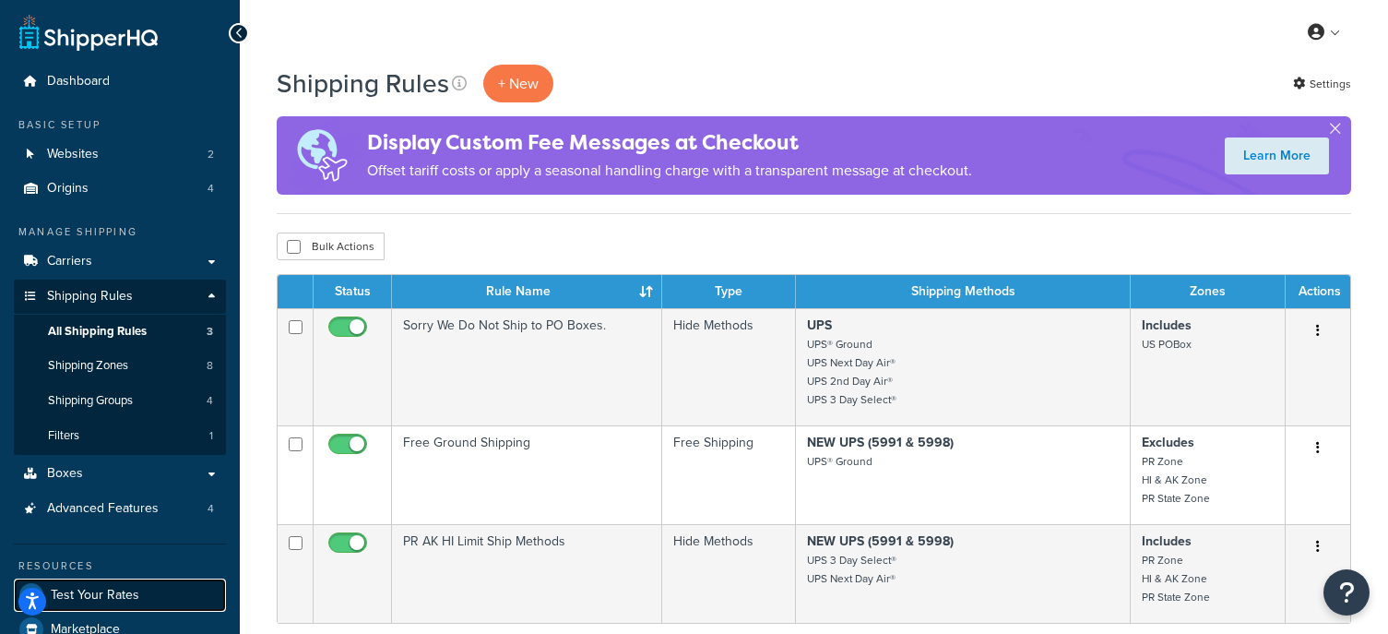
click at [95, 595] on span "Test Your Rates" at bounding box center [95, 595] width 89 height 16
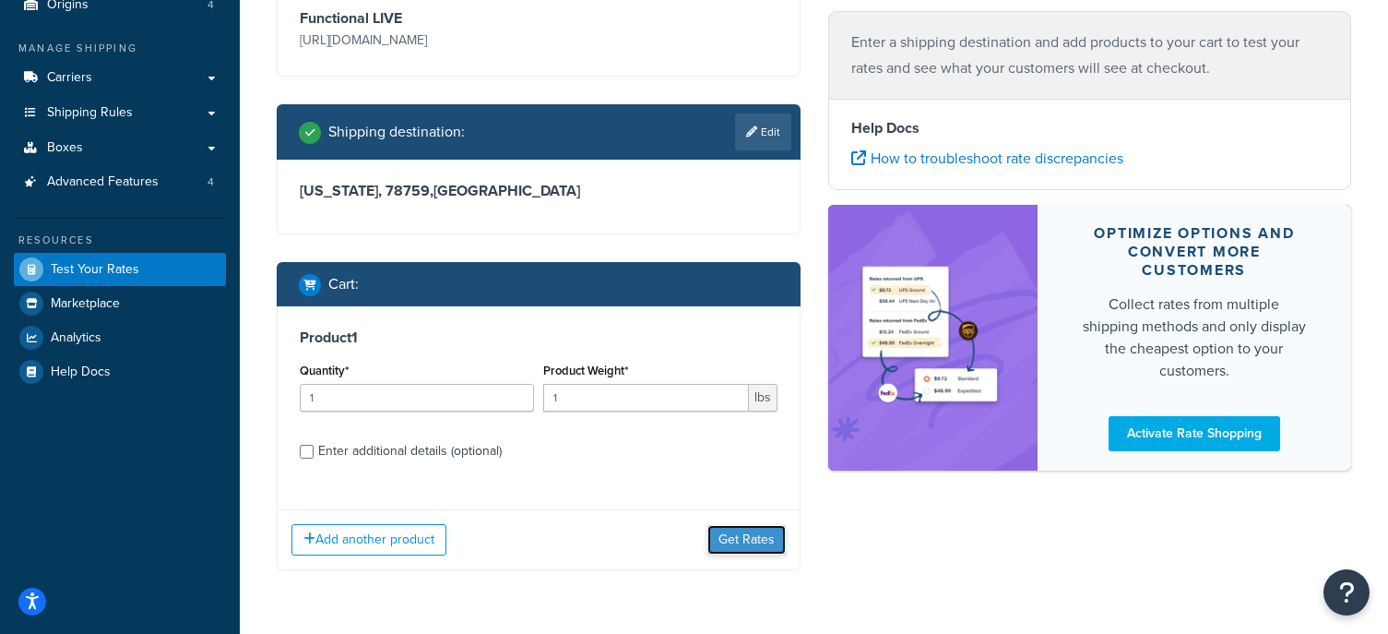
click at [763, 536] on button "Get Rates" at bounding box center [746, 540] width 78 height 30
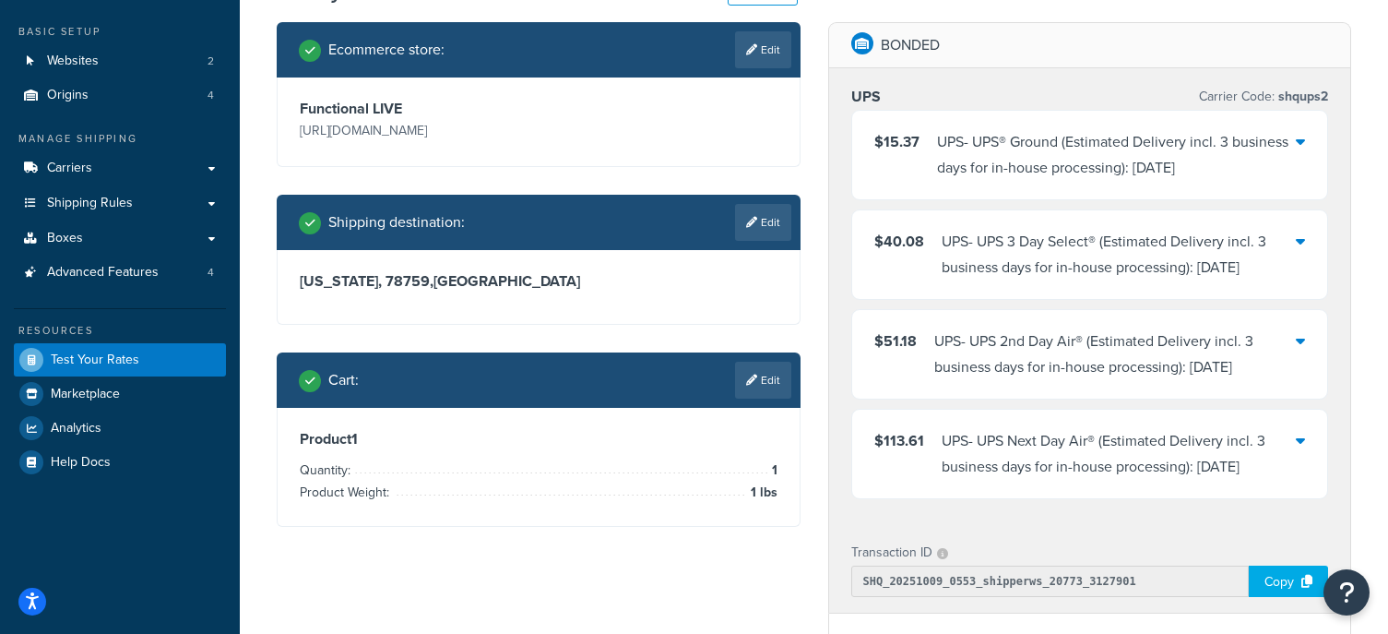
scroll to position [92, 0]
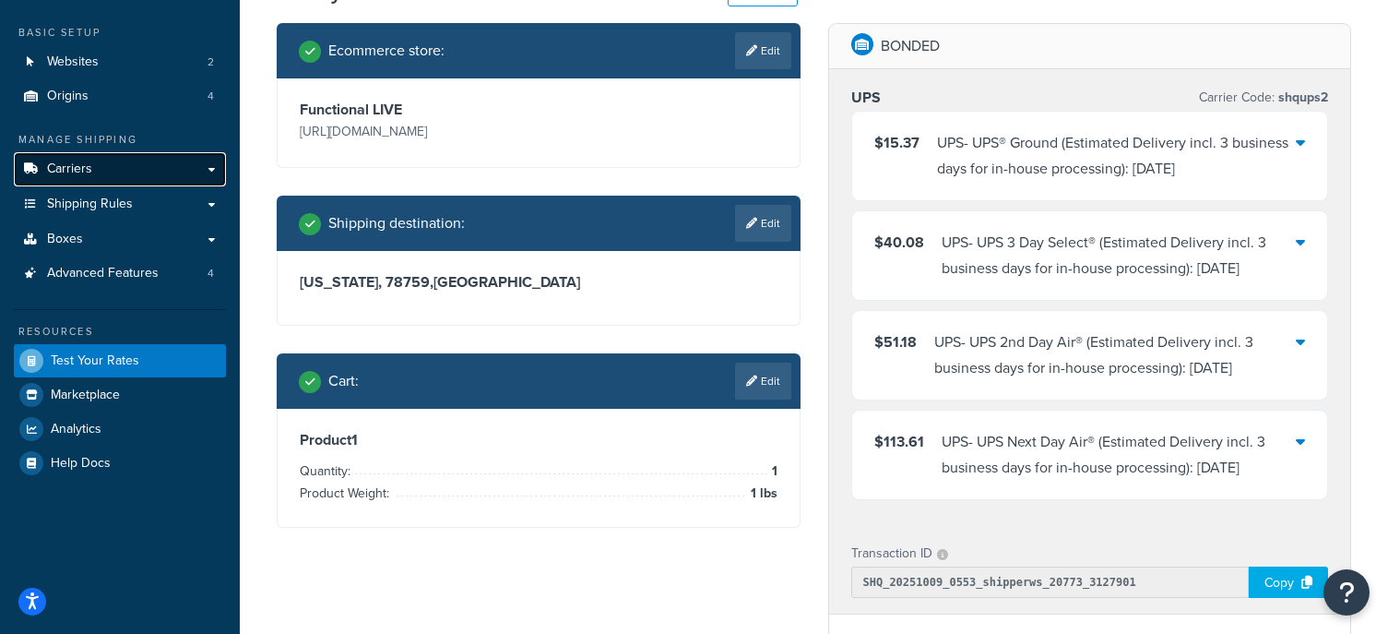
click at [116, 173] on link "Carriers" at bounding box center [120, 169] width 212 height 34
